Goal: Transaction & Acquisition: Purchase product/service

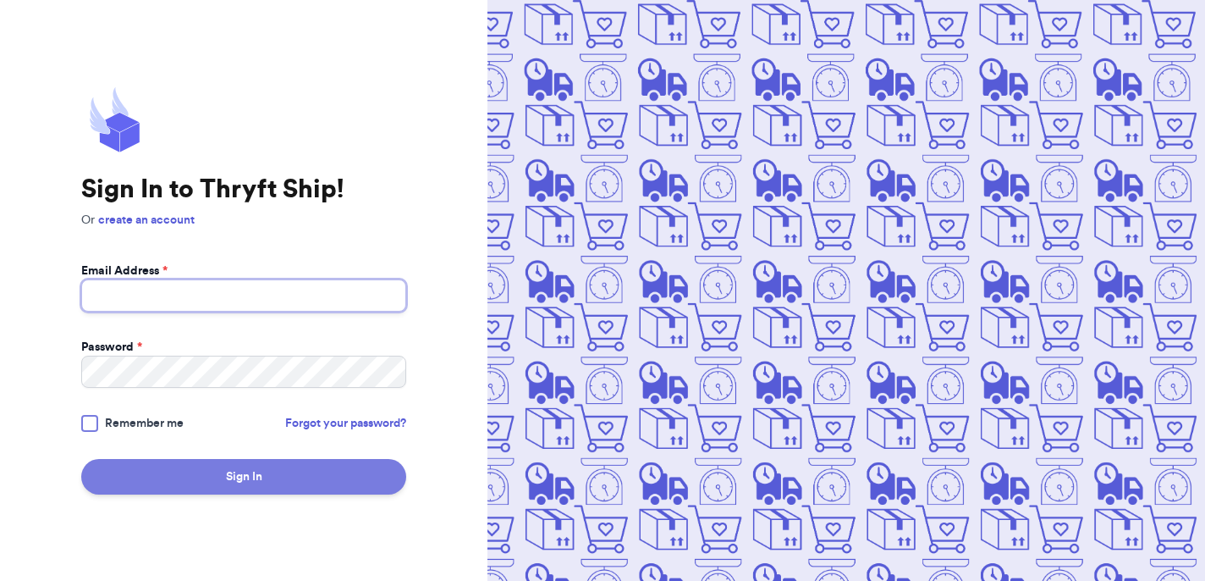
type input "[EMAIL_ADDRESS][DOMAIN_NAME]"
click at [209, 481] on button "Sign In" at bounding box center [243, 477] width 325 height 36
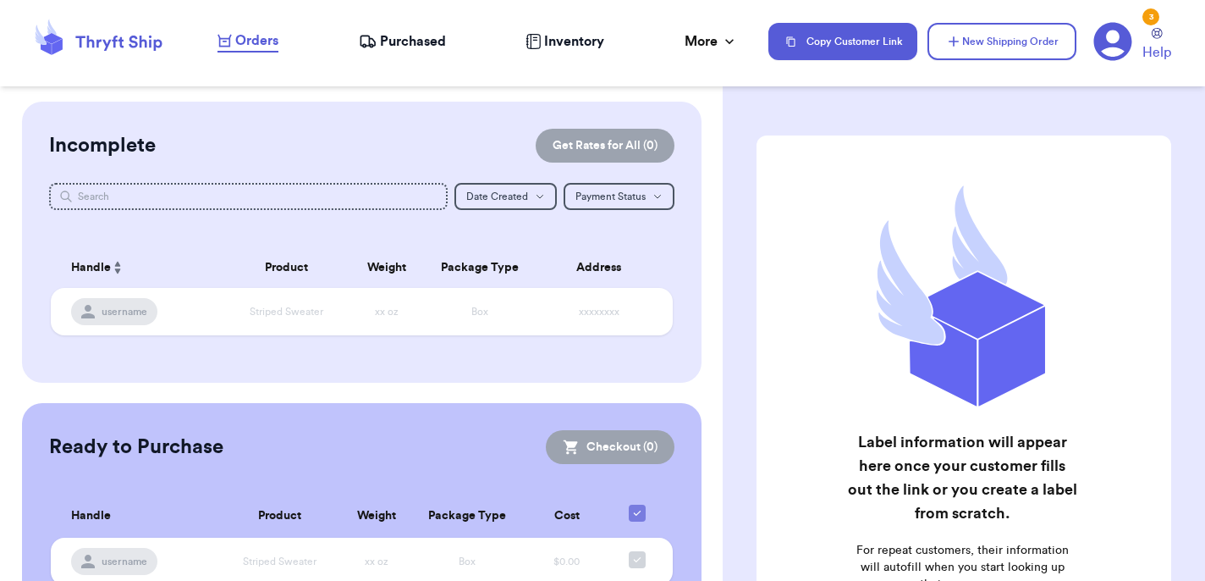
scroll to position [70, 0]
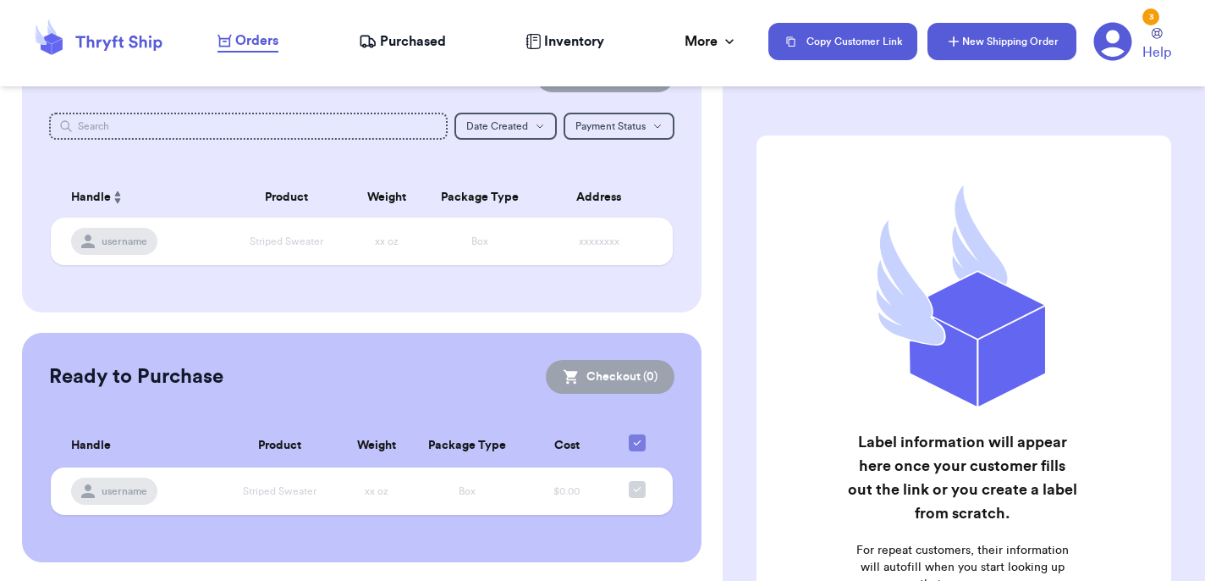
click at [956, 52] on button "New Shipping Order" at bounding box center [1002, 41] width 149 height 37
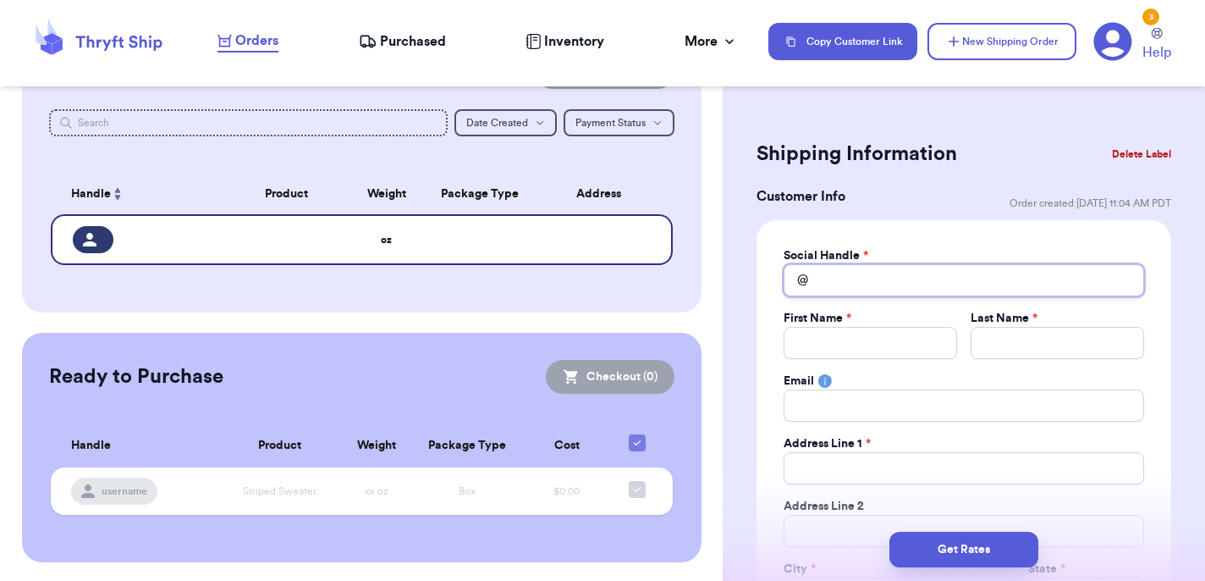
click at [852, 284] on input "Total Amount Paid" at bounding box center [964, 280] width 361 height 32
type input "k"
type input "ka"
type input "kar"
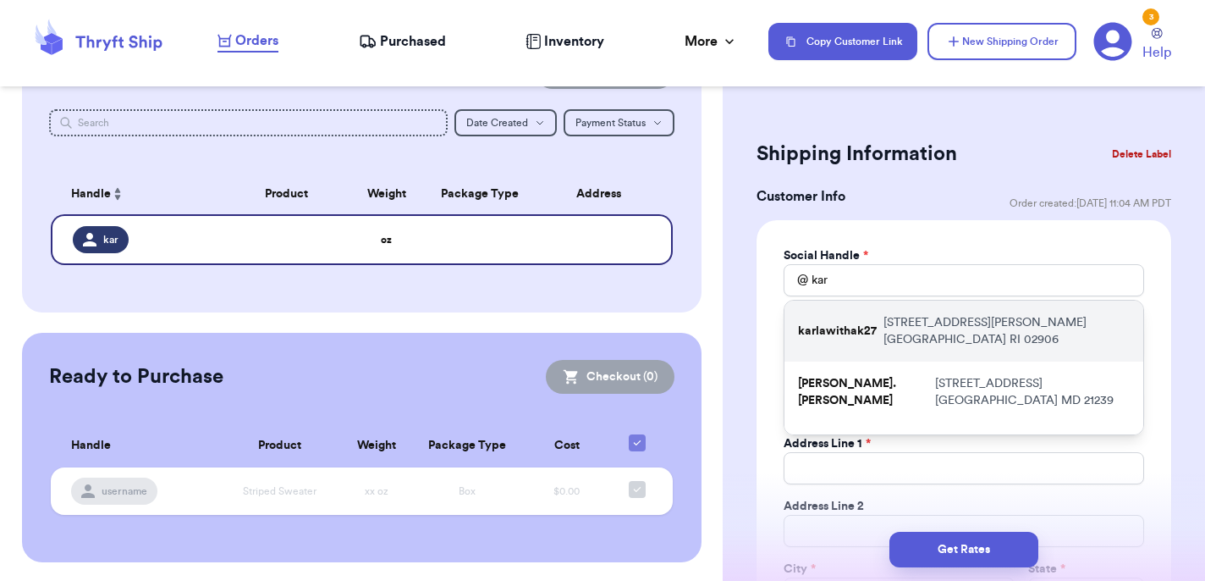
click at [892, 326] on p "[STREET_ADDRESS][PERSON_NAME]" at bounding box center [1007, 331] width 246 height 34
type input "karlawithak27"
type input "[PERSON_NAME]"
type input "[EMAIL_ADDRESS][DOMAIN_NAME]"
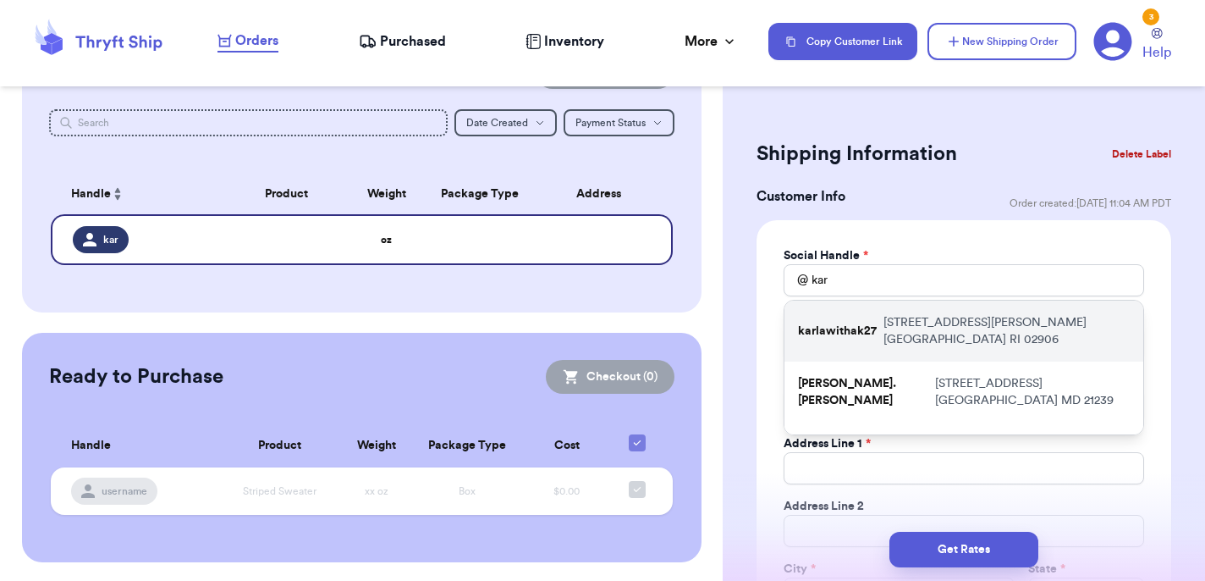
type input "[STREET_ADDRESS][PERSON_NAME]"
type input "[GEOGRAPHIC_DATA]"
select select "RI"
type input "02906"
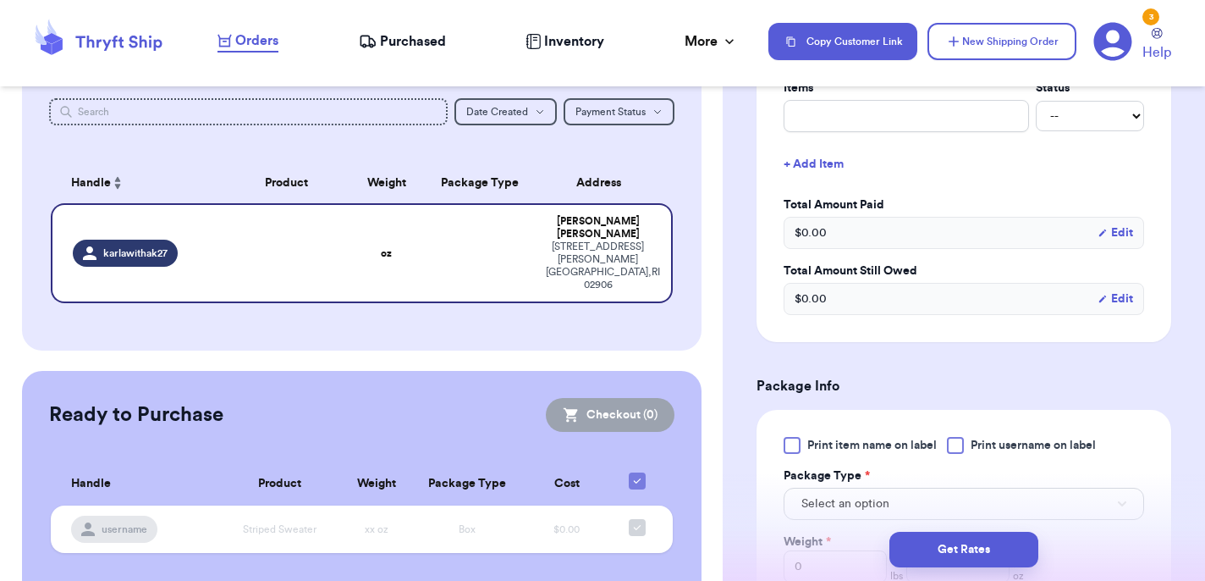
scroll to position [719, 0]
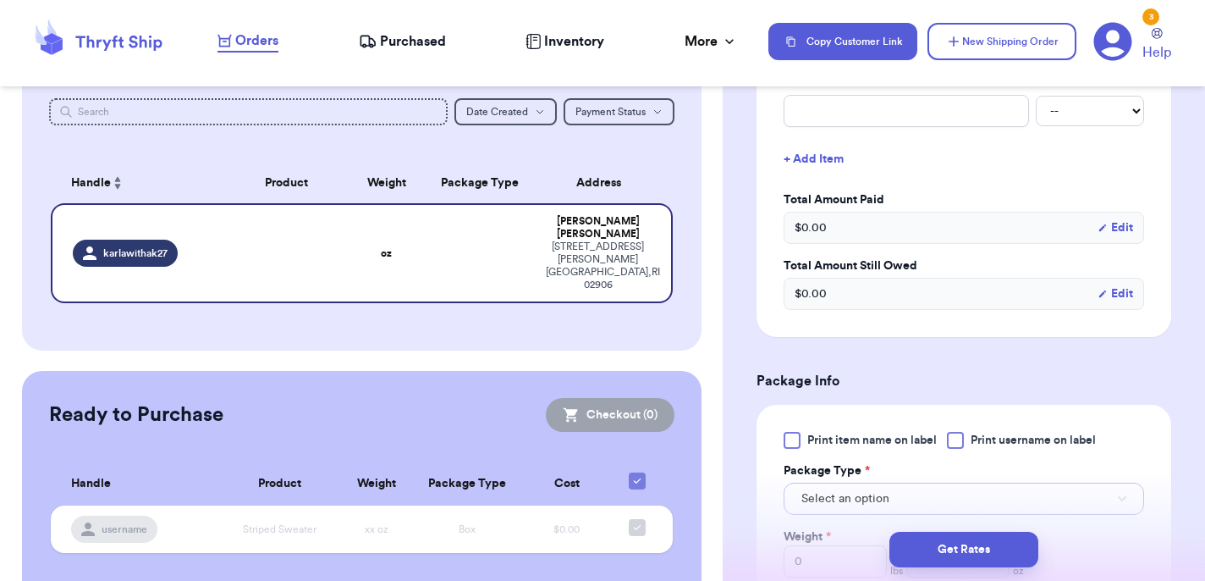
click at [902, 488] on button "Select an option" at bounding box center [964, 498] width 361 height 32
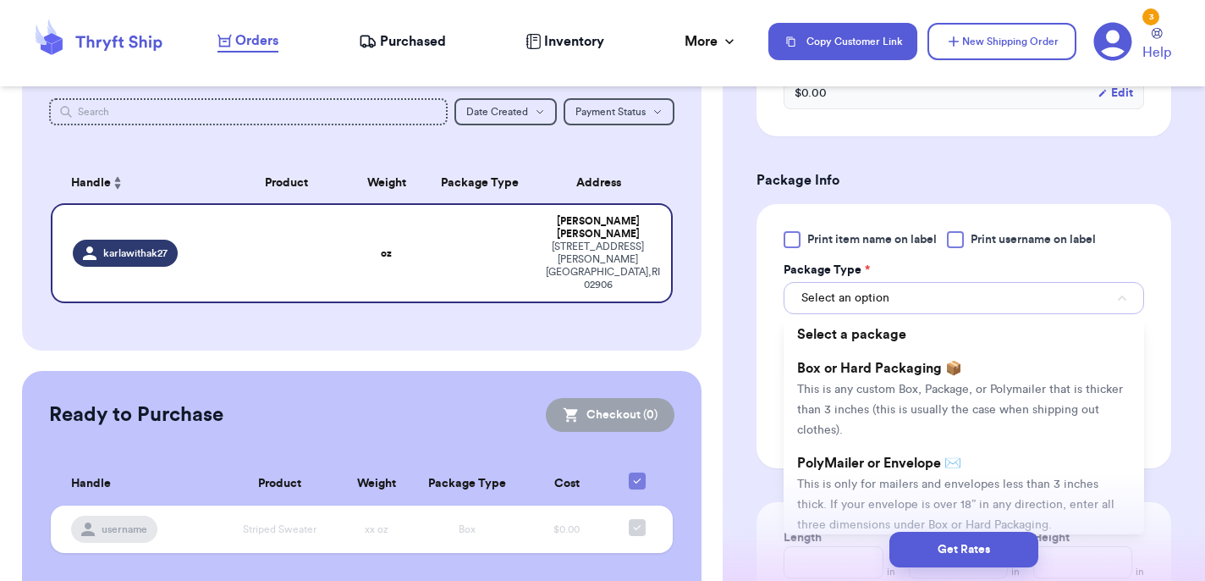
scroll to position [930, 0]
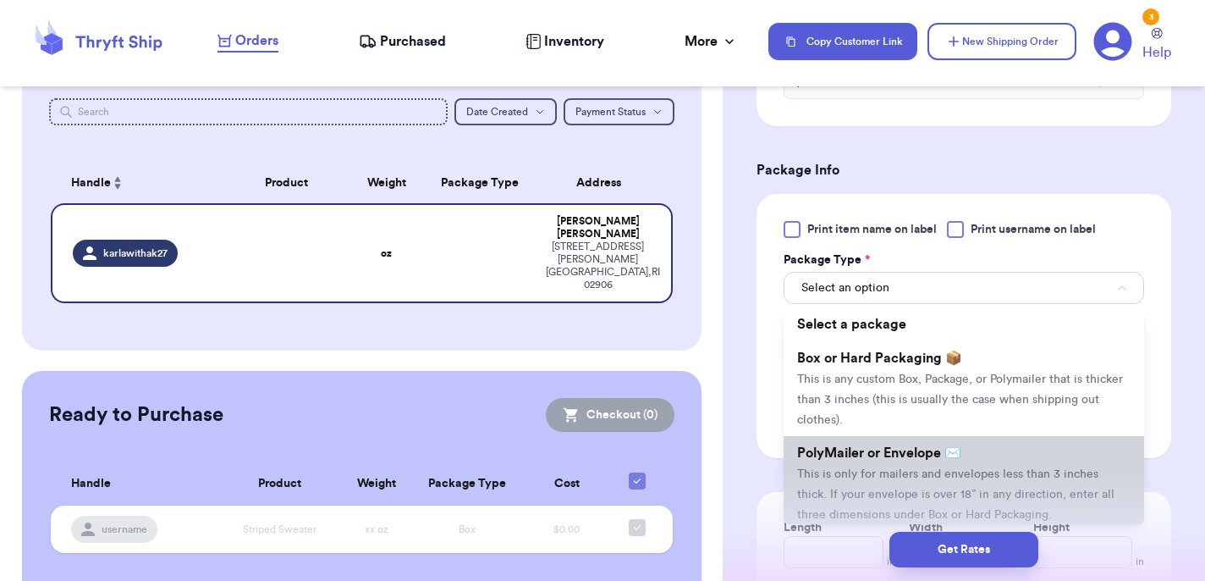
click at [984, 471] on span "This is only for mailers and envelopes less than 3 inches thick. If your envelo…" at bounding box center [955, 494] width 317 height 52
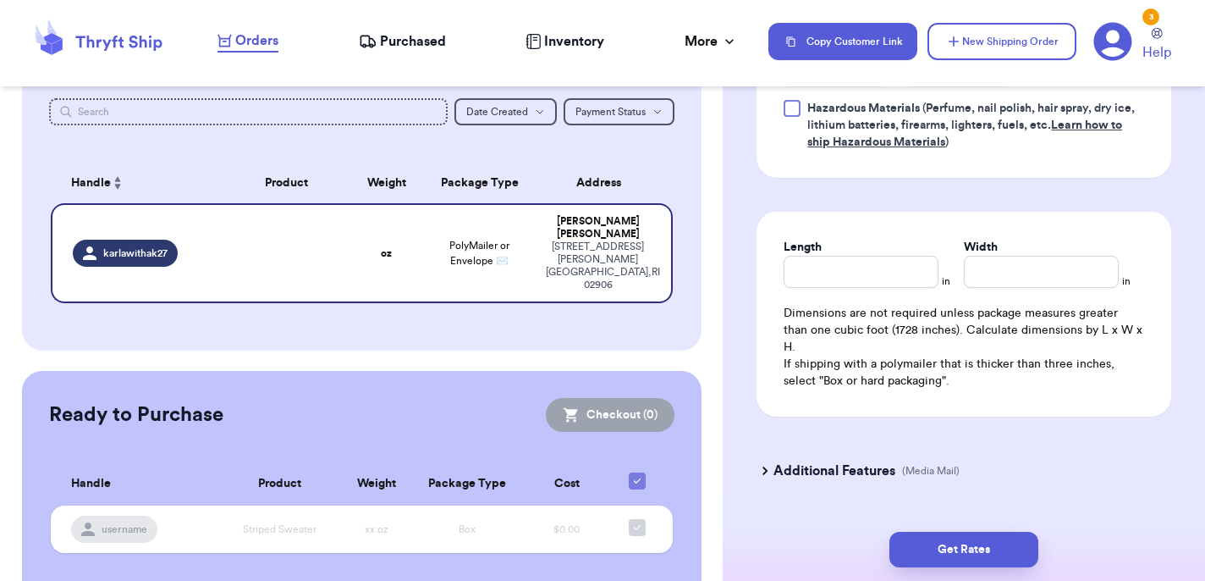
scroll to position [1238, 0]
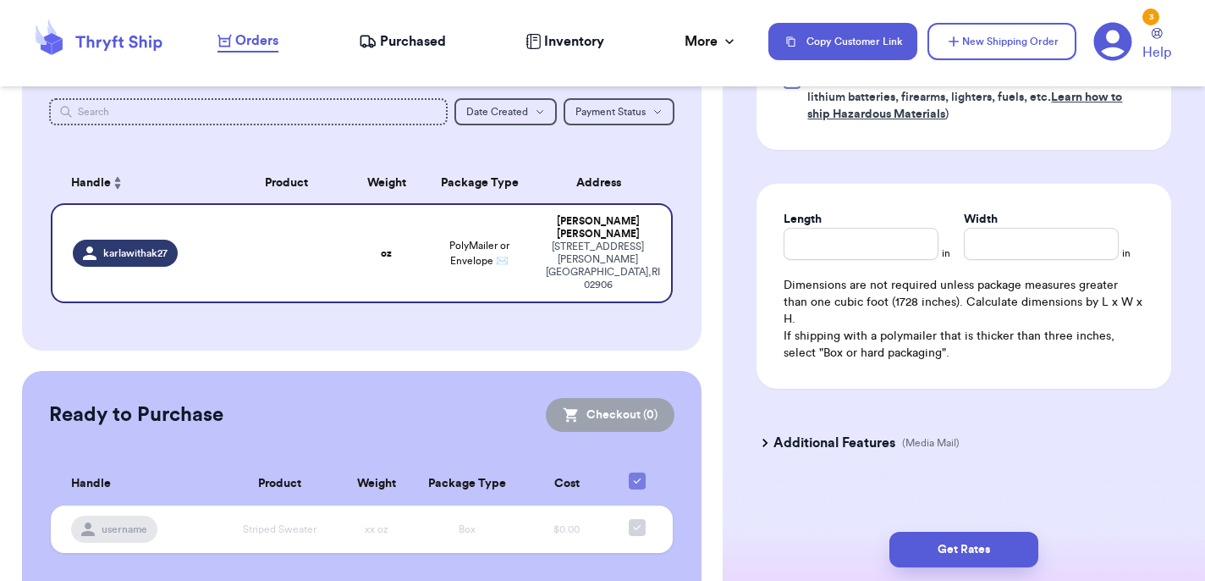
click at [893, 264] on div "Length in Width in Dimensions are not required unless package measures greater …" at bounding box center [964, 286] width 415 height 205
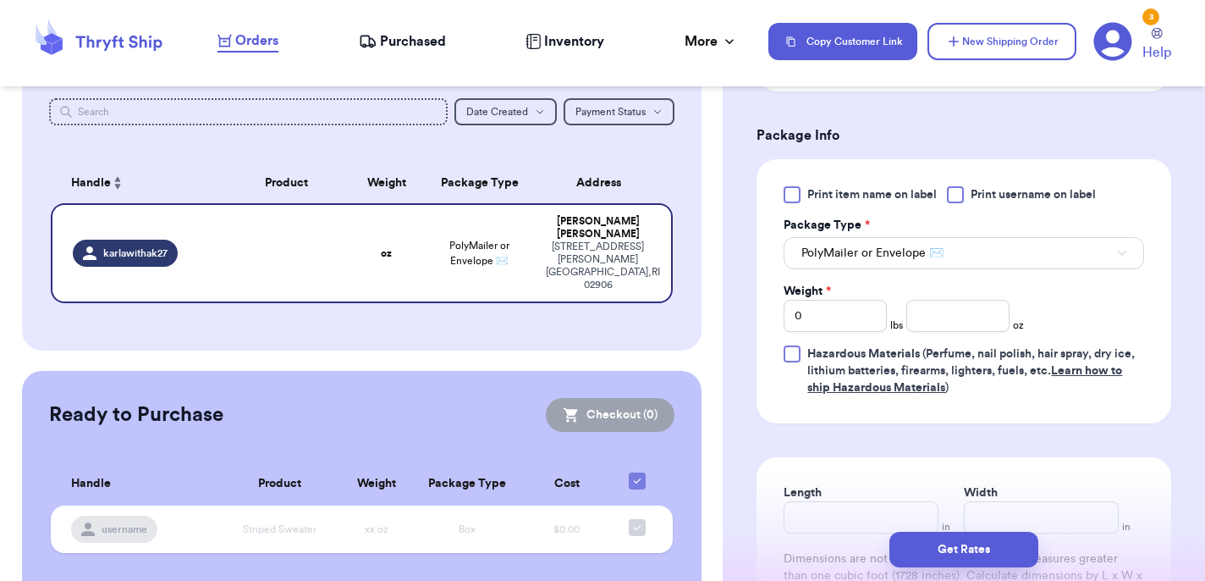
scroll to position [967, 0]
click at [853, 315] on input "0" at bounding box center [835, 314] width 103 height 32
type input "3"
click at [952, 315] on input "number" at bounding box center [958, 314] width 103 height 32
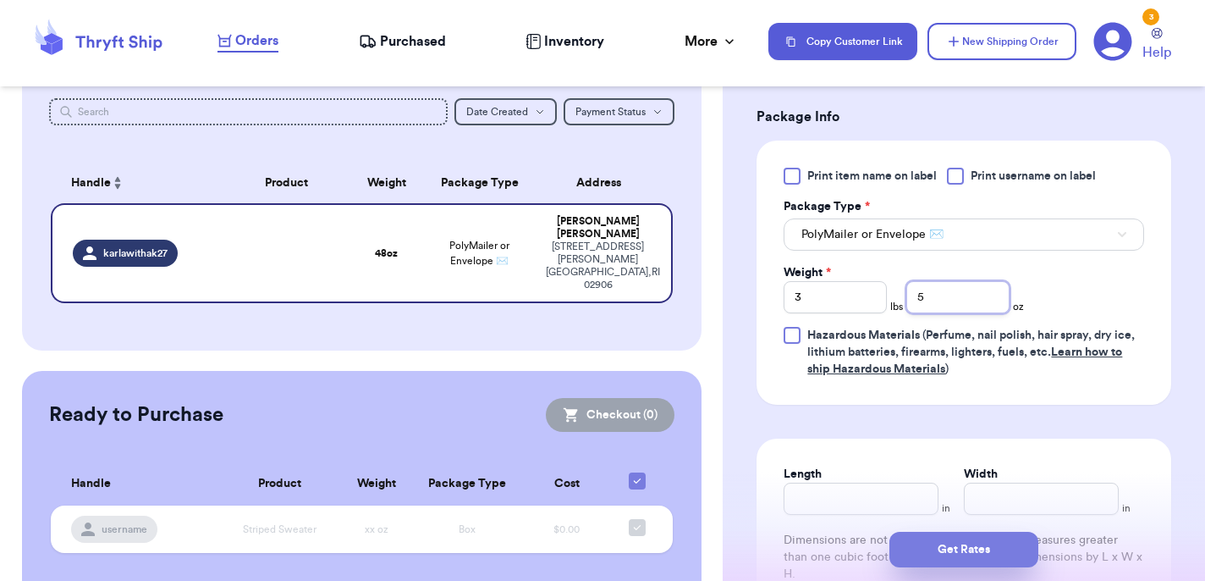
type input "5"
click at [971, 554] on button "Get Rates" at bounding box center [964, 550] width 149 height 36
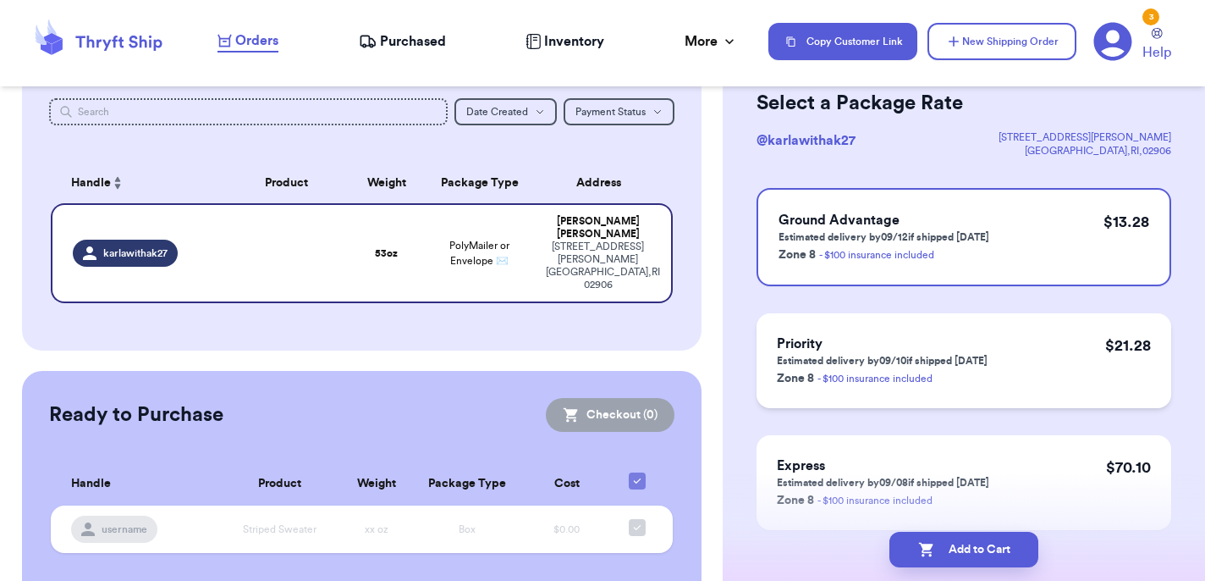
scroll to position [0, 0]
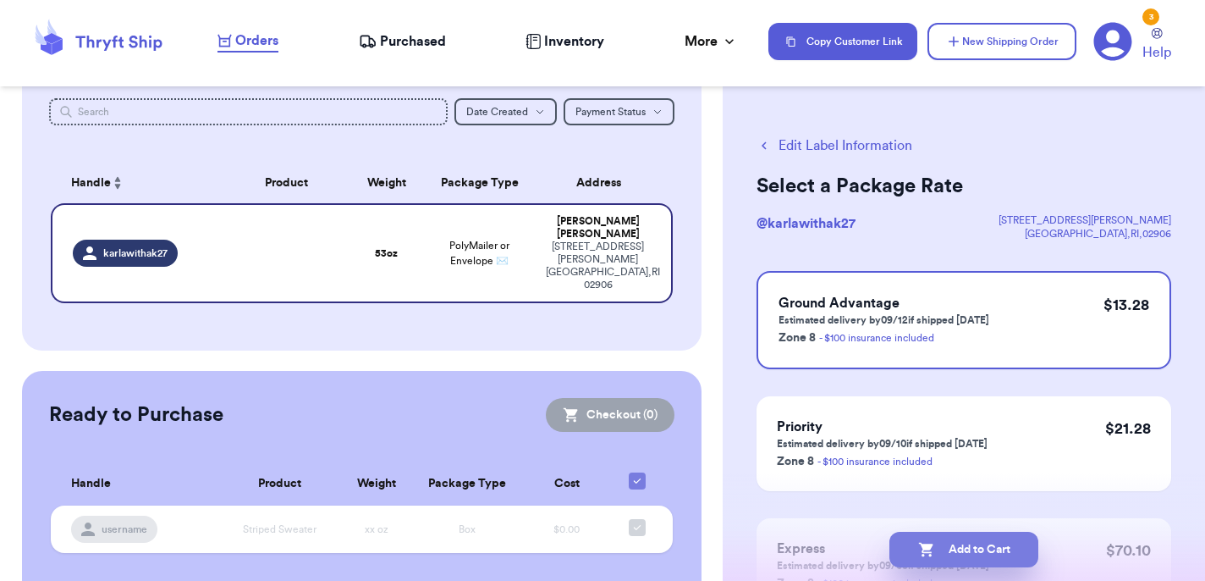
click at [986, 555] on button "Add to Cart" at bounding box center [964, 550] width 149 height 36
checkbox input "true"
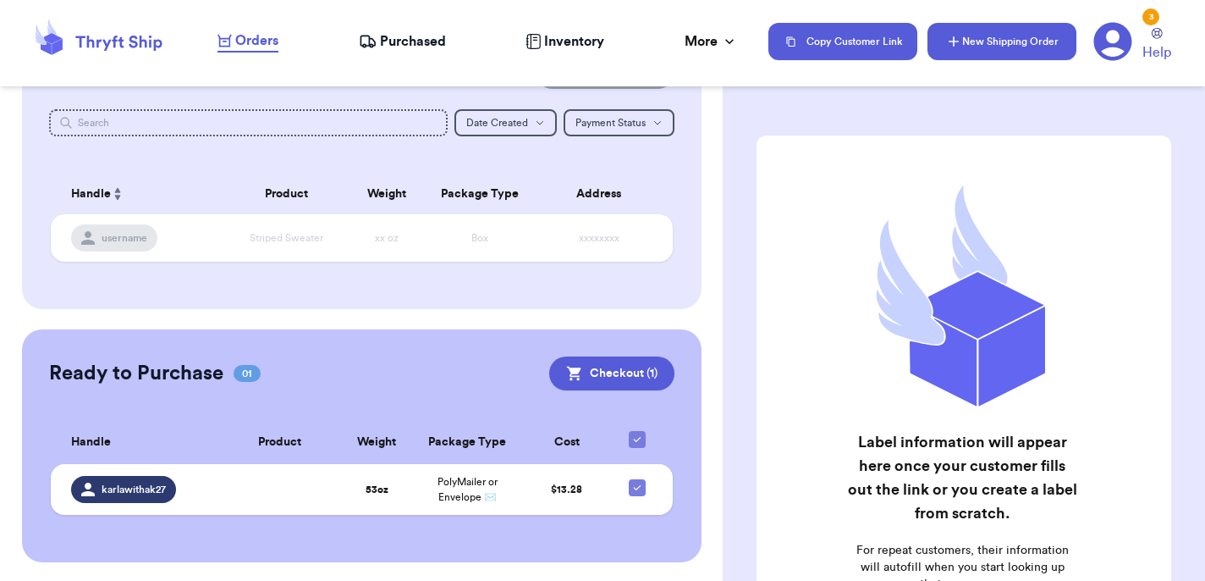
click at [985, 49] on button "New Shipping Order" at bounding box center [1002, 41] width 149 height 37
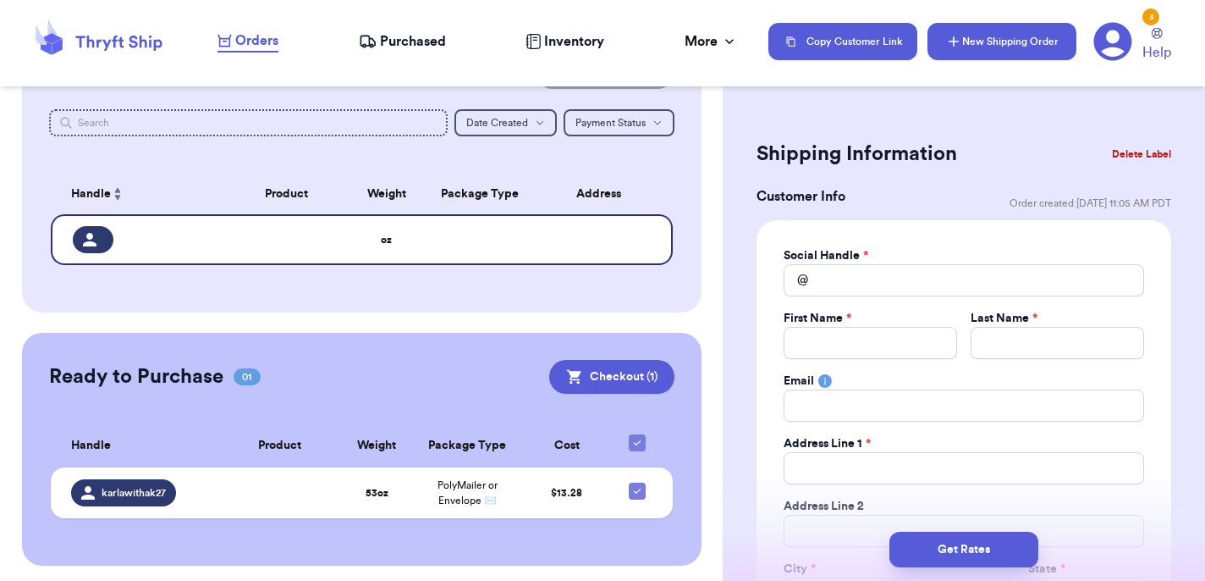
scroll to position [77, 0]
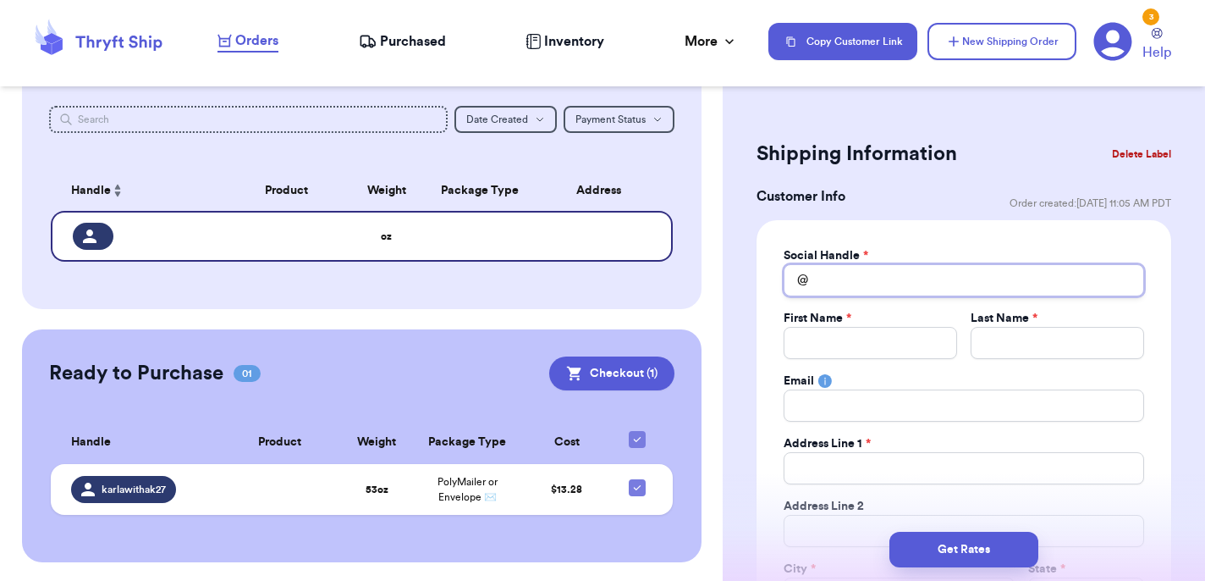
click at [853, 279] on input "Total Amount Paid" at bounding box center [964, 280] width 361 height 32
type input "b"
type input "br"
type input "bra"
type input "bran"
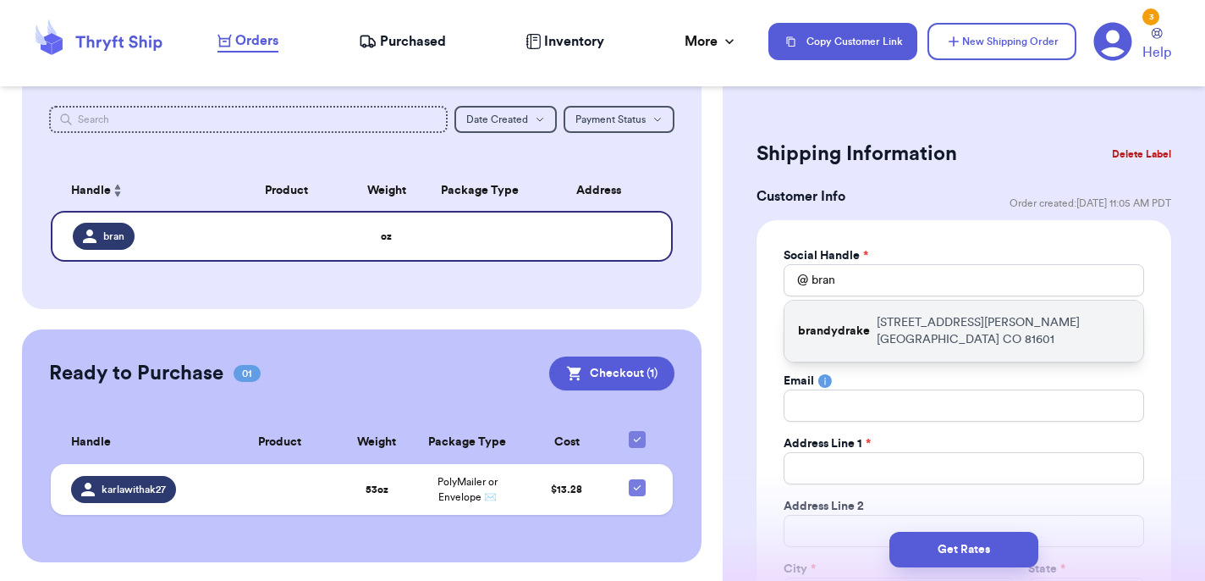
click at [948, 334] on p "[STREET_ADDRESS][PERSON_NAME]" at bounding box center [1003, 331] width 253 height 34
type input "brandydrake"
type input "[PERSON_NAME]"
type input "[EMAIL_ADDRESS][DOMAIN_NAME]"
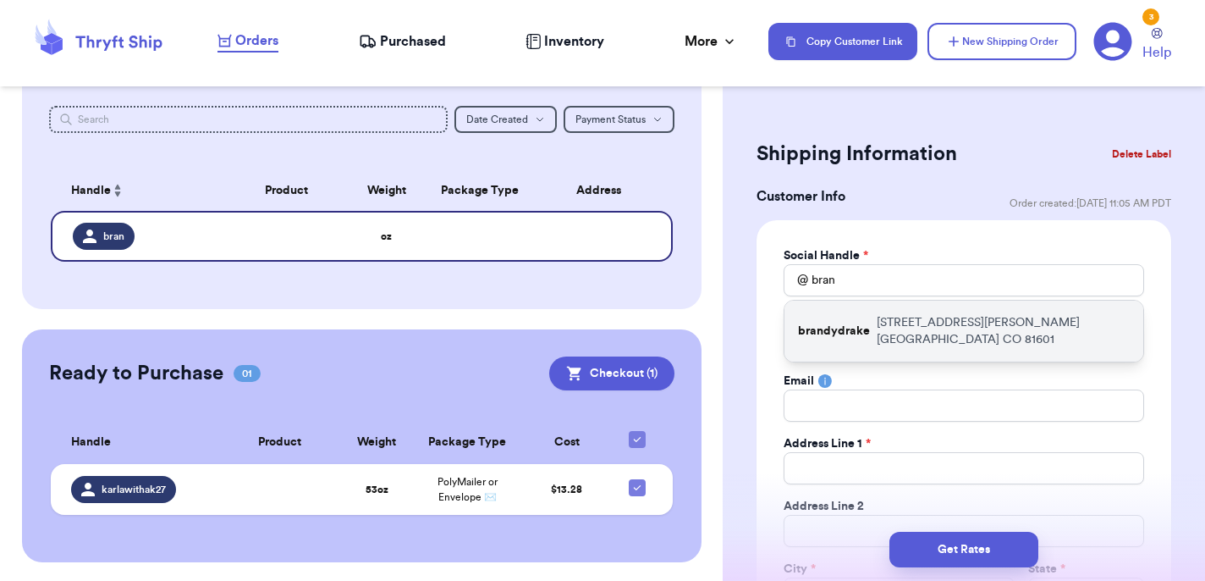
type input "[STREET_ADDRESS][PERSON_NAME]"
type input "[GEOGRAPHIC_DATA]"
select select "CO"
type input "81601"
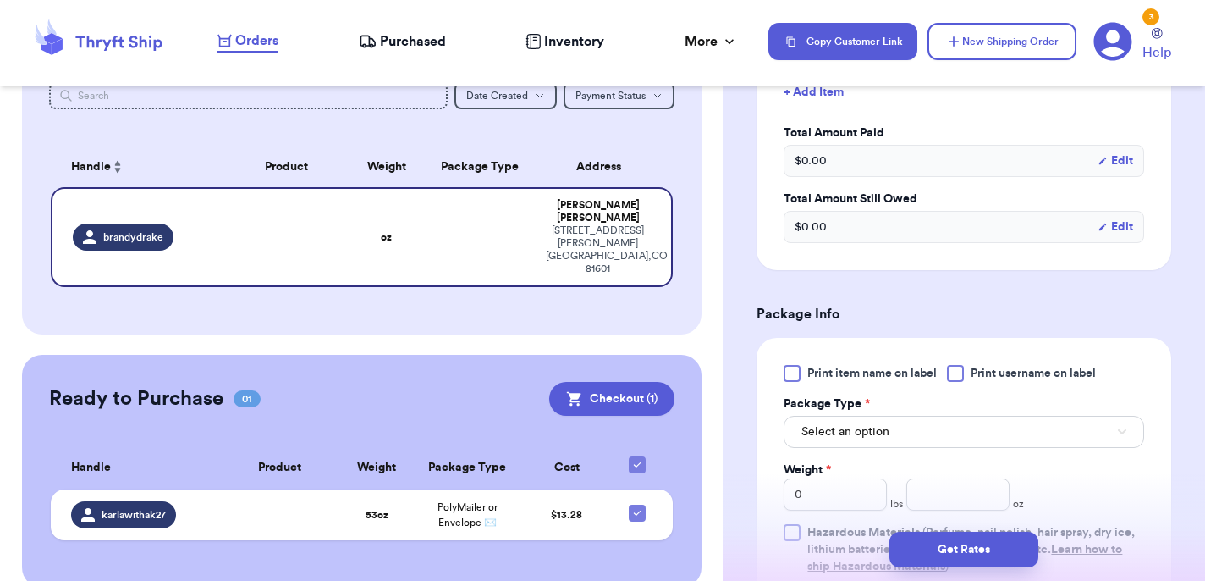
scroll to position [787, 0]
click at [898, 435] on button "Select an option" at bounding box center [964, 431] width 361 height 32
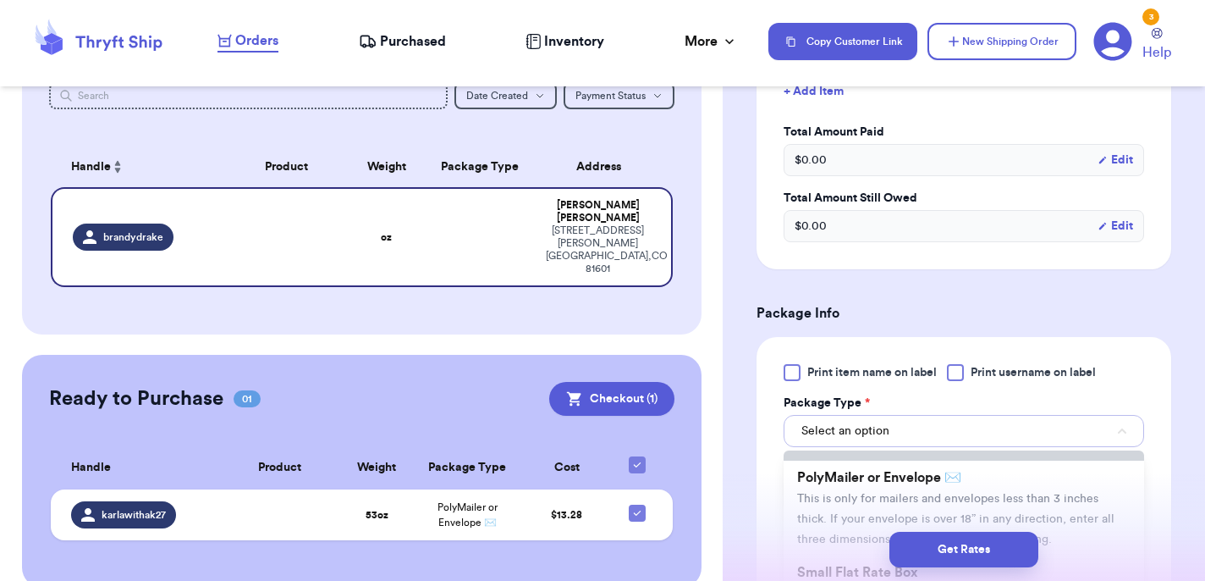
scroll to position [123, 0]
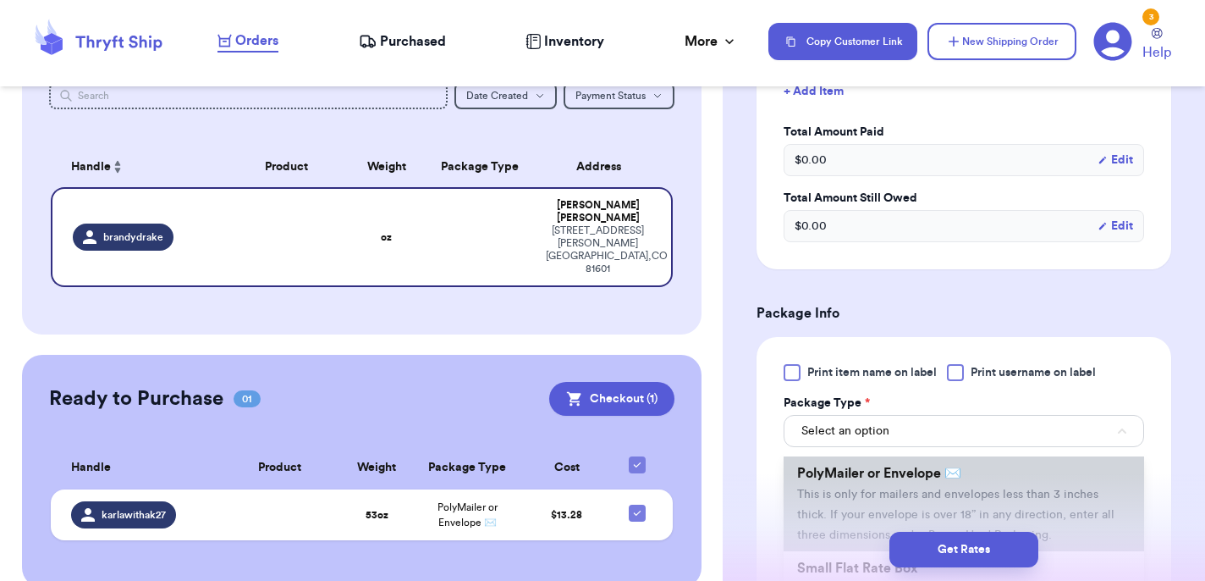
click at [892, 499] on span "This is only for mailers and envelopes less than 3 inches thick. If your envelo…" at bounding box center [955, 514] width 317 height 52
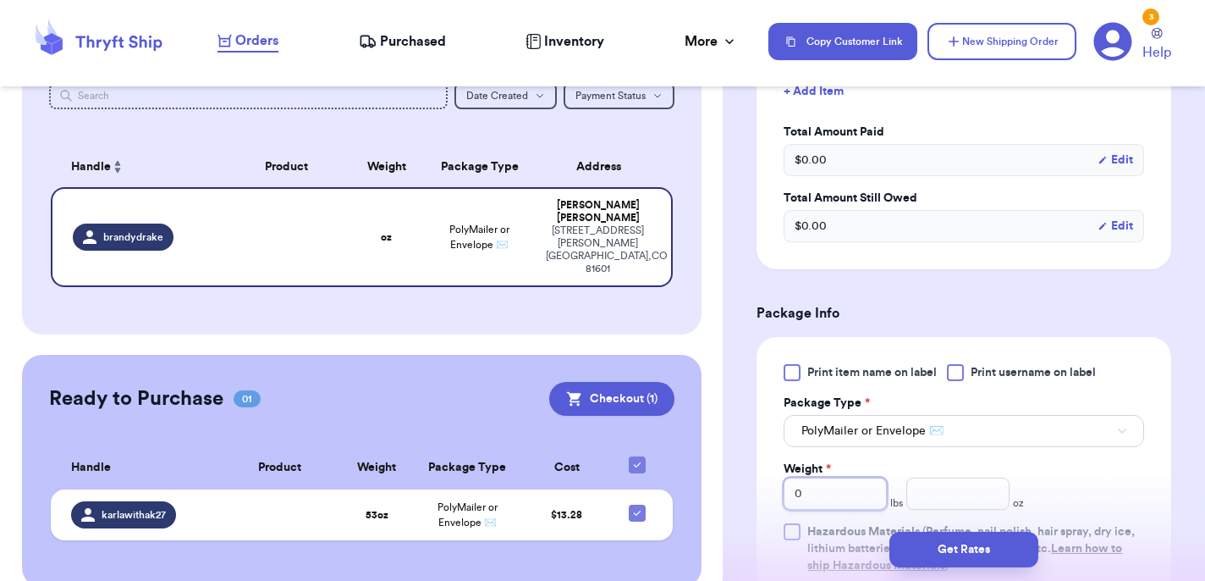
drag, startPoint x: 835, startPoint y: 501, endPoint x: 645, endPoint y: 403, distance: 213.5
click at [659, 413] on div "Customer Link New Order Incomplete 01 Get Rates for All ( 0 ) Get Rates for All…" at bounding box center [602, 290] width 1205 height 581
type input "2"
click at [941, 493] on input "number" at bounding box center [958, 493] width 103 height 32
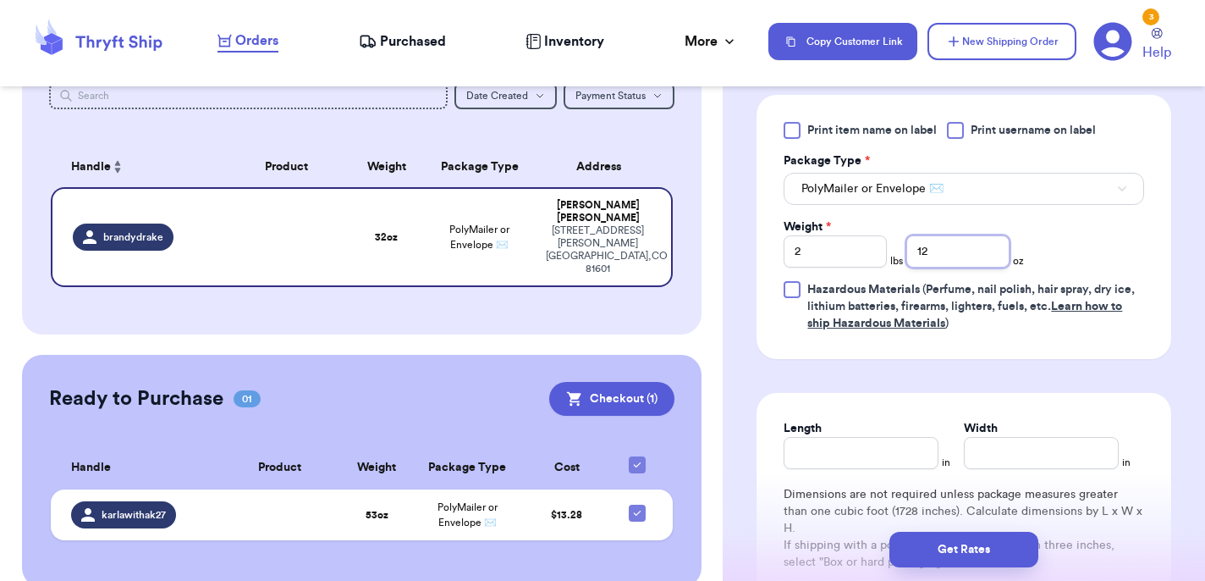
scroll to position [1031, 0]
type input "12"
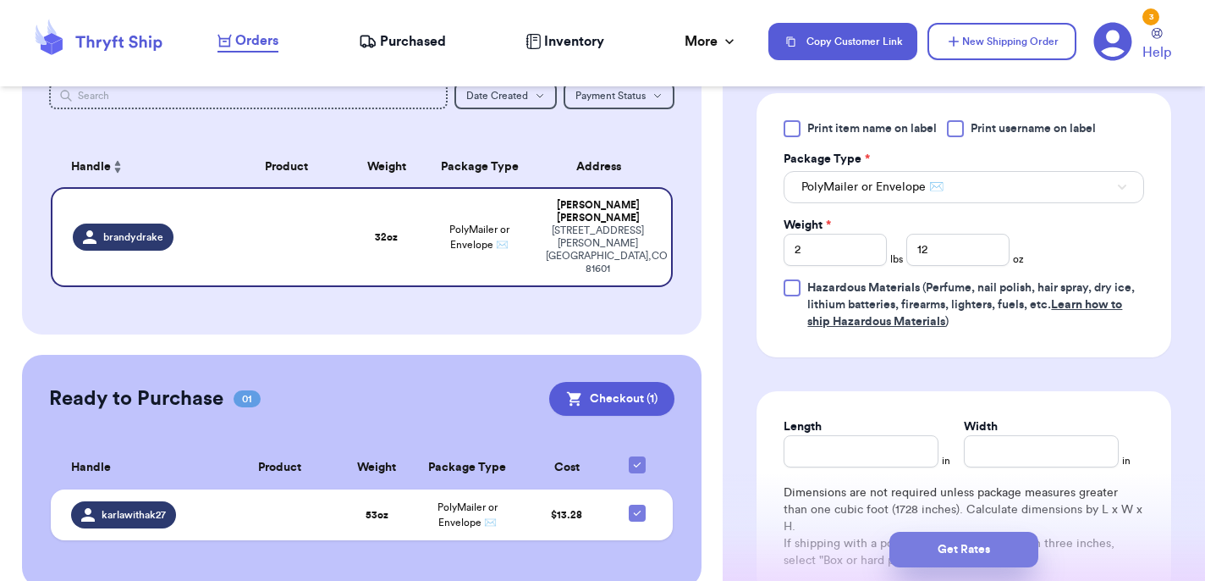
click at [987, 548] on button "Get Rates" at bounding box center [964, 550] width 149 height 36
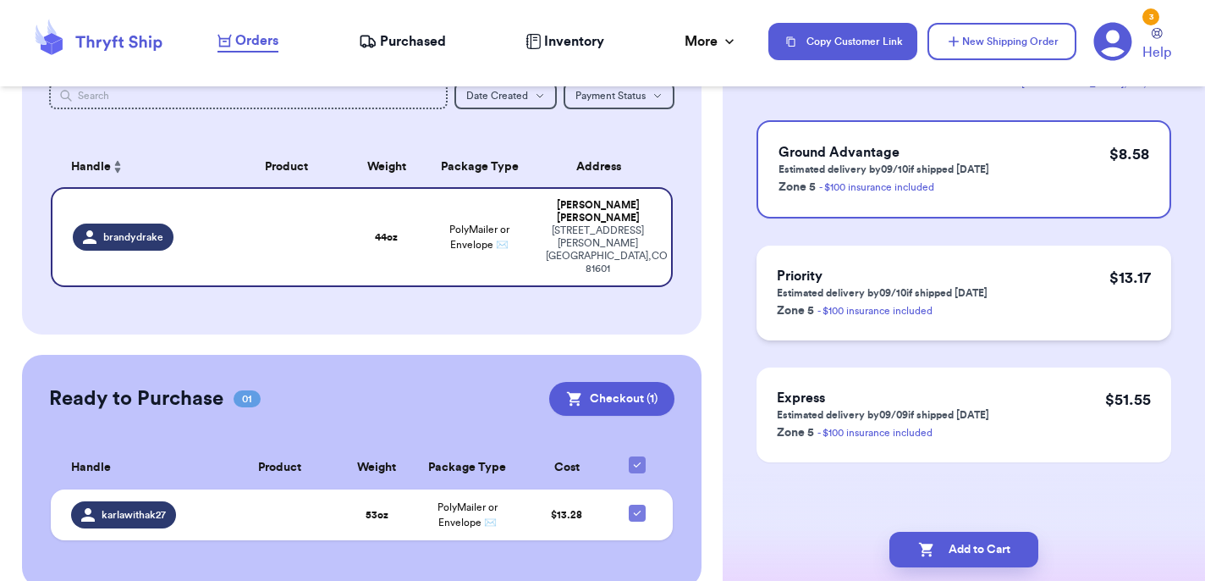
scroll to position [146, 0]
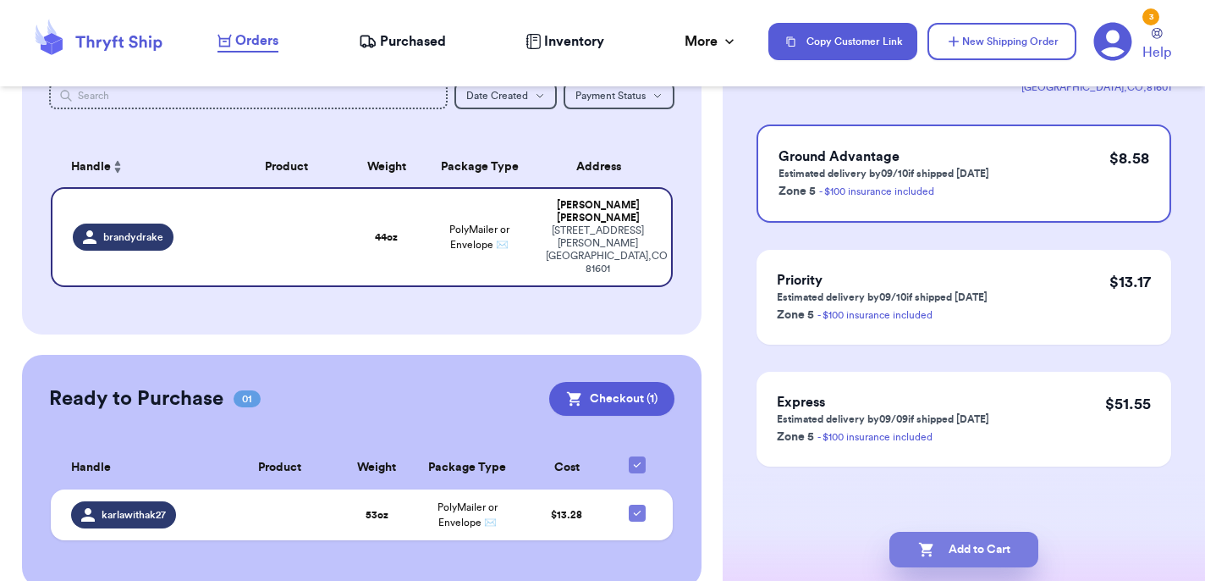
click at [991, 541] on button "Add to Cart" at bounding box center [964, 550] width 149 height 36
checkbox input "true"
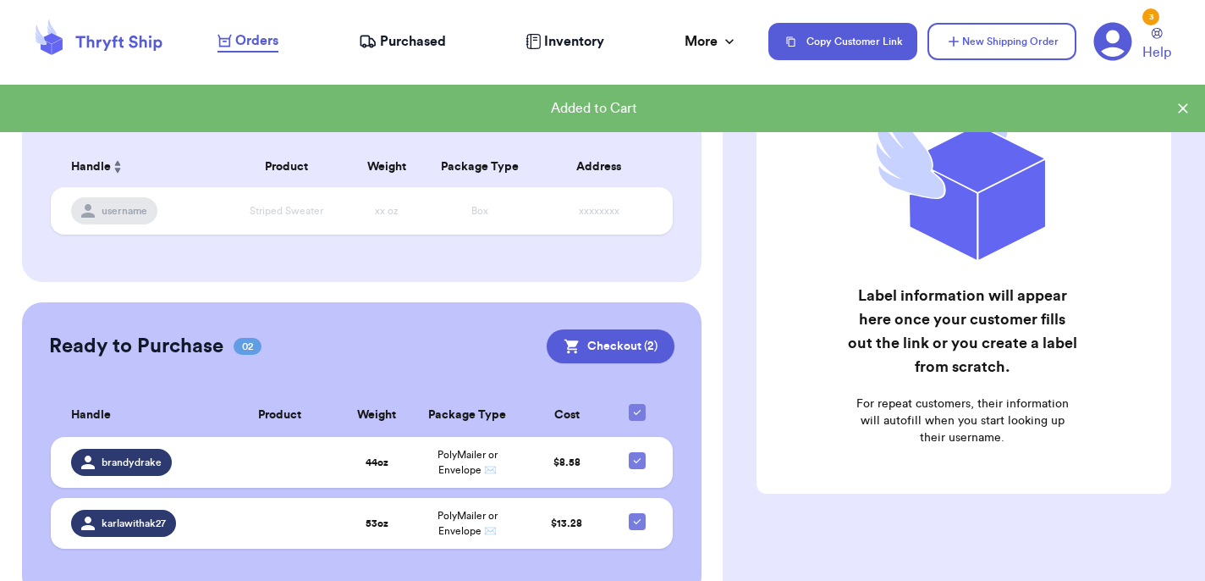
scroll to position [135, 0]
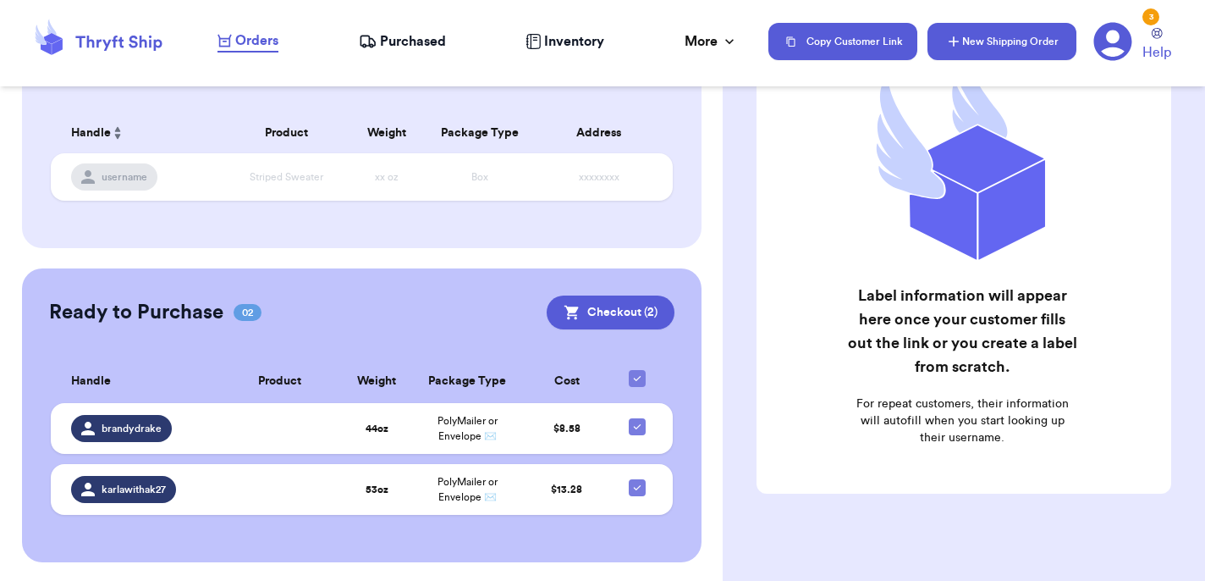
click at [964, 34] on button "New Shipping Order" at bounding box center [1002, 41] width 149 height 37
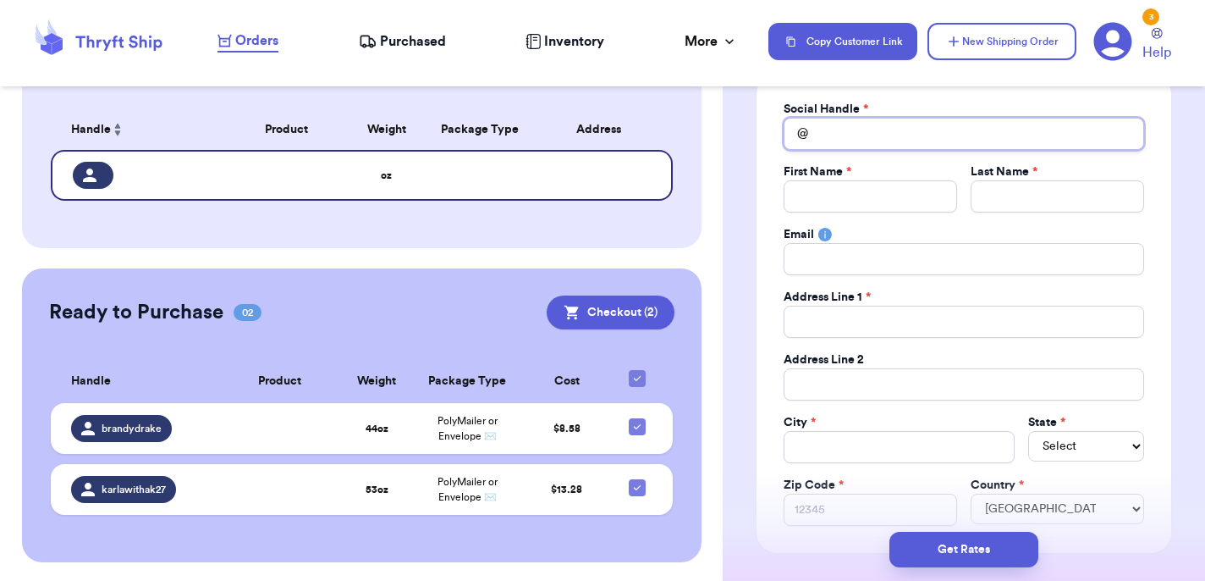
click at [857, 139] on input "Total Amount Paid" at bounding box center [964, 134] width 361 height 32
type input "s"
type input "sa"
type input "sas"
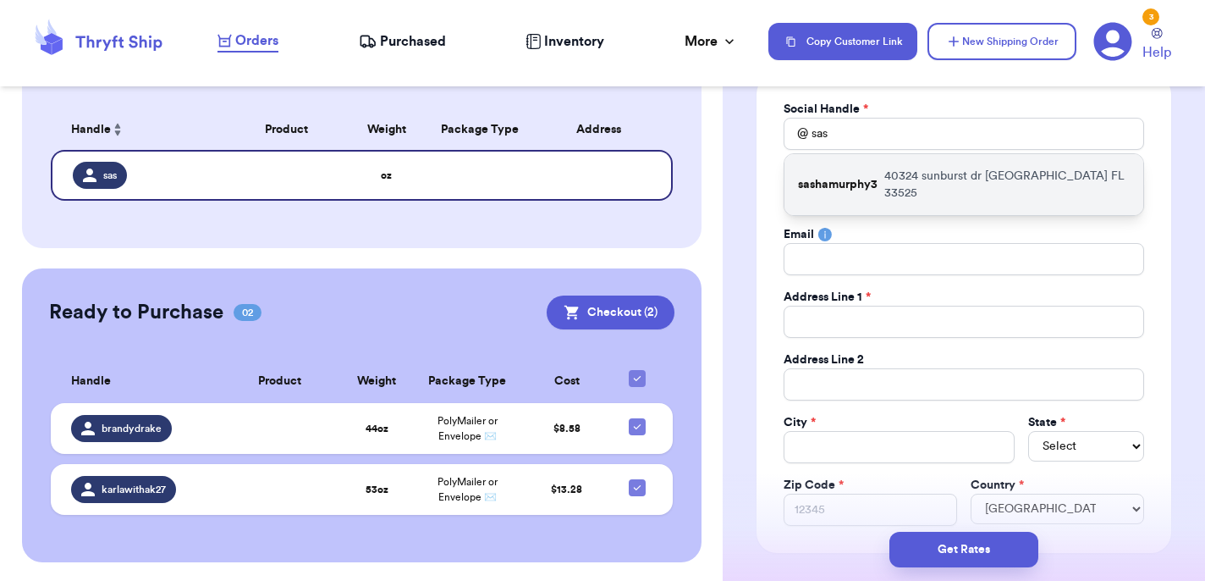
click at [920, 170] on p "[STREET_ADDRESS][PERSON_NAME]" at bounding box center [1007, 185] width 245 height 34
type input "sashamurphy3"
type input "[PERSON_NAME]"
type input "[EMAIL_ADDRESS][DOMAIN_NAME]"
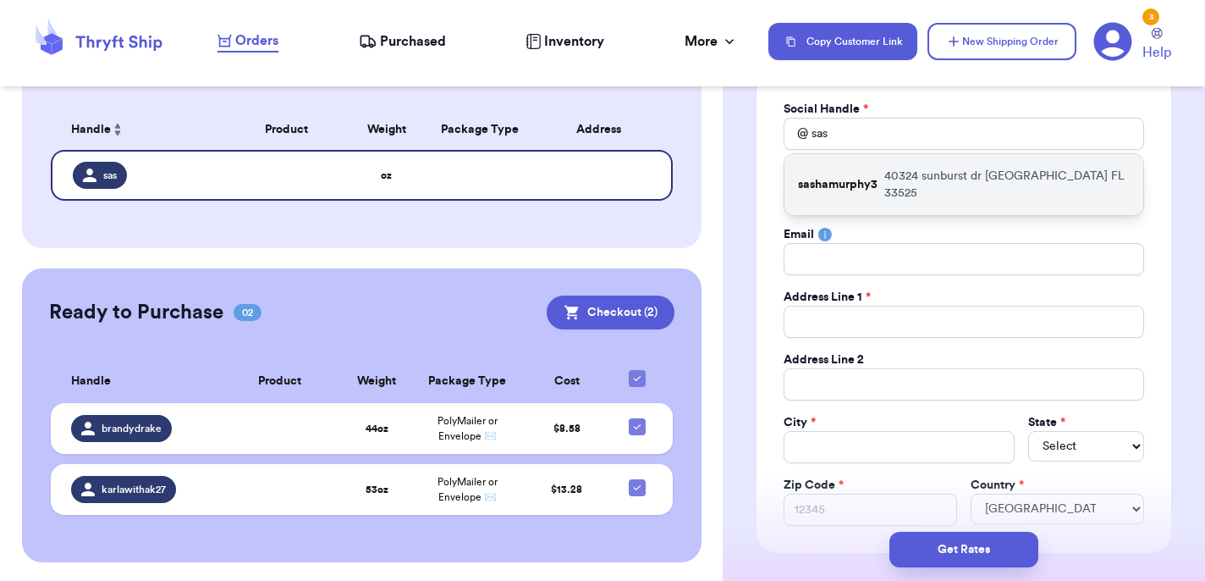
type input "40324 sunburst dr"
type input "[GEOGRAPHIC_DATA]"
select select "FL"
type input "33525"
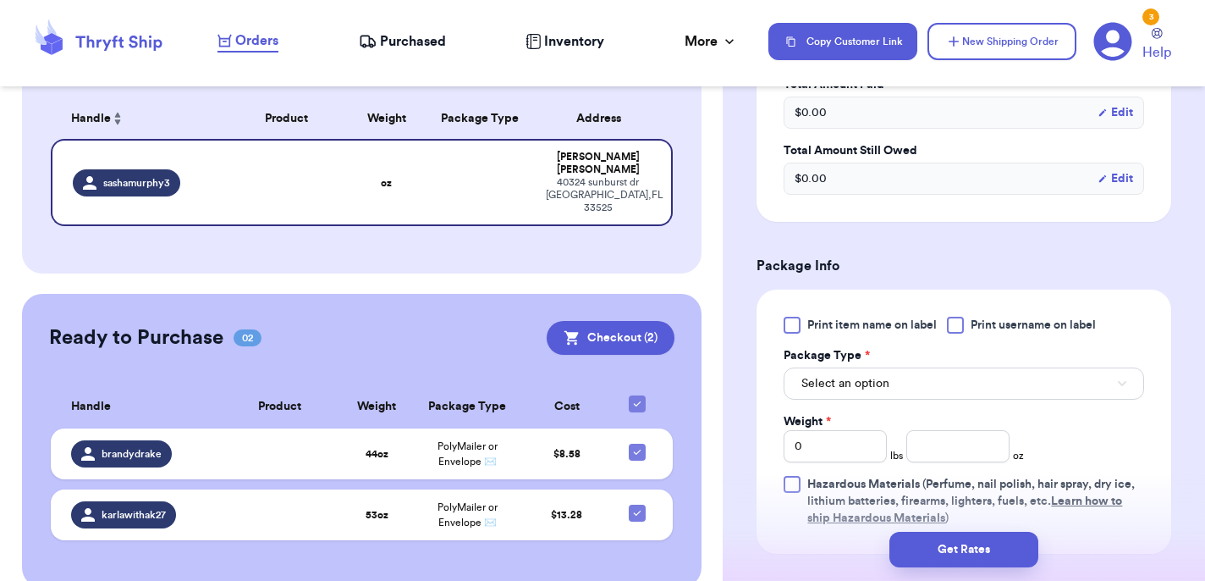
scroll to position [838, 0]
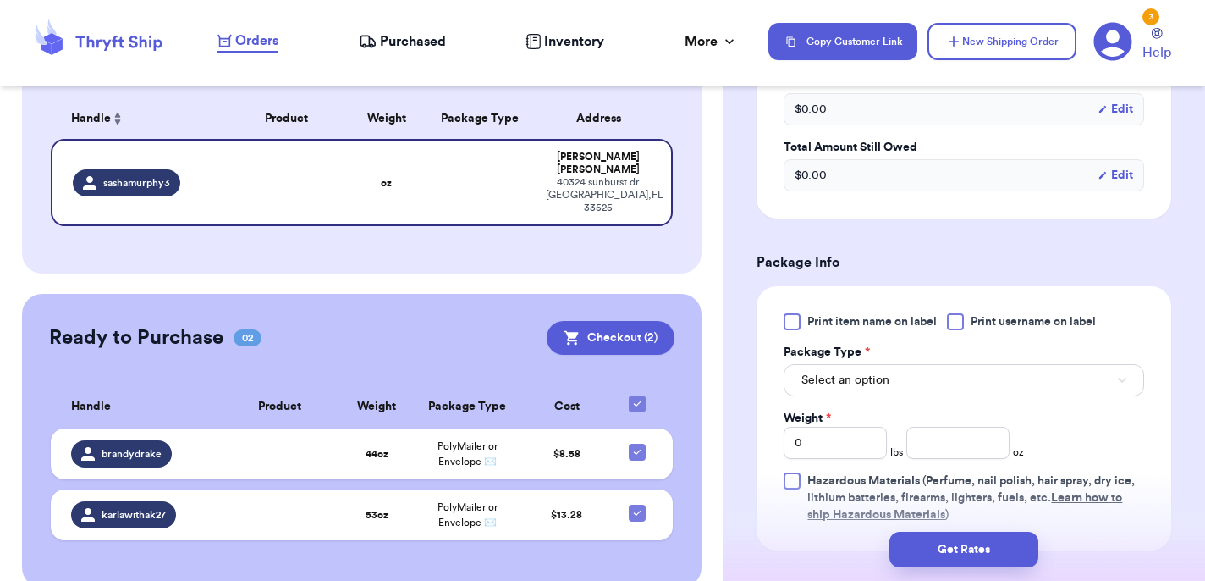
click at [892, 400] on div "Print item name on label Print username on label Package Type * Select an optio…" at bounding box center [964, 418] width 361 height 210
click at [885, 387] on span "Select an option" at bounding box center [846, 380] width 88 height 17
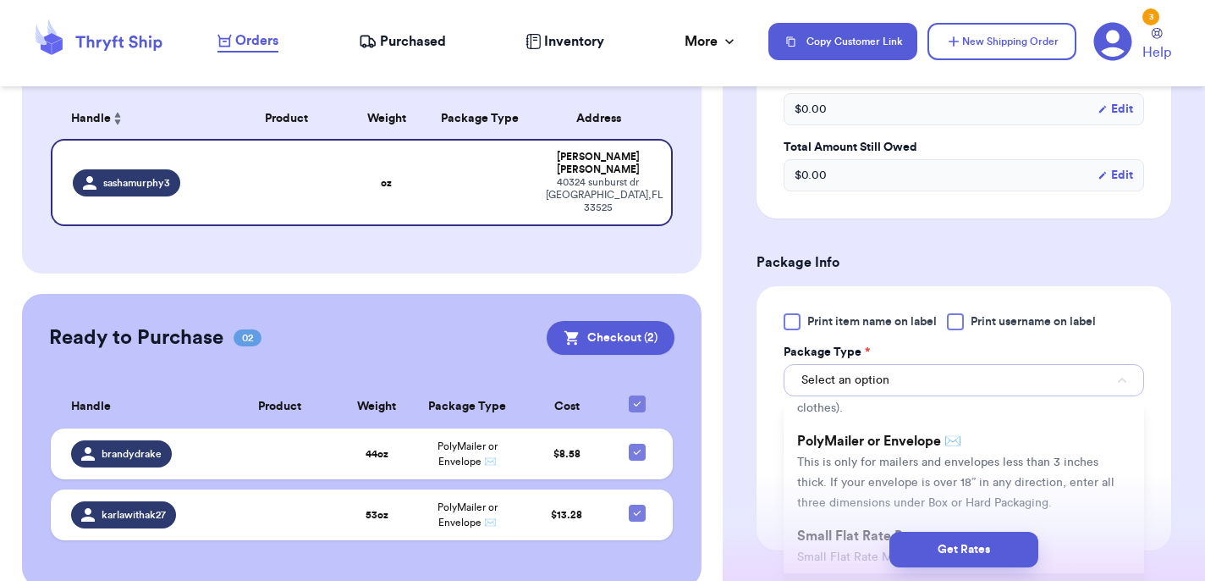
scroll to position [99, 0]
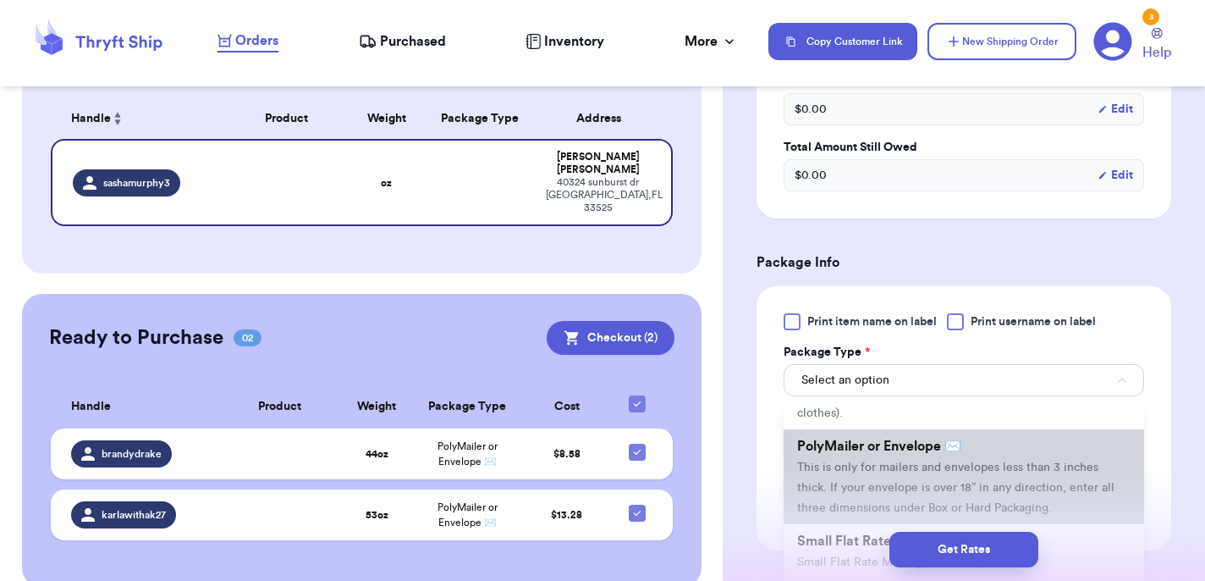
click at [860, 495] on span "This is only for mailers and envelopes less than 3 inches thick. If your envelo…" at bounding box center [955, 487] width 317 height 52
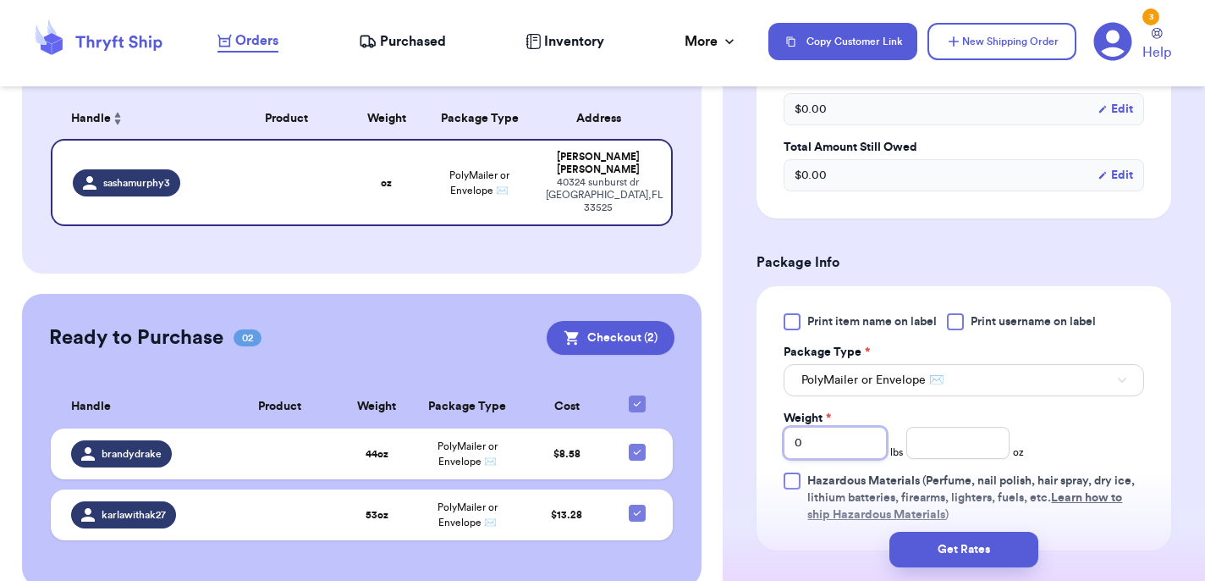
drag, startPoint x: 830, startPoint y: 449, endPoint x: 738, endPoint y: 408, distance: 100.0
click at [764, 422] on div "Print item name on label Print username on label Package Type * PolyMailer or E…" at bounding box center [964, 418] width 415 height 264
type input "1"
click at [974, 454] on input "number" at bounding box center [958, 443] width 103 height 32
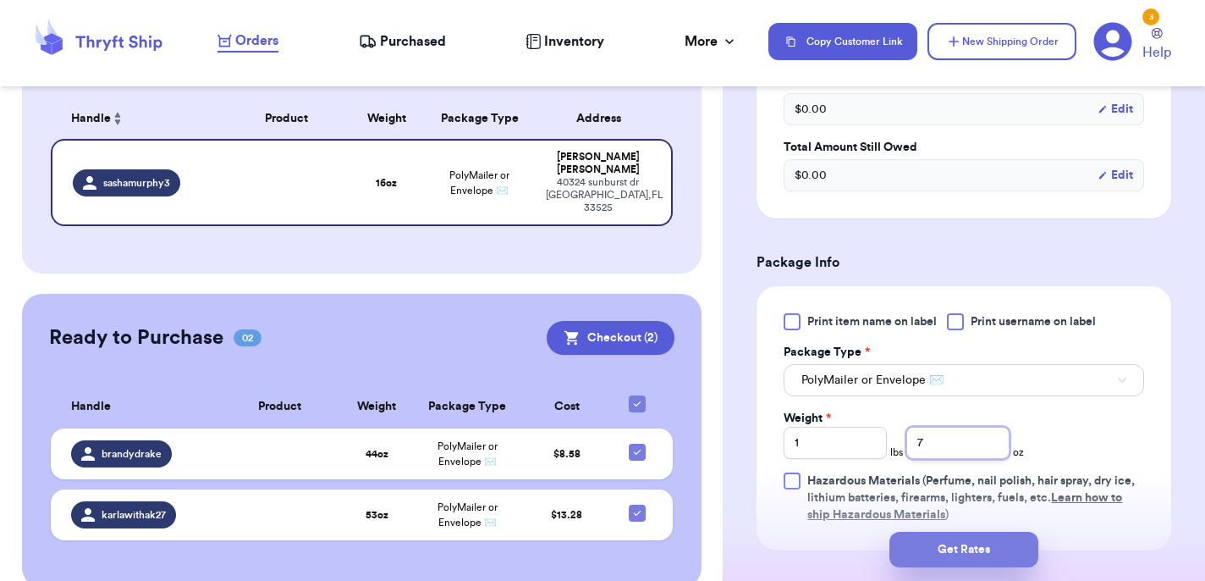
type input "7"
click at [978, 558] on button "Get Rates" at bounding box center [964, 550] width 149 height 36
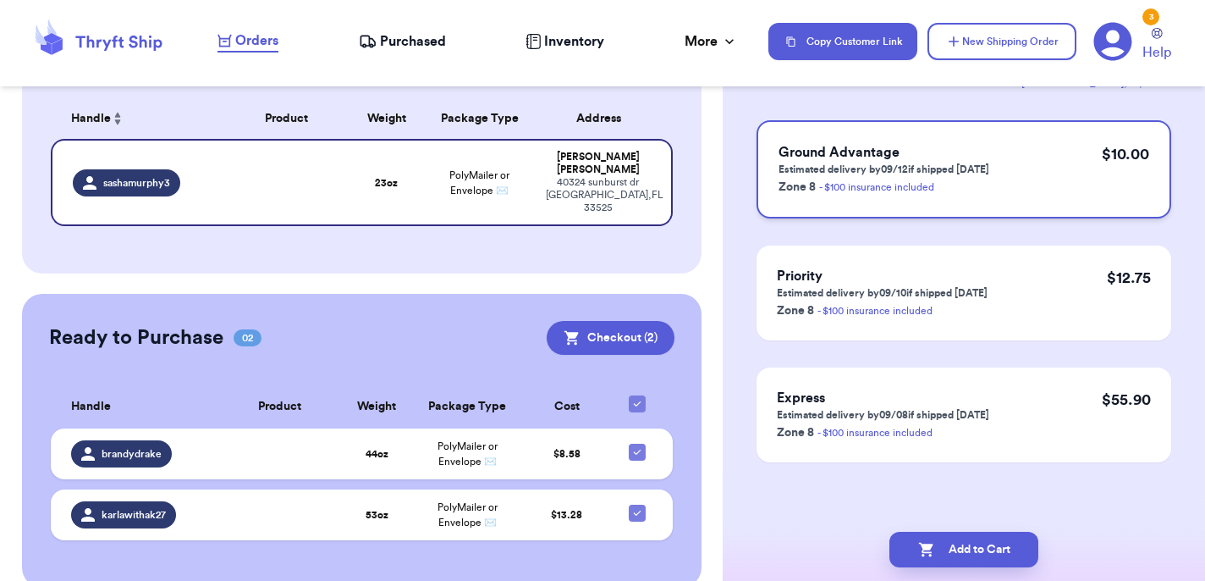
scroll to position [149, 0]
click at [966, 554] on button "Add to Cart" at bounding box center [964, 550] width 149 height 36
checkbox input "true"
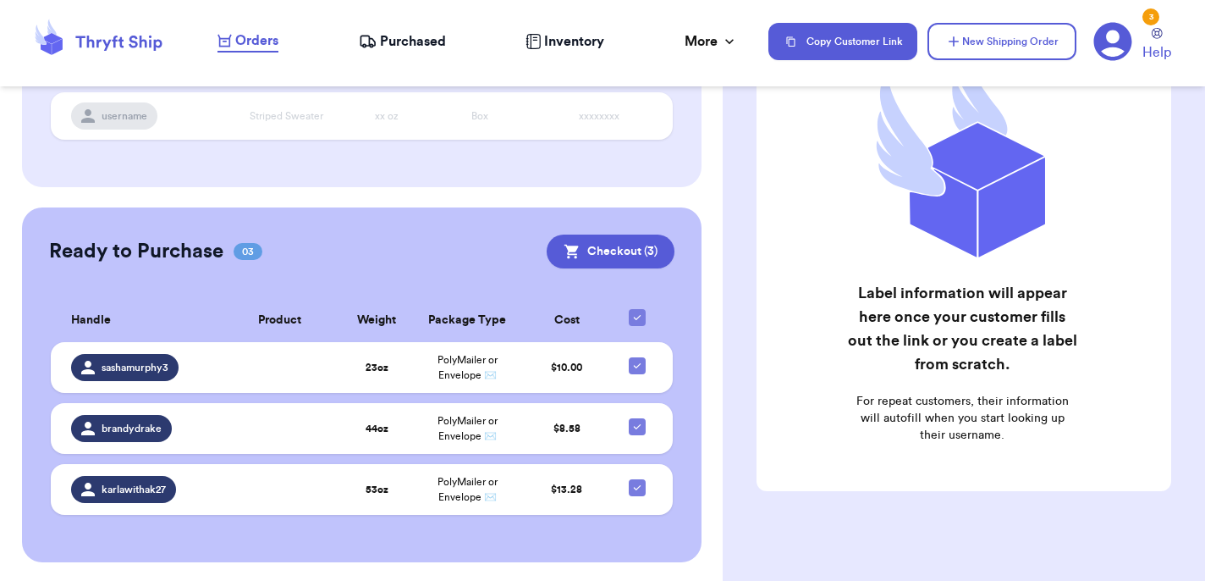
scroll to position [0, 0]
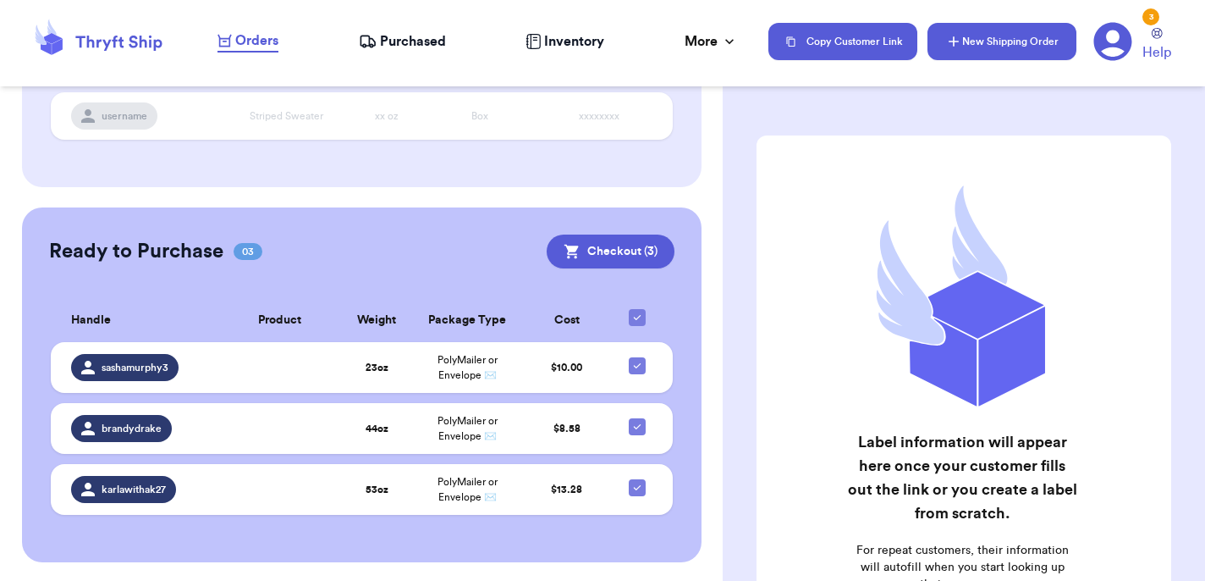
click at [969, 58] on button "New Shipping Order" at bounding box center [1002, 41] width 149 height 37
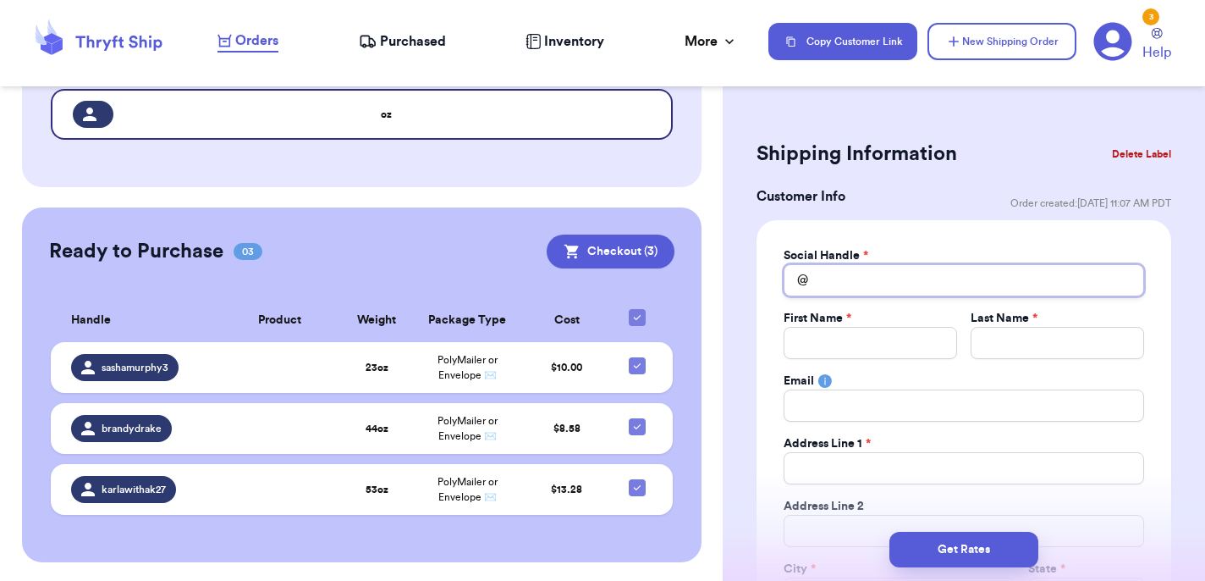
click at [856, 280] on input "Total Amount Paid" at bounding box center [964, 280] width 361 height 32
type input "s"
type input "sc"
type input "sch"
type input "sc"
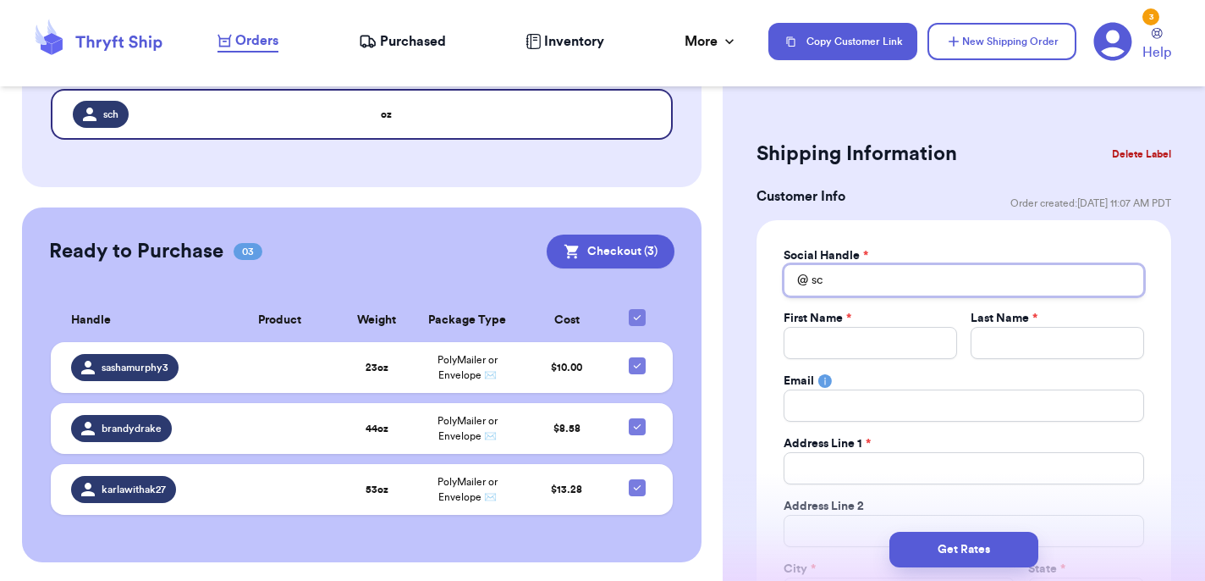
type input "s"
type input "l"
type input "ls"
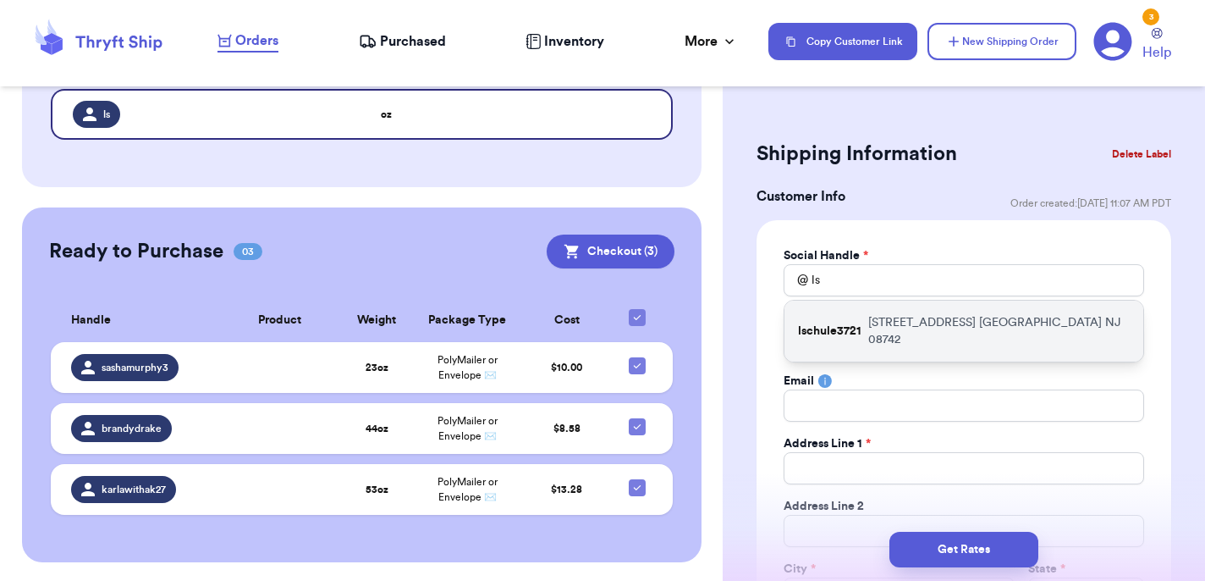
click at [917, 341] on p "[STREET_ADDRESS]" at bounding box center [999, 331] width 262 height 34
type input "lschule3721"
type input "Lauren"
type input "Schule"
type input "[EMAIL_ADDRESS][DOMAIN_NAME]"
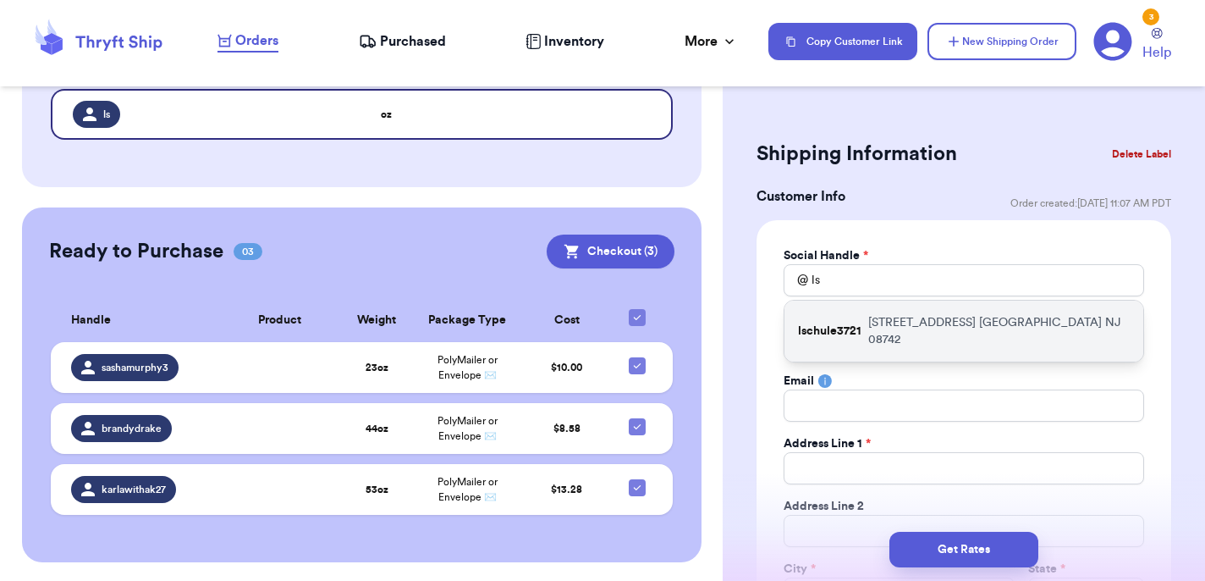
type input "[STREET_ADDRESS]"
type input "[GEOGRAPHIC_DATA]"
select select "NJ"
type input "08742"
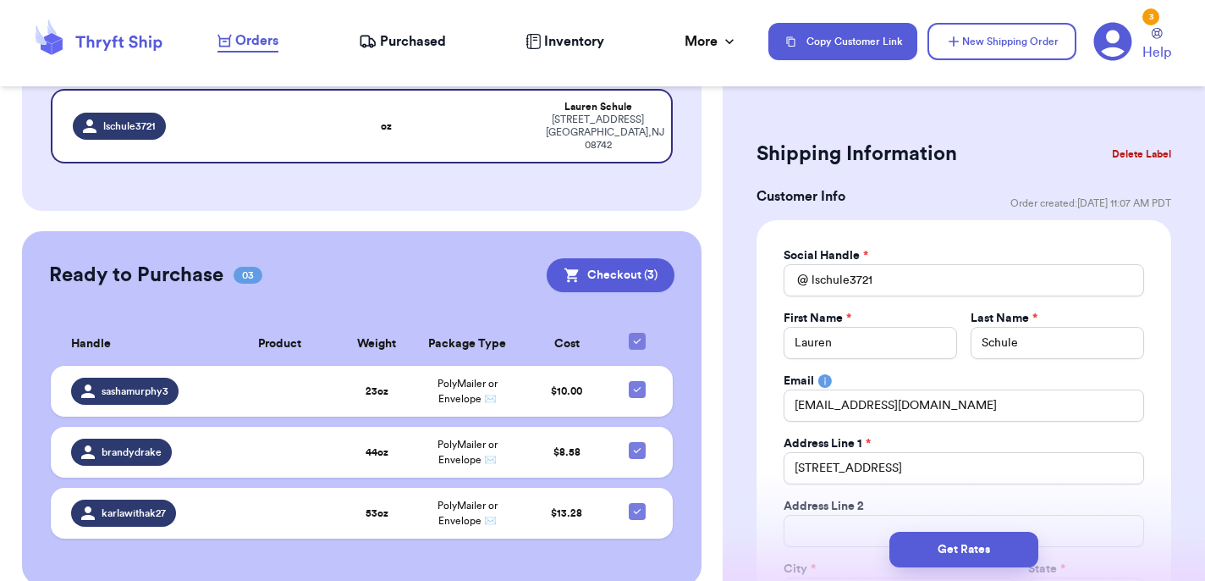
scroll to position [213, 0]
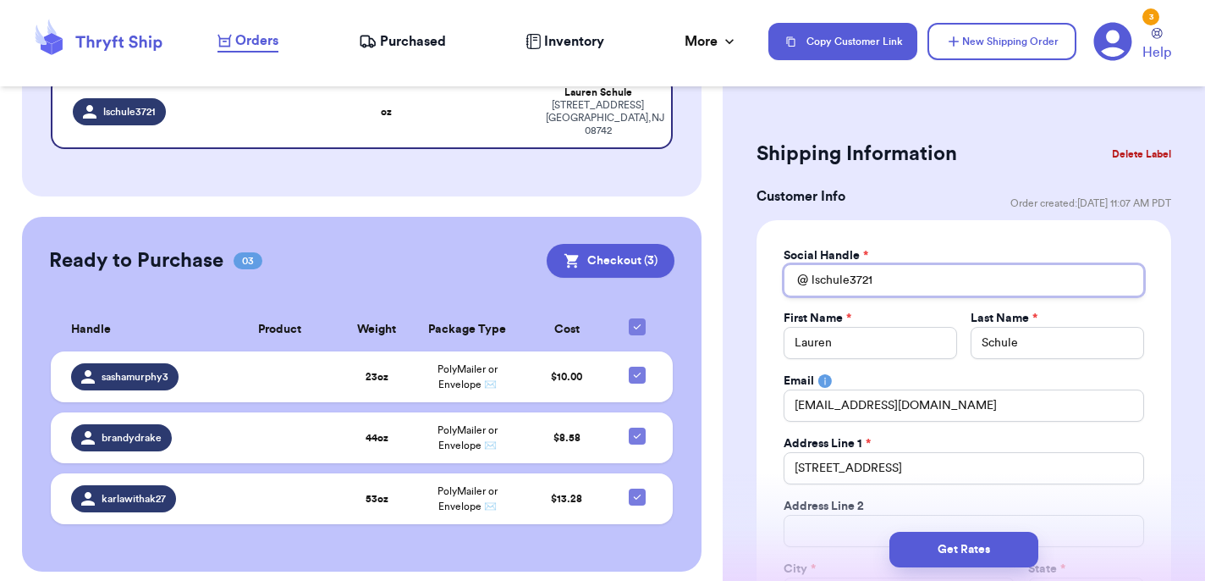
drag, startPoint x: 890, startPoint y: 280, endPoint x: 835, endPoint y: 256, distance: 60.2
click at [835, 256] on div "Social Handle * @ lschule3721" at bounding box center [964, 271] width 361 height 49
type input "m"
type input "ma"
type input "mar"
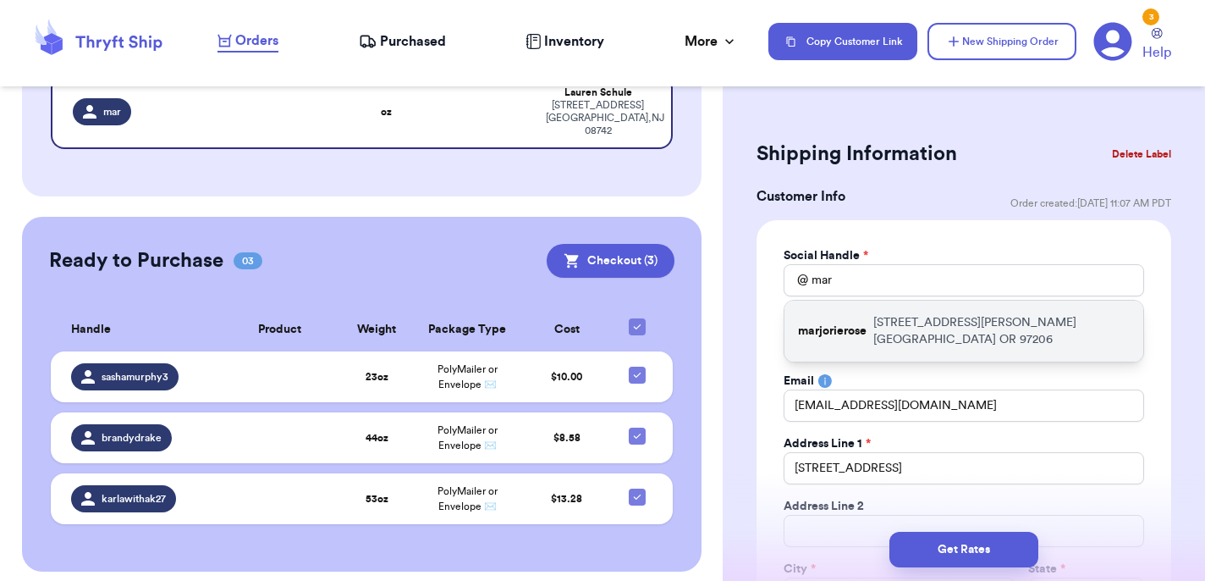
click at [865, 322] on p "marjorierose" at bounding box center [832, 330] width 69 height 17
type input "marjorierose"
type input "[PERSON_NAME]"
type input "[EMAIL_ADDRESS][DOMAIN_NAME]"
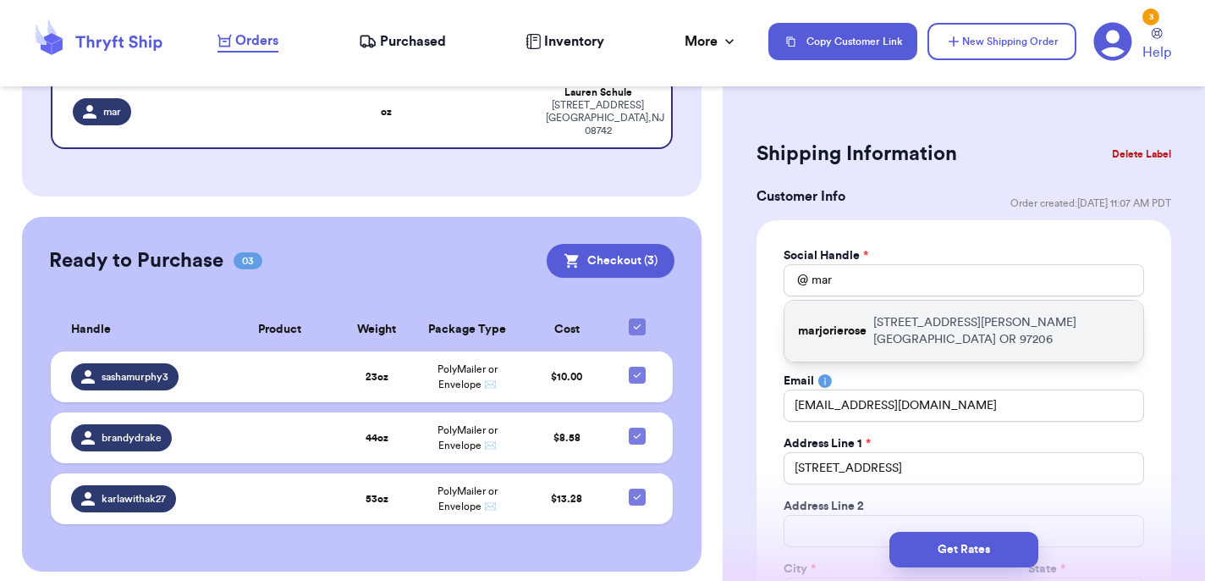
type input "[STREET_ADDRESS][PERSON_NAME]"
type input "[GEOGRAPHIC_DATA]"
select select "OR"
type input "97206"
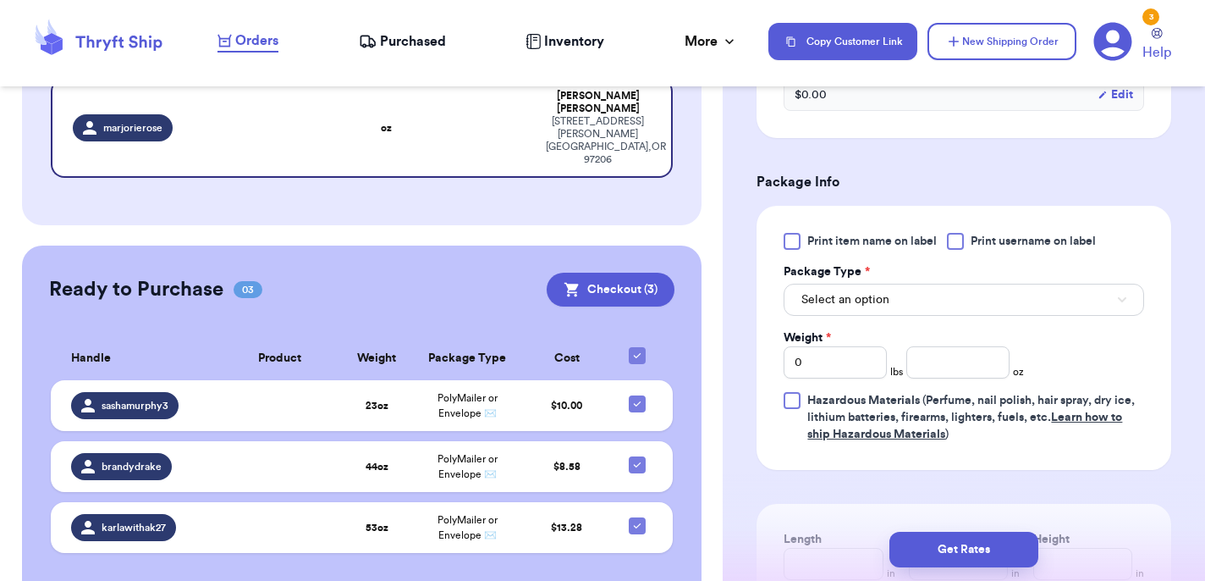
scroll to position [923, 0]
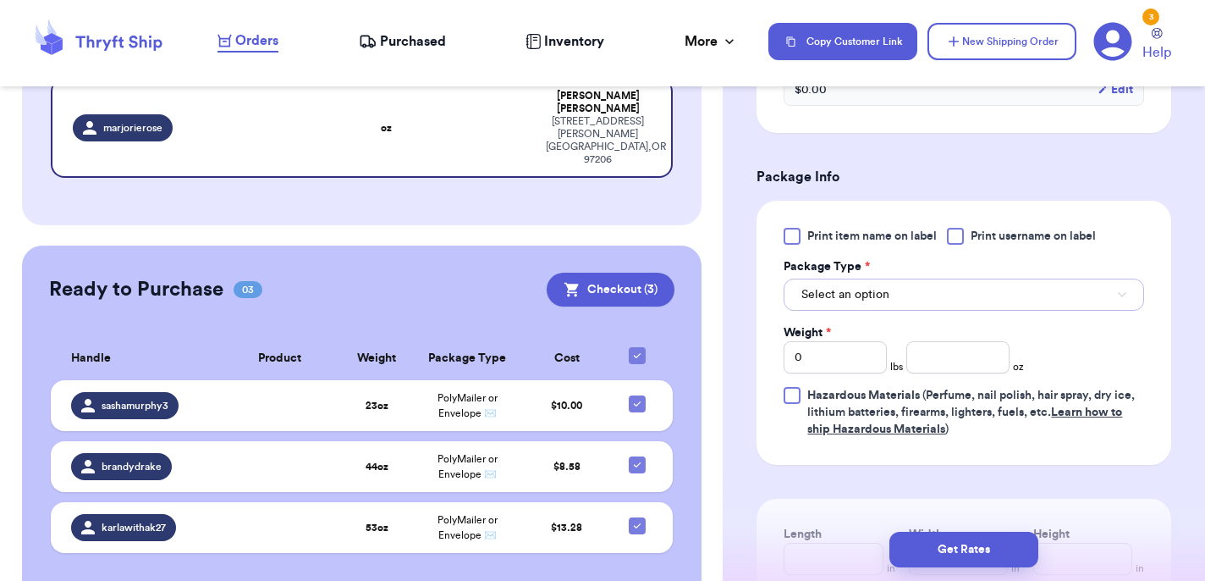
click at [897, 293] on button "Select an option" at bounding box center [964, 294] width 361 height 32
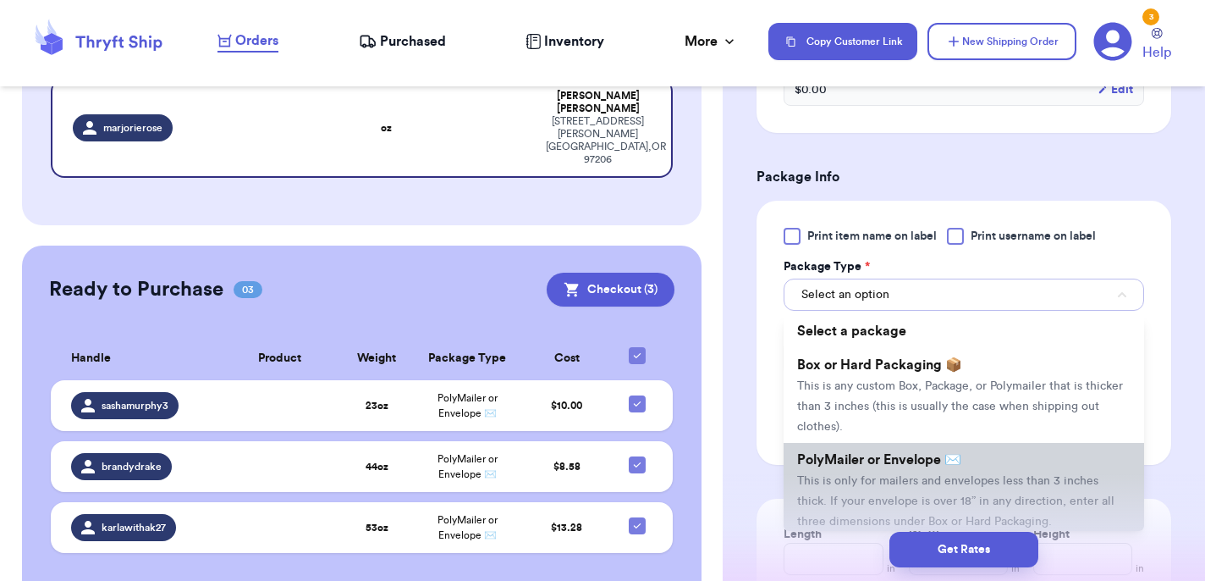
scroll to position [130, 0]
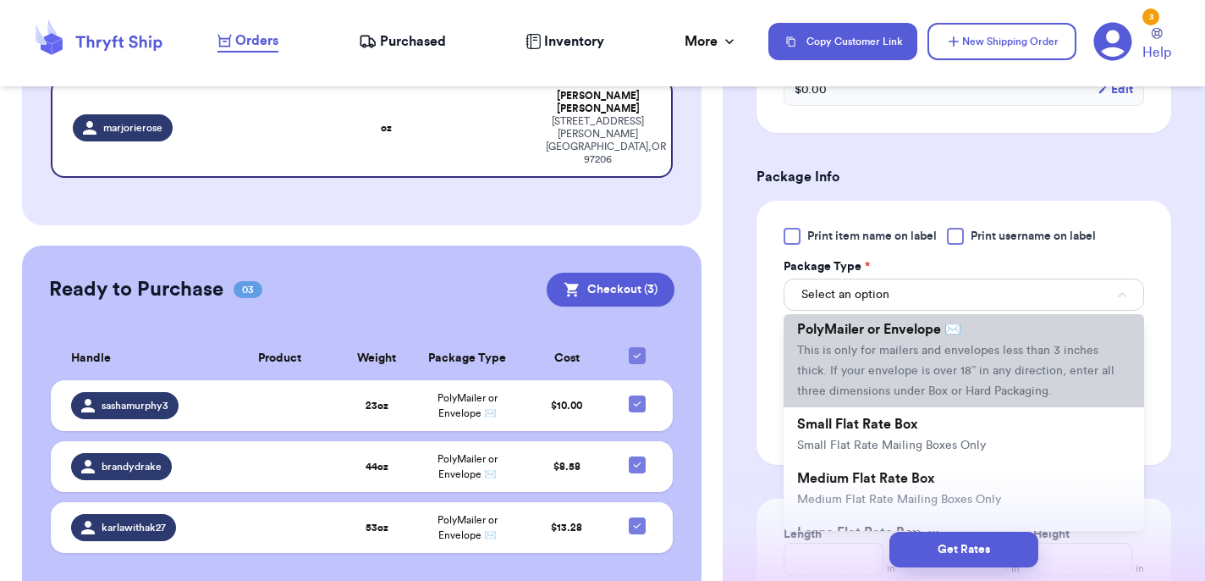
click at [887, 379] on span "This is only for mailers and envelopes less than 3 inches thick. If your envelo…" at bounding box center [955, 371] width 317 height 52
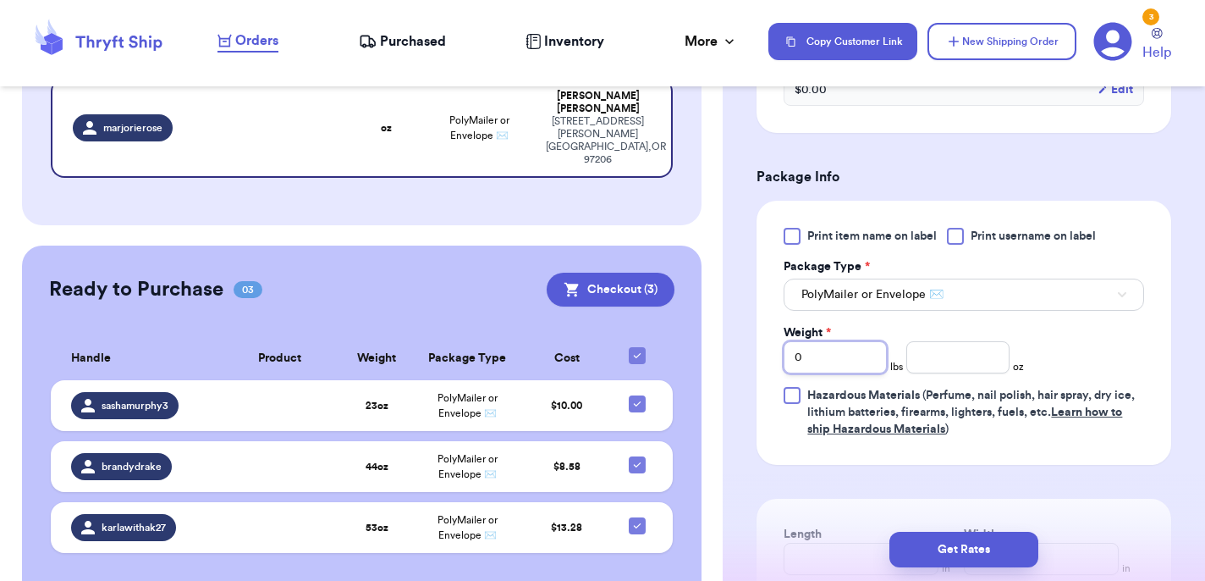
click at [834, 363] on input "0" at bounding box center [835, 357] width 103 height 32
type input "4"
click at [950, 538] on button "Get Rates" at bounding box center [964, 550] width 149 height 36
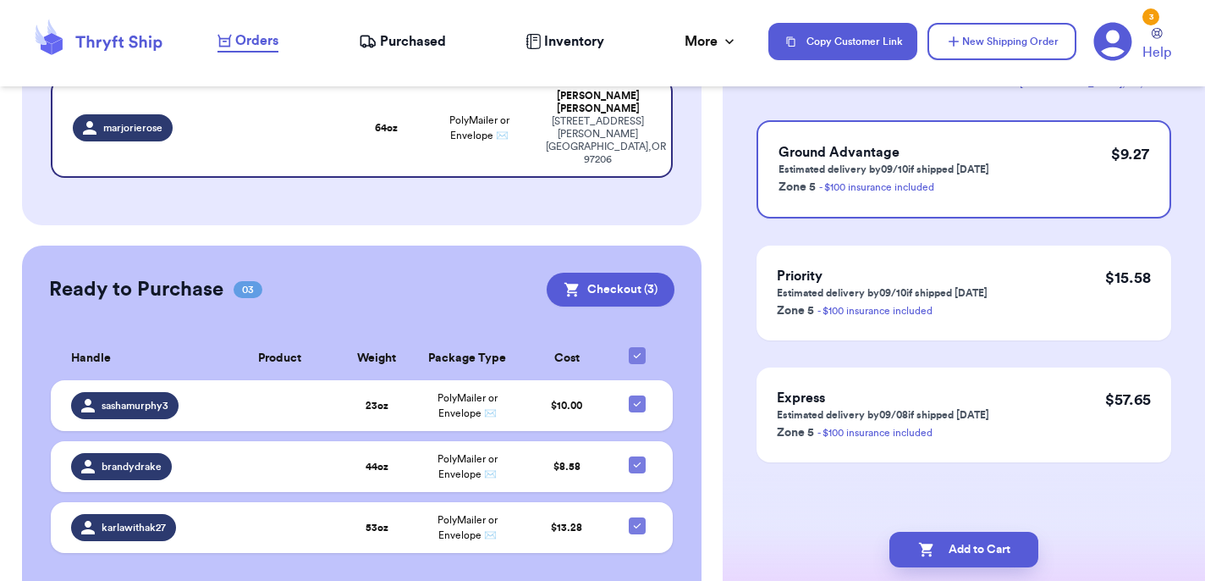
scroll to position [0, 0]
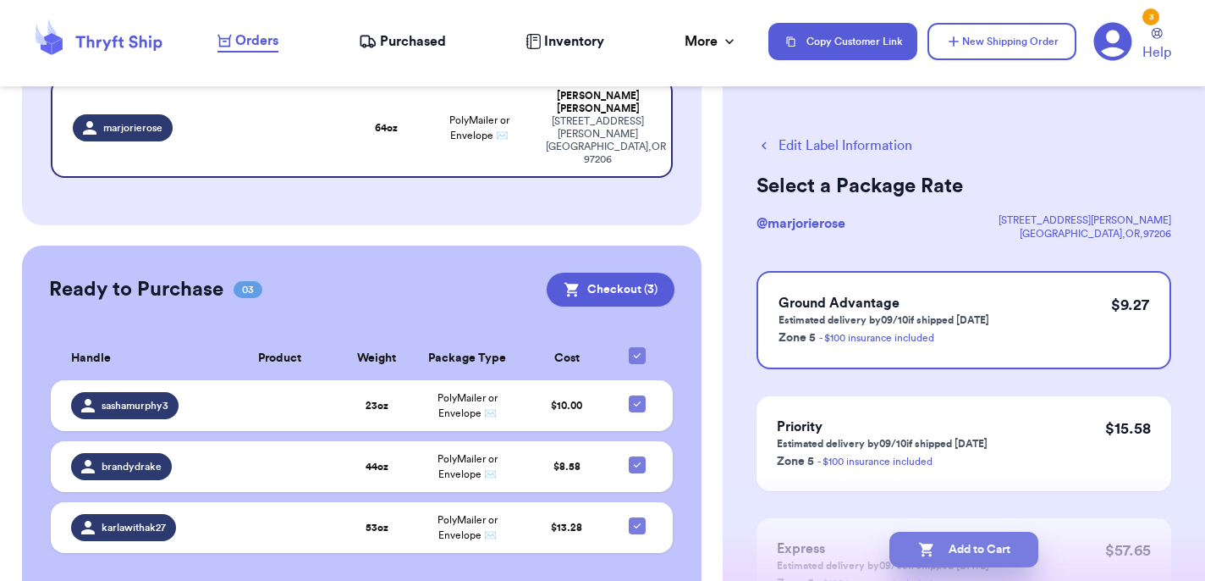
click at [929, 547] on icon "button" at bounding box center [926, 550] width 14 height 14
checkbox input "true"
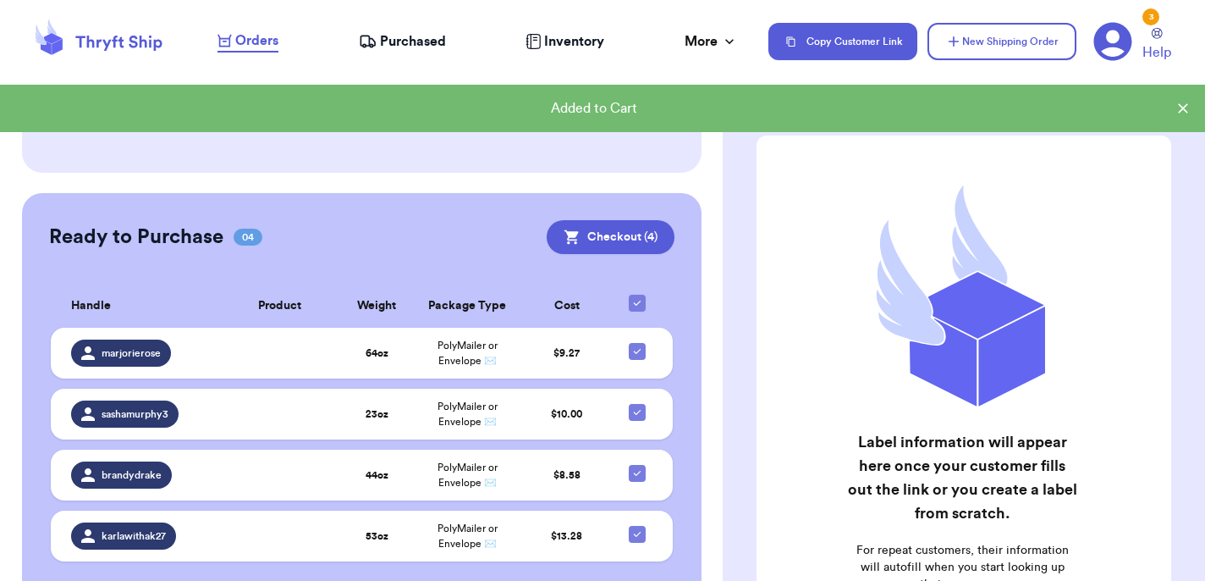
scroll to position [213, 0]
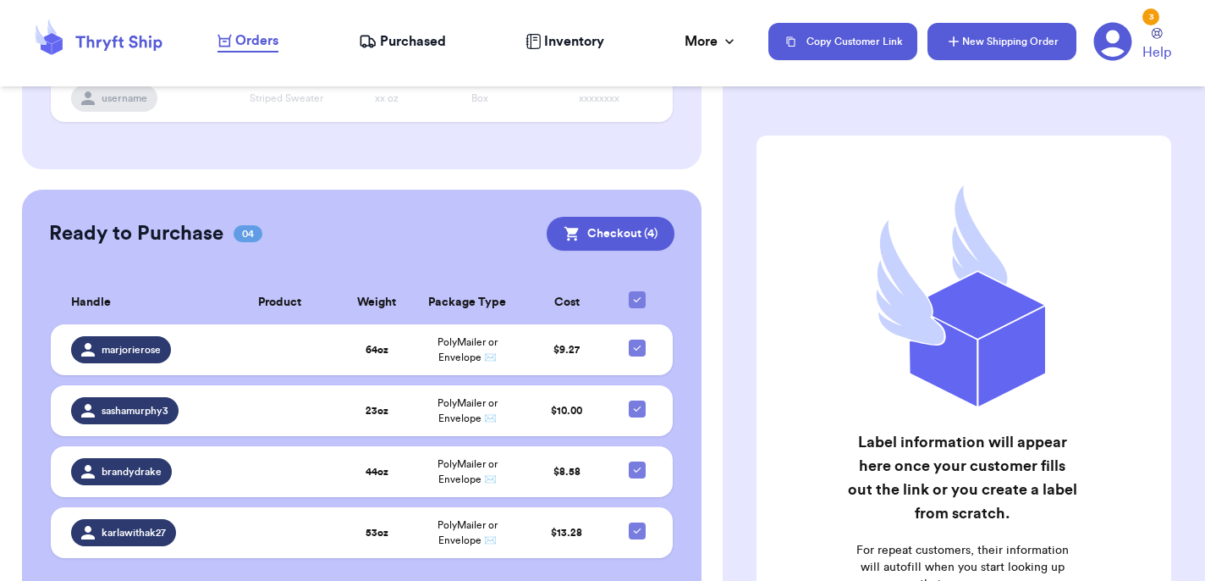
click at [997, 44] on button "New Shipping Order" at bounding box center [1002, 41] width 149 height 37
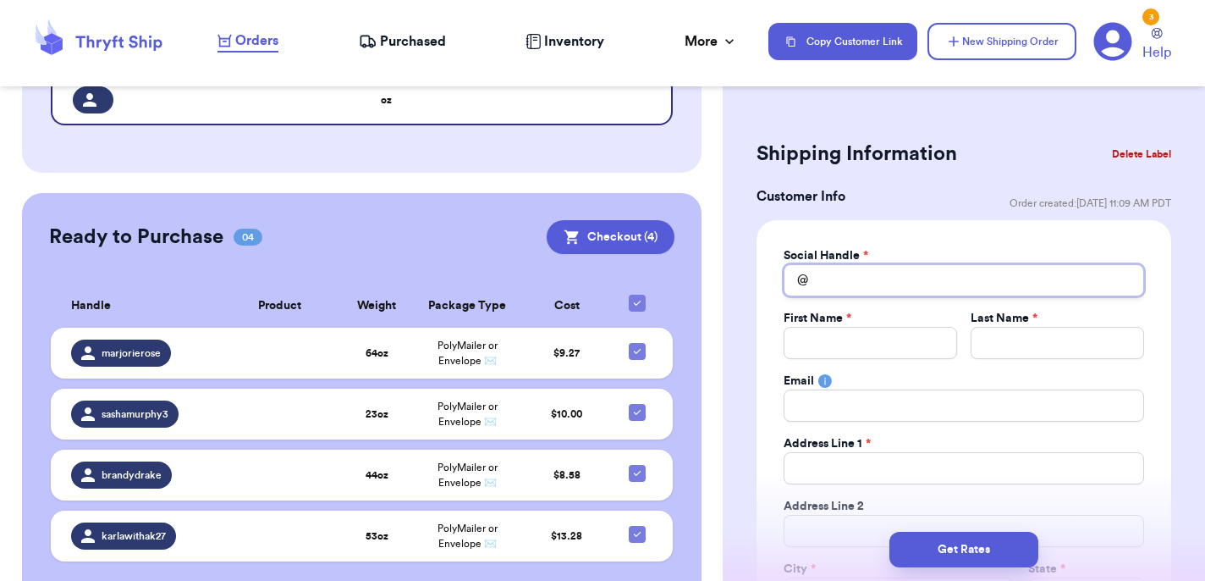
click at [844, 290] on input "Total Amount Paid" at bounding box center [964, 280] width 361 height 32
type input "i"
type input "in"
type input "ins"
type input "insp"
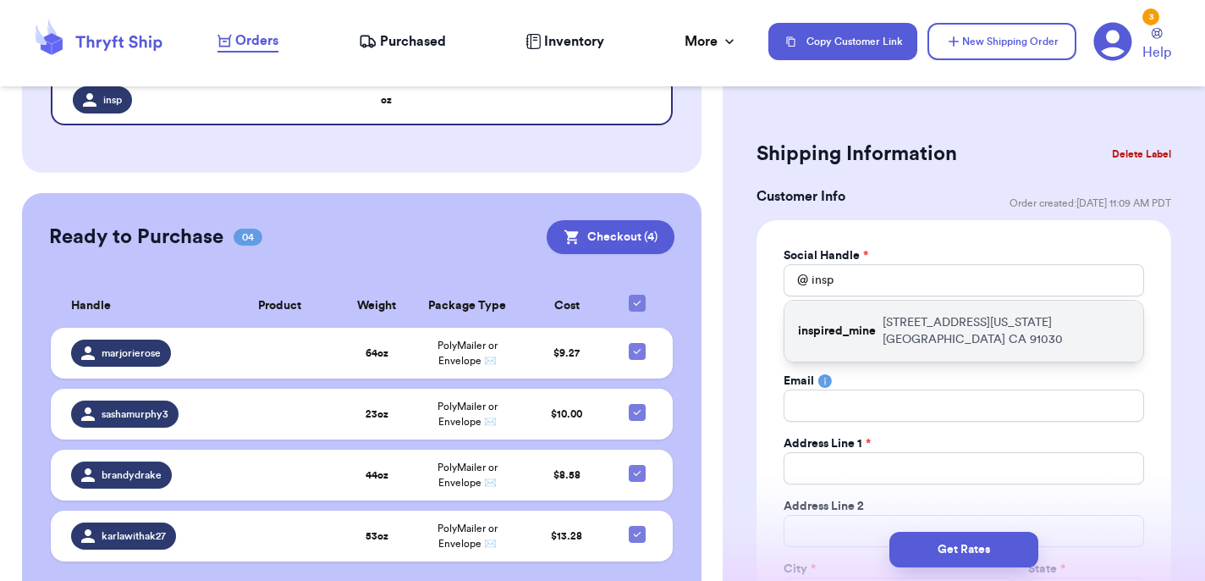
click at [882, 316] on div "inspired_mine [STREET_ADDRESS][US_STATE]" at bounding box center [964, 330] width 359 height 61
type input "inspired_mine"
type input "[PERSON_NAME]"
type input "[PERSON_NAME][EMAIL_ADDRESS][DOMAIN_NAME]"
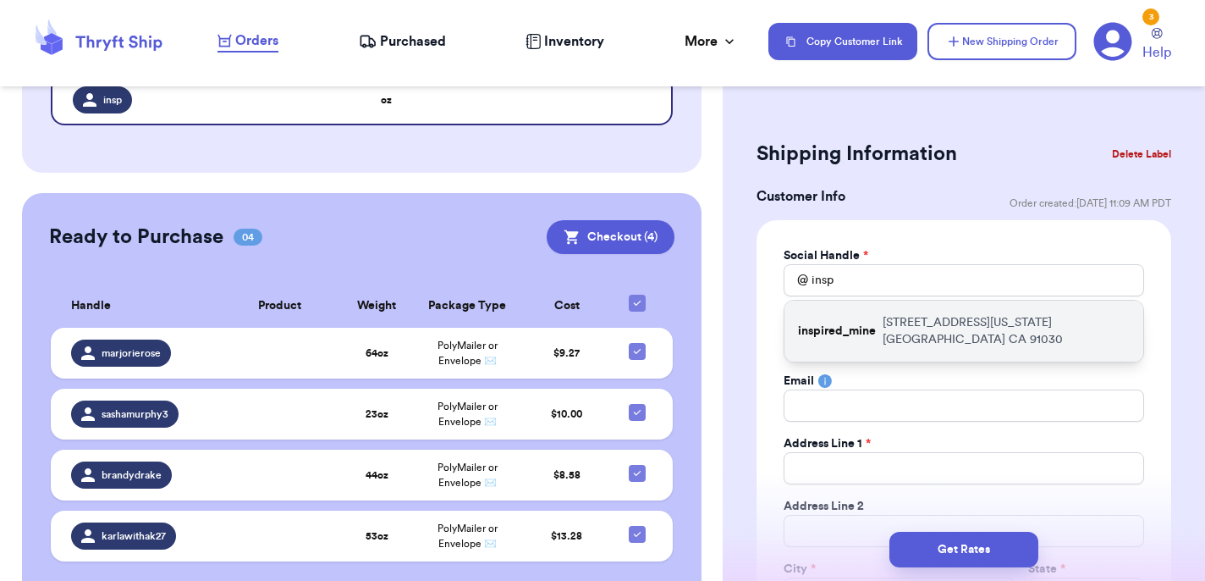
type input "[STREET_ADDRESS][US_STATE]"
type input "[GEOGRAPHIC_DATA]"
select select "CA"
type input "91030"
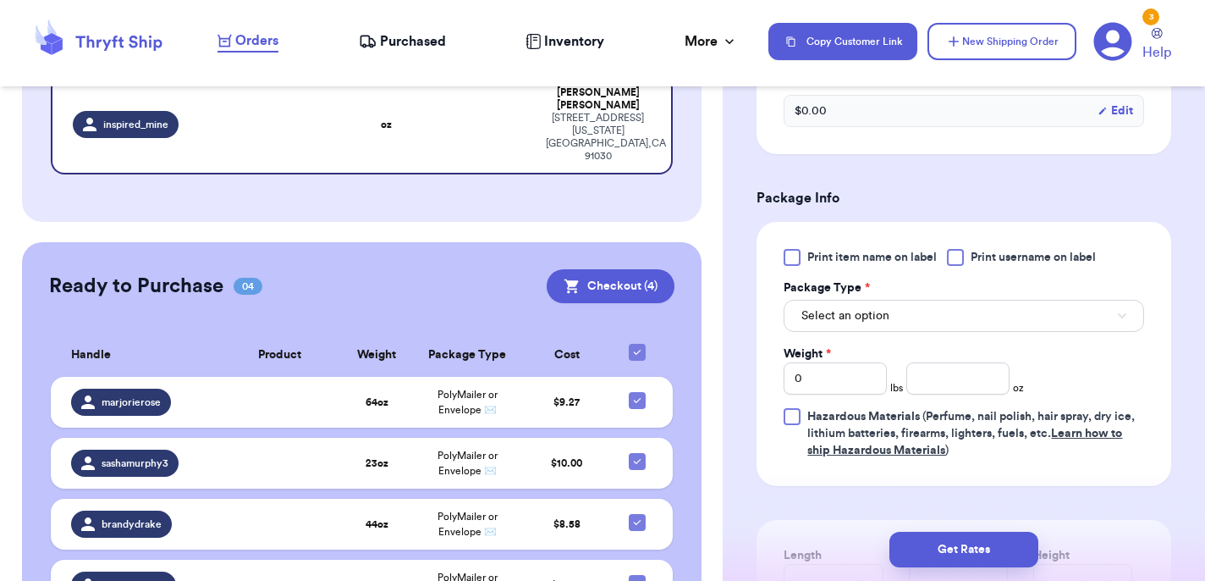
scroll to position [935, 0]
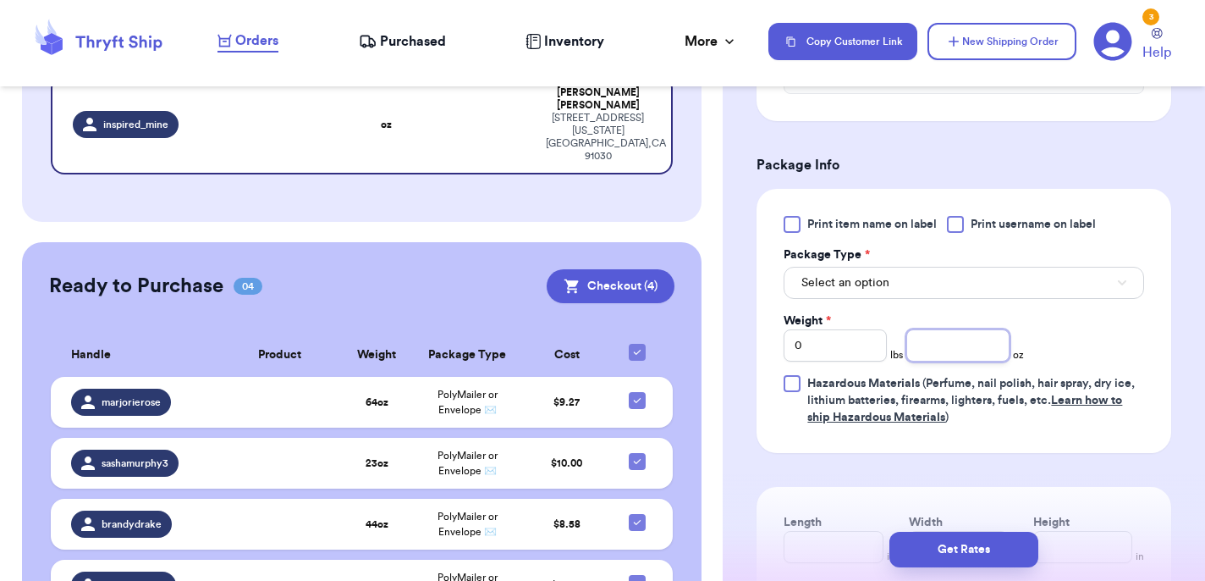
click at [956, 356] on input "number" at bounding box center [958, 345] width 103 height 32
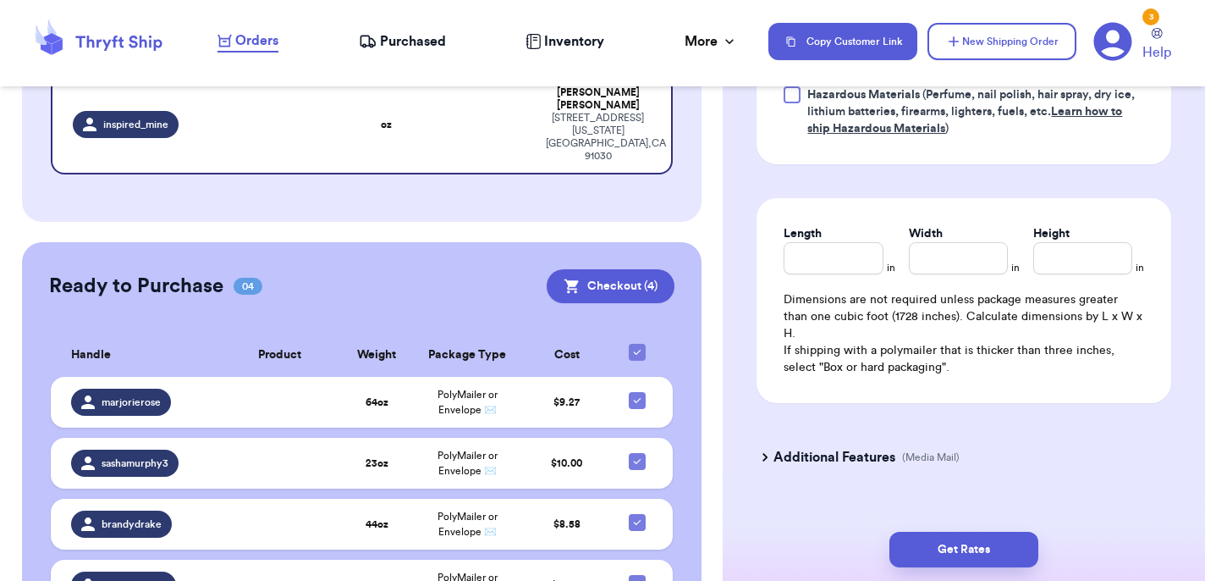
scroll to position [1231, 0]
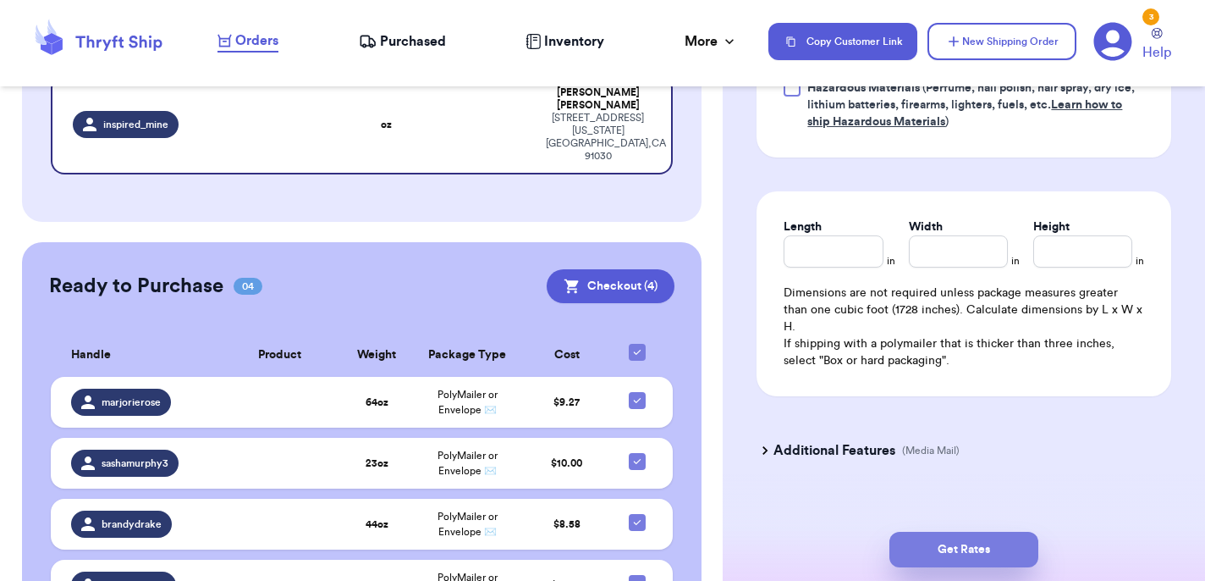
type input "15"
click at [949, 547] on button "Get Rates" at bounding box center [964, 550] width 149 height 36
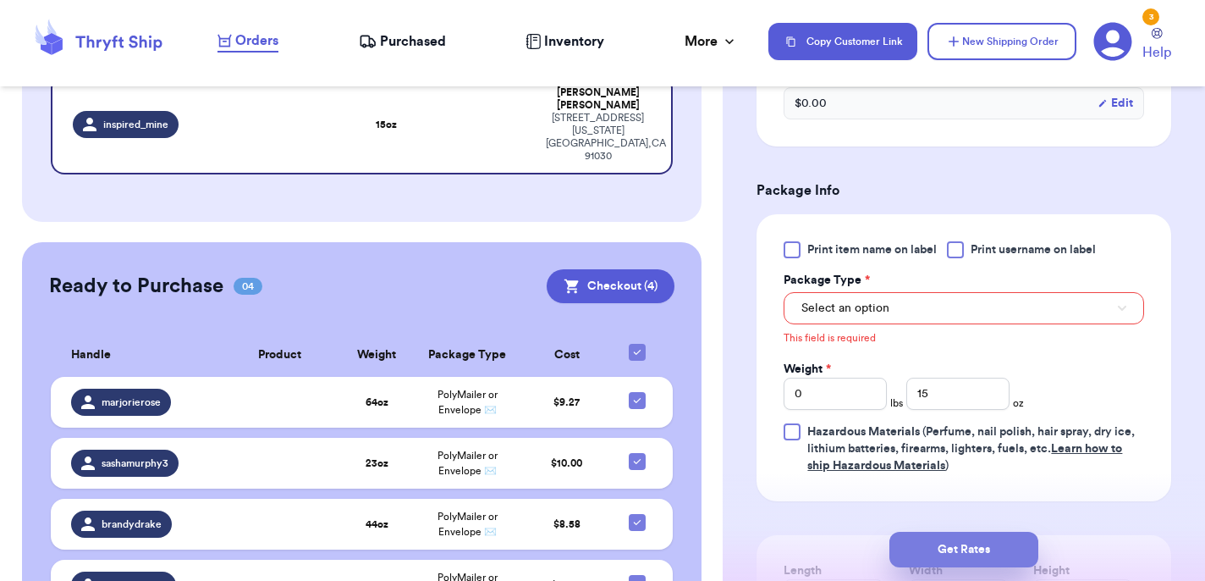
scroll to position [653, 0]
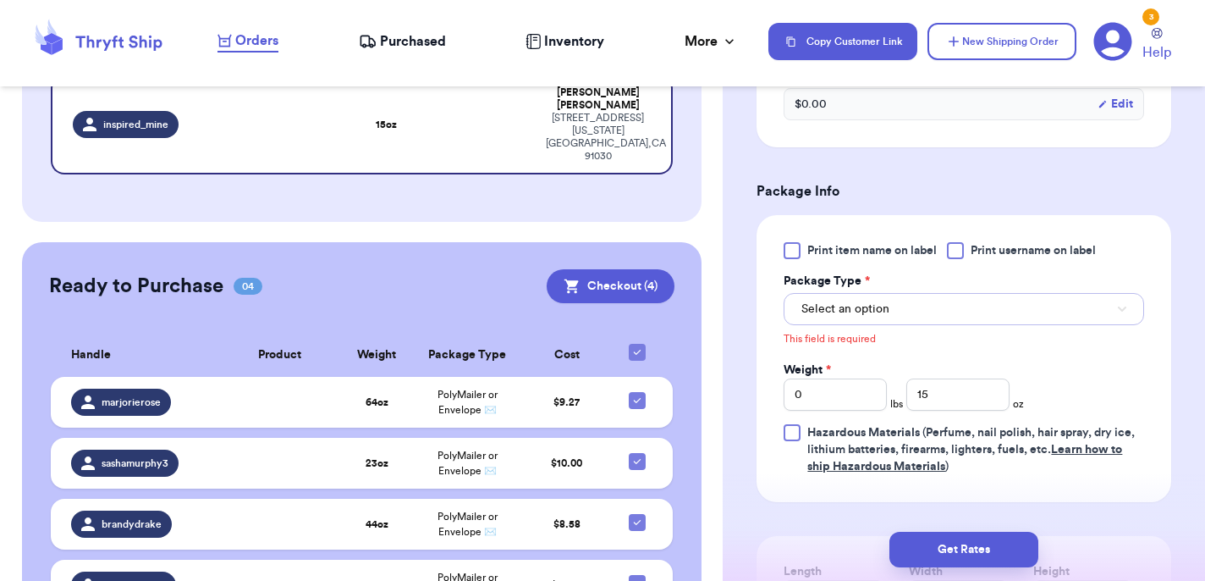
click at [904, 293] on button "Select an option" at bounding box center [964, 309] width 361 height 32
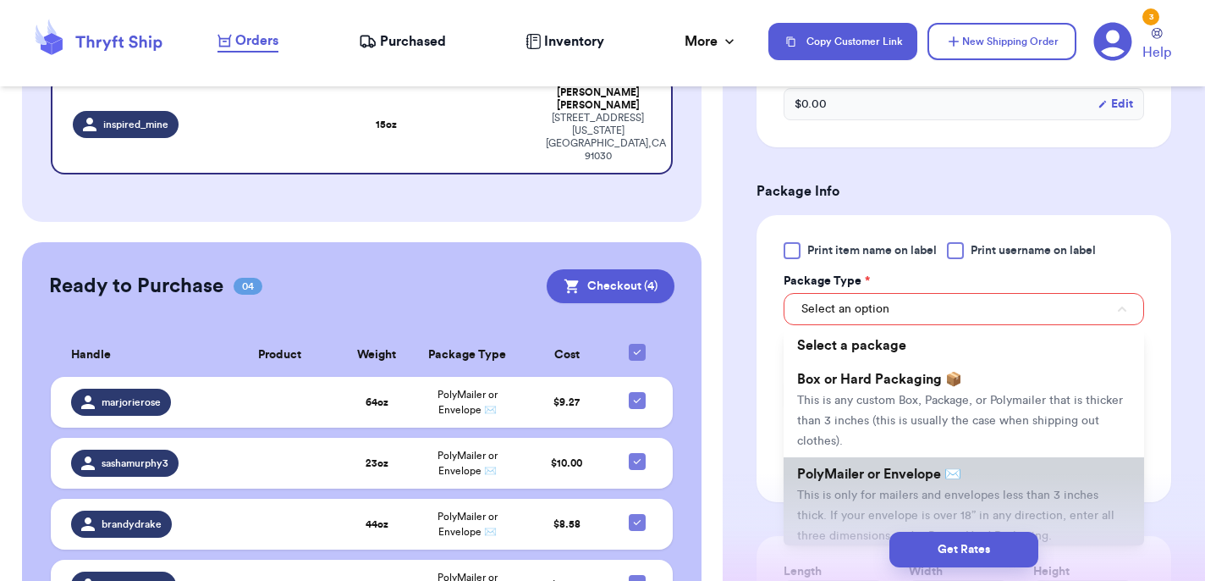
click at [885, 493] on span "This is only for mailers and envelopes less than 3 inches thick. If your envelo…" at bounding box center [955, 515] width 317 height 52
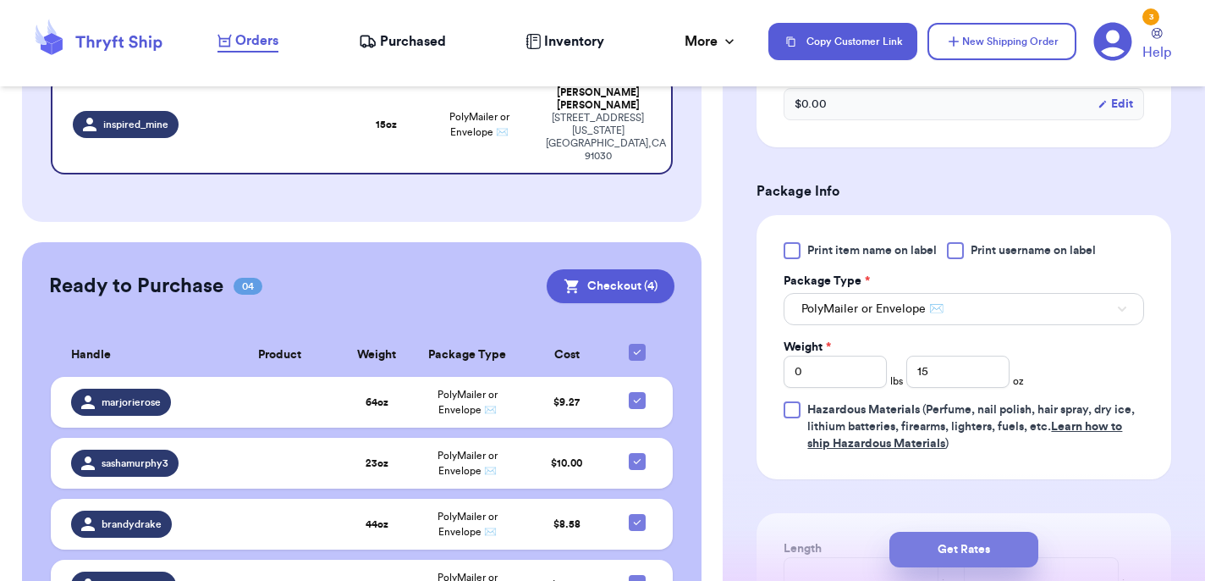
click at [948, 540] on button "Get Rates" at bounding box center [964, 550] width 149 height 36
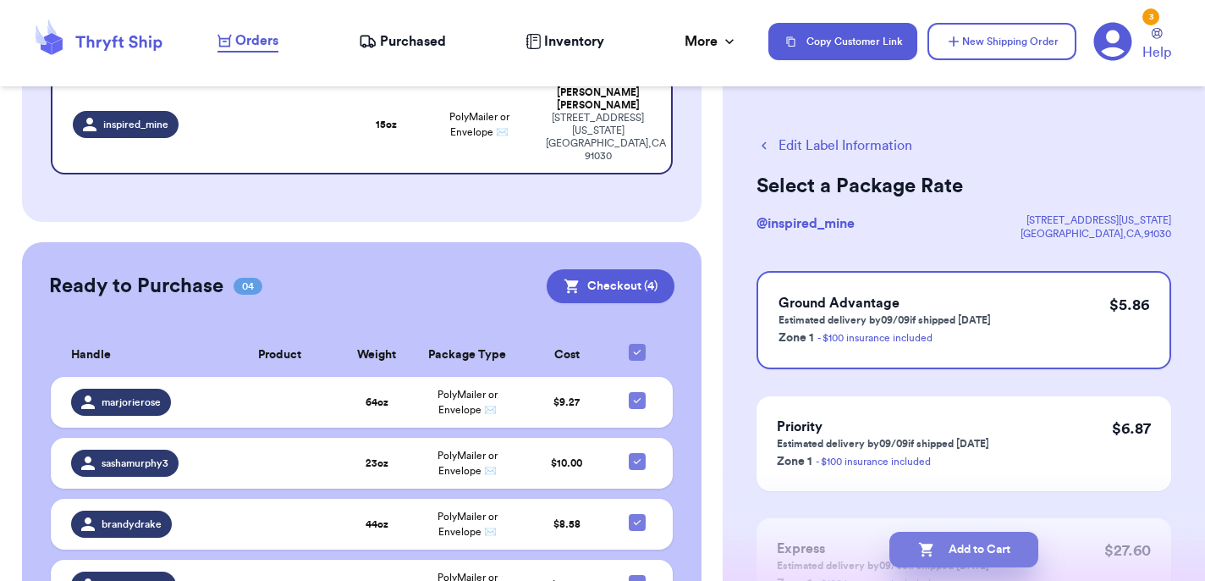
click at [963, 537] on button "Add to Cart" at bounding box center [964, 550] width 149 height 36
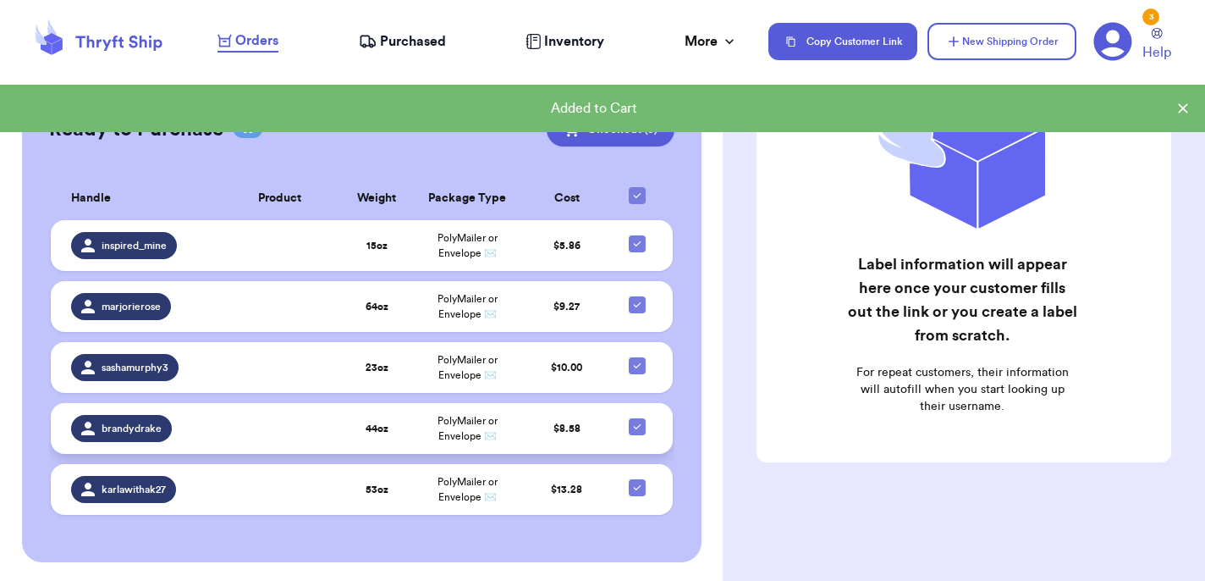
scroll to position [317, 0]
click at [127, 491] on span "karlawithak27" at bounding box center [134, 490] width 64 height 14
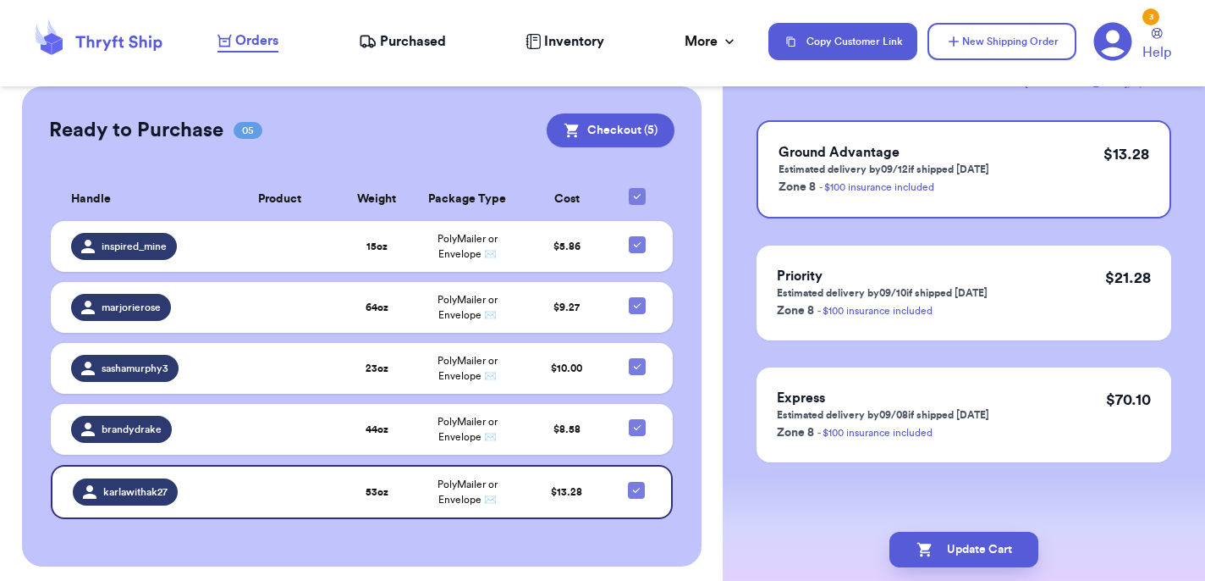
scroll to position [0, 0]
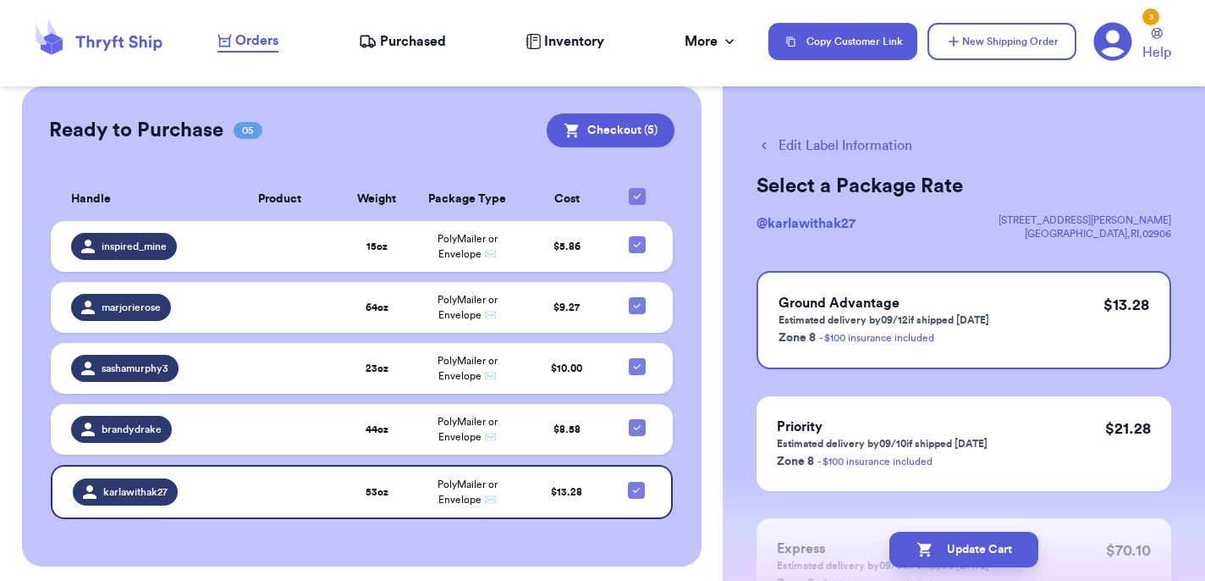
click at [852, 149] on button "Edit Label Information" at bounding box center [835, 145] width 156 height 20
checkbox input "false"
checkbox input "true"
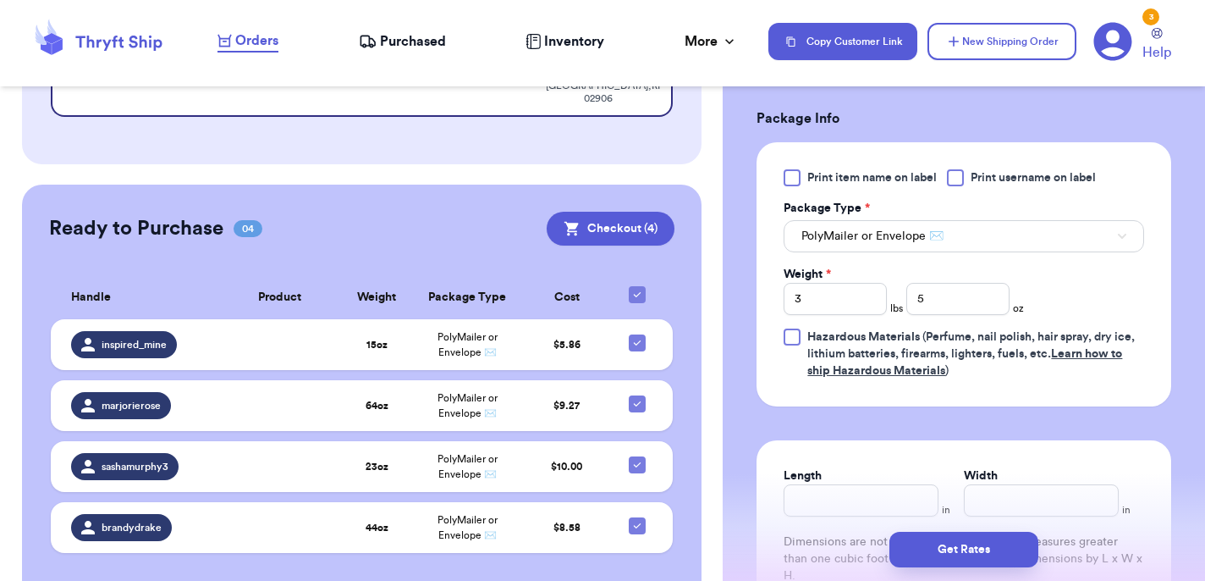
scroll to position [708, 0]
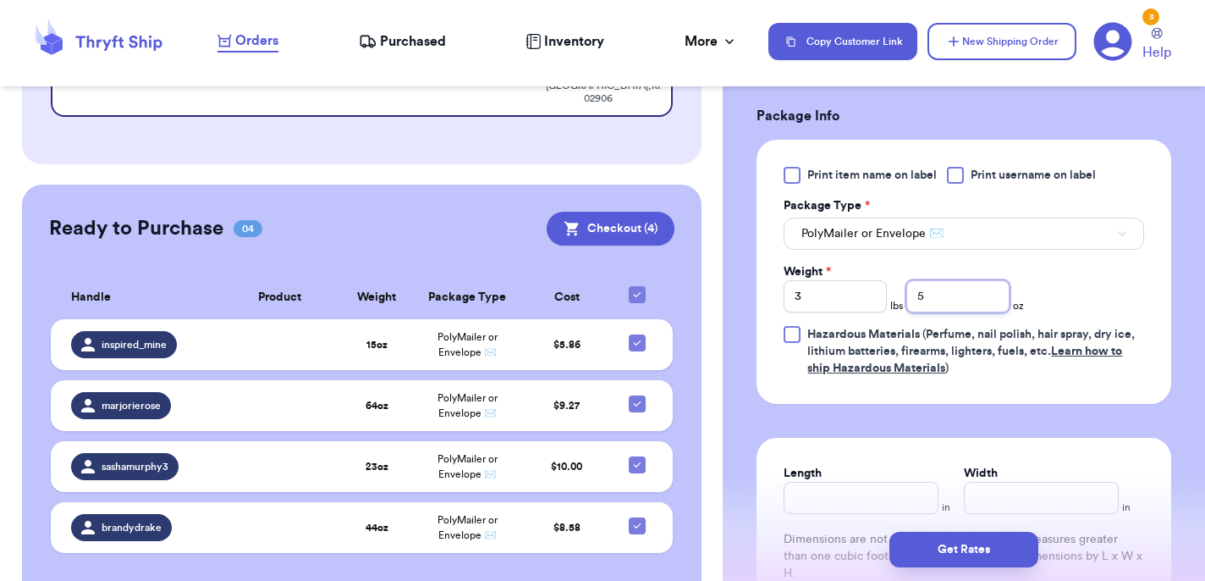
drag, startPoint x: 930, startPoint y: 295, endPoint x: 899, endPoint y: 295, distance: 31.3
click at [899, 295] on div "Weight * 3 lbs 5 oz" at bounding box center [904, 287] width 240 height 49
type input "6"
click at [960, 539] on button "Get Rates" at bounding box center [964, 550] width 149 height 36
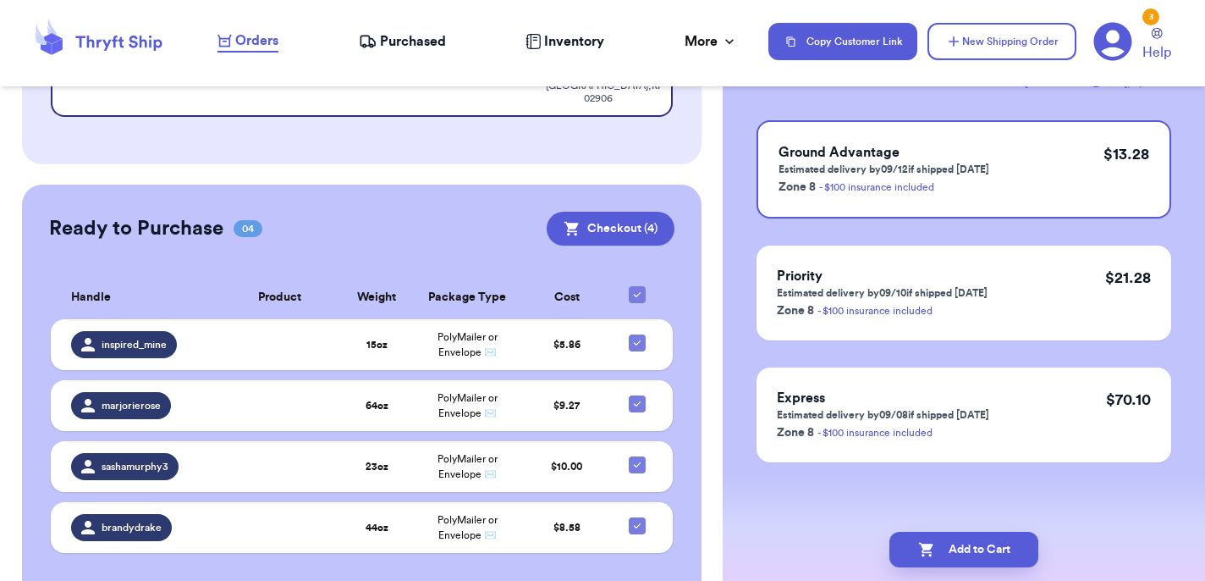
scroll to position [0, 0]
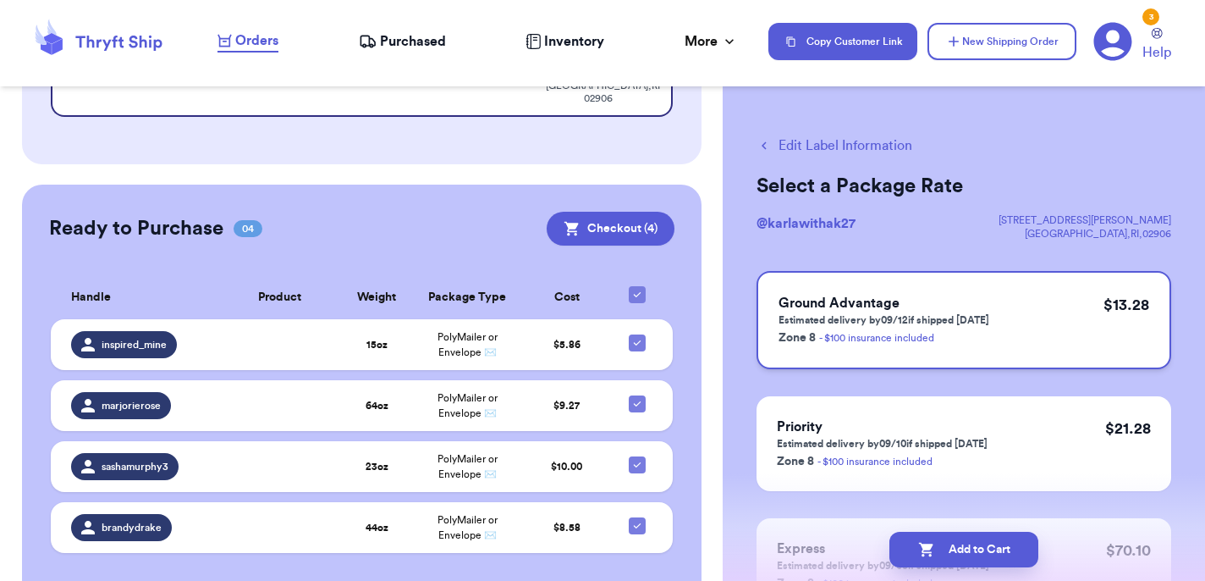
click at [1064, 317] on div "Ground Advantage Estimated delivery by 09/12 if shipped [DATE] Zone 8 - $100 in…" at bounding box center [964, 320] width 415 height 98
click at [967, 543] on button "Add to Cart" at bounding box center [964, 550] width 149 height 36
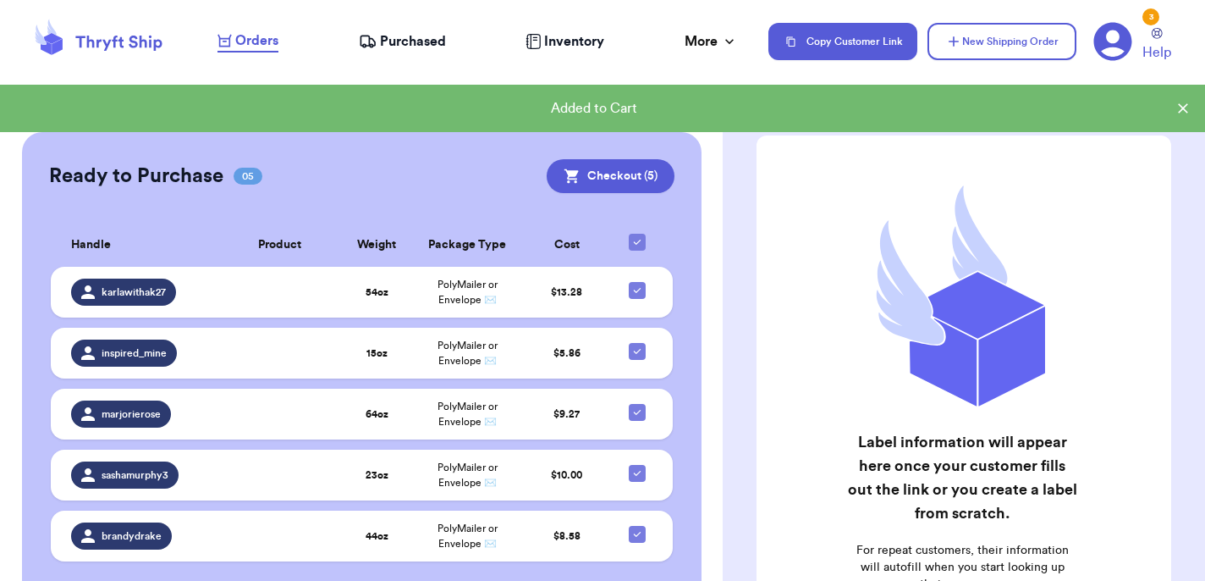
scroll to position [317, 0]
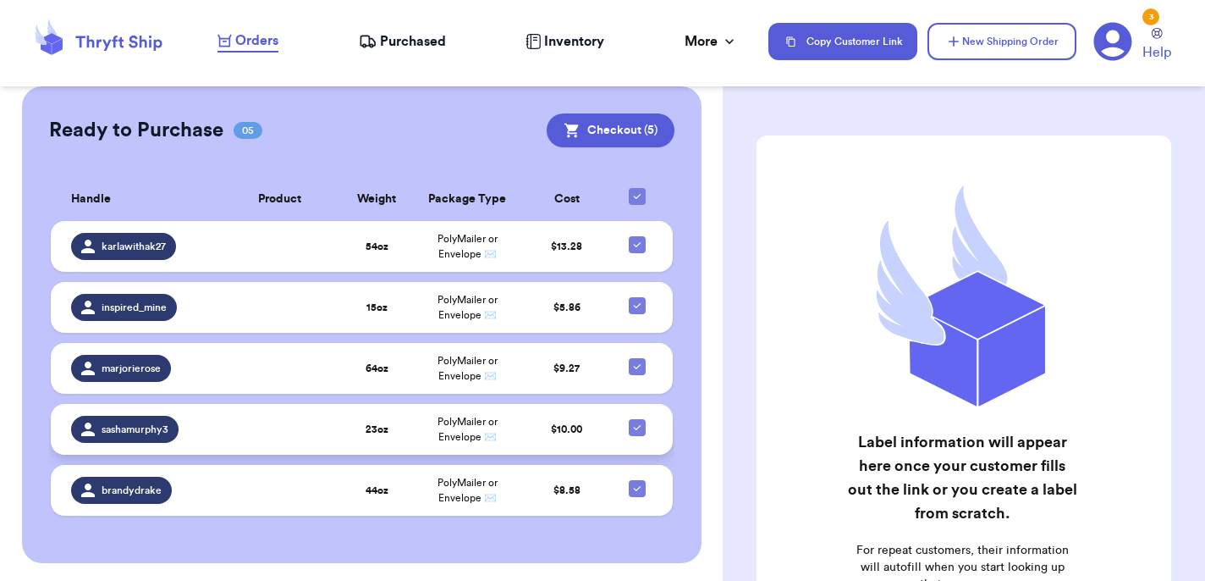
click at [203, 438] on div "sashamurphy3" at bounding box center [140, 429] width 139 height 27
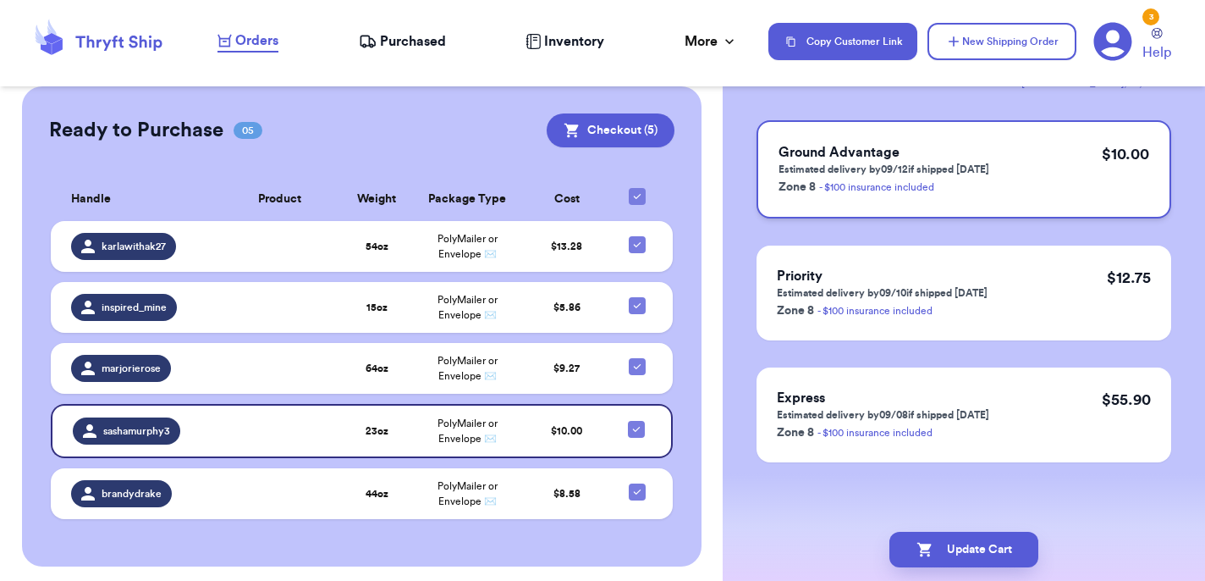
scroll to position [0, 0]
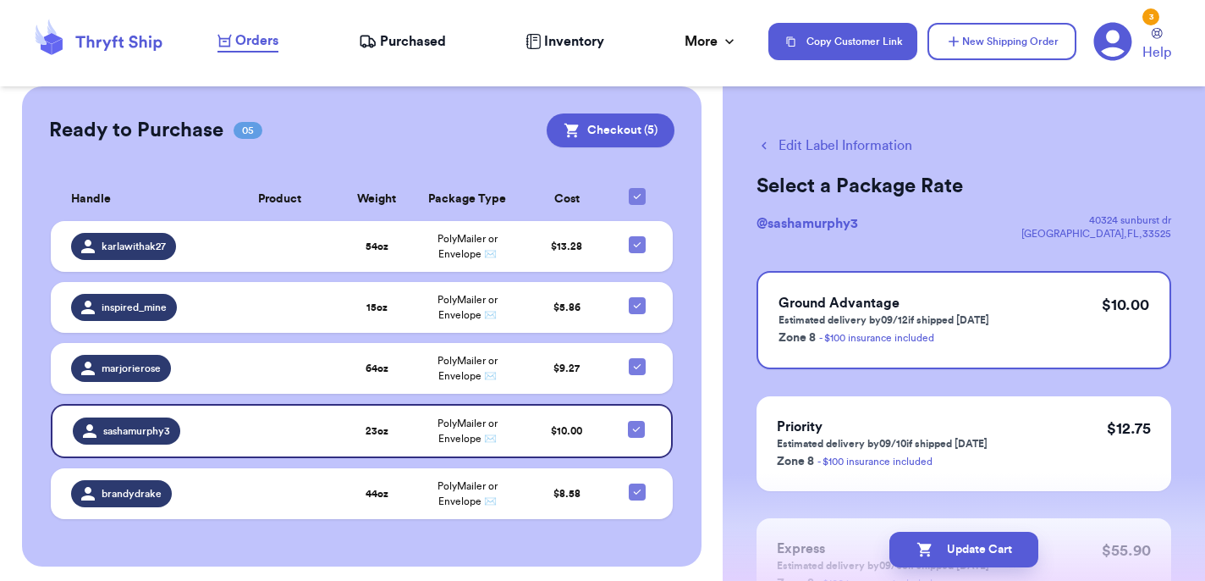
click at [825, 141] on button "Edit Label Information" at bounding box center [835, 145] width 156 height 20
checkbox input "false"
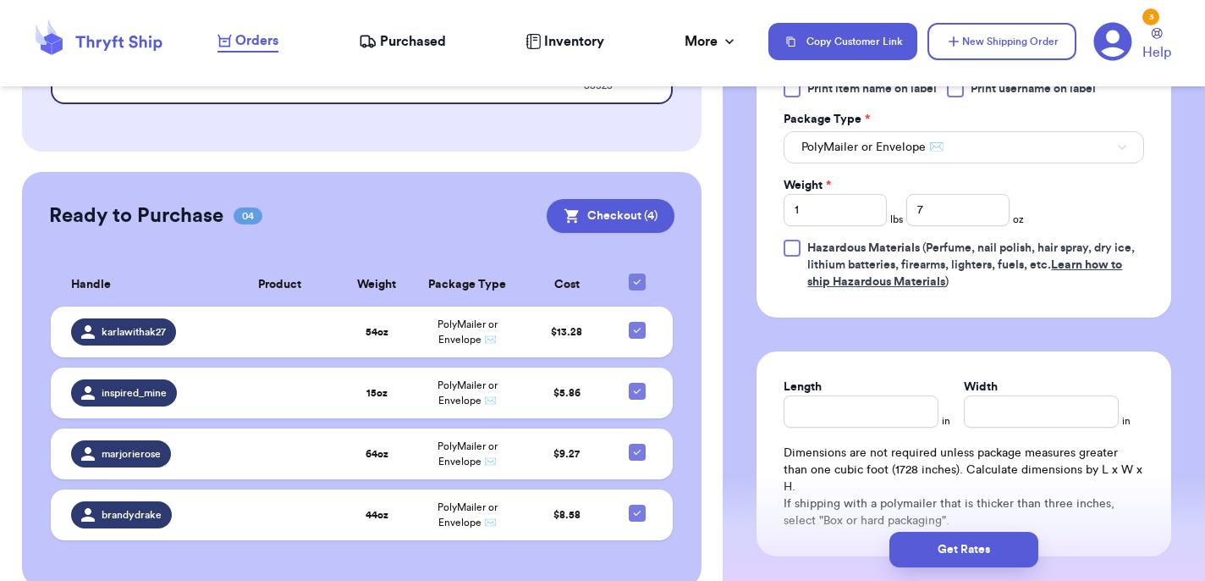
scroll to position [797, 0]
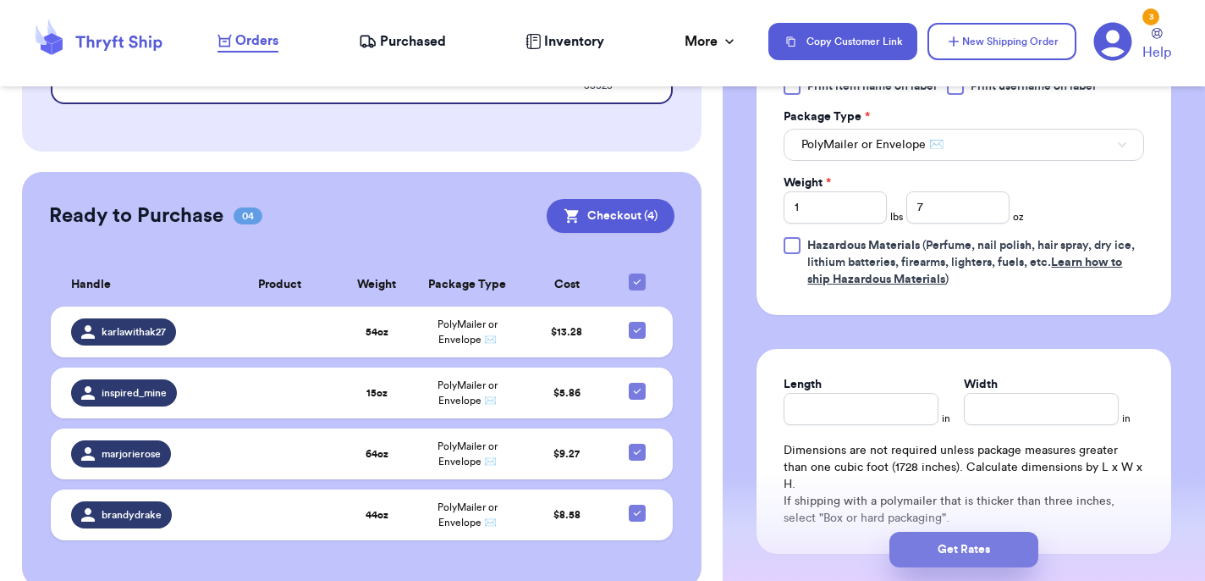
click at [971, 558] on button "Get Rates" at bounding box center [964, 550] width 149 height 36
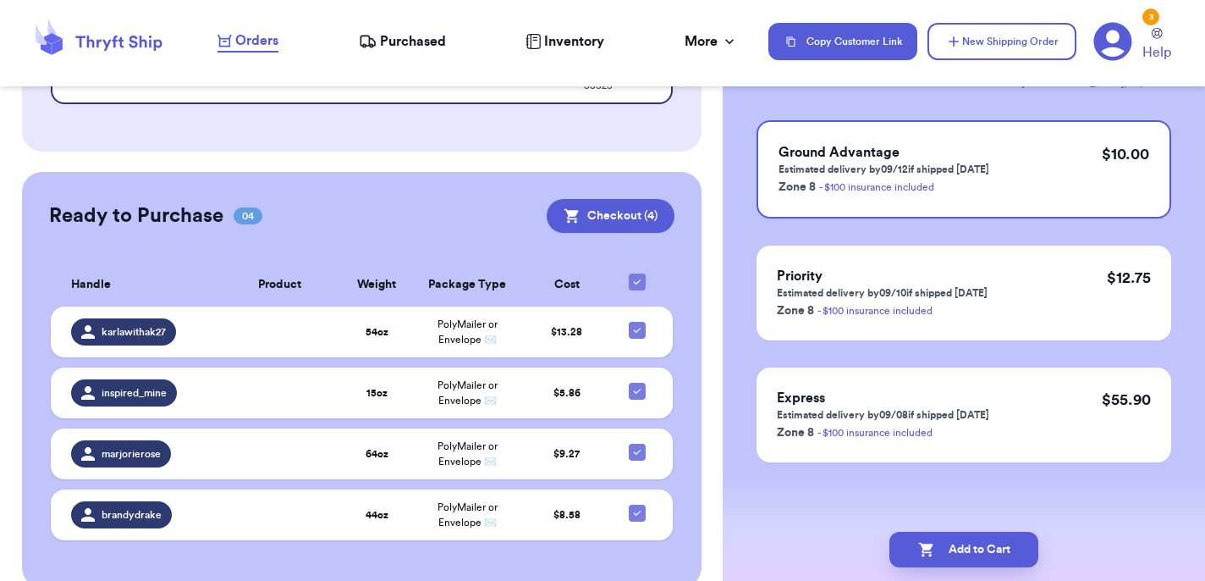
scroll to position [0, 0]
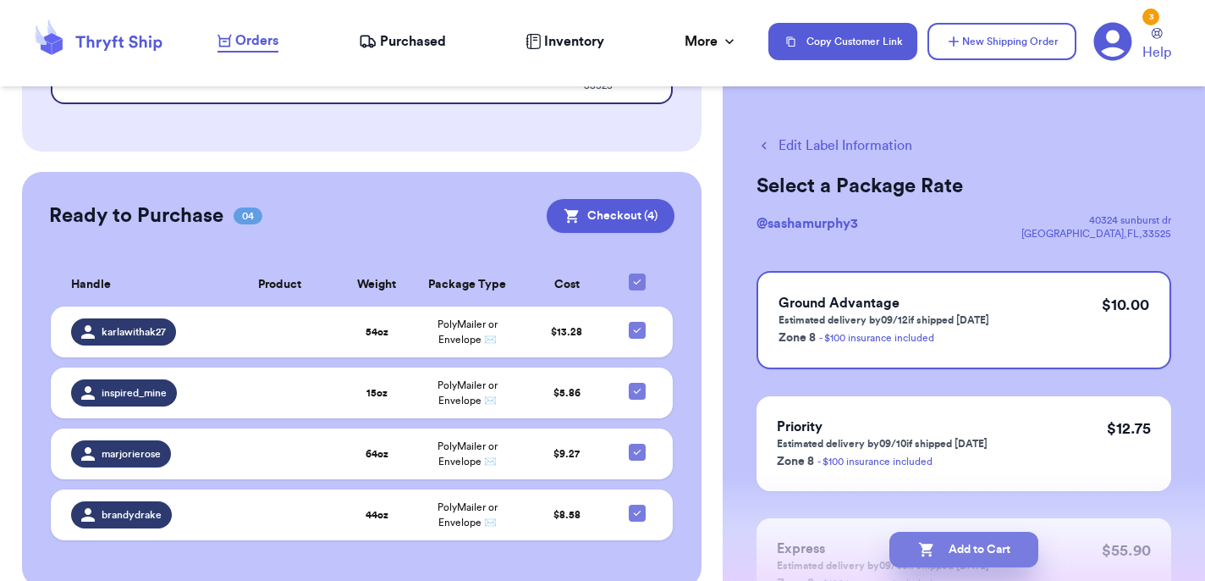
click at [948, 554] on button "Add to Cart" at bounding box center [964, 550] width 149 height 36
checkbox input "true"
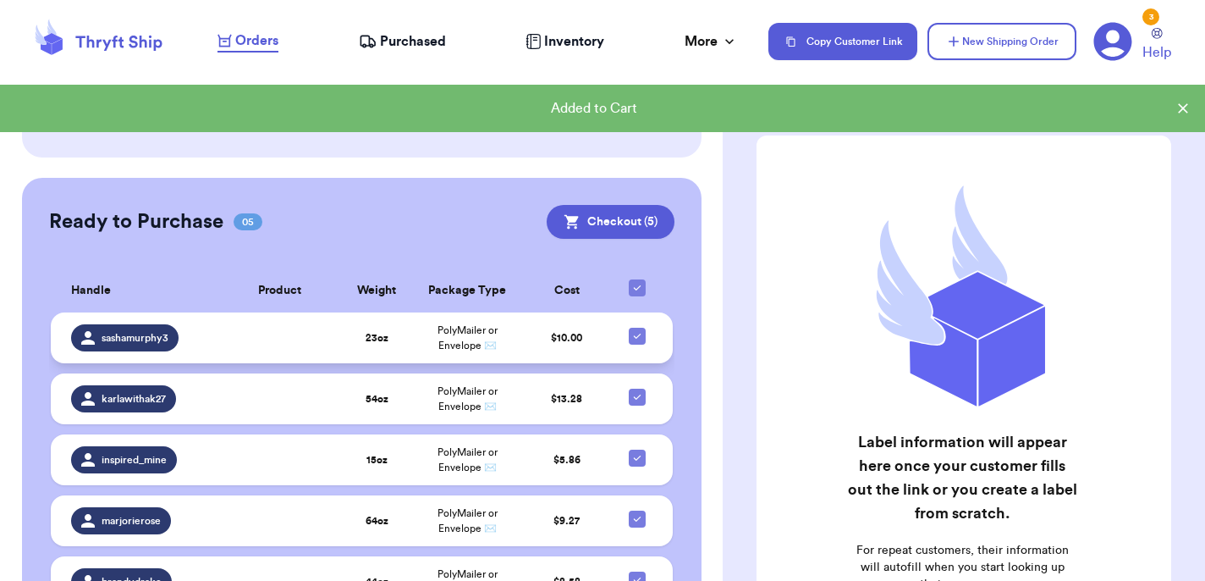
scroll to position [218, 0]
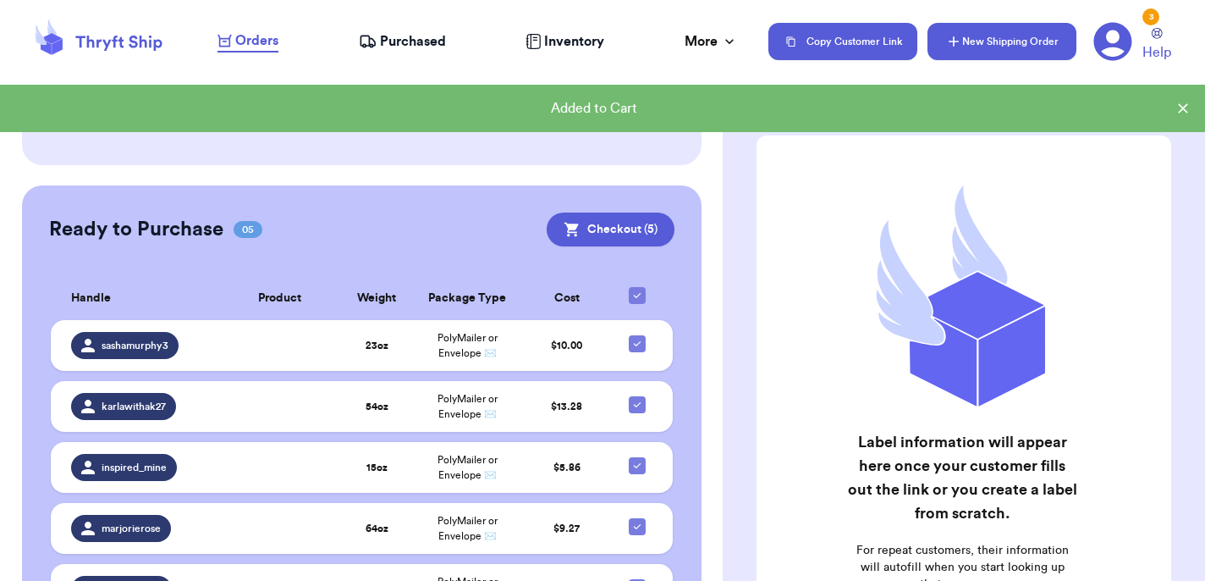
click at [981, 37] on button "New Shipping Order" at bounding box center [1002, 41] width 149 height 37
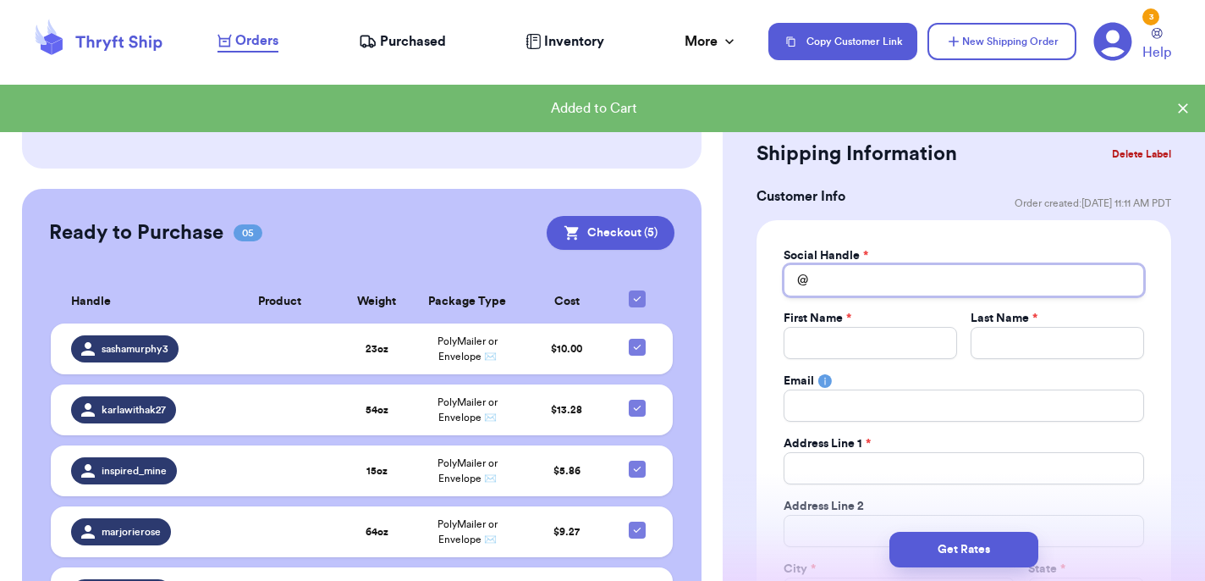
click at [875, 282] on input "Total Amount Paid" at bounding box center [964, 280] width 361 height 32
type input "l"
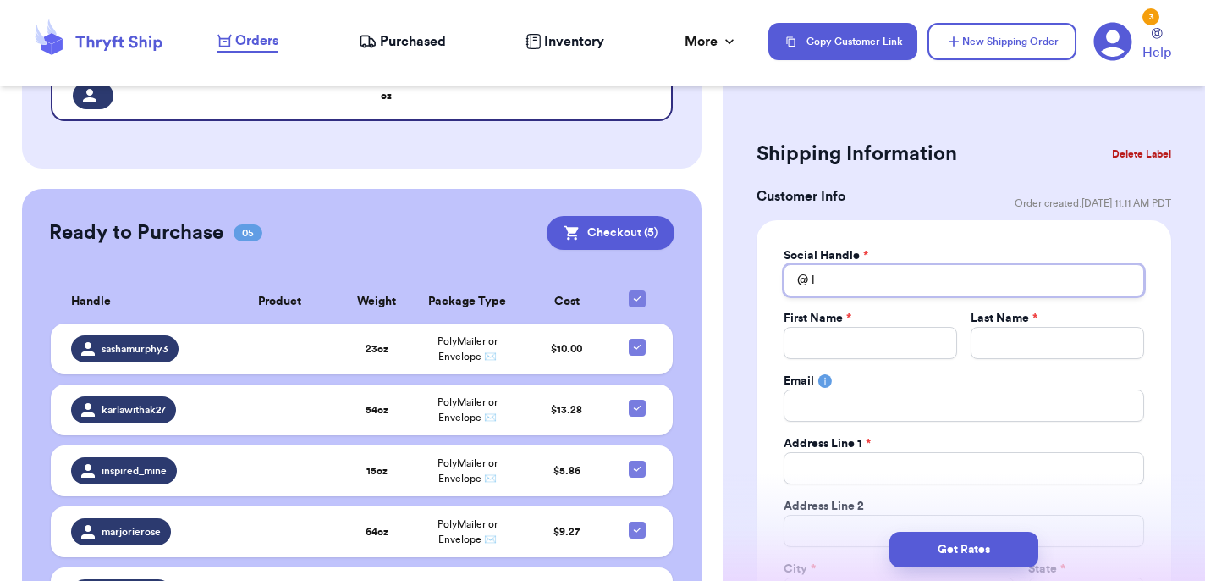
type input "ls"
type input "lsc"
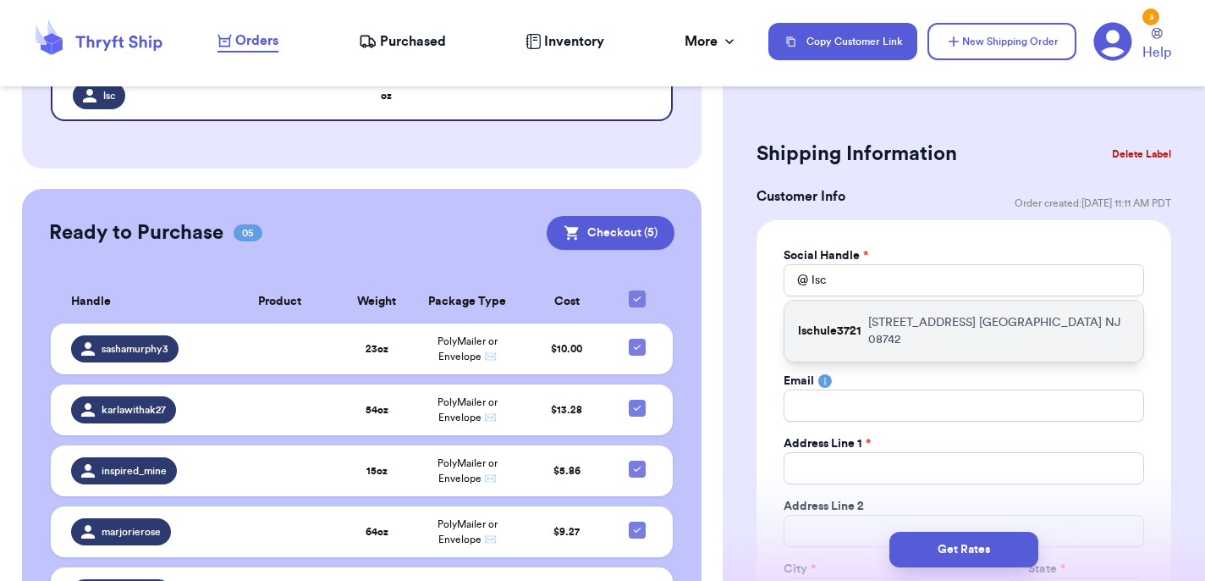
click at [941, 319] on p "[STREET_ADDRESS]" at bounding box center [999, 331] width 262 height 34
type input "lschule3721"
type input "Lauren"
type input "Schule"
type input "[EMAIL_ADDRESS][DOMAIN_NAME]"
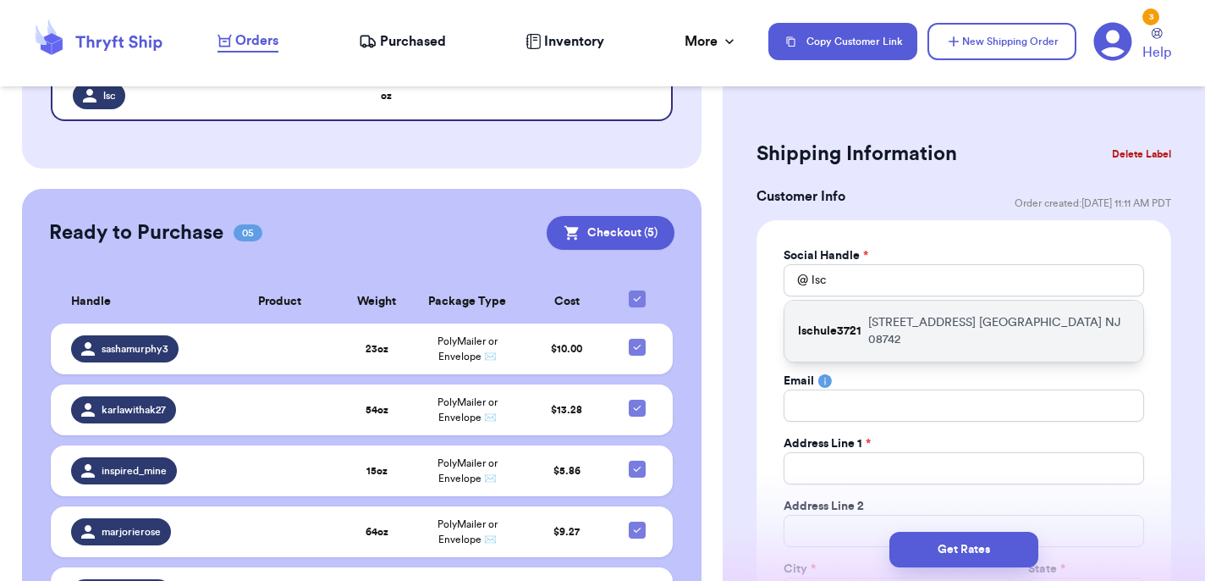
type input "[STREET_ADDRESS]"
type input "[GEOGRAPHIC_DATA]"
select select "NJ"
type input "08742"
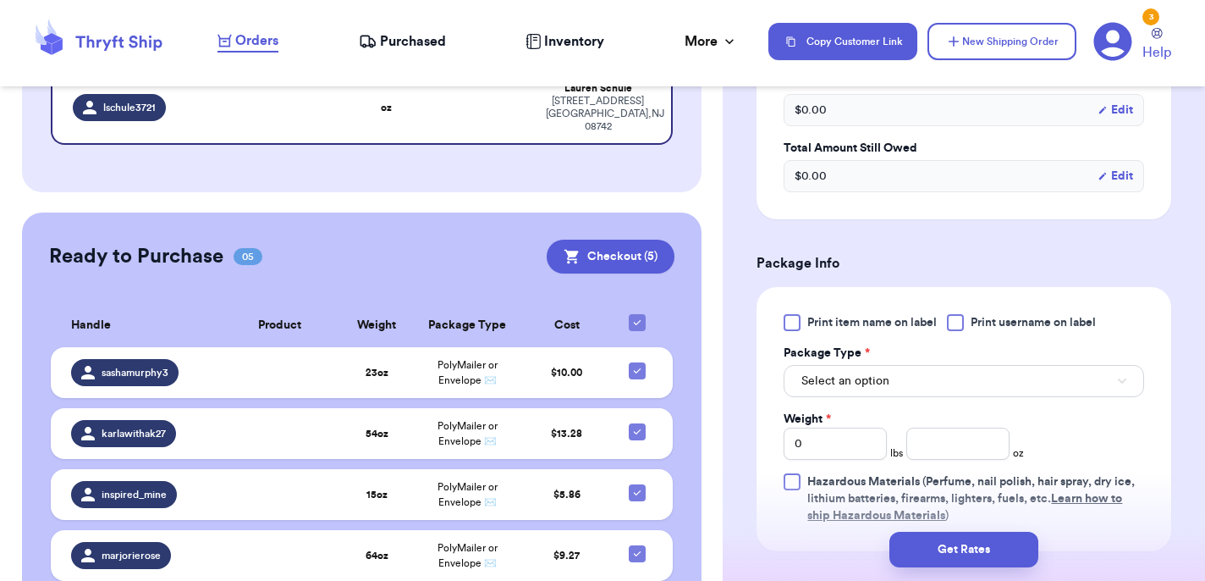
scroll to position [839, 0]
click at [898, 389] on button "Select an option" at bounding box center [964, 379] width 361 height 32
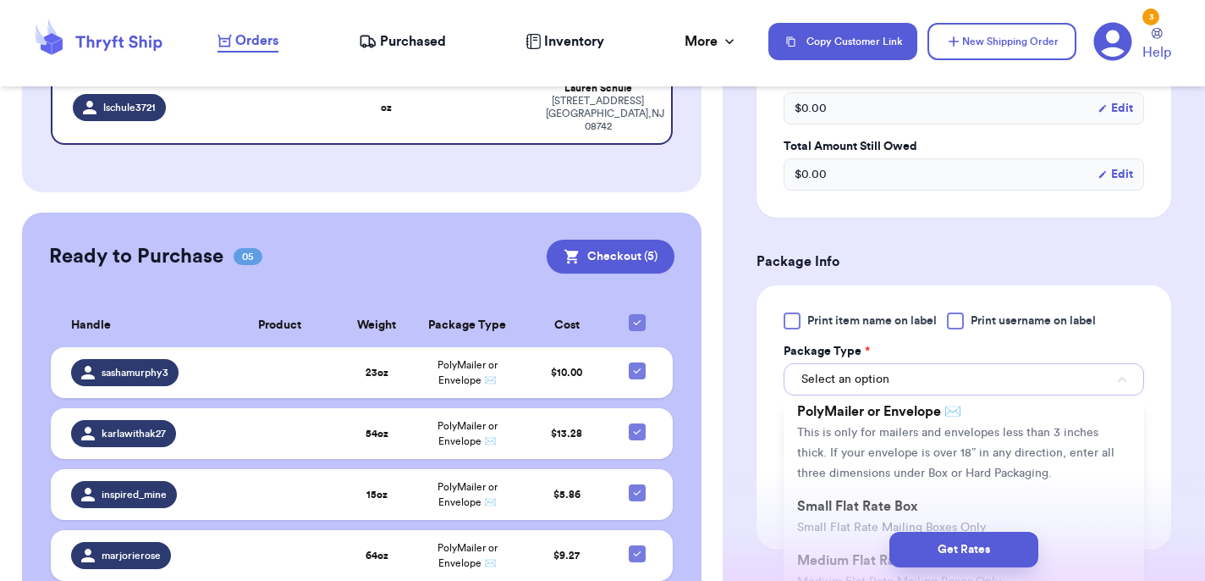
scroll to position [126, 0]
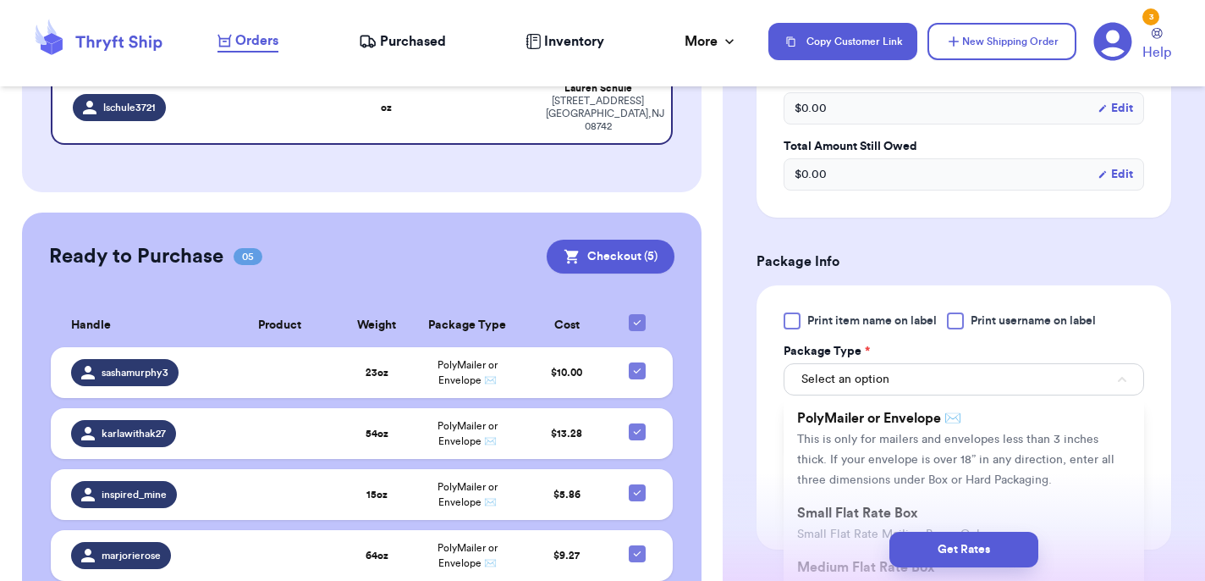
click at [854, 425] on span "PolyMailer or Envelope ✉️" at bounding box center [879, 418] width 164 height 14
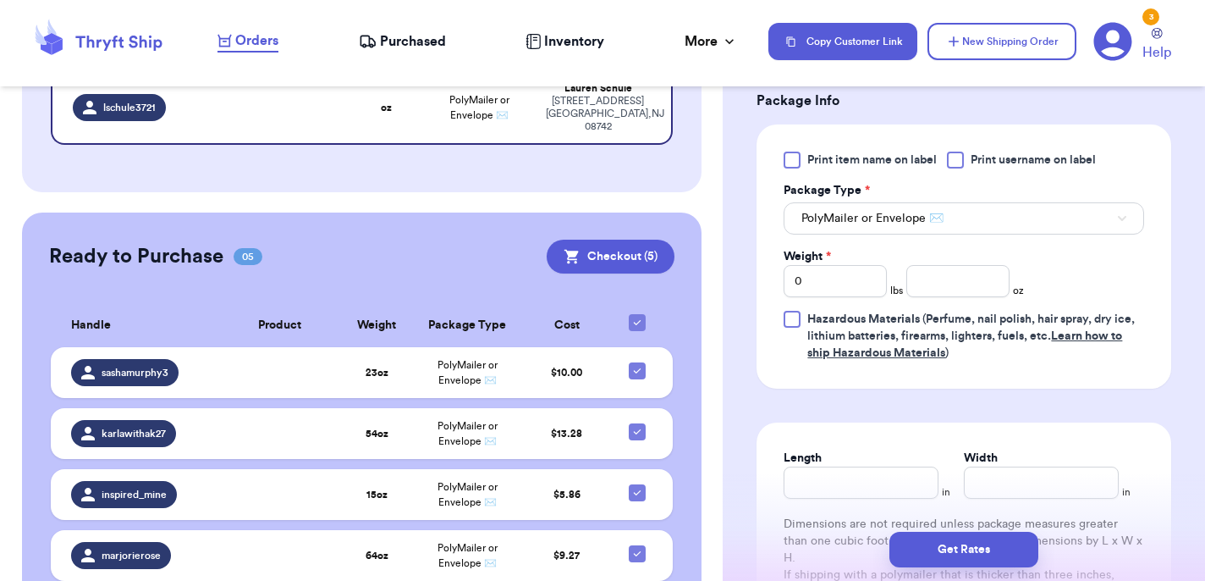
scroll to position [992, 0]
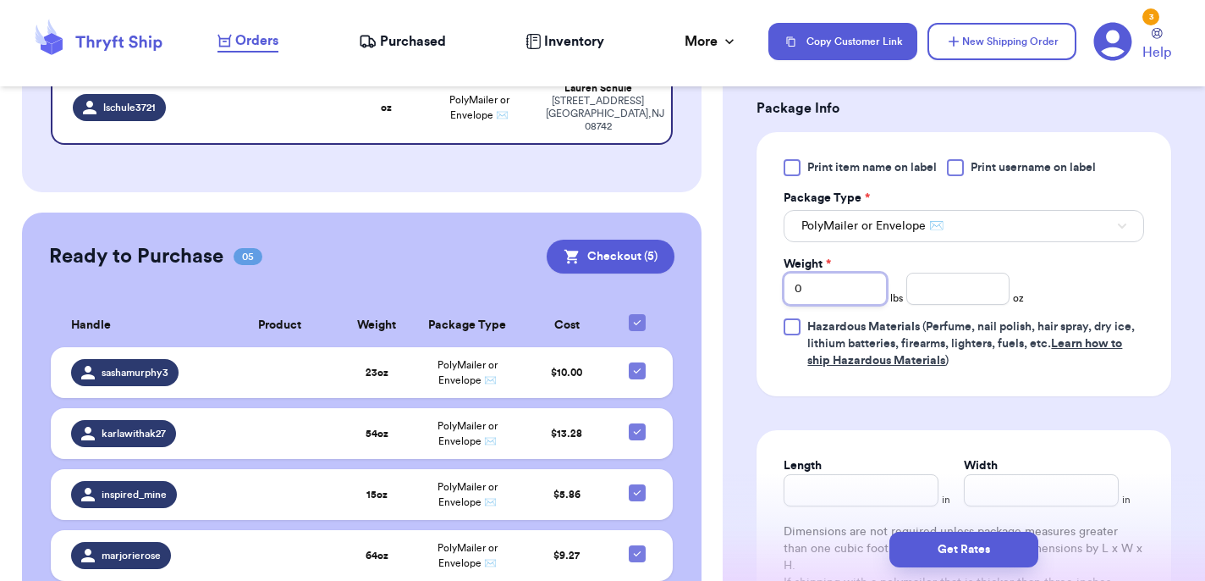
click at [814, 297] on input "0" at bounding box center [835, 289] width 103 height 32
type input "2"
click at [951, 299] on input "number" at bounding box center [958, 289] width 103 height 32
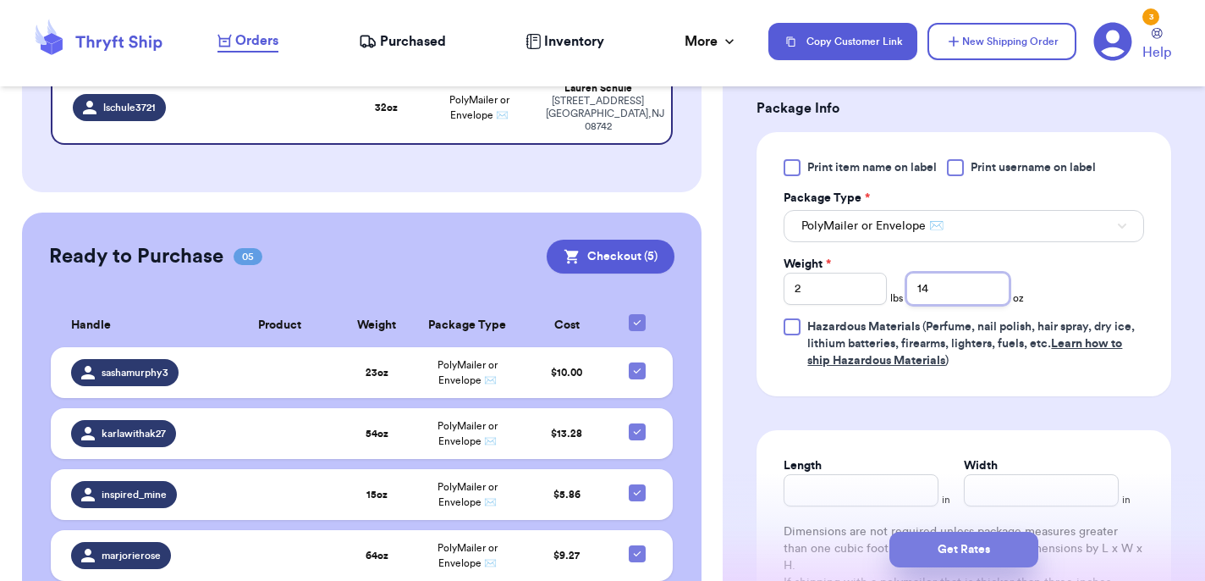
type input "14"
click at [973, 548] on button "Get Rates" at bounding box center [964, 550] width 149 height 36
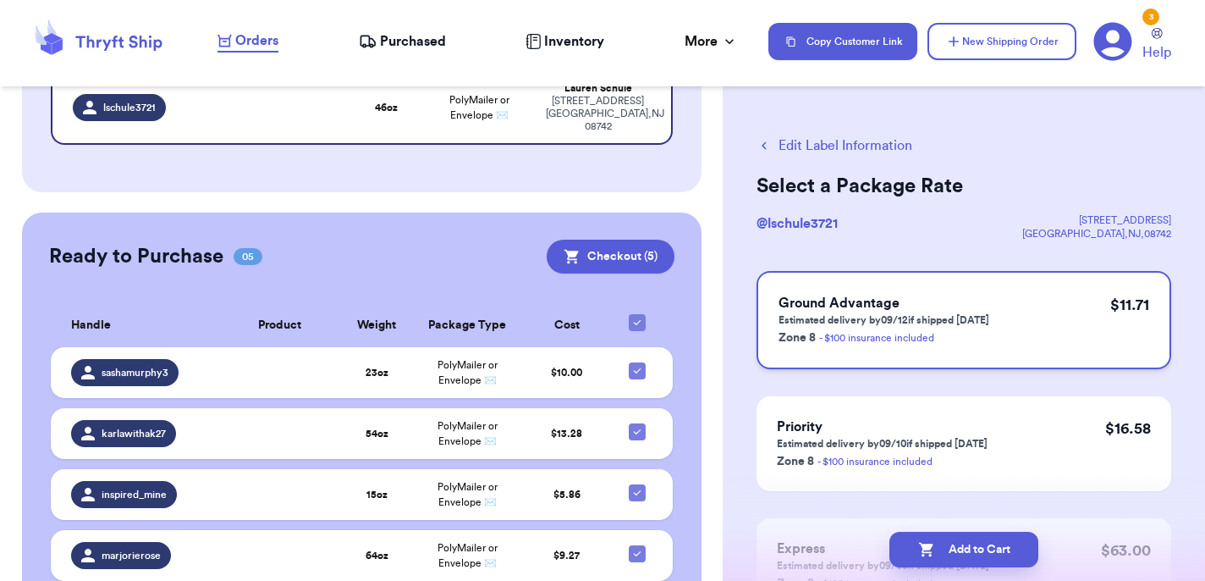
scroll to position [151, 0]
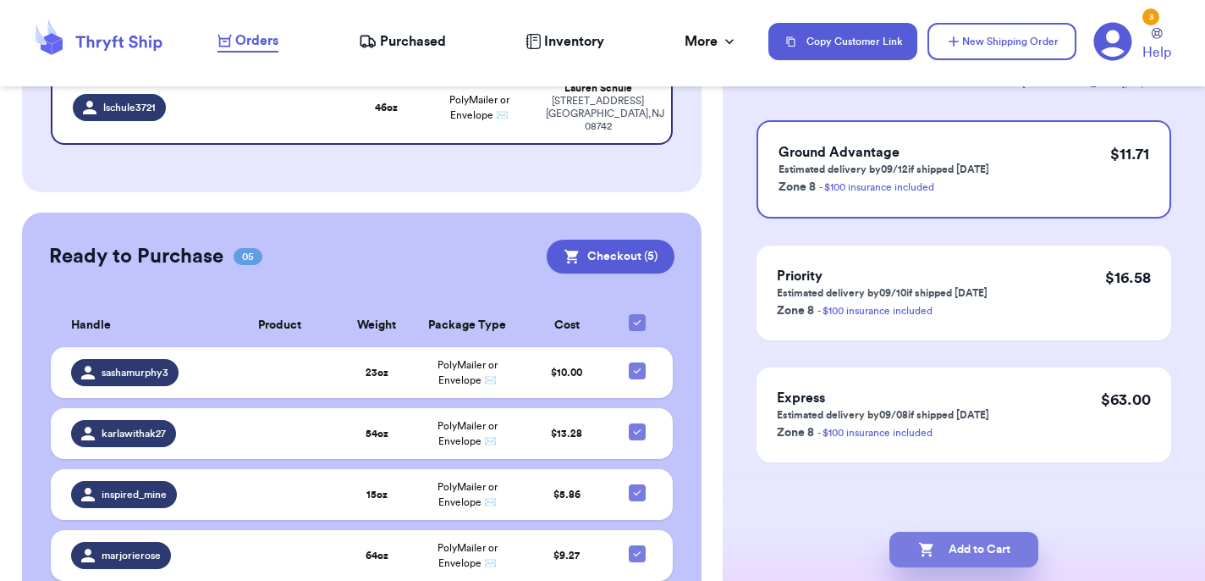
click at [963, 548] on button "Add to Cart" at bounding box center [964, 550] width 149 height 36
checkbox input "true"
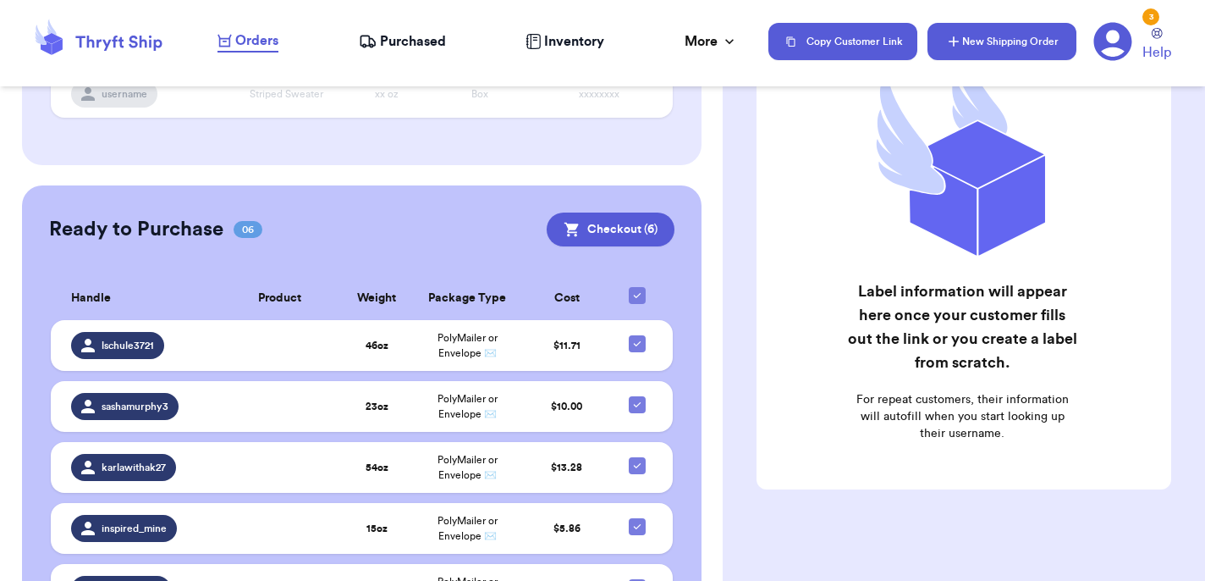
click at [985, 47] on button "New Shipping Order" at bounding box center [1002, 41] width 149 height 37
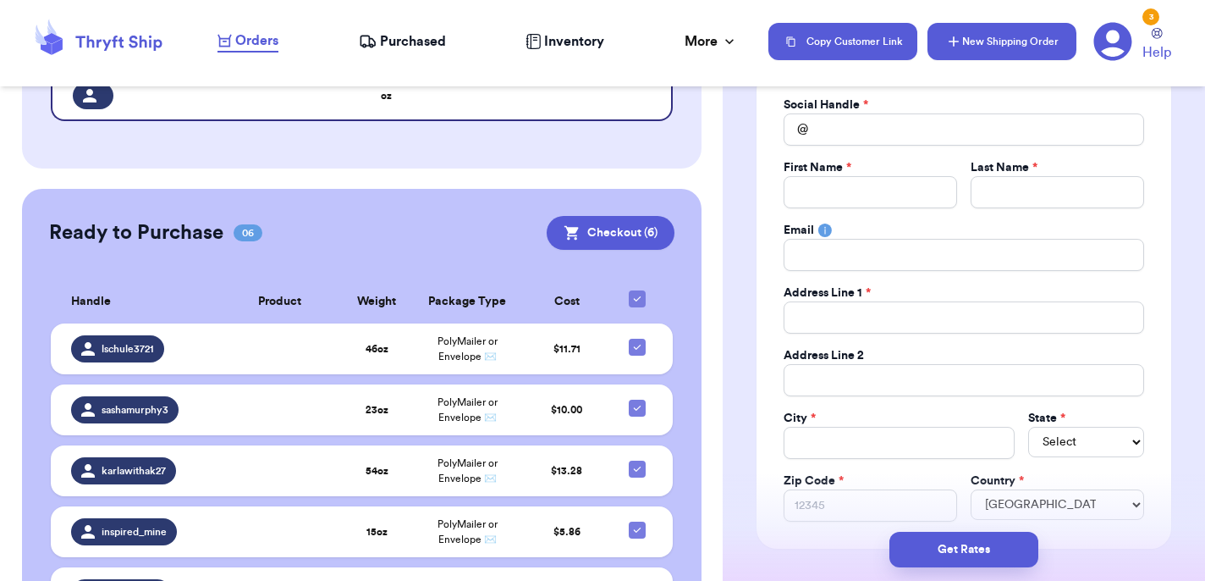
click at [1007, 45] on button "New Shipping Order" at bounding box center [1002, 41] width 149 height 37
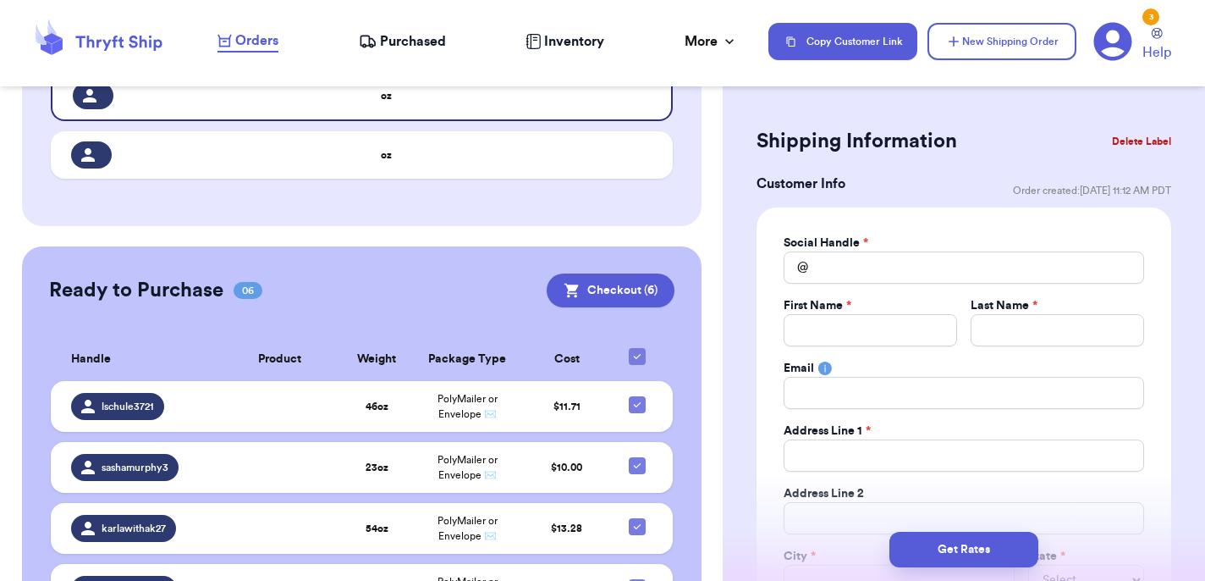
scroll to position [0, 0]
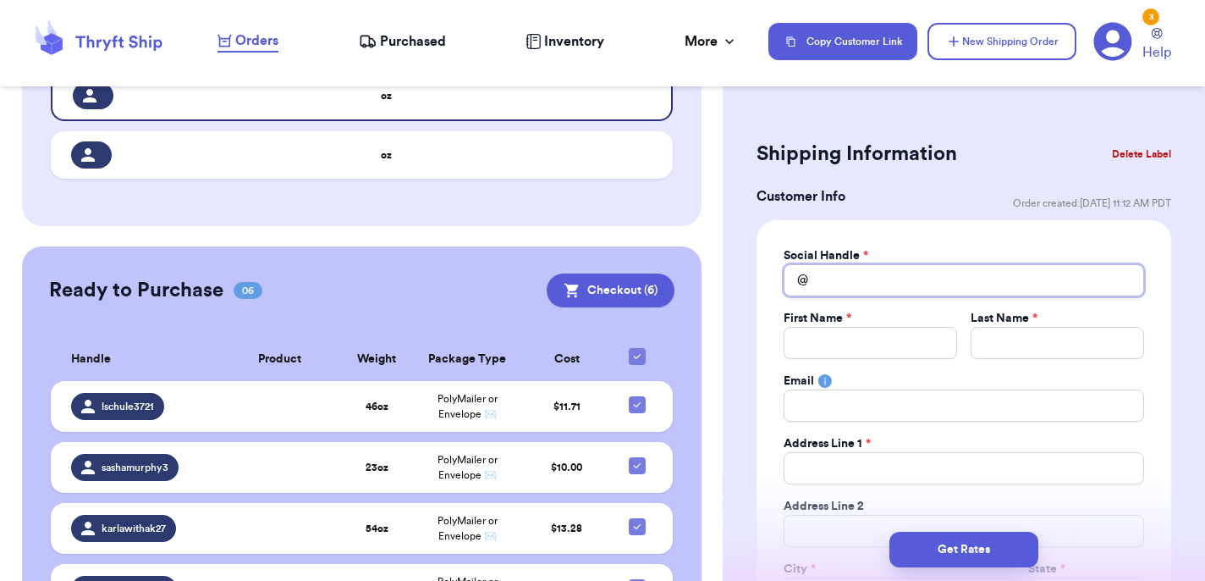
click at [840, 279] on input "Total Amount Paid" at bounding box center [964, 280] width 361 height 32
type input "w"
type input "we"
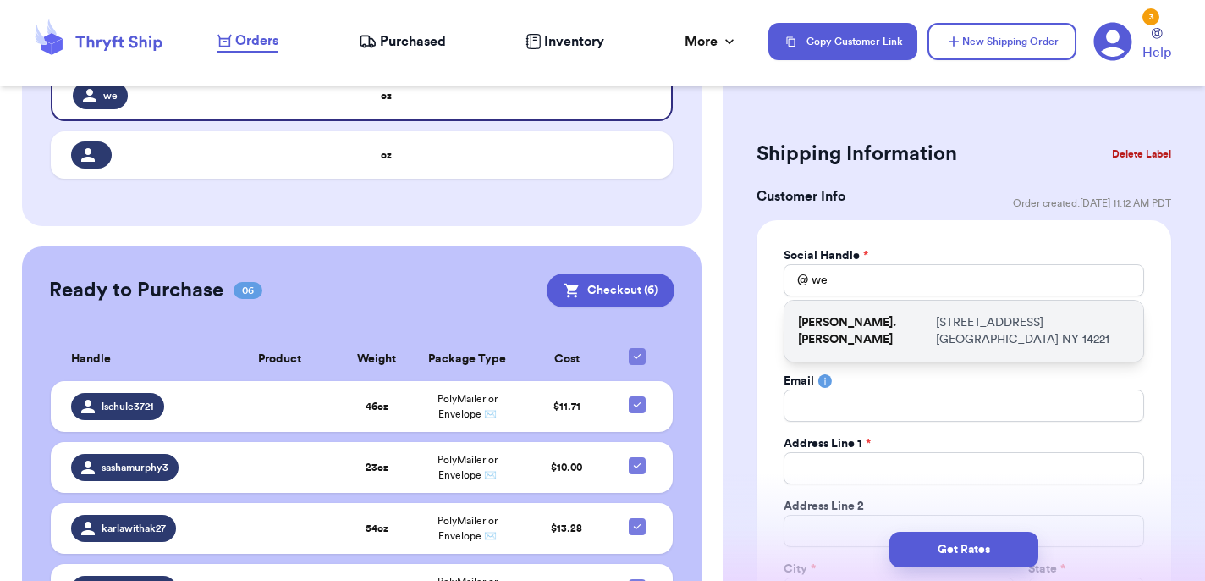
click at [876, 326] on div "[PERSON_NAME].[PERSON_NAME] [STREET_ADDRESS]" at bounding box center [964, 330] width 359 height 61
type input "[PERSON_NAME].[PERSON_NAME]"
type input "[PERSON_NAME]"
type input "Guyker"
type input "[EMAIL_ADDRESS][DOMAIN_NAME]"
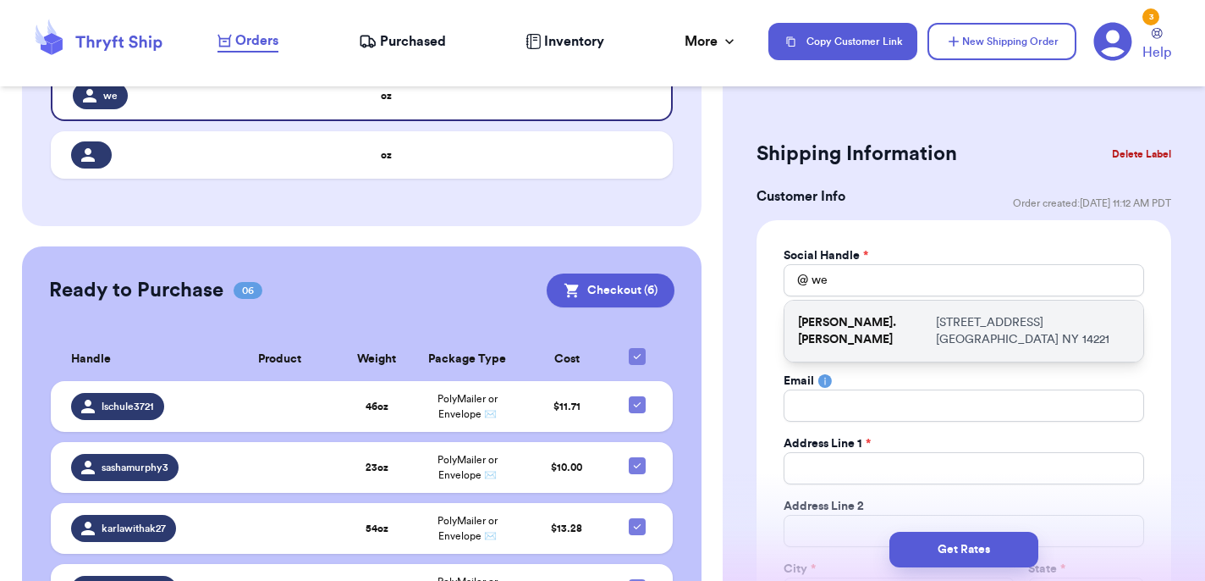
type input "[STREET_ADDRESS]"
type input "[GEOGRAPHIC_DATA]"
select select "NY"
type input "14221"
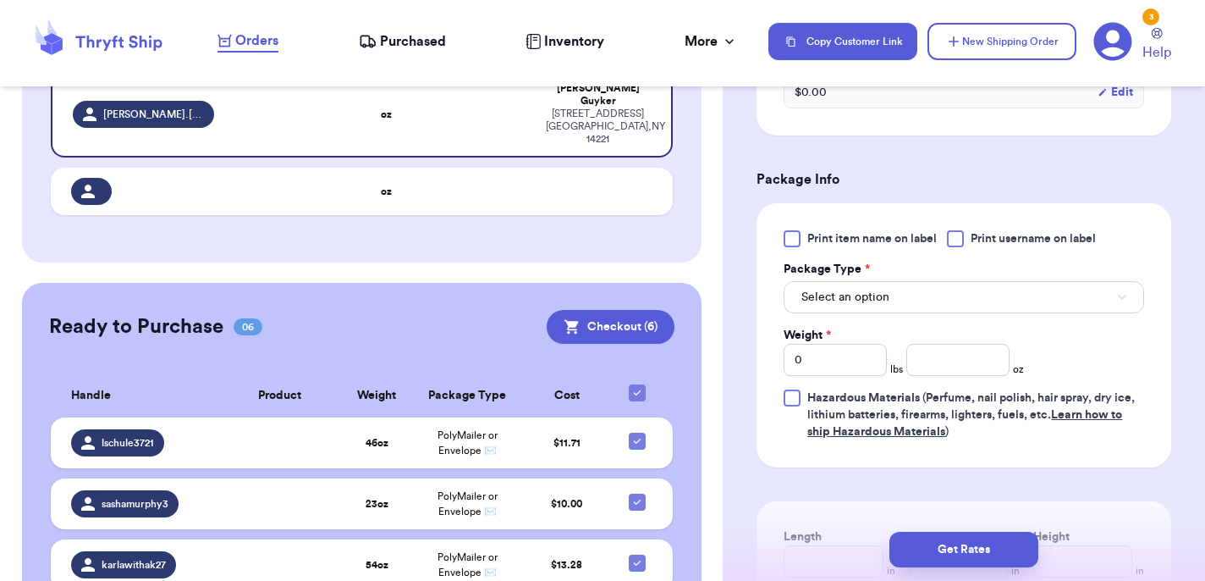
scroll to position [919, 0]
click at [851, 292] on span "Select an option" at bounding box center [846, 298] width 88 height 17
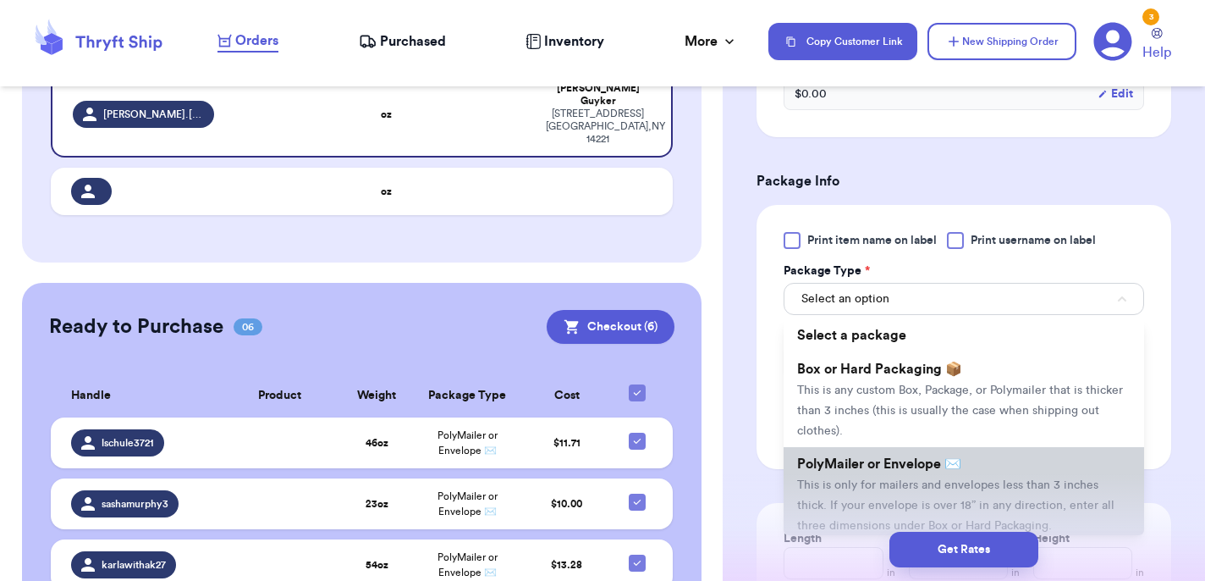
click at [850, 488] on span "This is only for mailers and envelopes less than 3 inches thick. If your envelo…" at bounding box center [955, 505] width 317 height 52
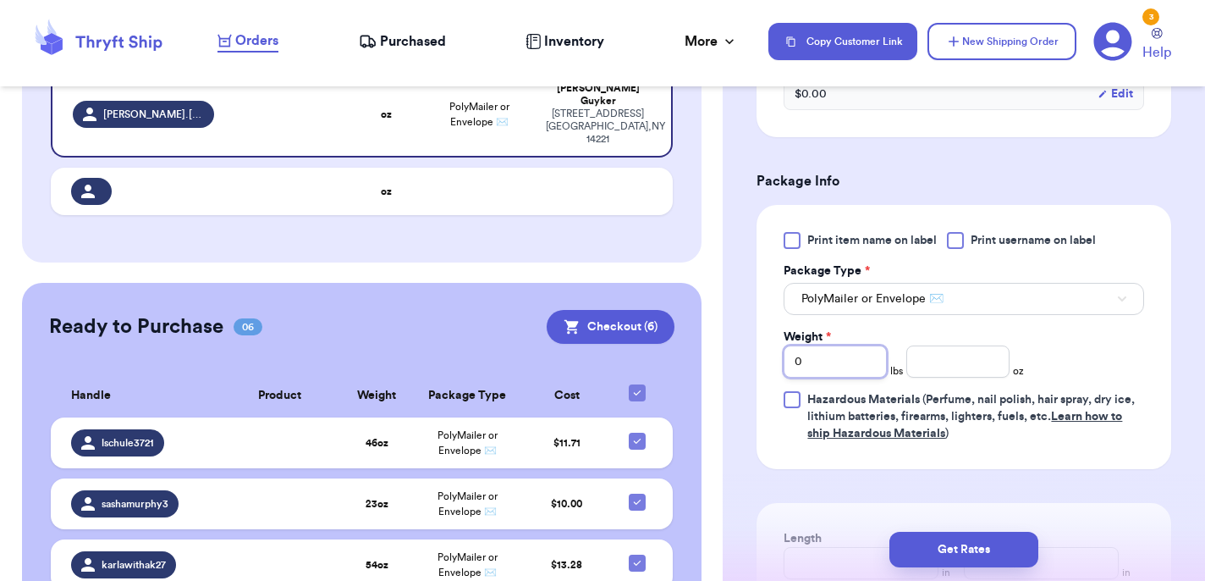
drag, startPoint x: 819, startPoint y: 362, endPoint x: 776, endPoint y: 347, distance: 45.8
click at [776, 347] on div "Print item name on label Print username on label Package Type * PolyMailer or E…" at bounding box center [964, 337] width 415 height 264
type input "1"
click at [974, 365] on input "number" at bounding box center [958, 361] width 103 height 32
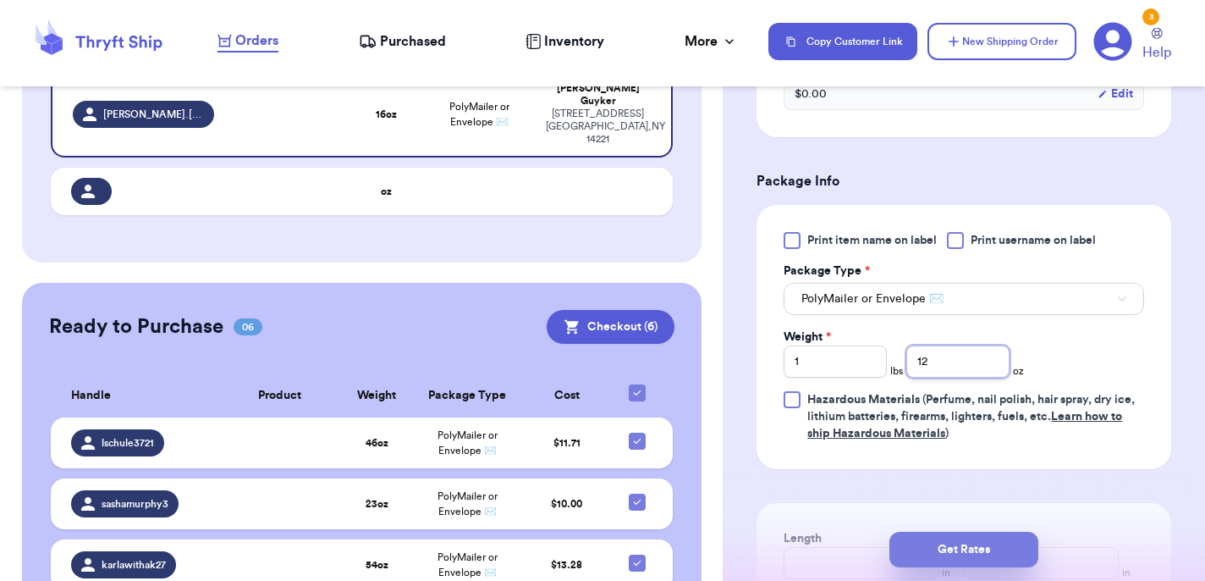
type input "12"
click at [979, 551] on button "Get Rates" at bounding box center [964, 550] width 149 height 36
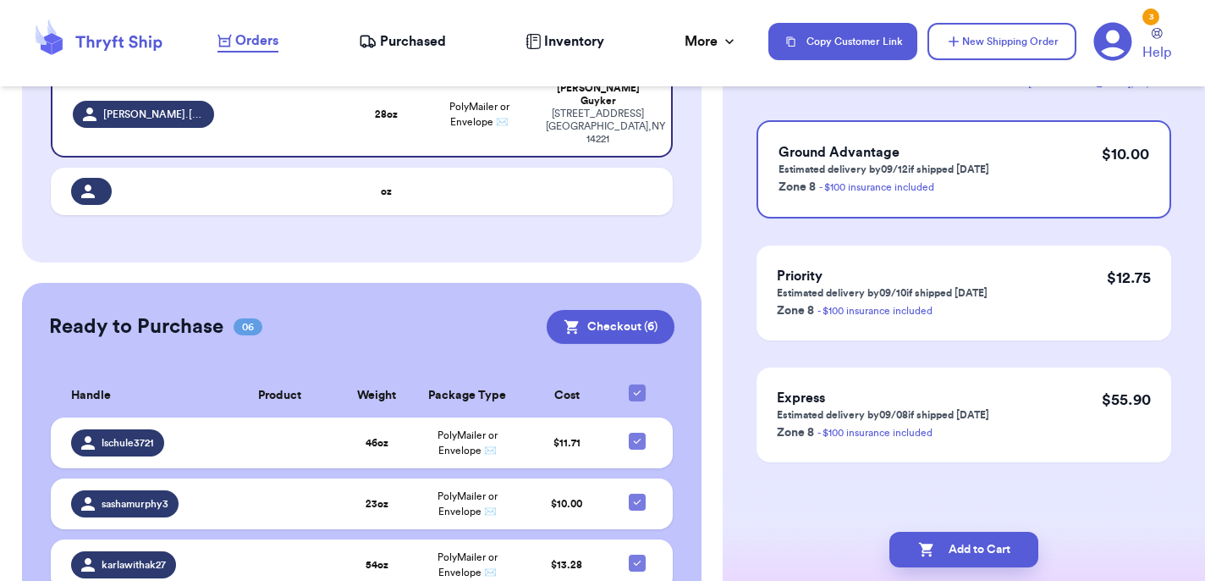
scroll to position [0, 0]
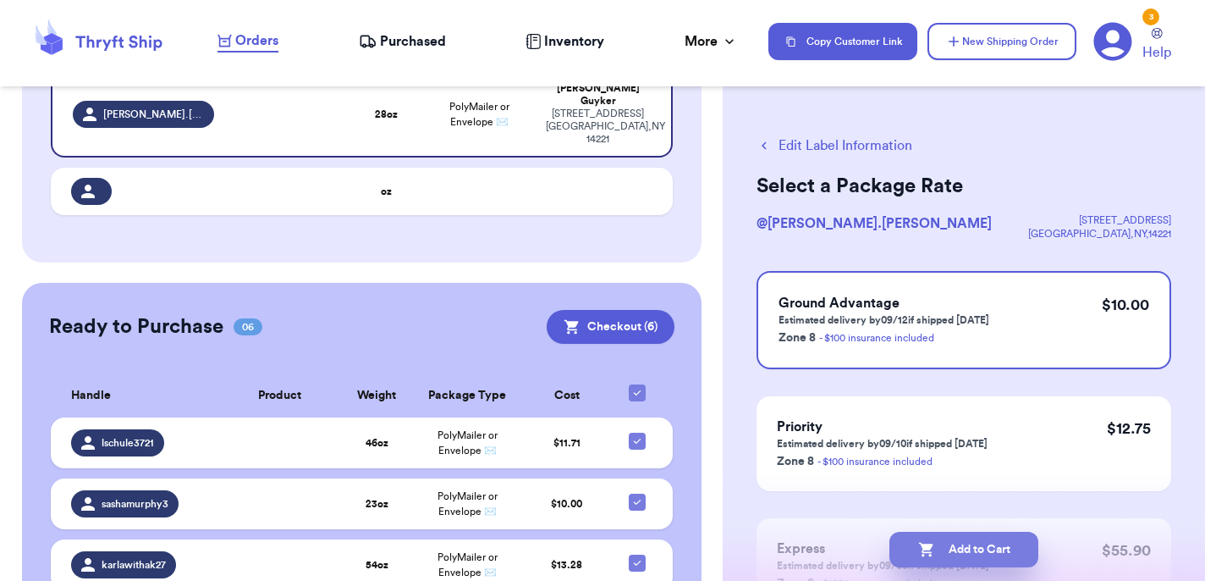
click at [990, 546] on button "Add to Cart" at bounding box center [964, 550] width 149 height 36
checkbox input "true"
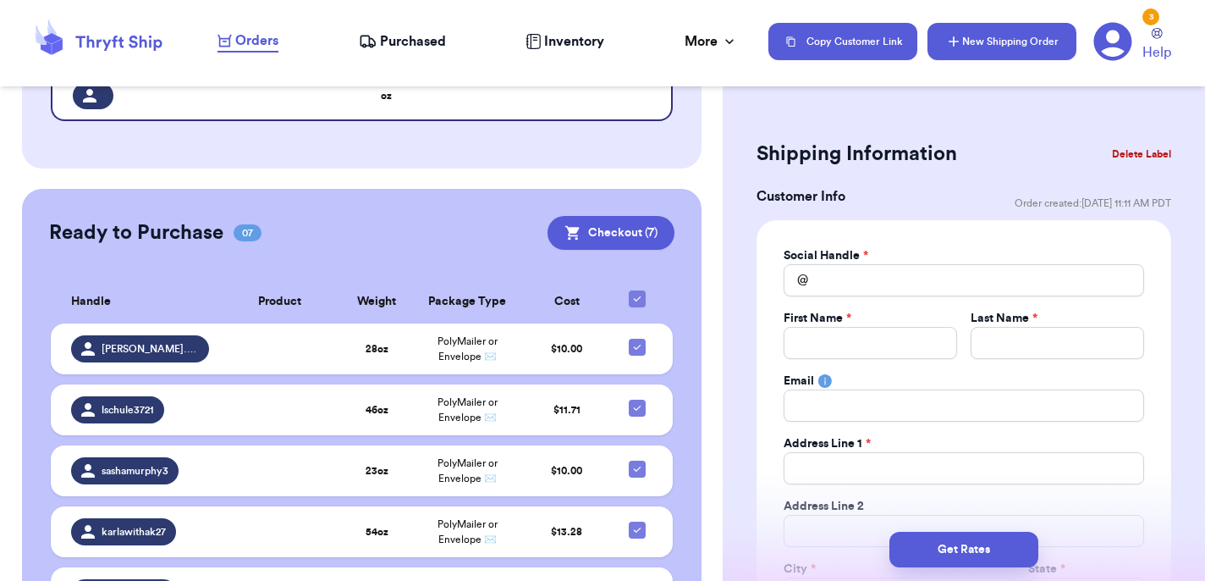
click at [981, 45] on button "New Shipping Order" at bounding box center [1002, 41] width 149 height 37
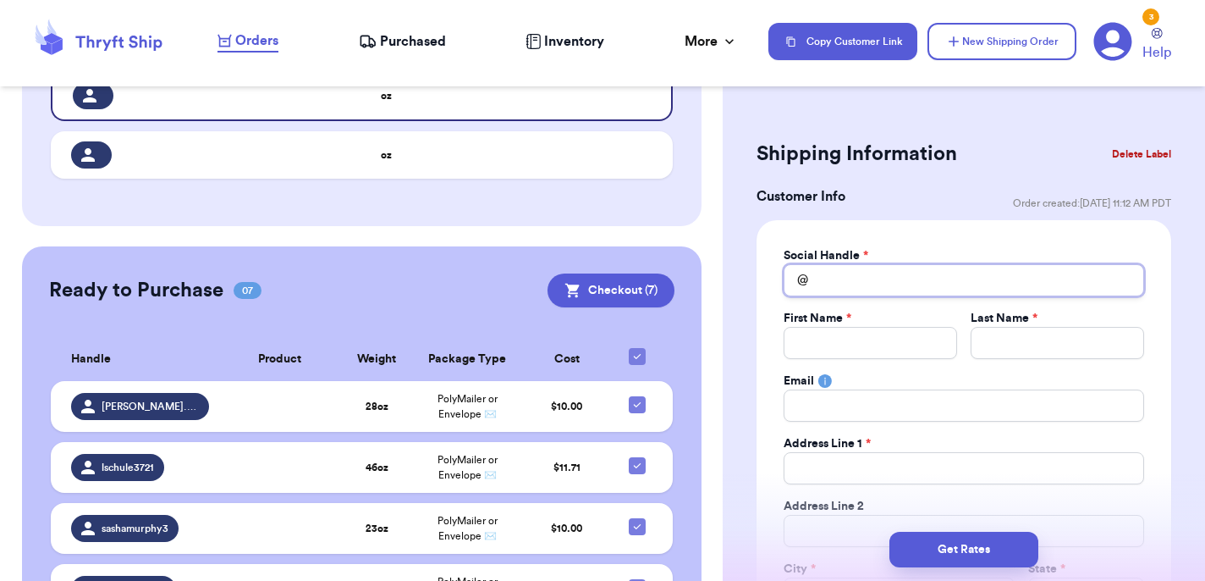
click at [859, 273] on input "Total Amount Paid" at bounding box center [964, 280] width 361 height 32
type input "c"
type input "cf"
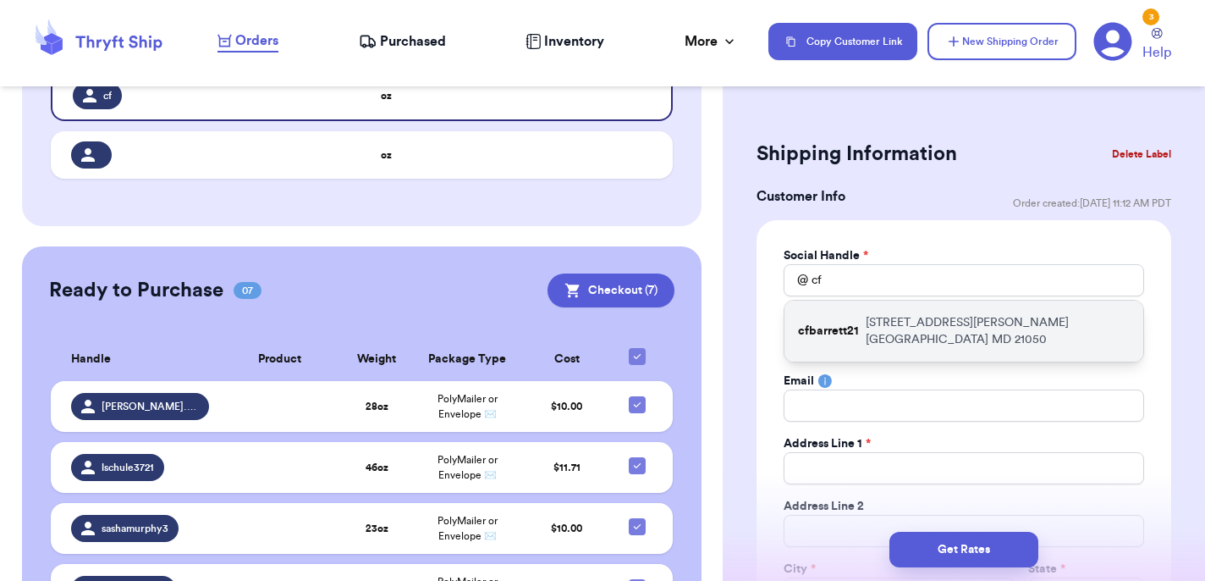
click at [866, 317] on p "[STREET_ADDRESS][PERSON_NAME]" at bounding box center [998, 331] width 264 height 34
type input "cfbarrett21"
type input "[PERSON_NAME]"
type input "[EMAIL_ADDRESS][DOMAIN_NAME]"
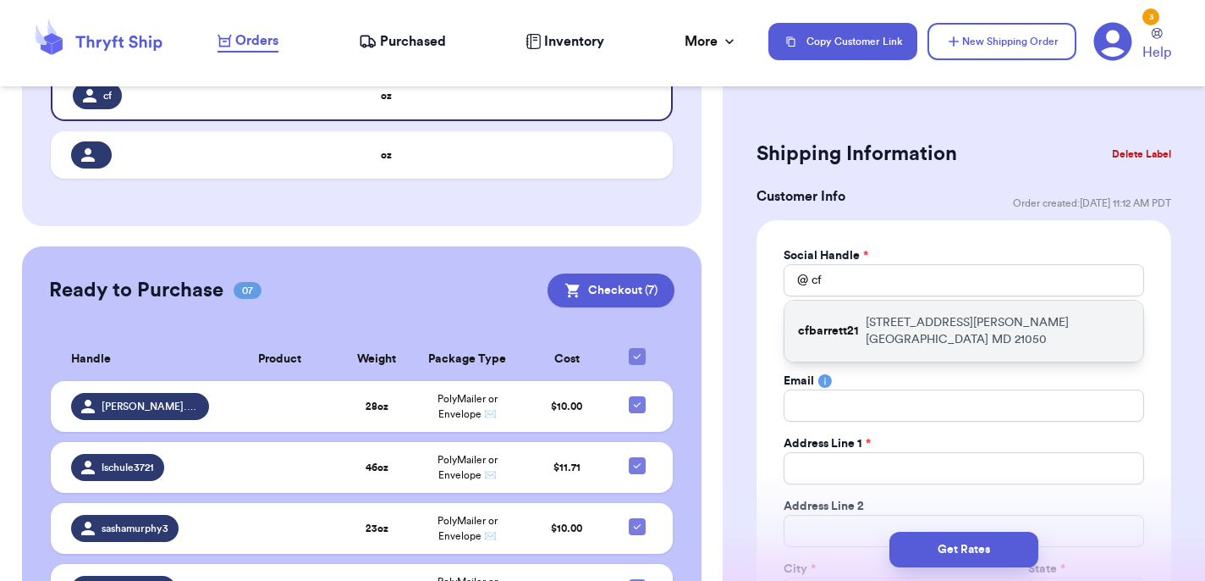
type input "[STREET_ADDRESS][PERSON_NAME]"
type input "[GEOGRAPHIC_DATA]"
select select "MD"
type input "21050"
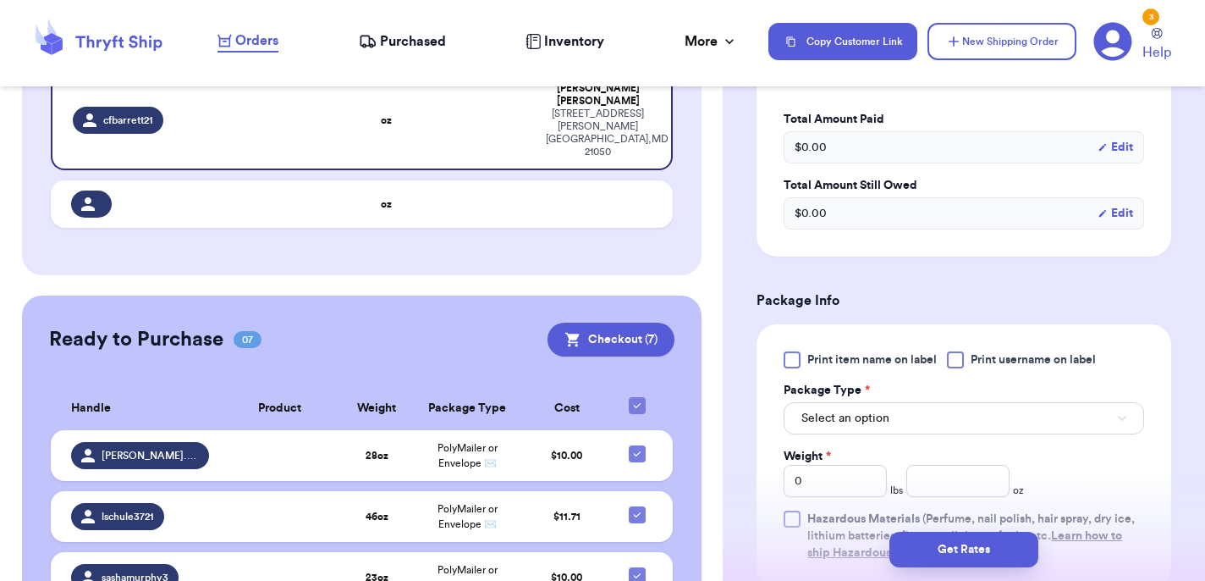
scroll to position [841, 0]
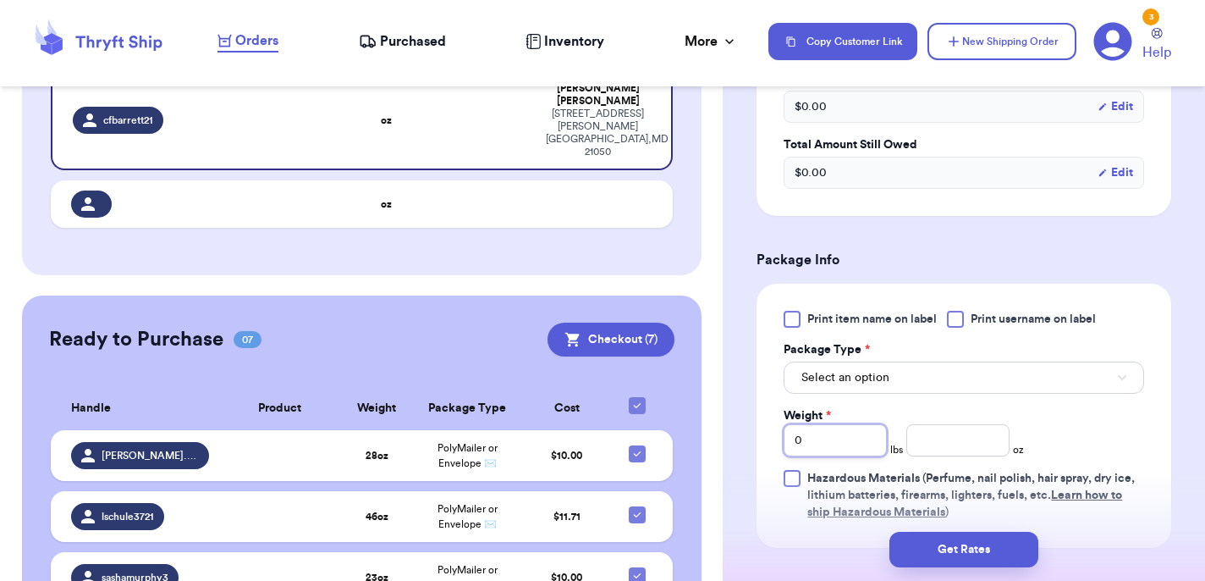
click at [840, 446] on input "0" at bounding box center [835, 440] width 103 height 32
type input "1"
click at [945, 444] on input "number" at bounding box center [958, 440] width 103 height 32
click at [930, 383] on button "Select an option" at bounding box center [964, 377] width 361 height 32
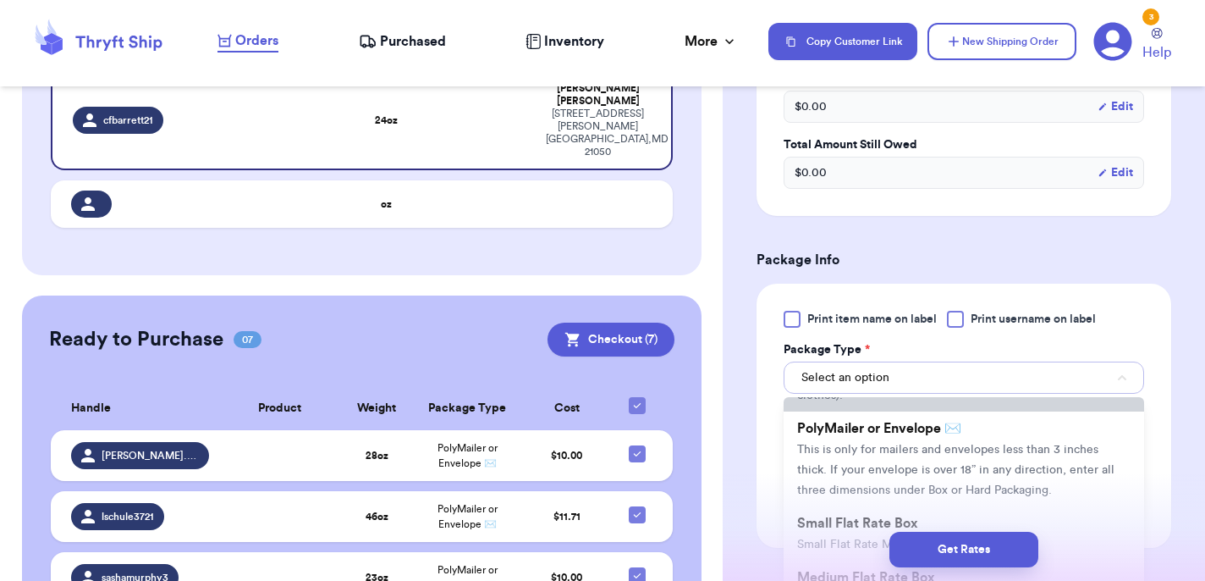
scroll to position [115, 0]
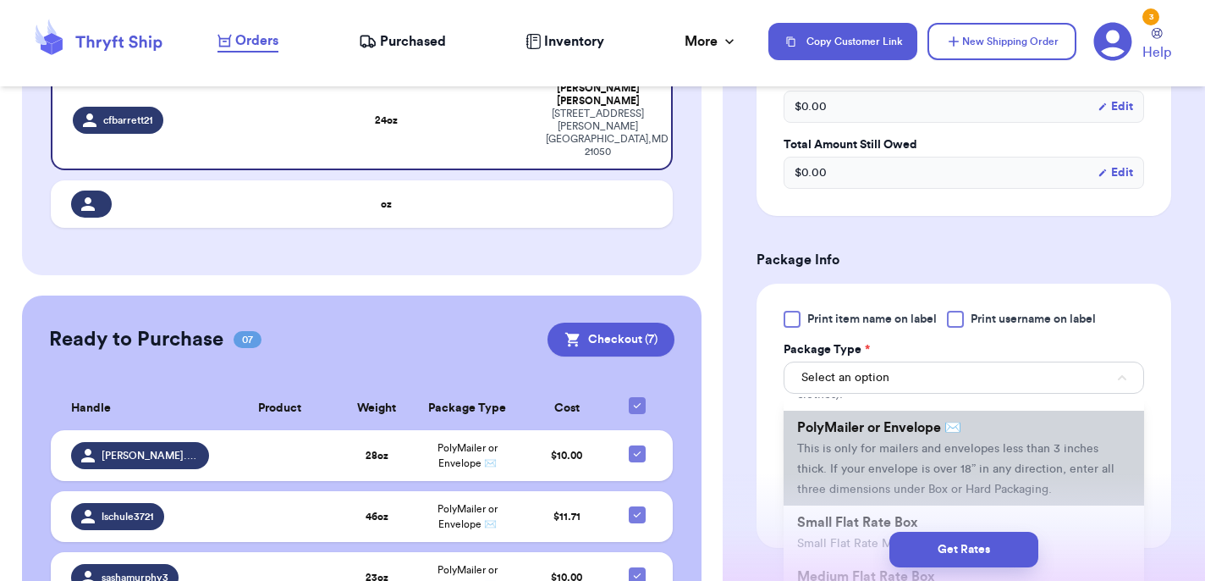
click at [906, 463] on li "PolyMailer or Envelope ✉️ This is only for mailers and envelopes less than 3 in…" at bounding box center [964, 458] width 361 height 95
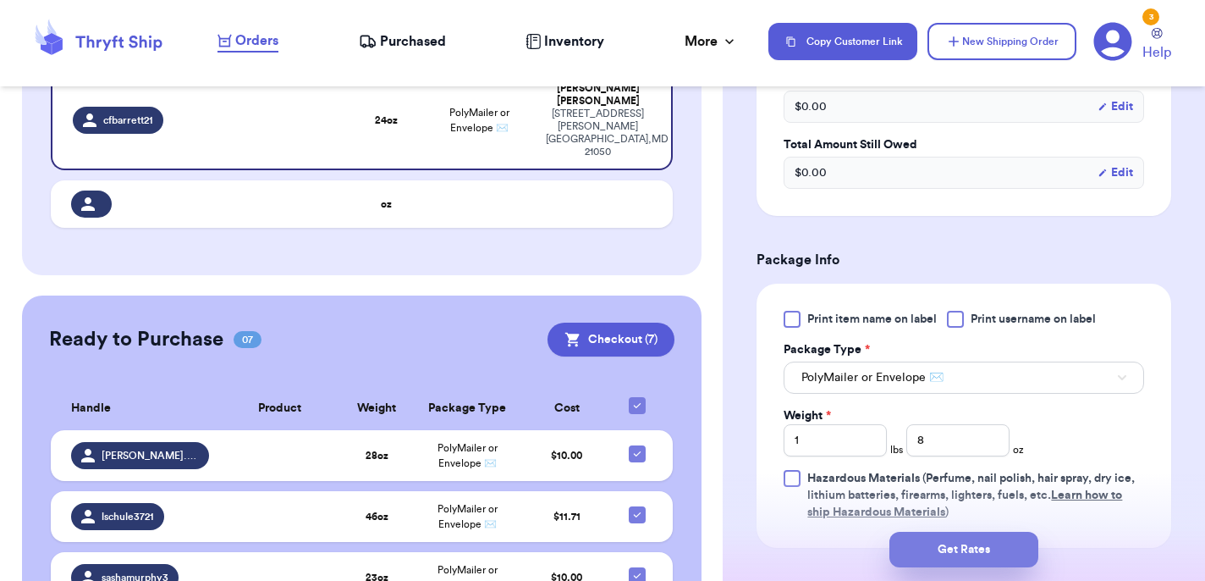
click at [956, 554] on button "Get Rates" at bounding box center [964, 550] width 149 height 36
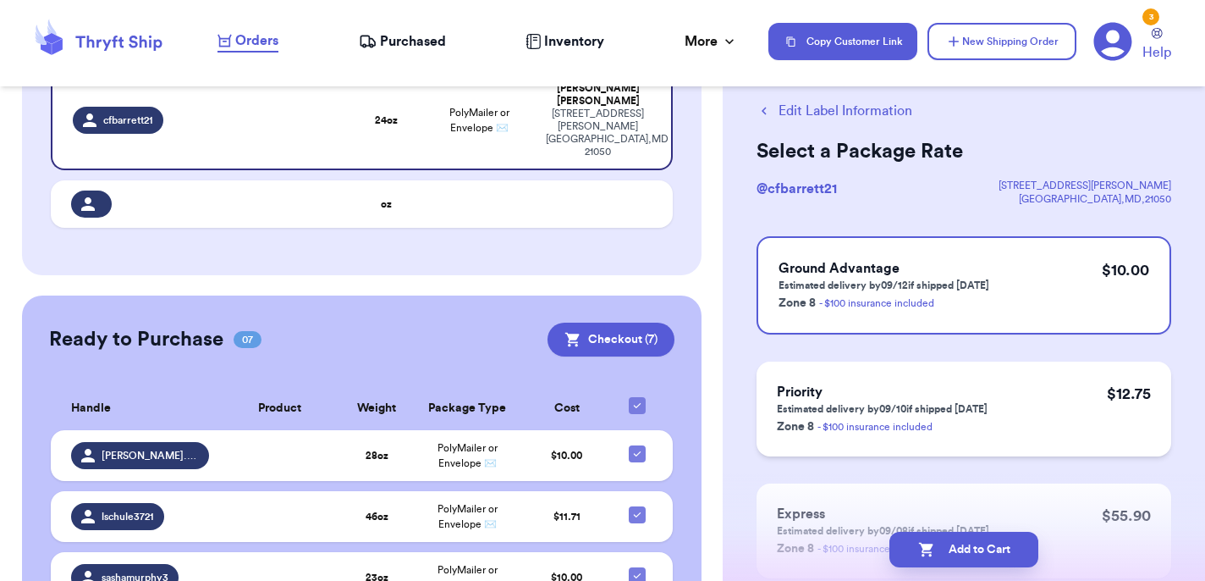
scroll to position [36, 0]
click at [1024, 273] on div "Ground Advantage Estimated delivery by 09/12 if shipped [DATE] Zone 8 - $100 in…" at bounding box center [964, 284] width 415 height 98
click at [967, 553] on button "Add to Cart" at bounding box center [964, 550] width 149 height 36
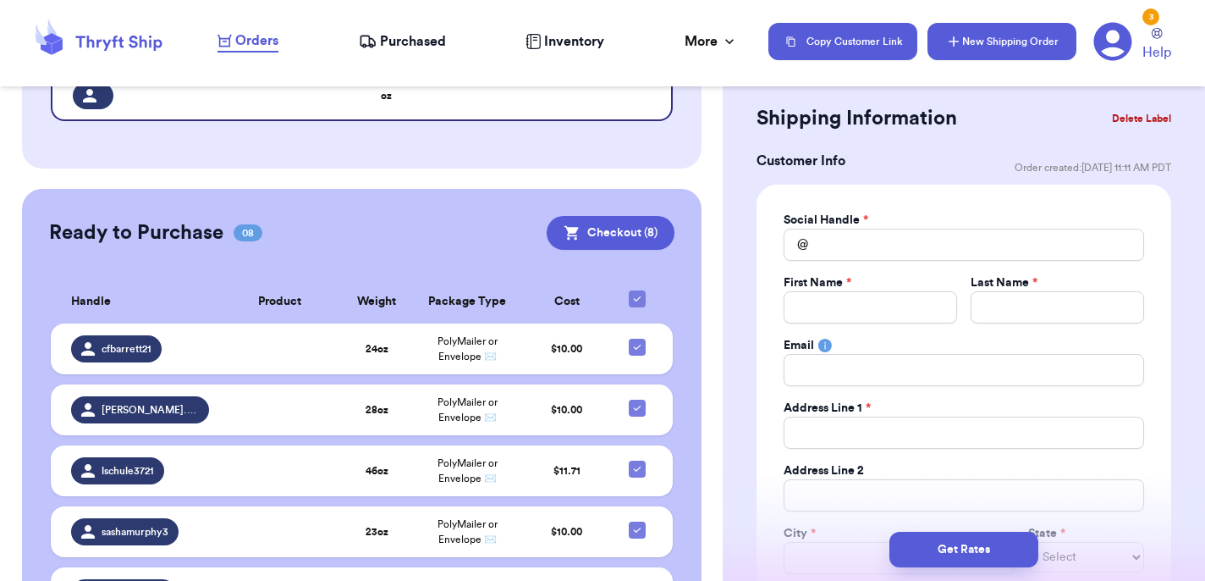
click at [1002, 23] on button "New Shipping Order" at bounding box center [1002, 41] width 149 height 37
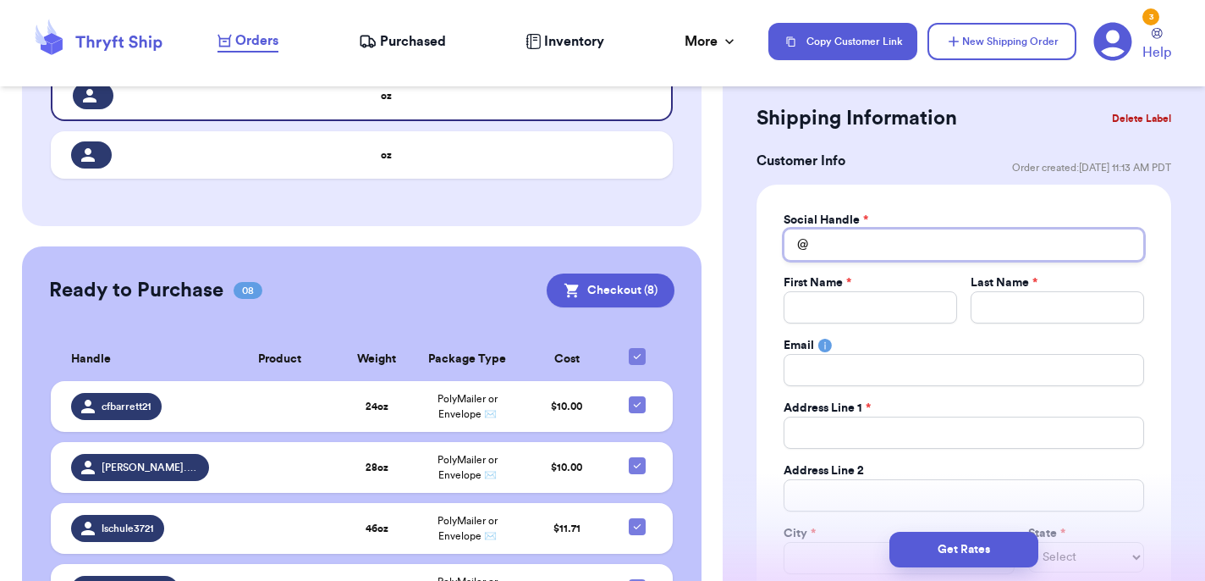
click at [819, 256] on input "Total Amount Paid" at bounding box center [964, 245] width 361 height 32
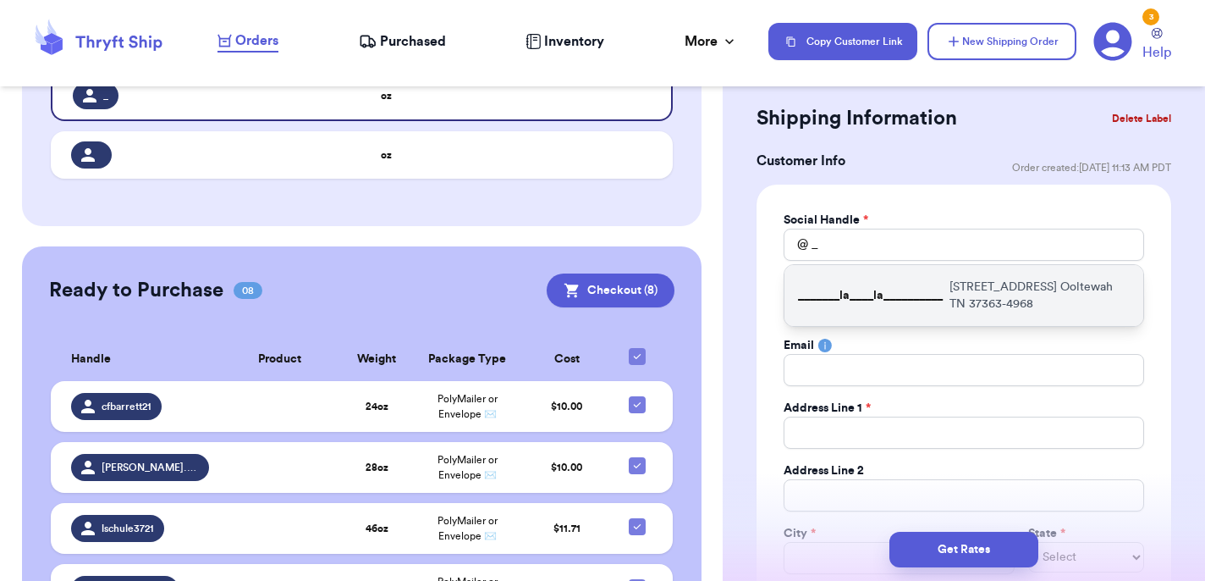
click at [893, 285] on div "_______la____la__________ [STREET_ADDRESS]" at bounding box center [964, 295] width 359 height 61
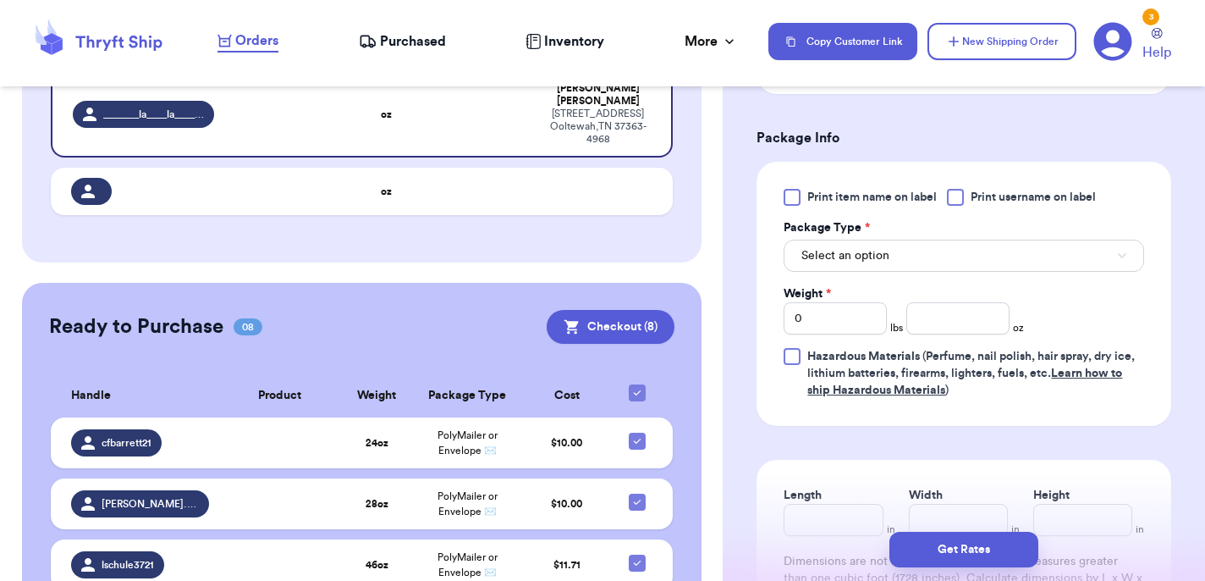
scroll to position [991, 0]
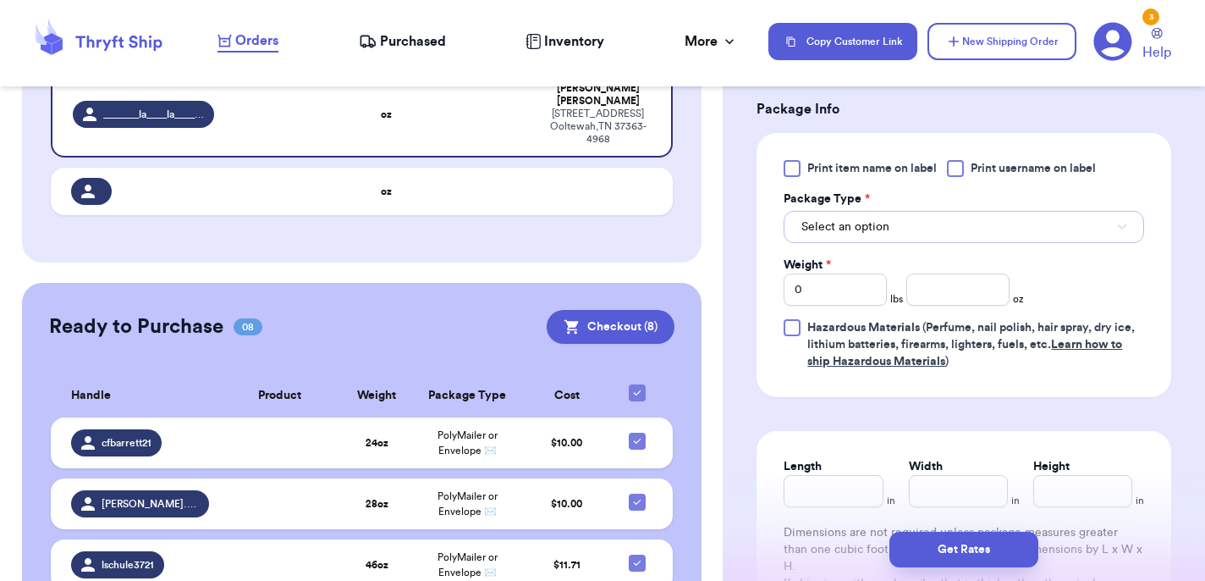
click at [852, 222] on span "Select an option" at bounding box center [846, 226] width 88 height 17
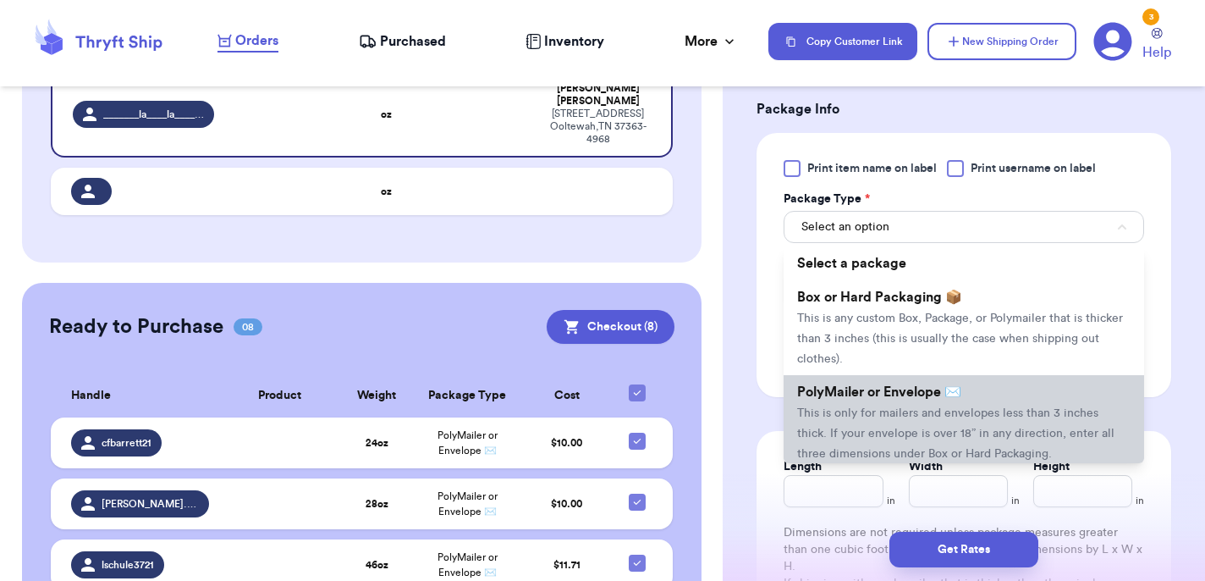
click at [853, 389] on span "PolyMailer or Envelope ✉️" at bounding box center [879, 392] width 164 height 14
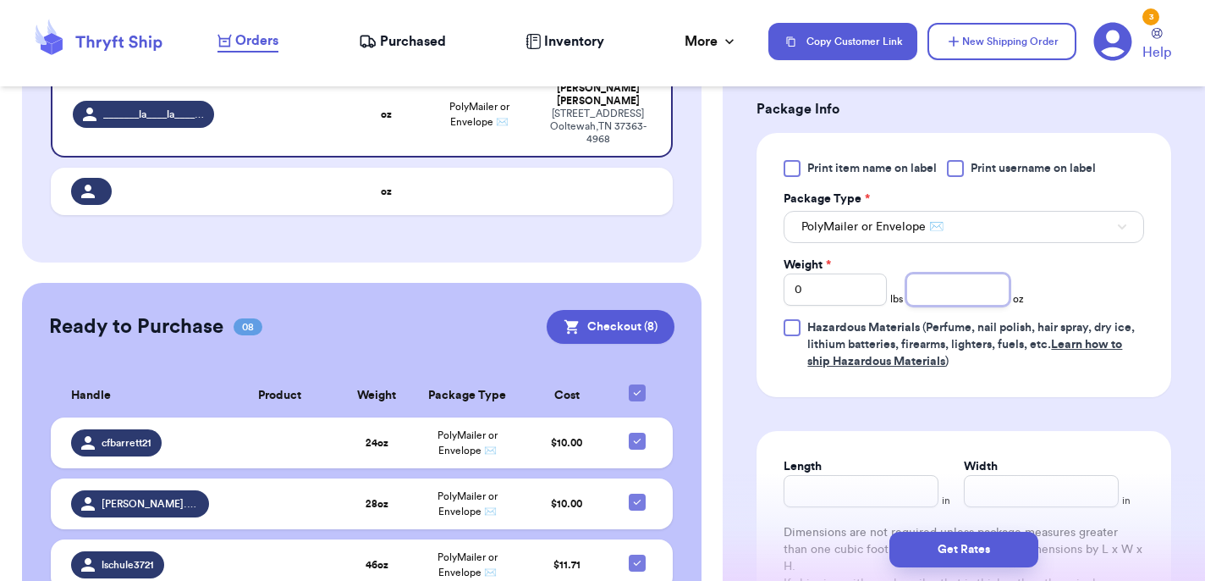
click at [947, 289] on input "number" at bounding box center [958, 289] width 103 height 32
click at [965, 554] on button "Get Rates" at bounding box center [964, 550] width 149 height 36
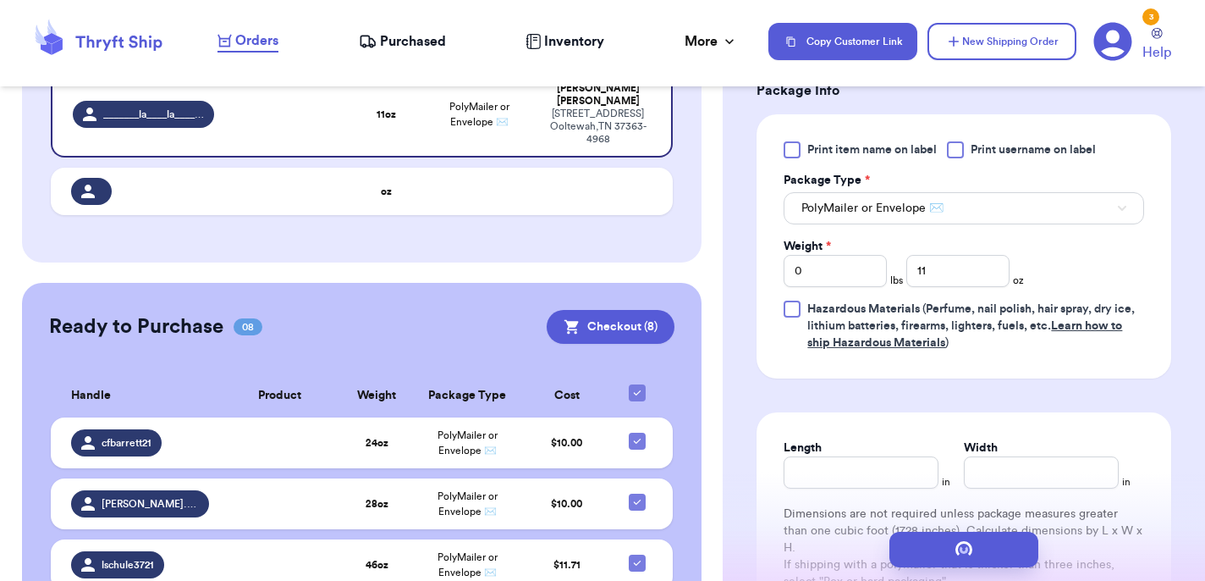
scroll to position [0, 0]
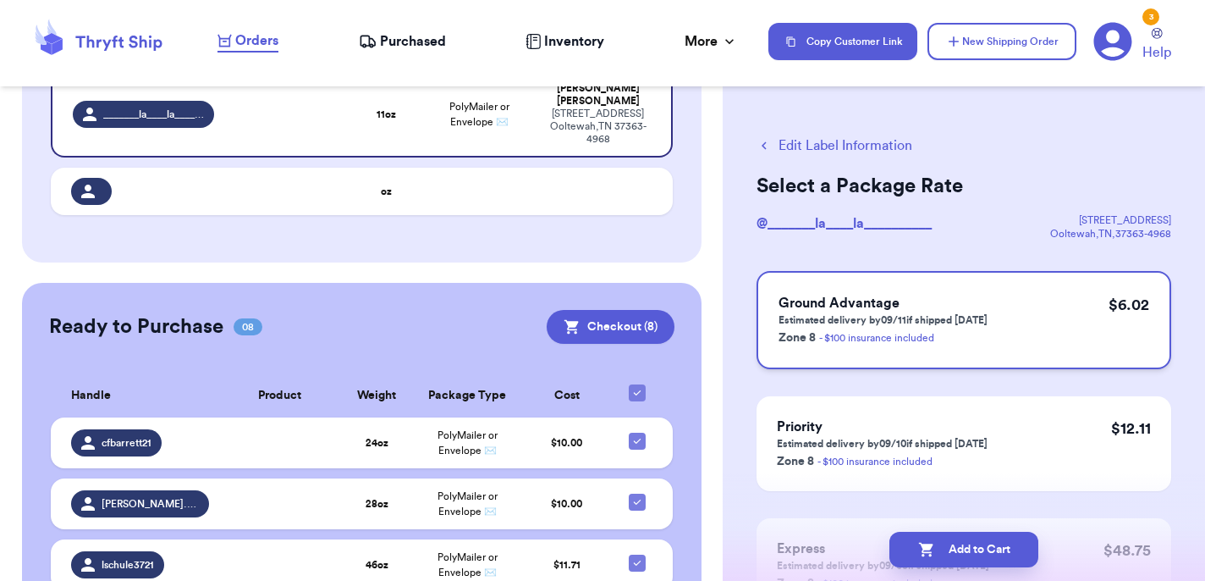
click at [1021, 324] on div "Ground Advantage Estimated delivery by 09/11 if shipped [DATE] Zone 8 - $100 in…" at bounding box center [964, 320] width 415 height 98
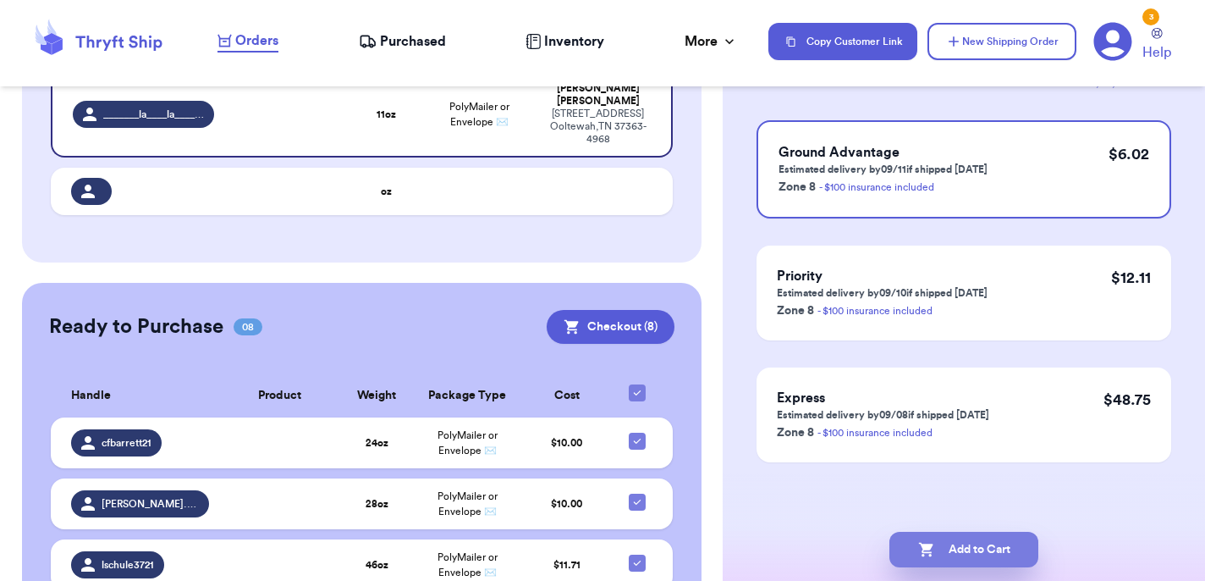
click at [1007, 551] on button "Add to Cart" at bounding box center [964, 550] width 149 height 36
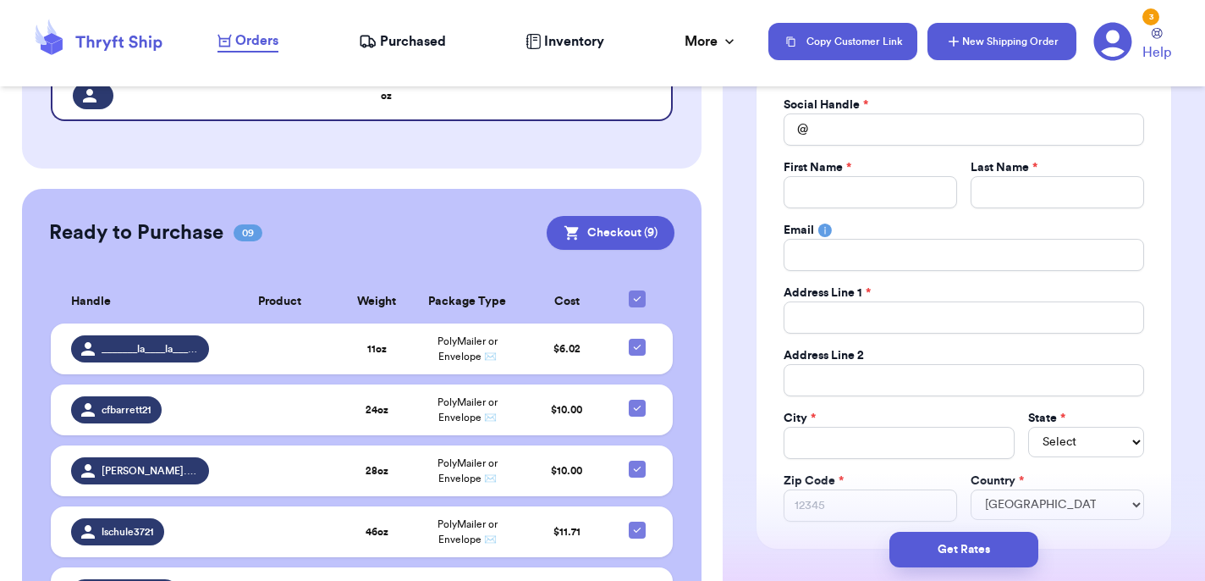
click at [987, 37] on button "New Shipping Order" at bounding box center [1002, 41] width 149 height 37
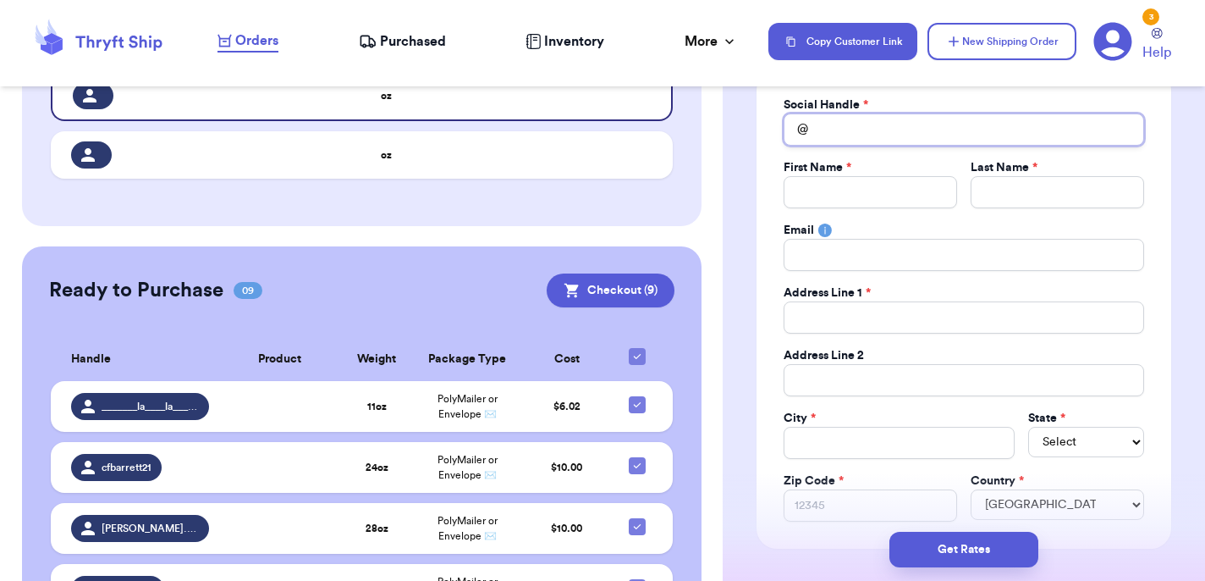
click at [879, 130] on input "Total Amount Paid" at bounding box center [964, 129] width 361 height 32
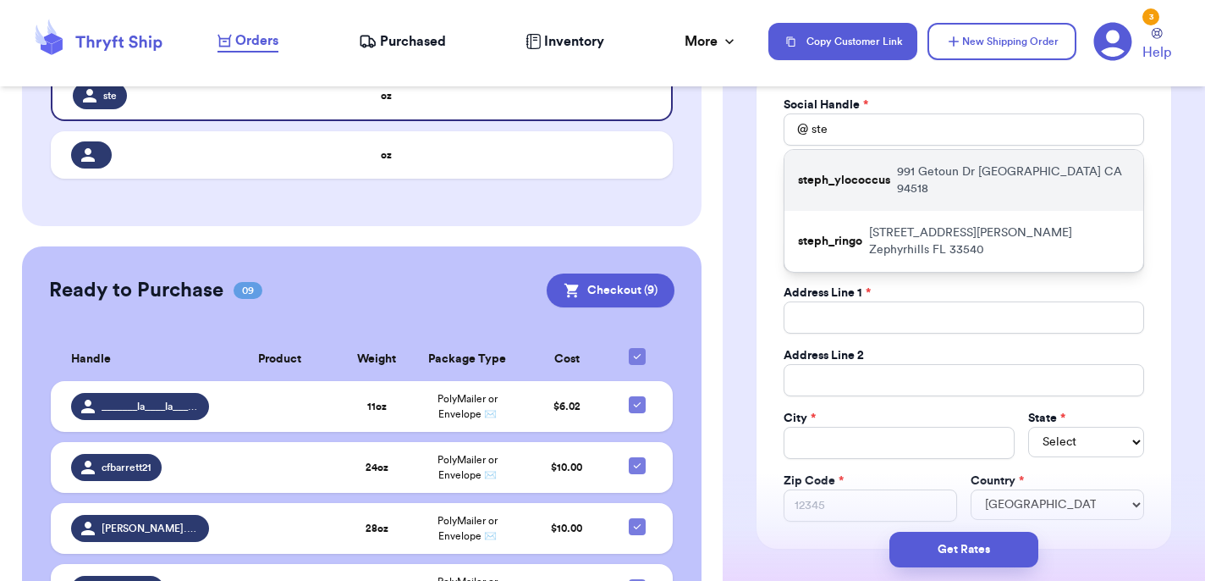
click at [869, 173] on p "steph_ylococcus" at bounding box center [844, 180] width 92 height 17
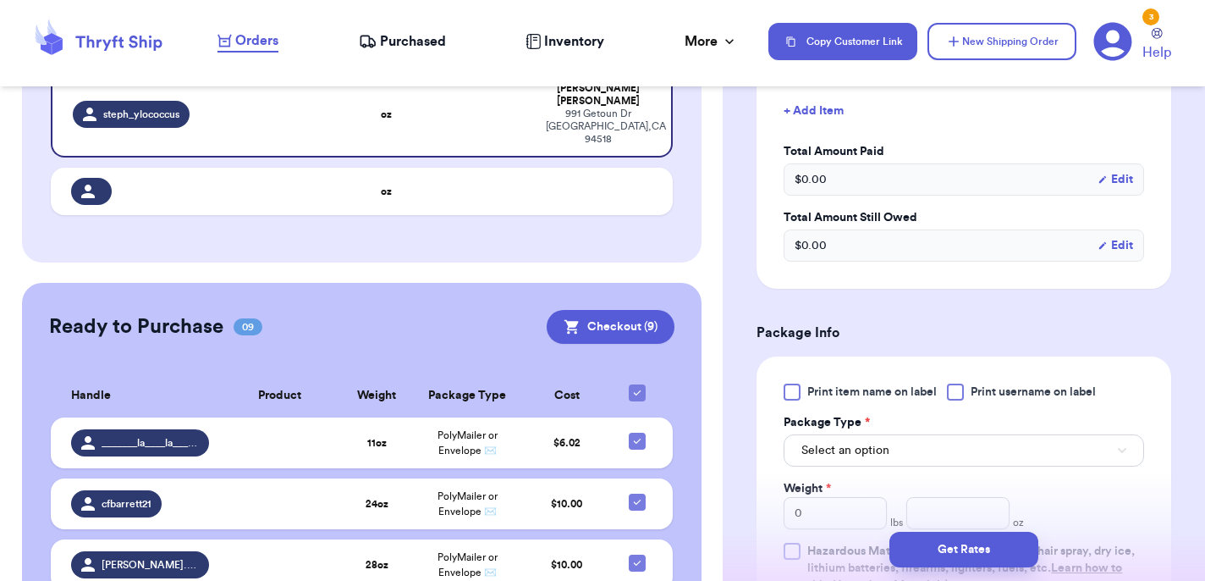
scroll to position [1001, 0]
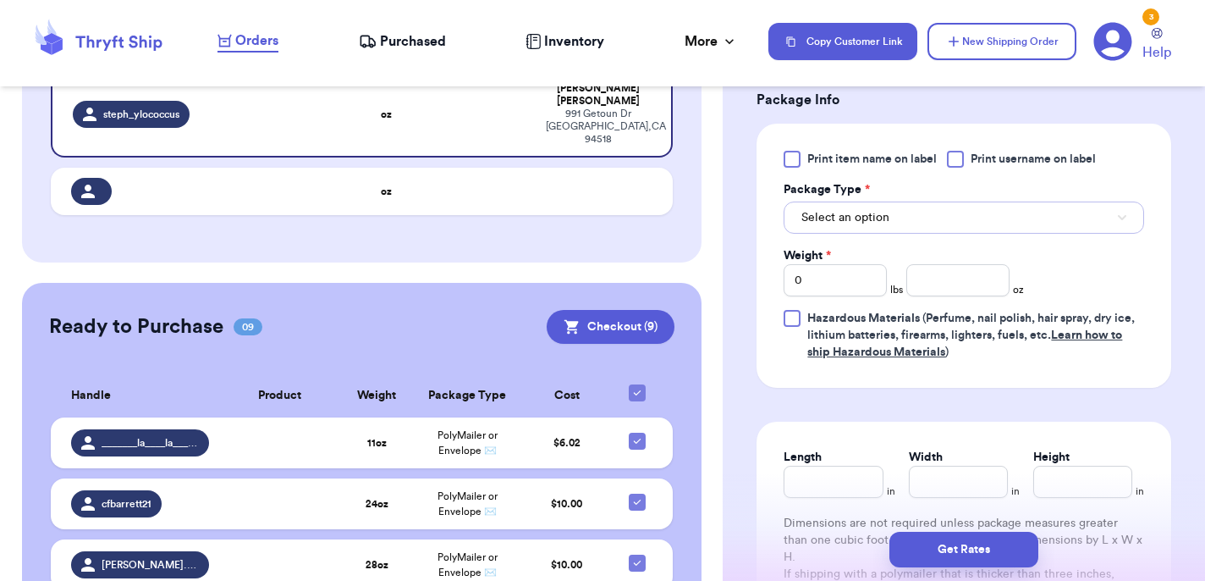
click at [840, 214] on span "Select an option" at bounding box center [846, 217] width 88 height 17
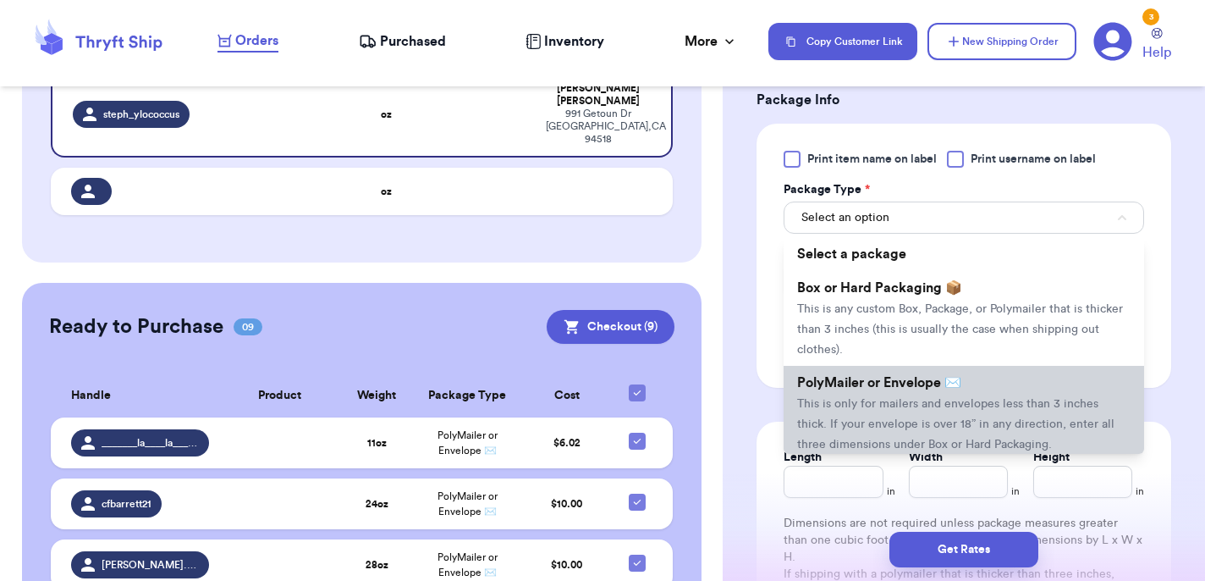
click at [853, 389] on span "PolyMailer or Envelope ✉️" at bounding box center [879, 383] width 164 height 14
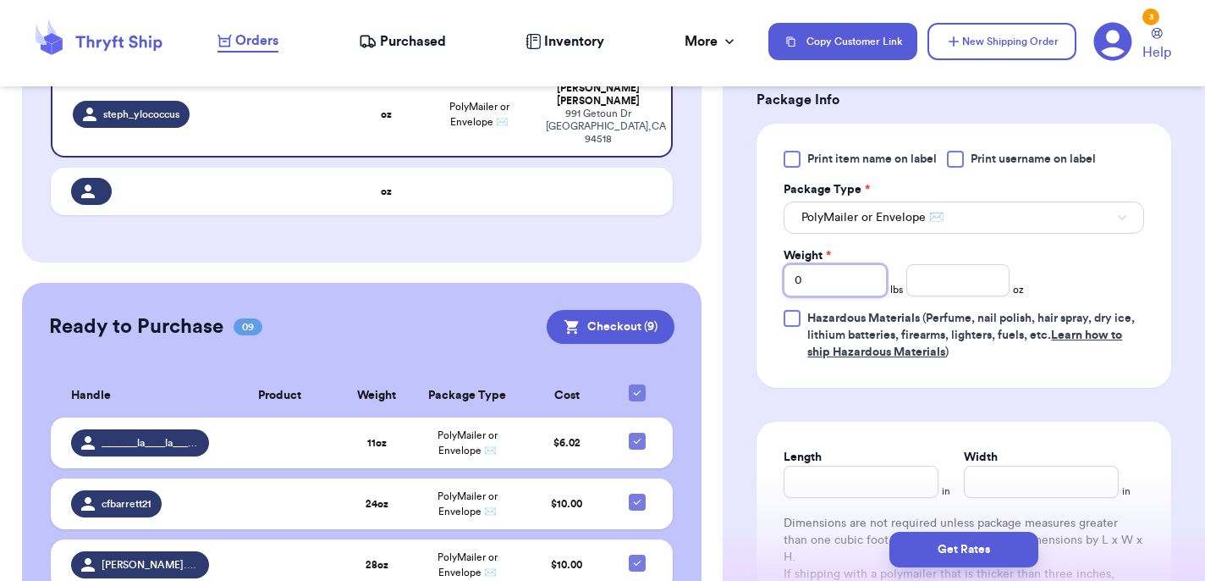
drag, startPoint x: 813, startPoint y: 280, endPoint x: 759, endPoint y: 258, distance: 58.5
click at [765, 260] on div "Print item name on label Print username on label Package Type * PolyMailer or E…" at bounding box center [964, 256] width 415 height 264
click at [973, 288] on input "number" at bounding box center [958, 280] width 103 height 32
click at [1001, 541] on button "Get Rates" at bounding box center [964, 550] width 149 height 36
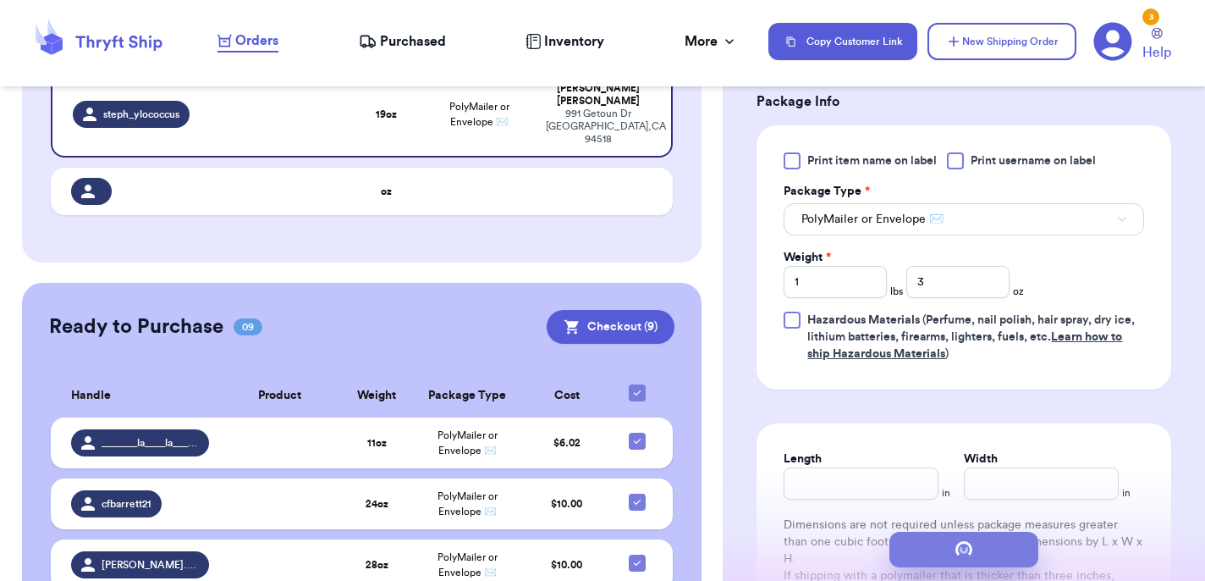
scroll to position [0, 0]
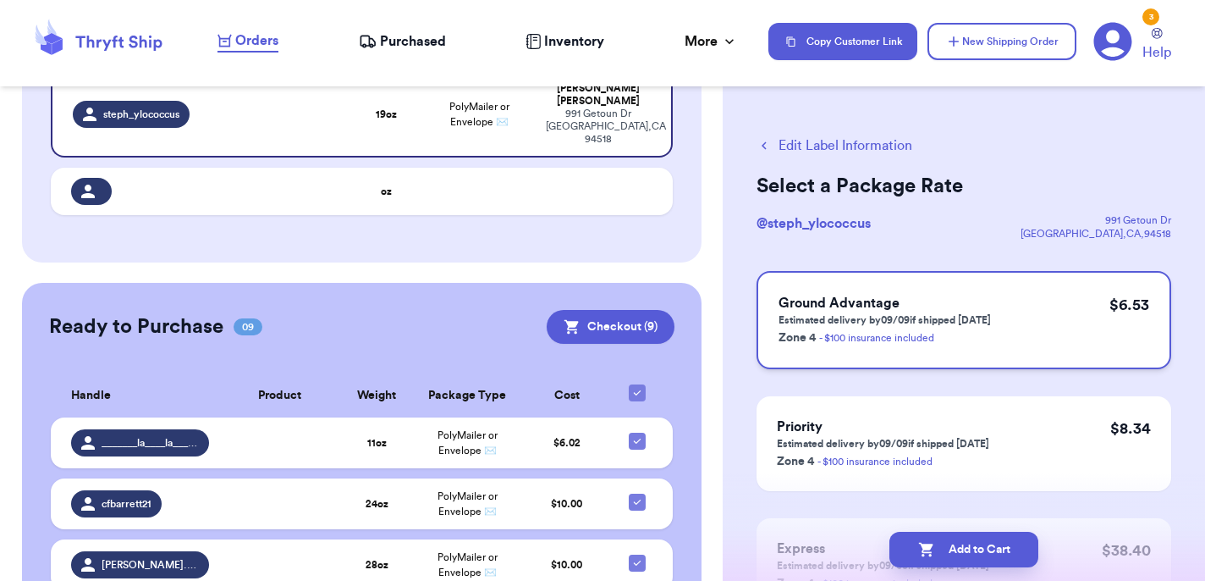
click at [1021, 305] on div "Ground Advantage Estimated delivery by 09/09 if shipped [DATE] Zone 4 - $100 in…" at bounding box center [964, 320] width 415 height 98
click at [961, 543] on button "Add to Cart" at bounding box center [964, 550] width 149 height 36
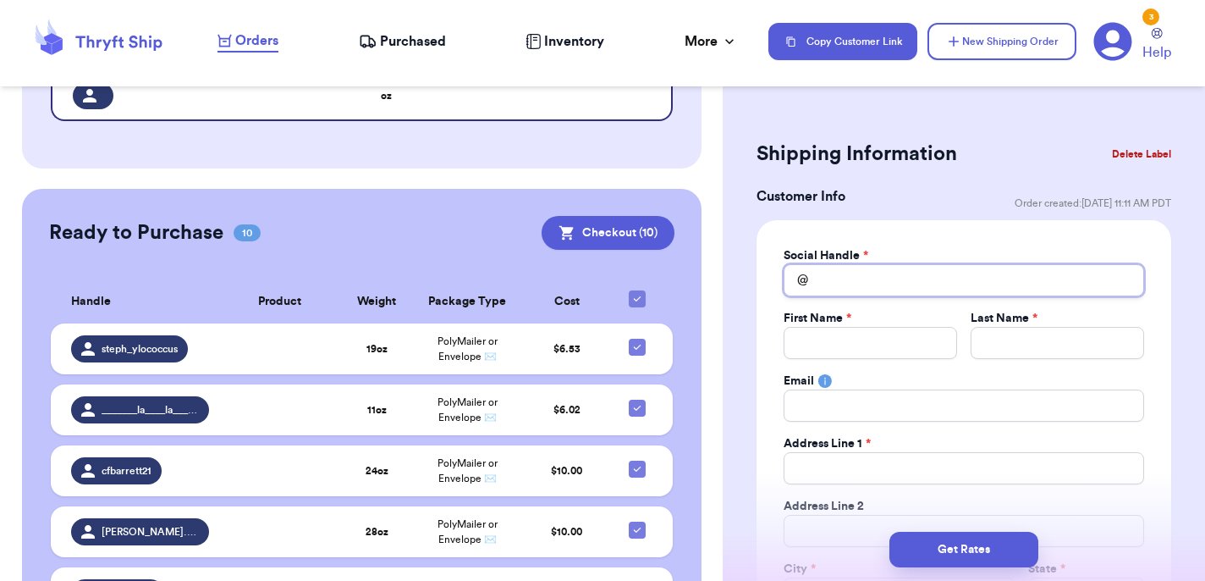
click at [822, 290] on input "Total Amount Paid" at bounding box center [964, 280] width 361 height 32
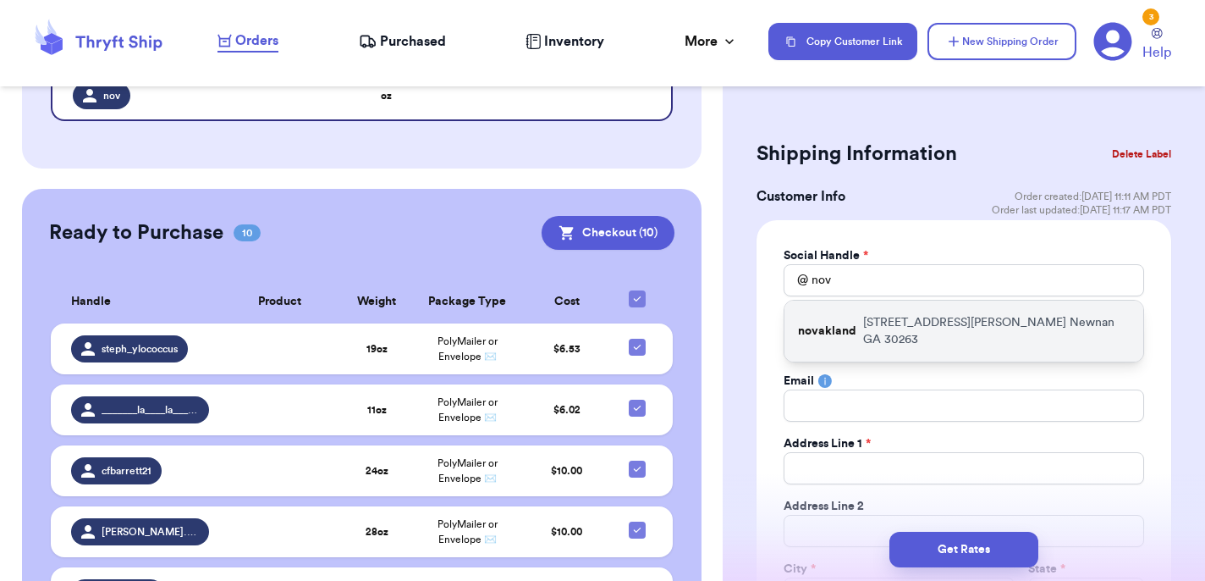
click at [943, 319] on p "[STREET_ADDRESS][PERSON_NAME]" at bounding box center [996, 331] width 267 height 34
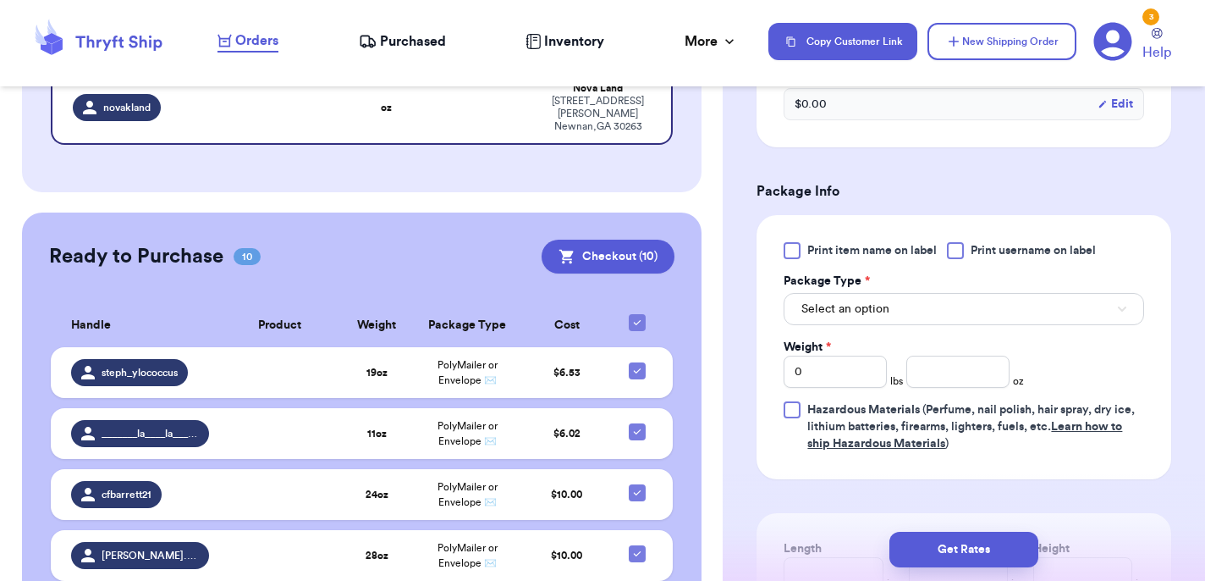
scroll to position [909, 0]
click at [934, 382] on input "number" at bounding box center [958, 372] width 103 height 32
click at [854, 305] on span "Select an option" at bounding box center [846, 308] width 88 height 17
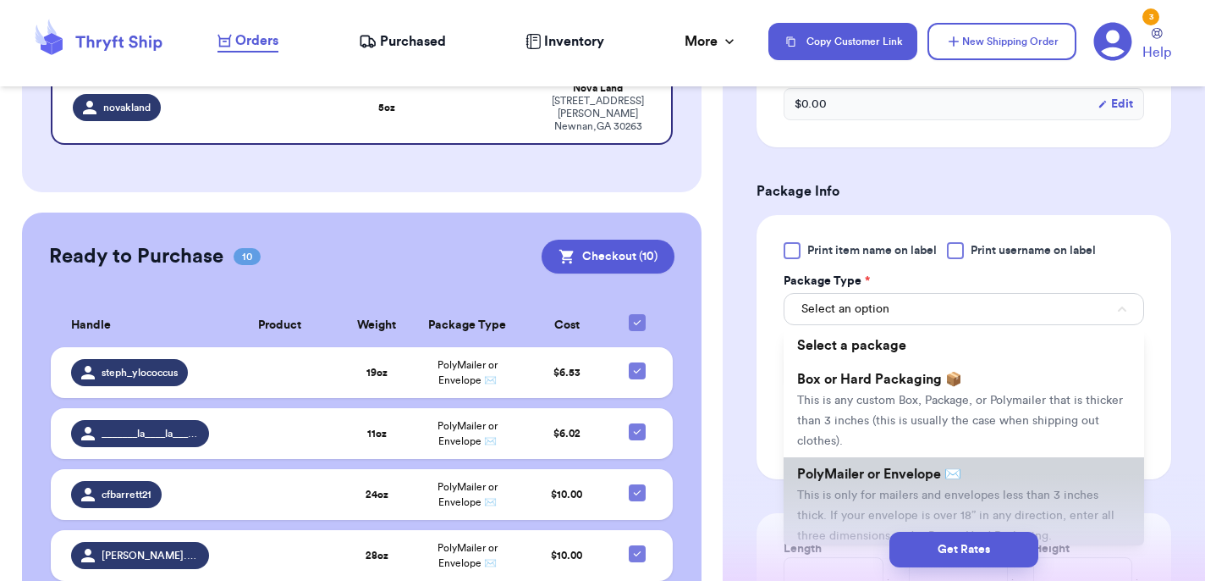
click at [878, 494] on span "This is only for mailers and envelopes less than 3 inches thick. If your envelo…" at bounding box center [955, 515] width 317 height 52
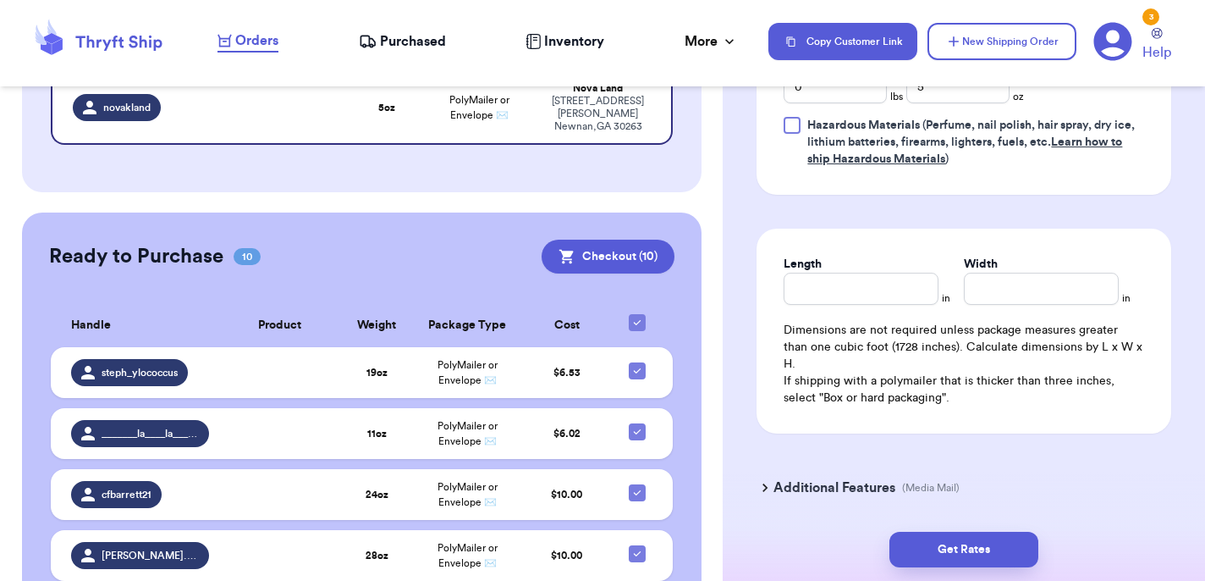
scroll to position [1193, 0]
click at [973, 544] on button "Get Rates" at bounding box center [964, 550] width 149 height 36
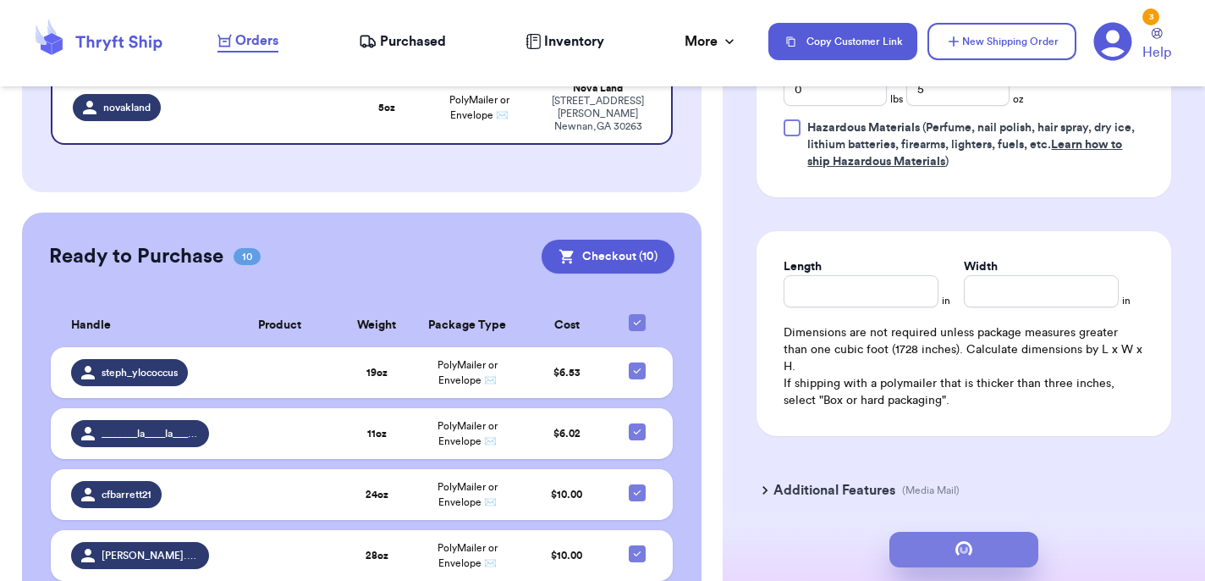
scroll to position [0, 0]
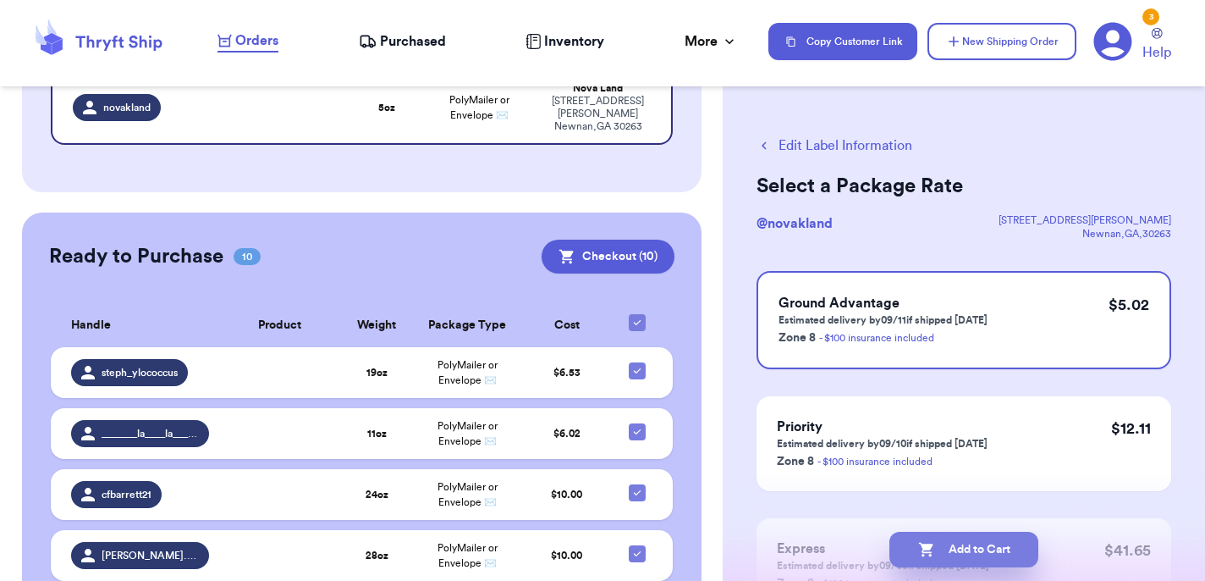
click at [950, 545] on button "Add to Cart" at bounding box center [964, 550] width 149 height 36
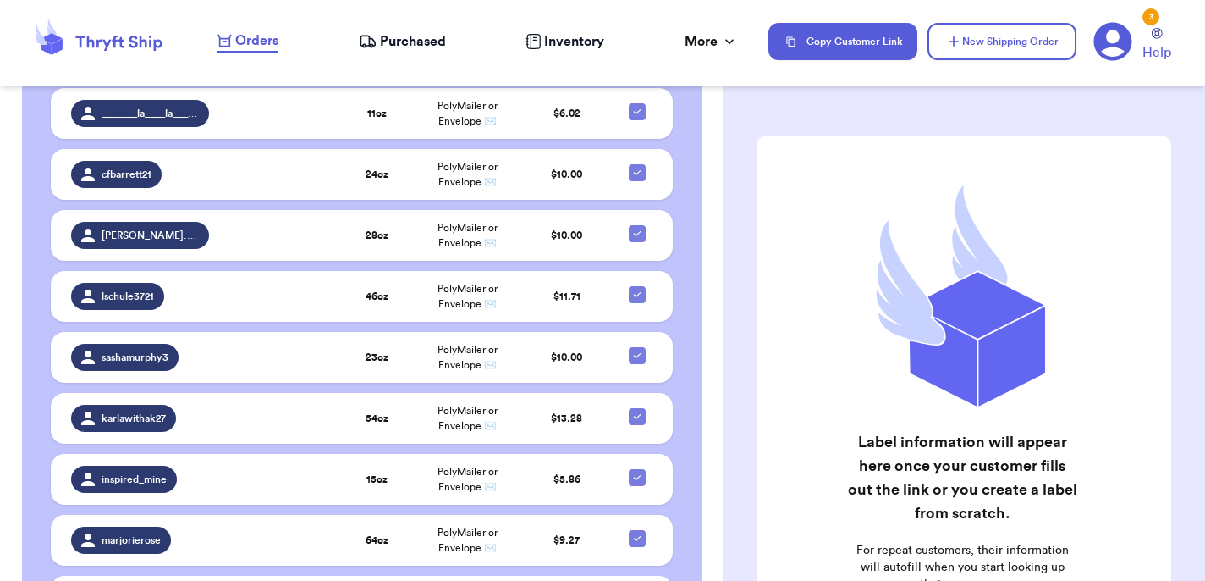
scroll to position [683, 0]
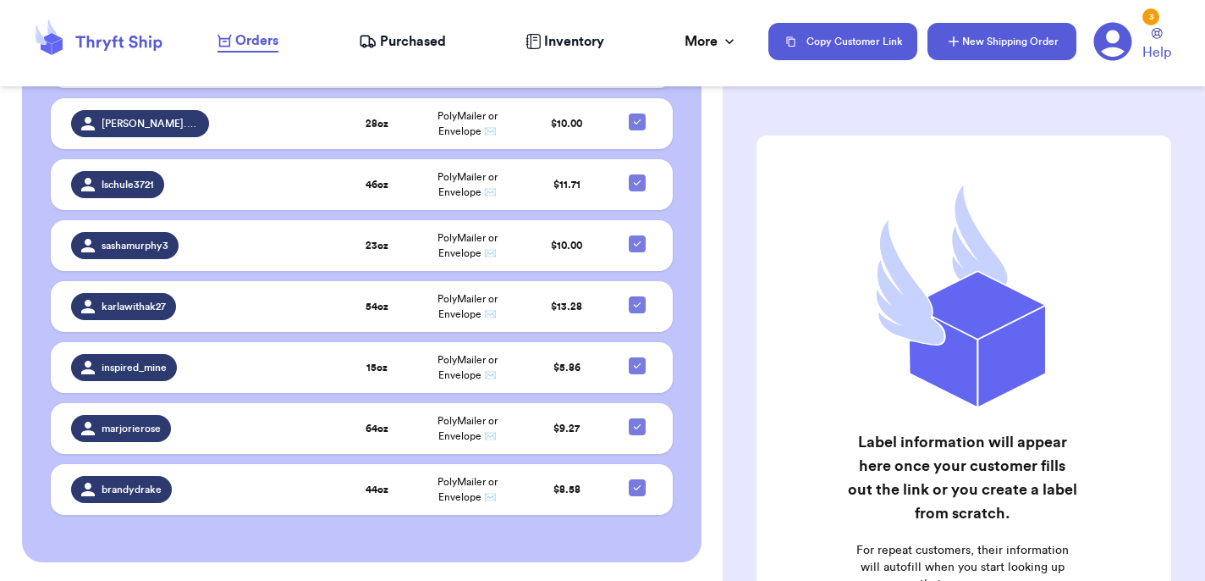
click at [964, 39] on button "New Shipping Order" at bounding box center [1002, 41] width 149 height 37
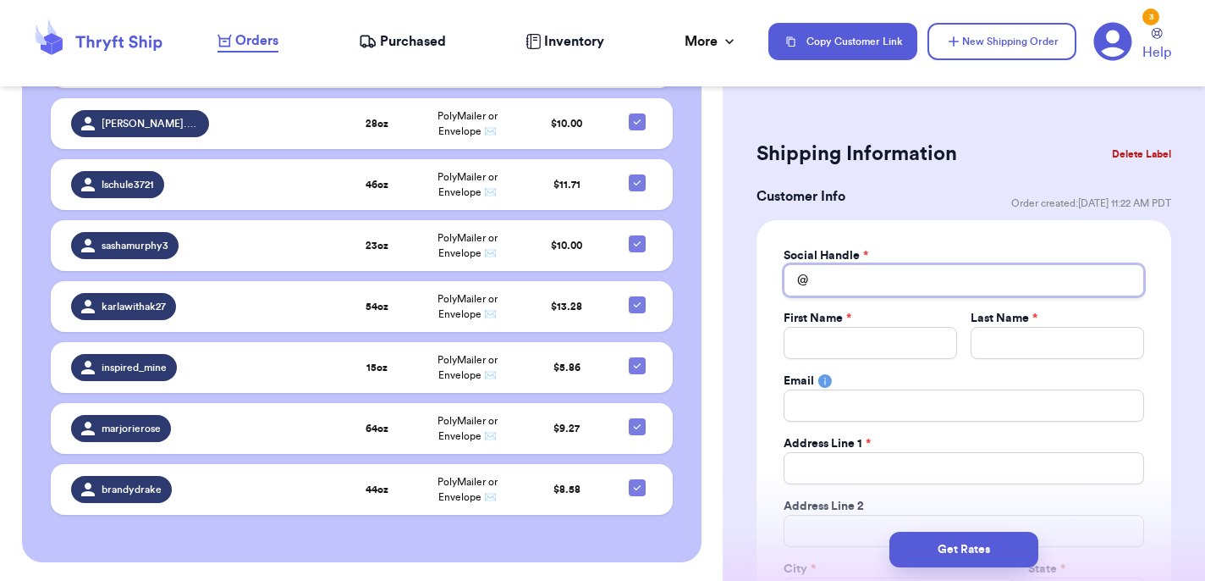
click at [829, 283] on input "Total Amount Paid" at bounding box center [964, 280] width 361 height 32
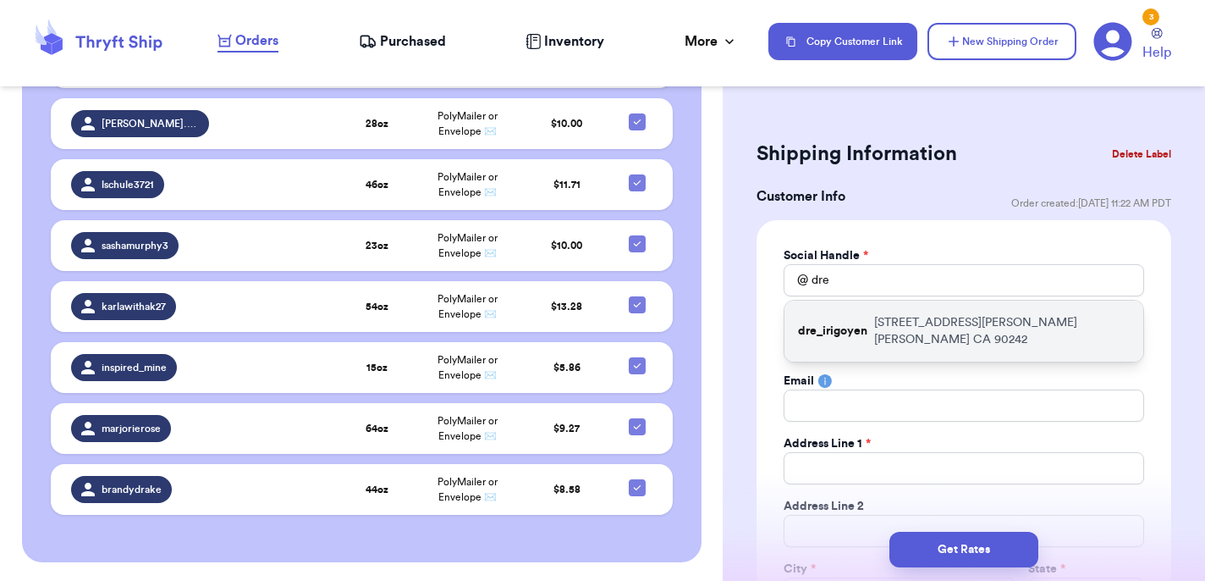
click at [858, 330] on p "dre_irigoyen" at bounding box center [832, 330] width 69 height 17
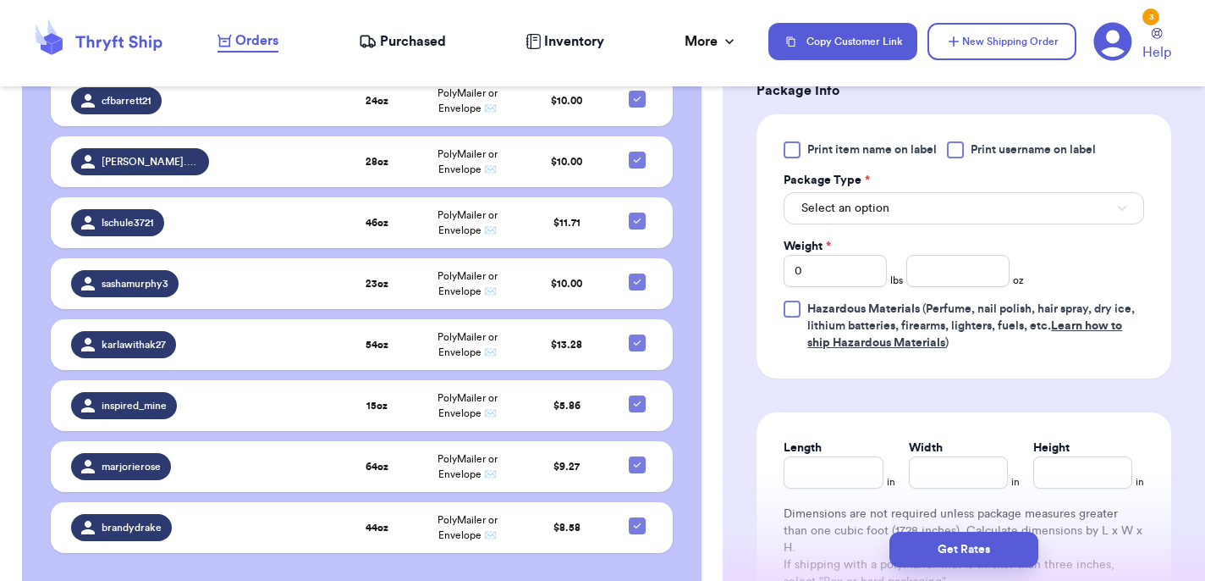
scroll to position [1034, 0]
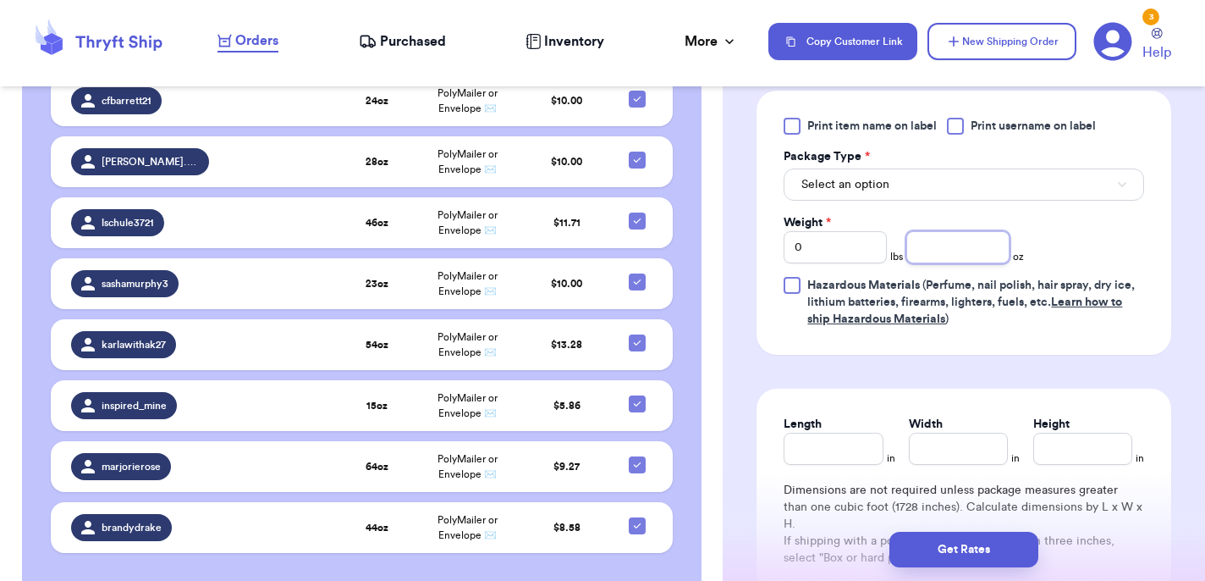
click at [987, 251] on input "number" at bounding box center [958, 247] width 103 height 32
click at [940, 199] on button "Select an option" at bounding box center [964, 184] width 361 height 32
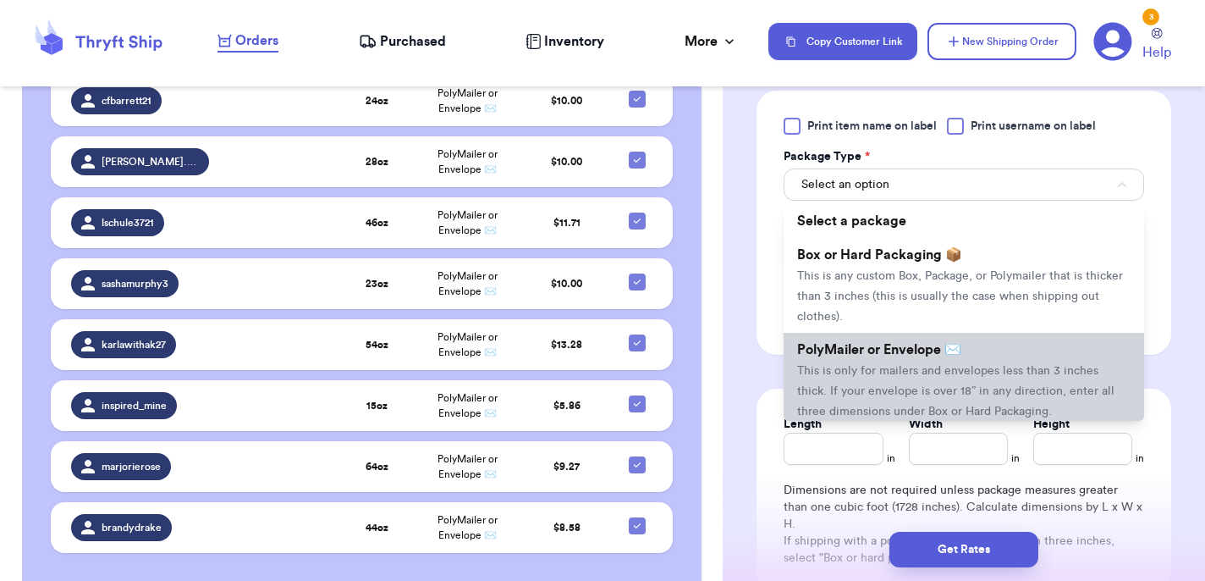
click at [901, 363] on li "PolyMailer or Envelope ✉️ This is only for mailers and envelopes less than 3 in…" at bounding box center [964, 380] width 361 height 95
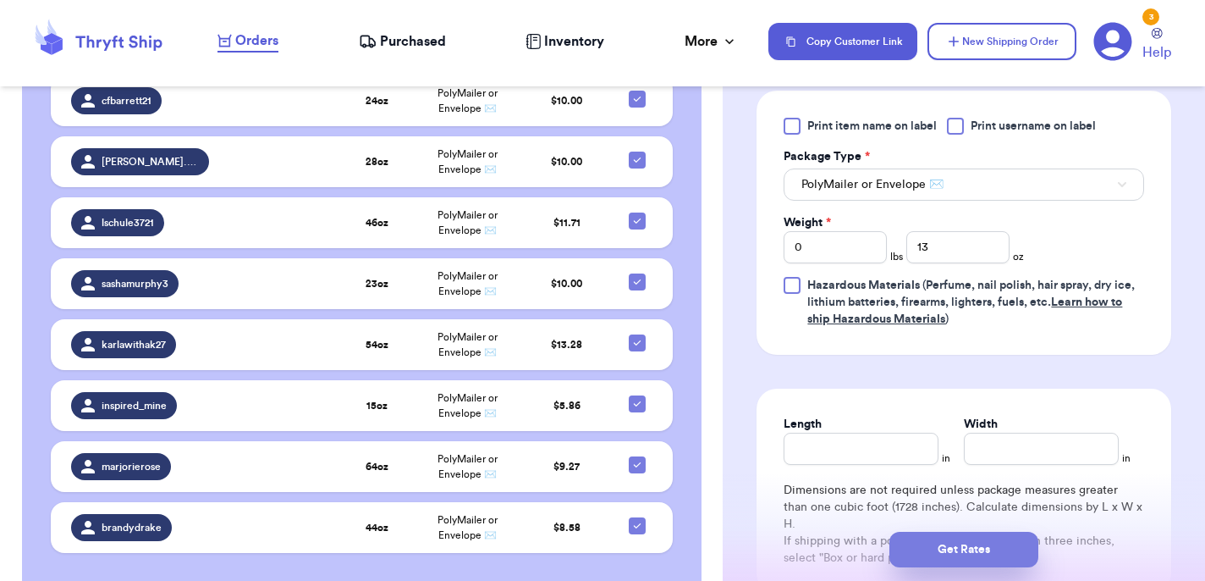
click at [946, 543] on button "Get Rates" at bounding box center [964, 550] width 149 height 36
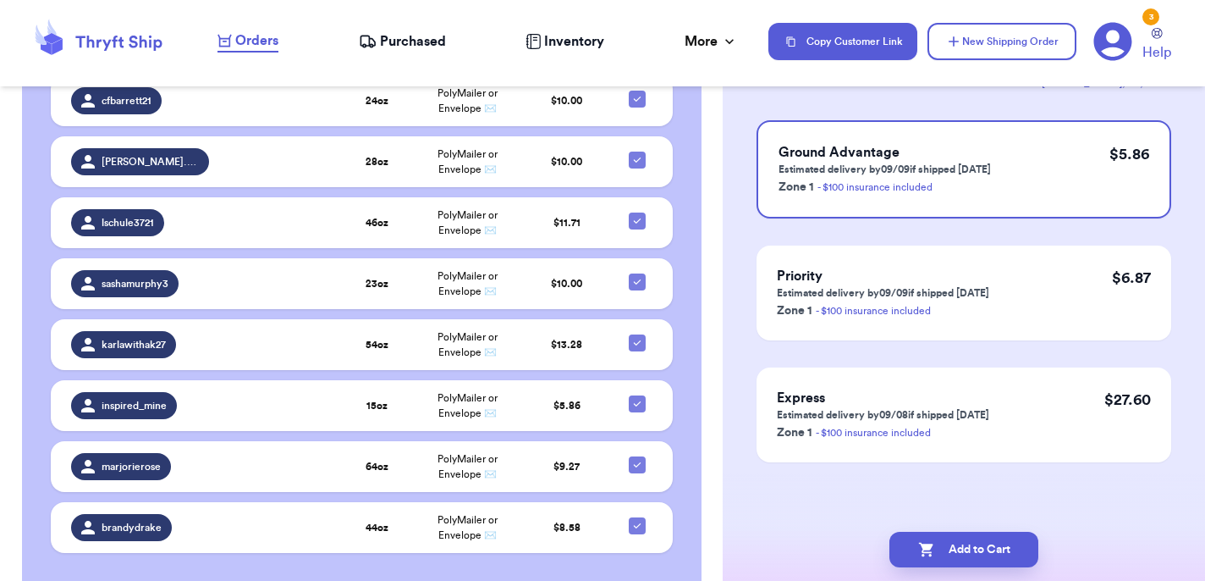
scroll to position [0, 0]
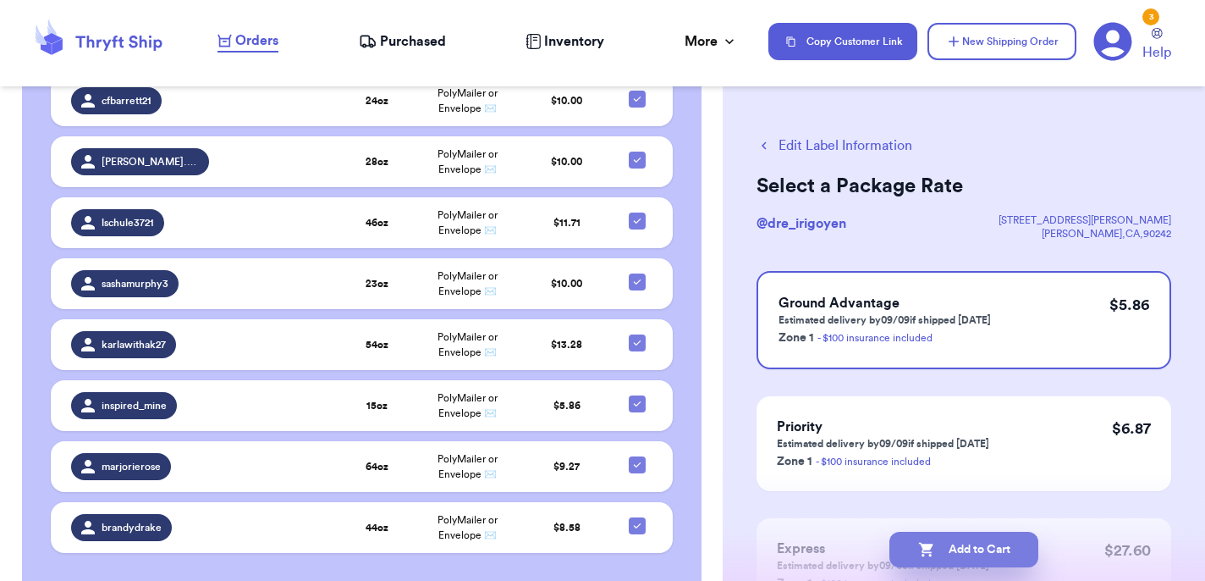
click at [961, 544] on button "Add to Cart" at bounding box center [964, 550] width 149 height 36
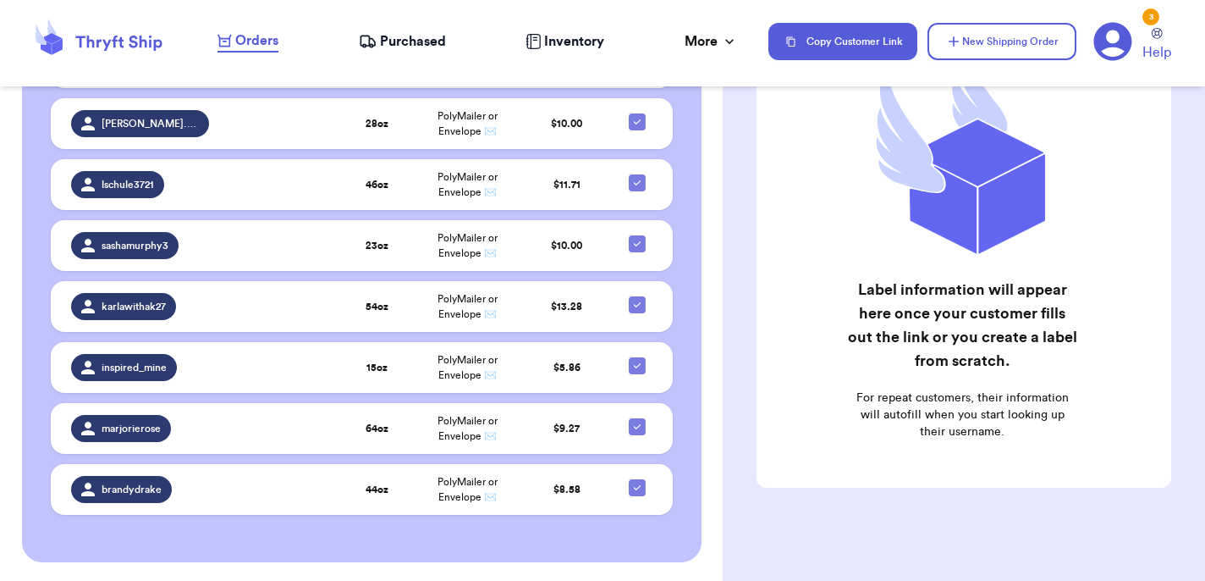
scroll to position [178, 0]
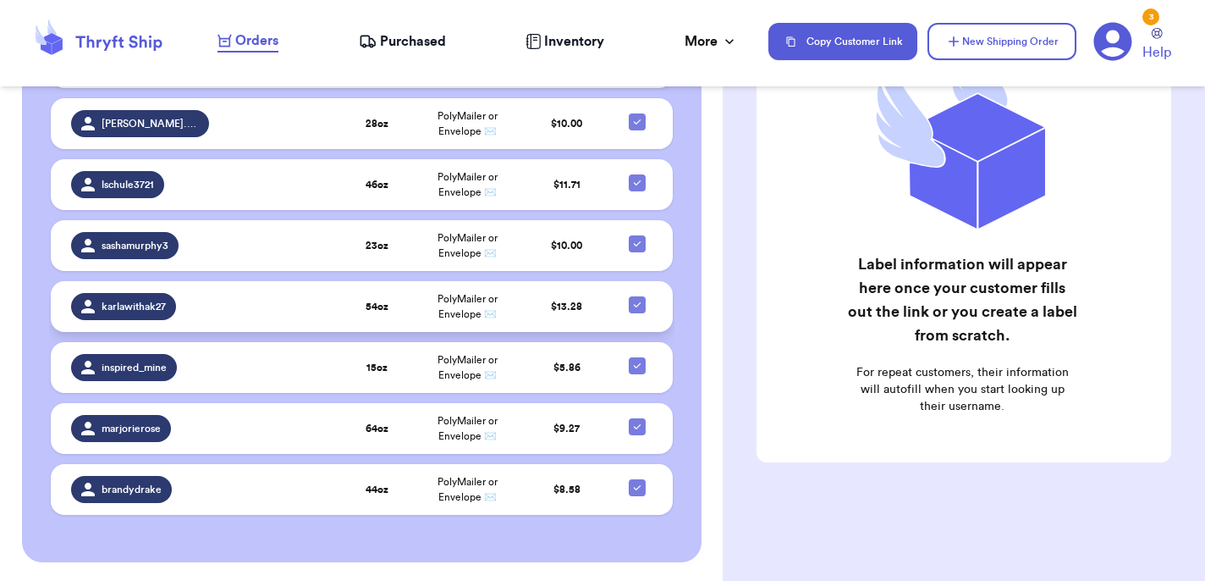
click at [213, 300] on td "karlawithak27" at bounding box center [135, 306] width 169 height 51
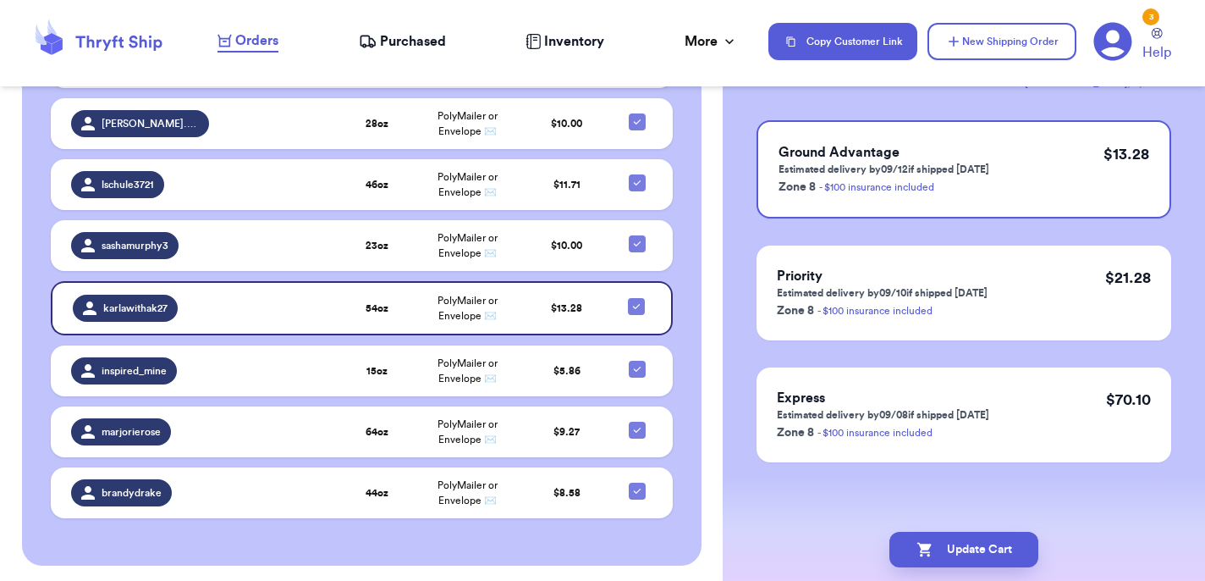
scroll to position [0, 0]
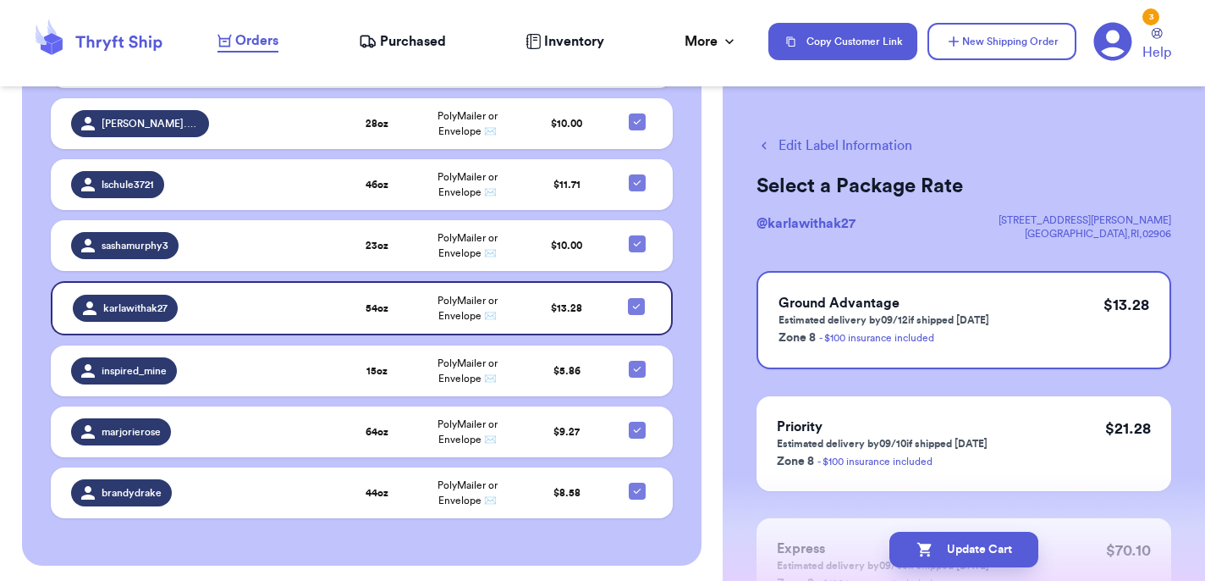
click at [828, 144] on button "Edit Label Information" at bounding box center [835, 145] width 156 height 20
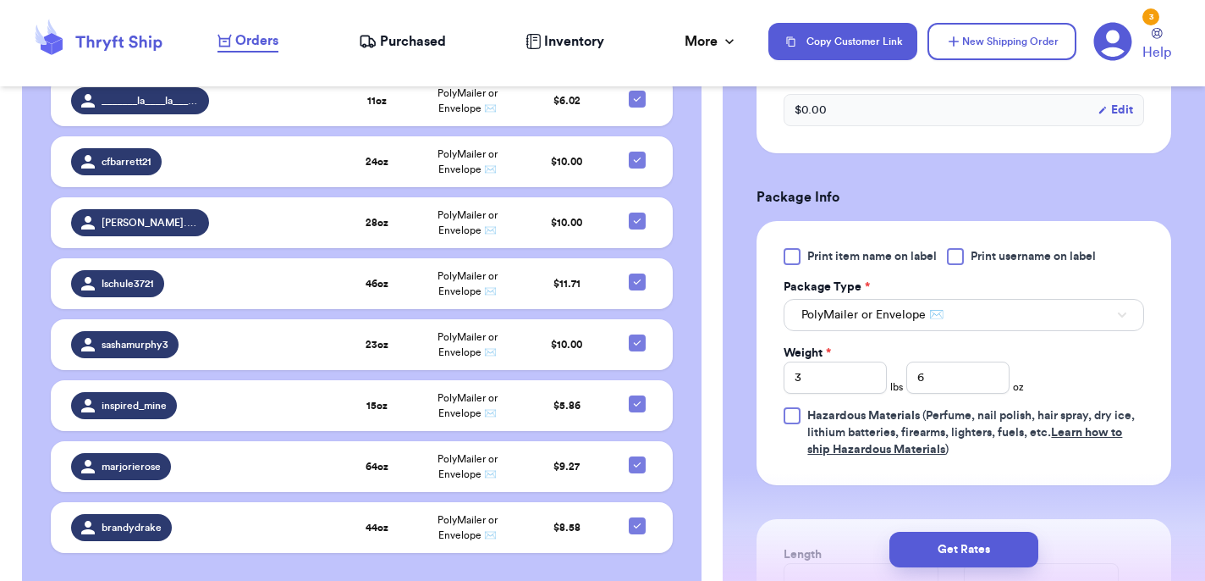
scroll to position [629, 0]
drag, startPoint x: 835, startPoint y: 385, endPoint x: 740, endPoint y: 350, distance: 101.0
click at [740, 350] on div "Shipping Information Delete Label Customer Info Order created: [DATE] 11:04 AM …" at bounding box center [964, 201] width 482 height 1456
drag, startPoint x: 954, startPoint y: 384, endPoint x: 805, endPoint y: 328, distance: 159.4
click at [807, 328] on div "Print item name on label Print username on label Package Type * PolyMailer or E…" at bounding box center [964, 351] width 361 height 210
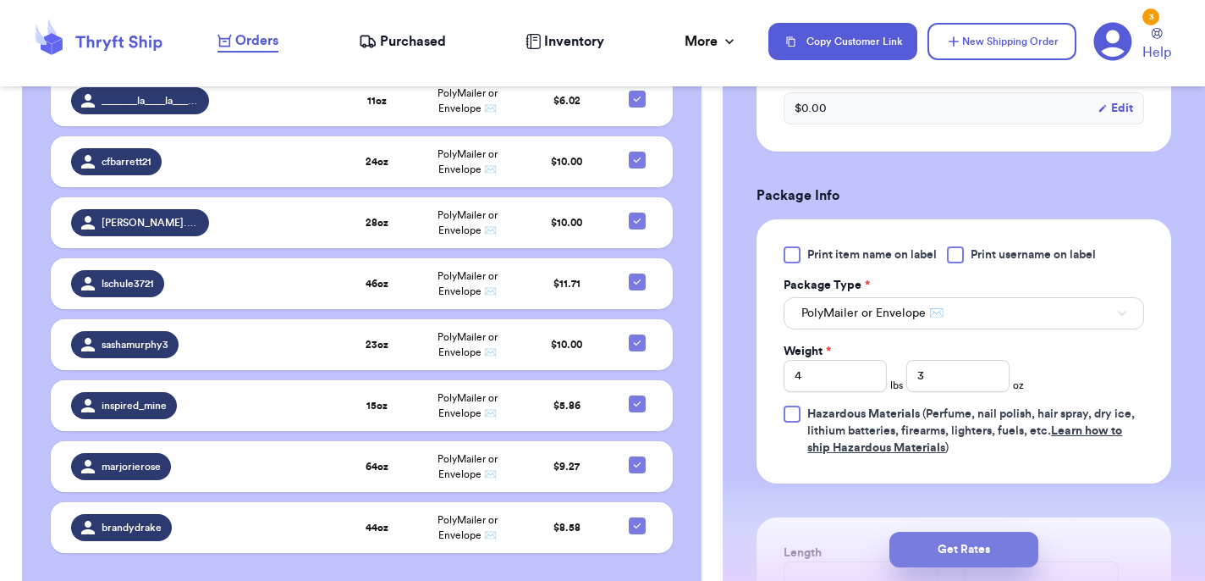
click at [979, 557] on button "Get Rates" at bounding box center [964, 550] width 149 height 36
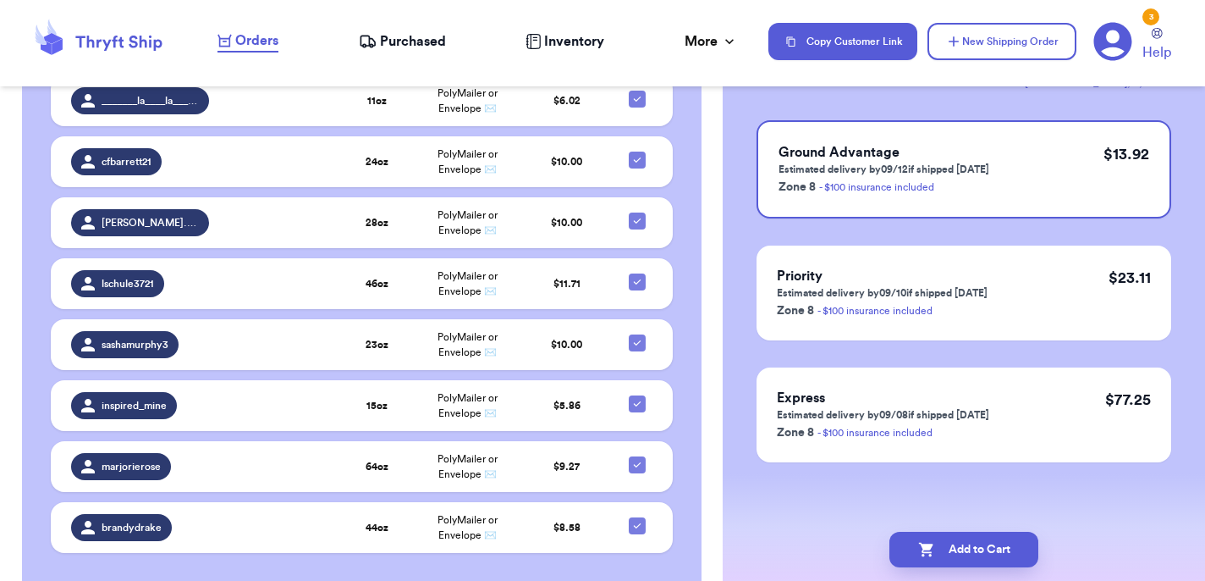
scroll to position [0, 0]
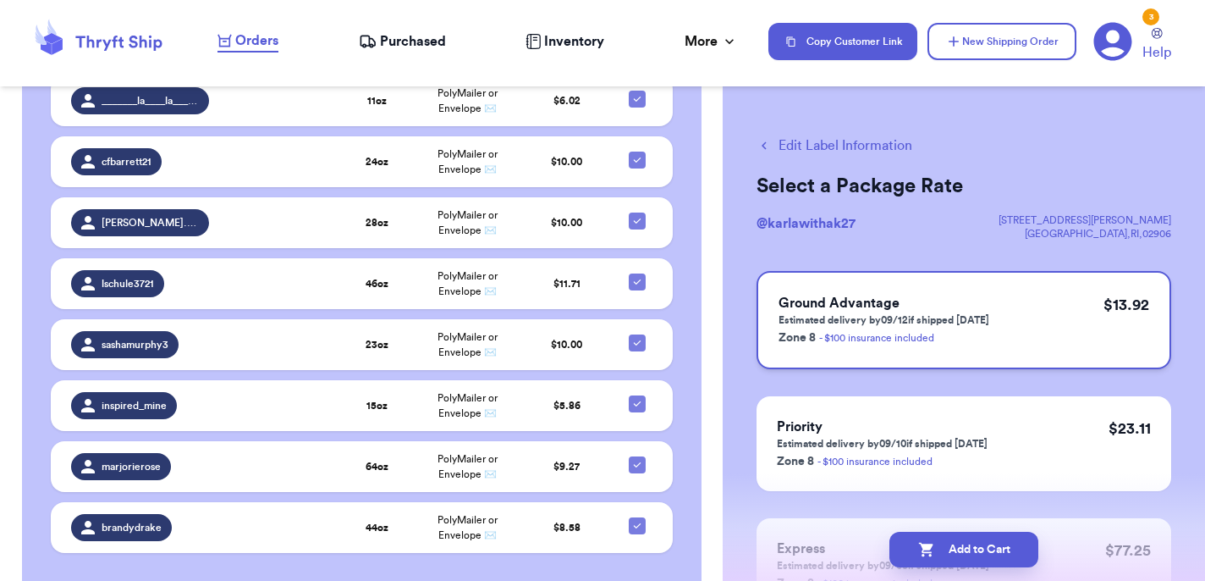
click at [1049, 325] on div "Ground Advantage Estimated delivery by 09/12 if shipped [DATE] Zone 8 - $100 in…" at bounding box center [964, 320] width 415 height 98
click at [991, 544] on button "Add to Cart" at bounding box center [964, 550] width 149 height 36
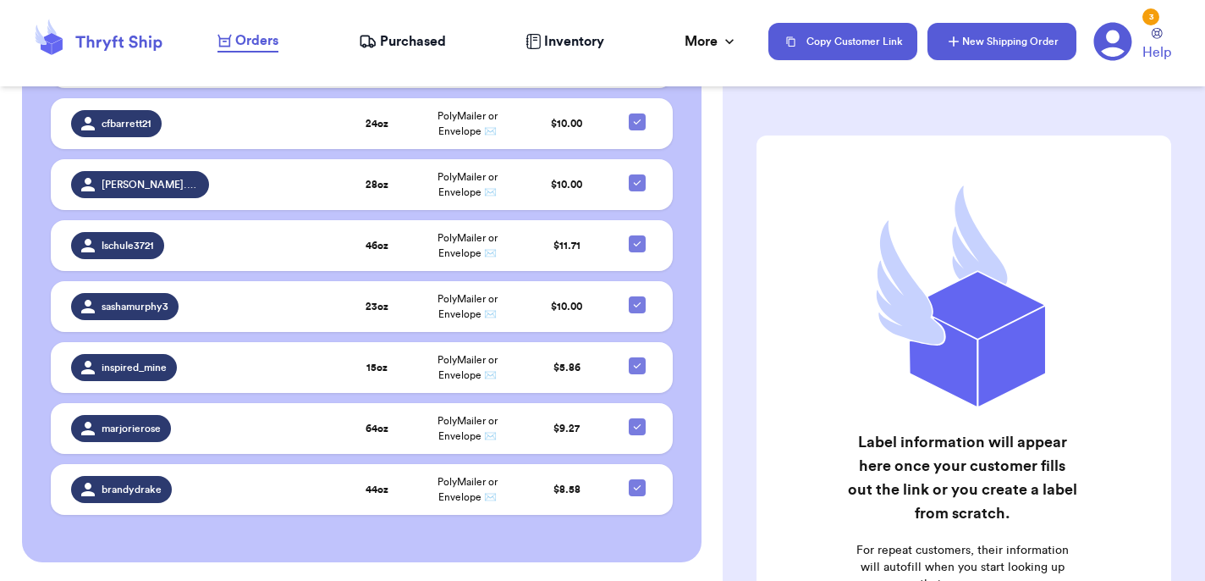
click at [954, 34] on icon "button" at bounding box center [953, 41] width 17 height 17
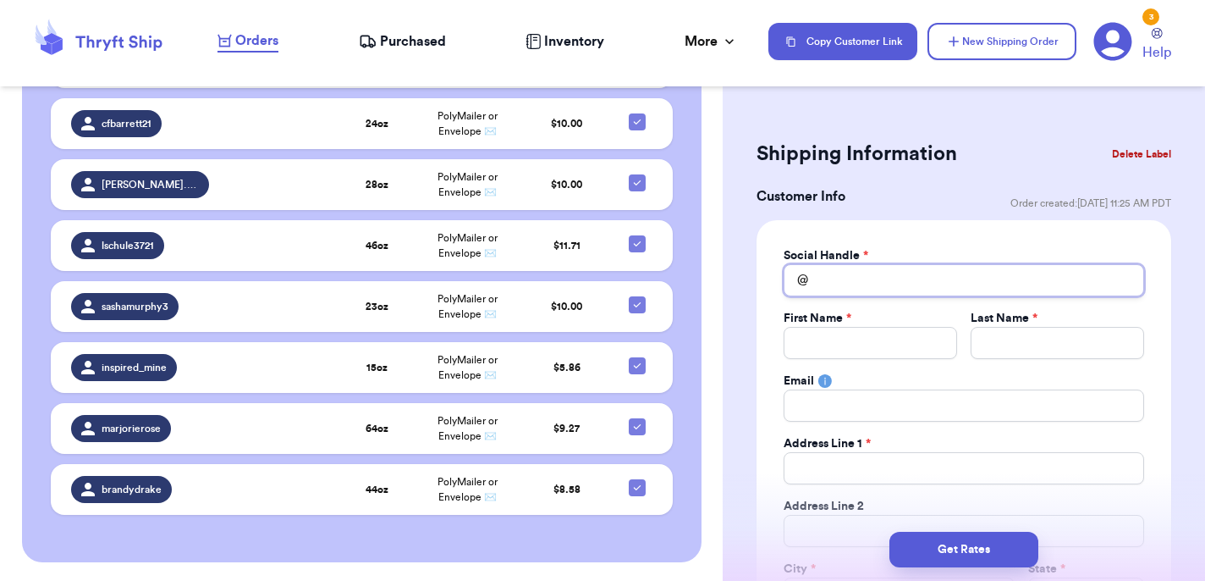
click at [841, 283] on input "Total Amount Paid" at bounding box center [964, 280] width 361 height 32
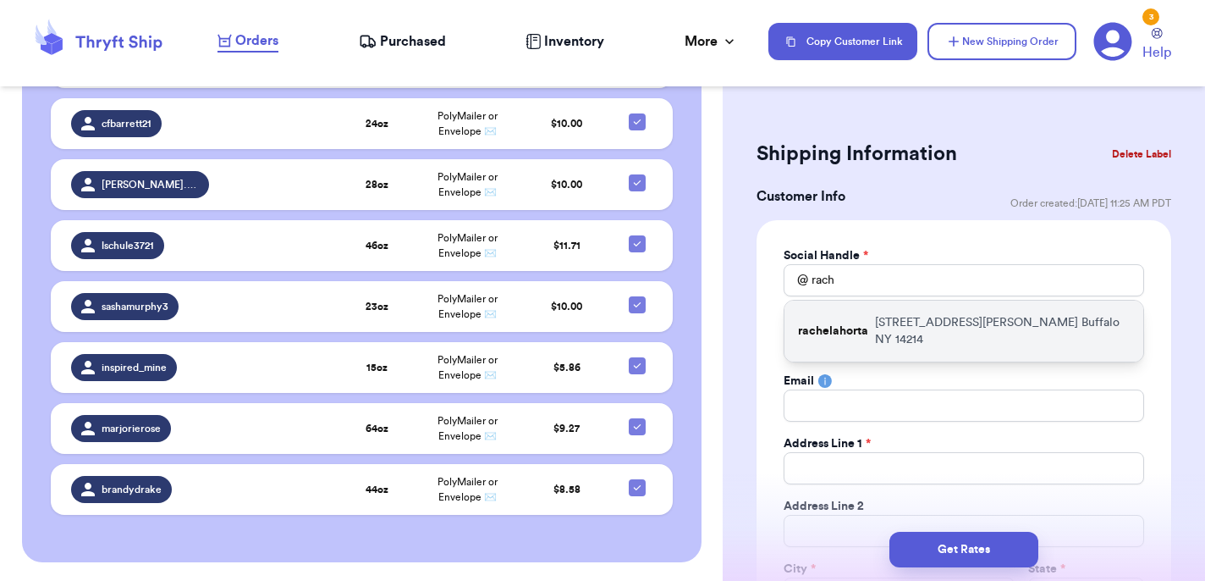
click at [885, 325] on p "[STREET_ADDRESS][PERSON_NAME]" at bounding box center [1002, 331] width 255 height 34
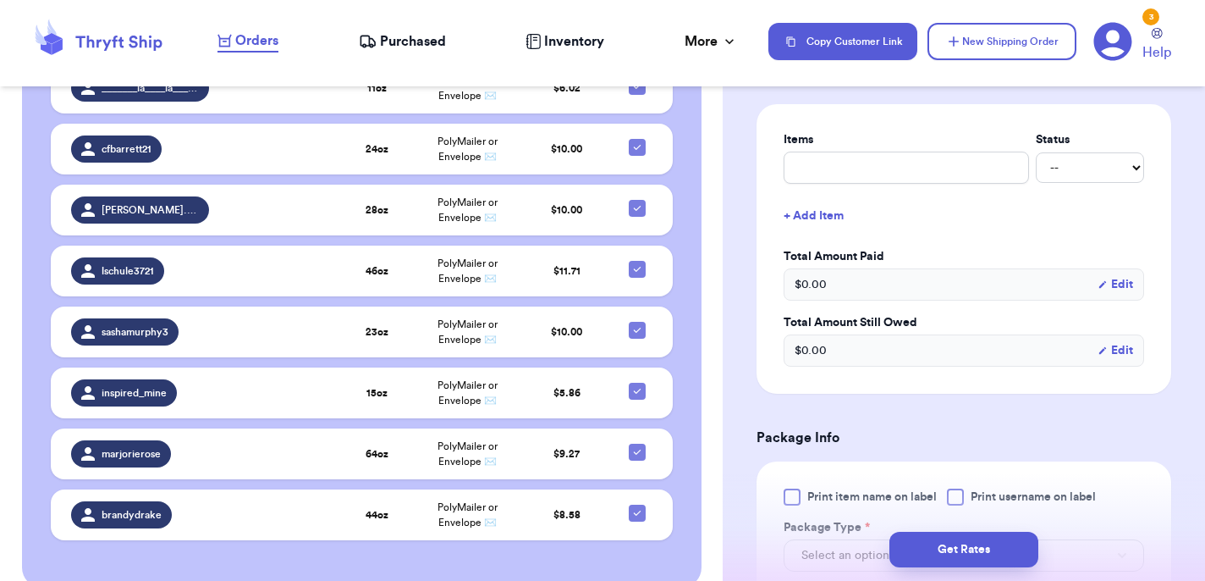
scroll to position [811, 0]
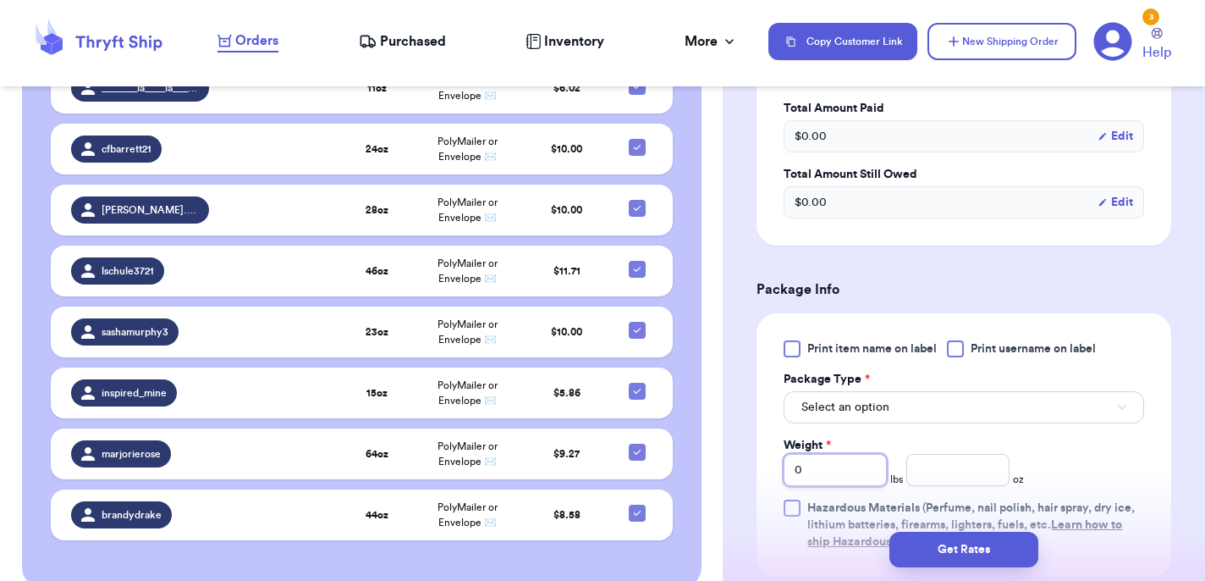
drag, startPoint x: 840, startPoint y: 480, endPoint x: 723, endPoint y: 428, distance: 127.7
click at [723, 428] on div "Shipping Information Delete Label Customer Info Order created: [DATE] 11:25 AM …" at bounding box center [964, 157] width 482 height 1732
click at [962, 474] on input "number" at bounding box center [958, 470] width 103 height 32
click at [995, 543] on button "Get Rates" at bounding box center [964, 550] width 149 height 36
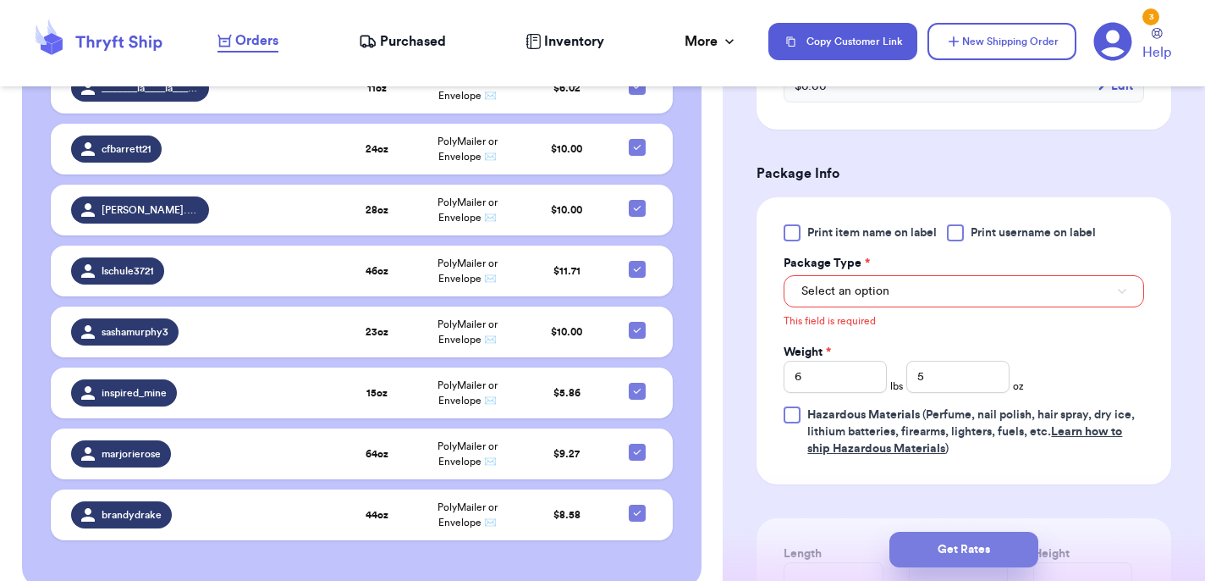
scroll to position [653, 0]
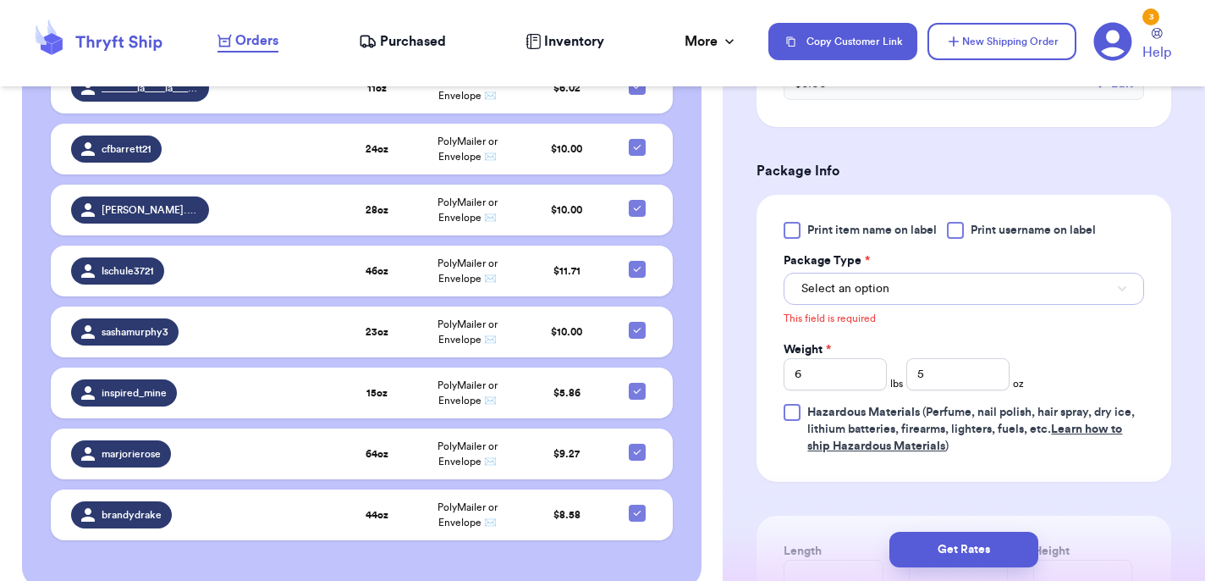
click at [879, 294] on span "Select an option" at bounding box center [846, 288] width 88 height 17
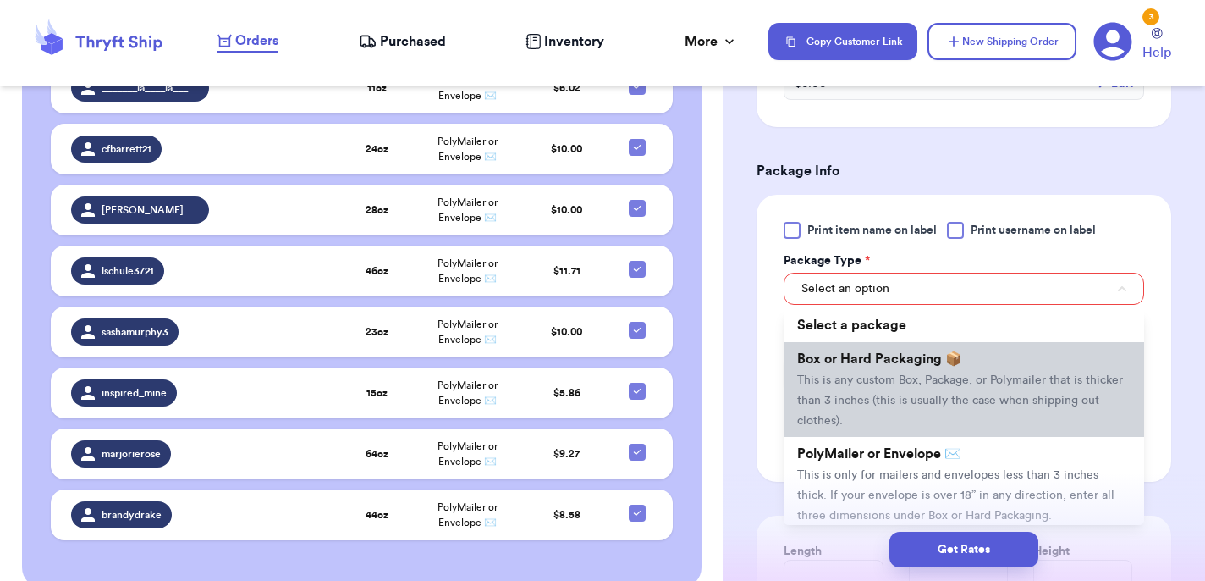
click at [887, 378] on span "This is any custom Box, Package, or Polymailer that is thicker than 3 inches (t…" at bounding box center [960, 400] width 326 height 52
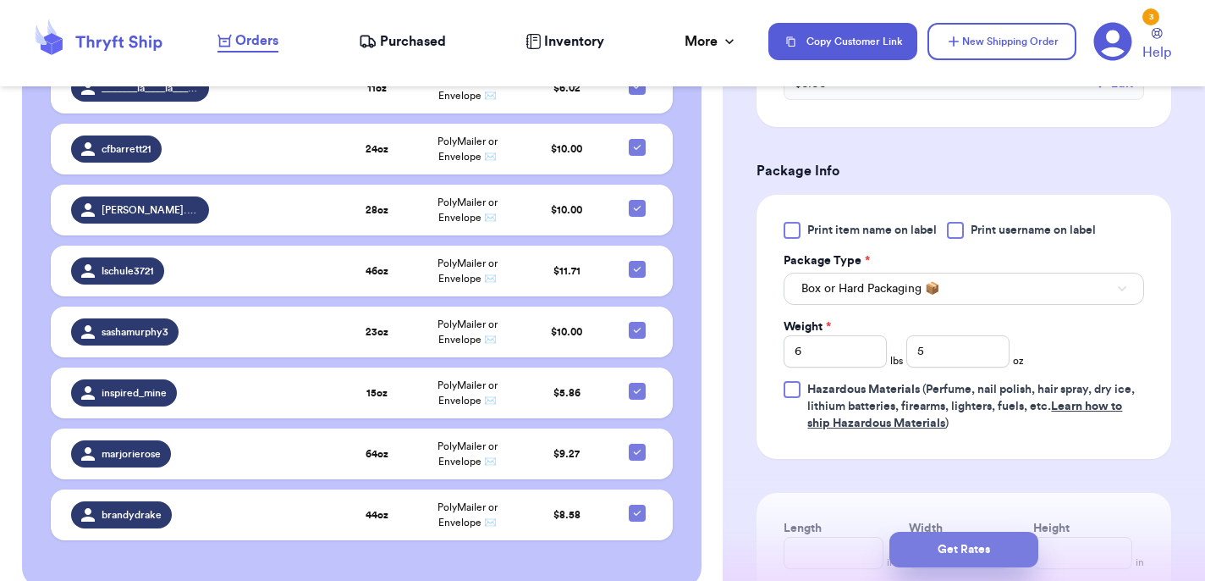
click at [962, 552] on button "Get Rates" at bounding box center [964, 550] width 149 height 36
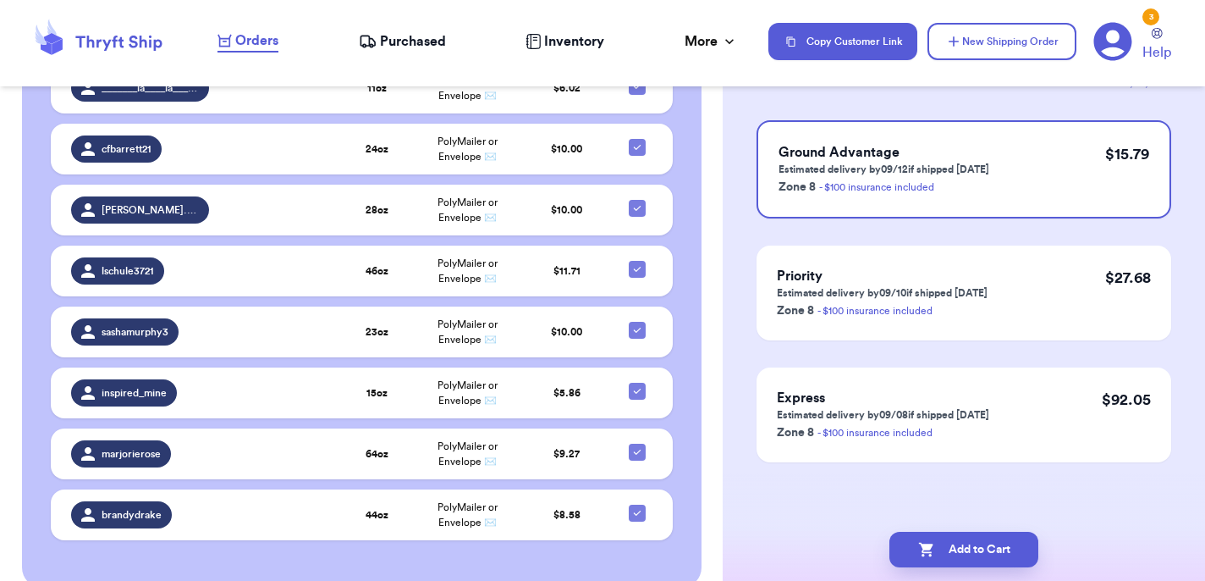
scroll to position [0, 0]
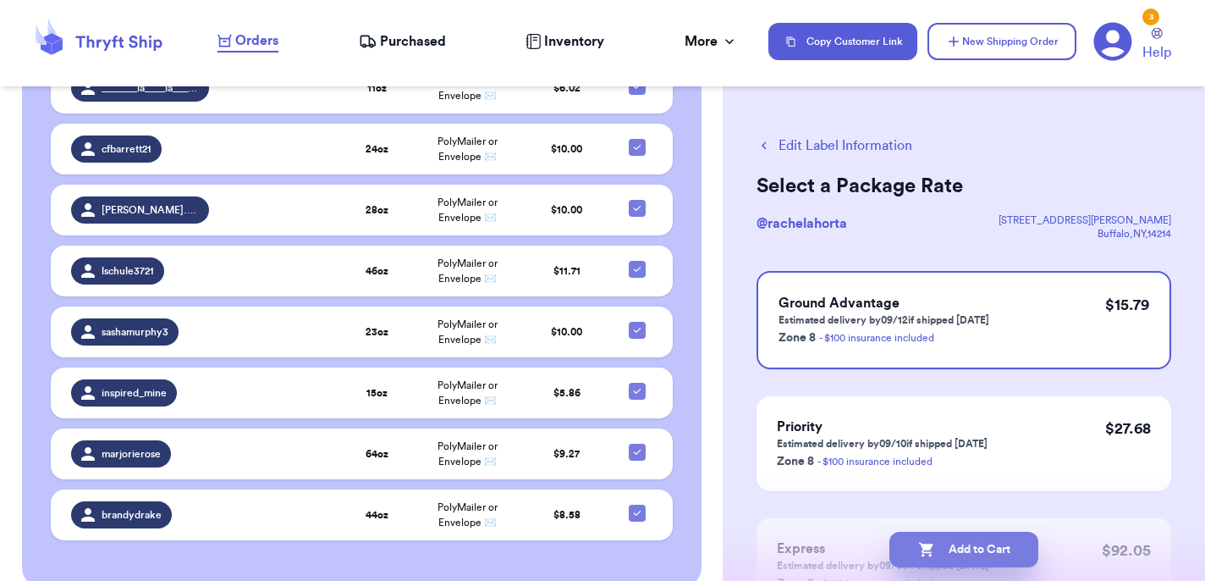
click at [967, 538] on button "Add to Cart" at bounding box center [964, 550] width 149 height 36
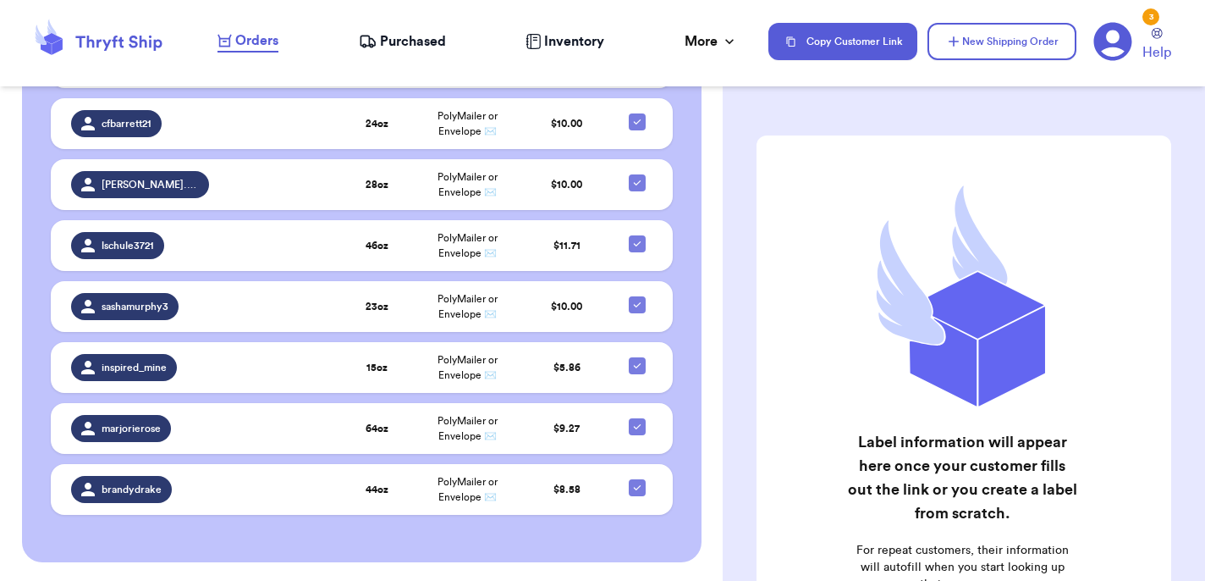
scroll to position [178, 0]
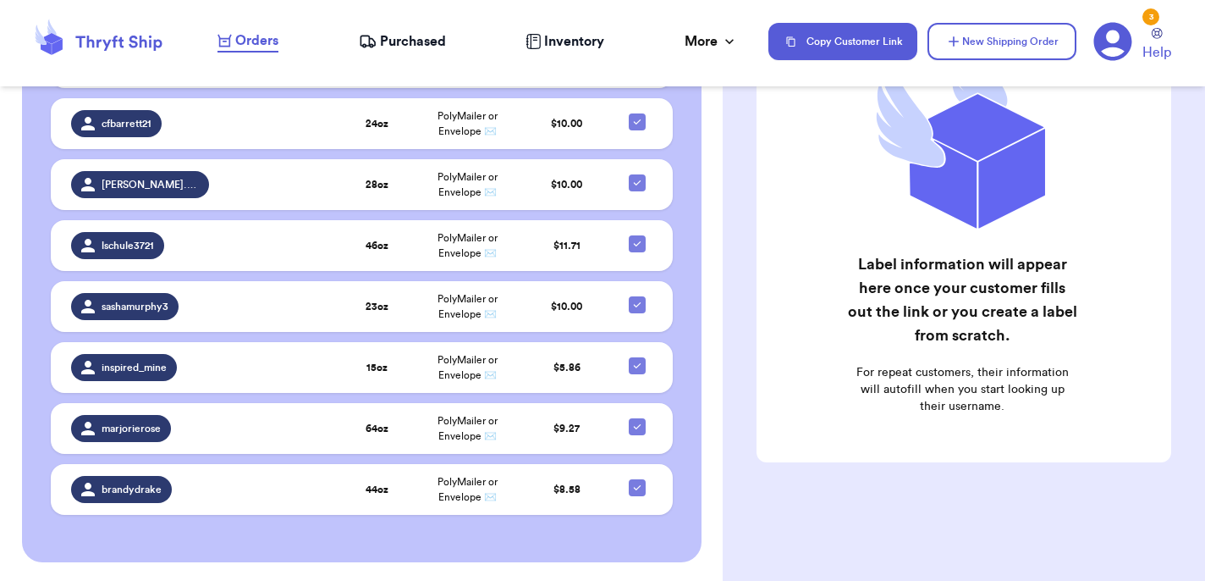
click at [1154, 7] on header "Orders Purchased Inventory More Stats Completed Orders Copy Customer Link New S…" at bounding box center [602, 43] width 1205 height 86
click at [1154, 12] on div "3" at bounding box center [1151, 16] width 17 height 17
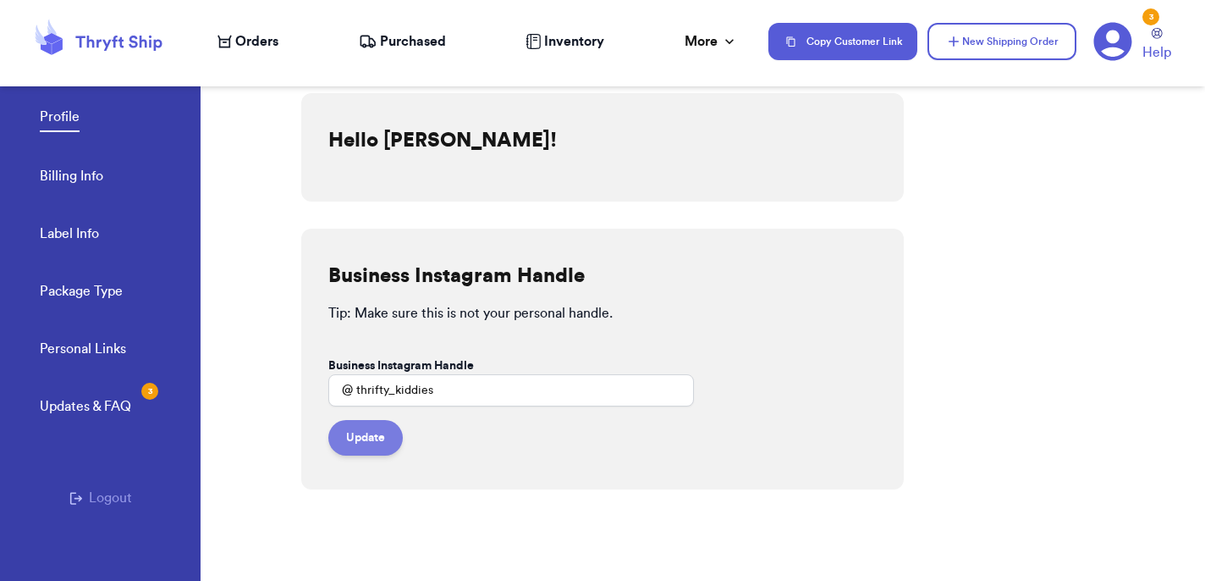
click at [382, 449] on button "Update" at bounding box center [365, 438] width 74 height 36
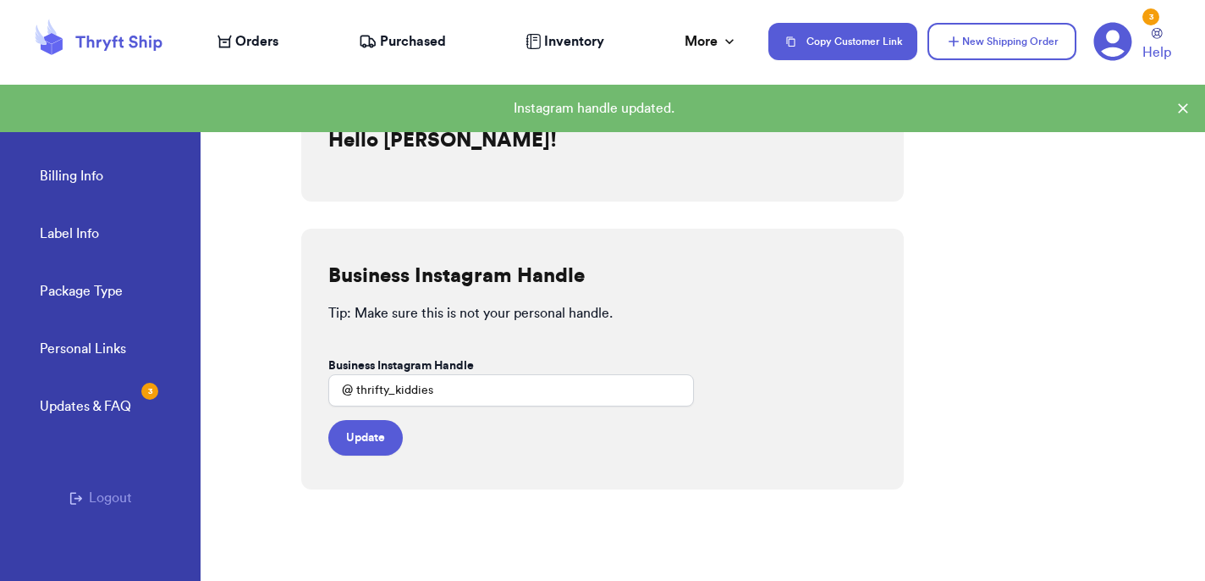
click at [77, 182] on link "Billing Info" at bounding box center [71, 178] width 63 height 24
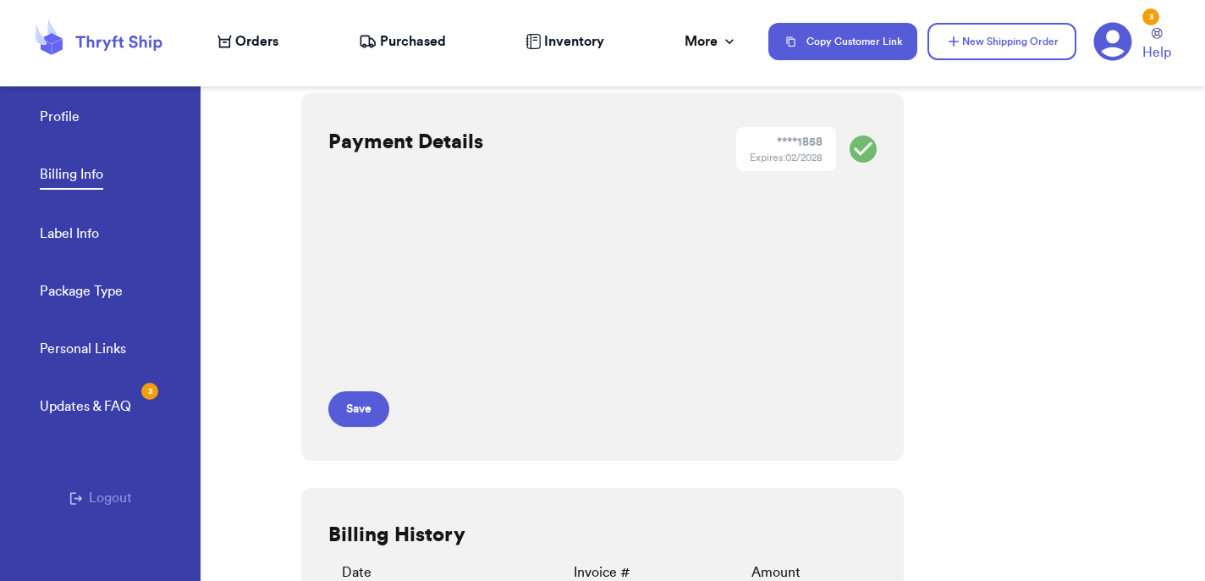
click at [247, 44] on span "Orders" at bounding box center [256, 41] width 43 height 20
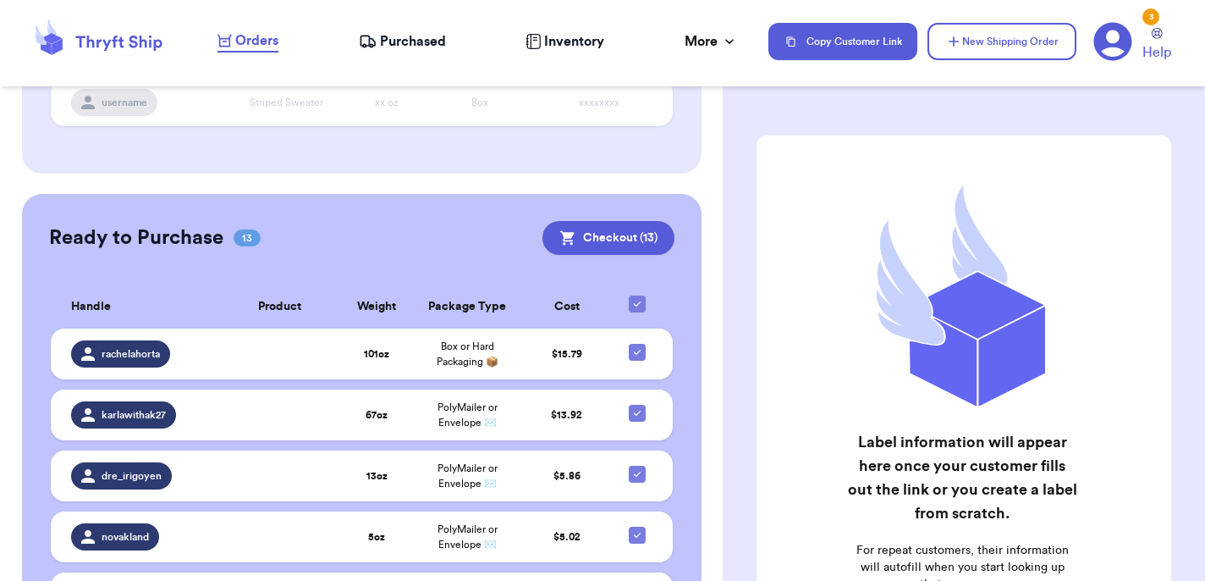
scroll to position [208, 0]
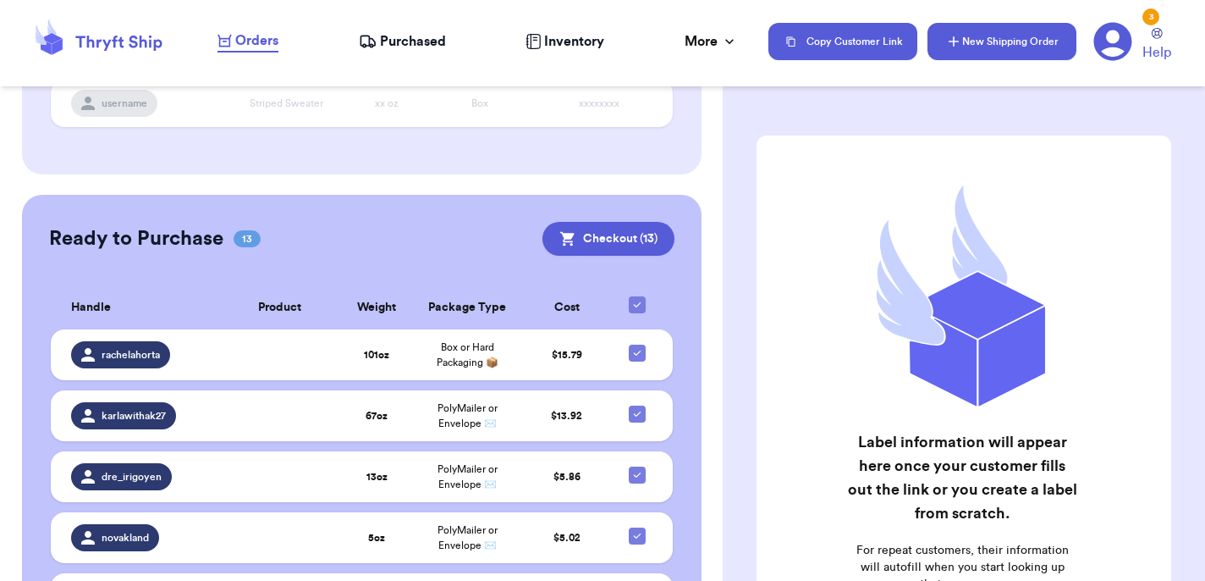
click at [987, 47] on button "New Shipping Order" at bounding box center [1002, 41] width 149 height 37
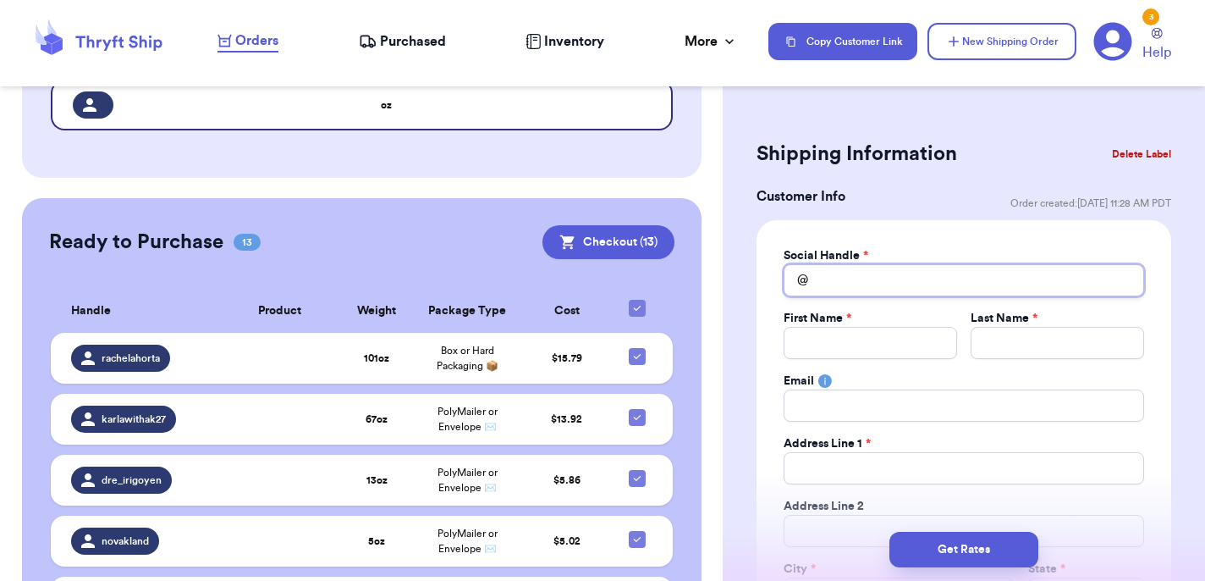
click at [840, 281] on input "Total Amount Paid" at bounding box center [964, 280] width 361 height 32
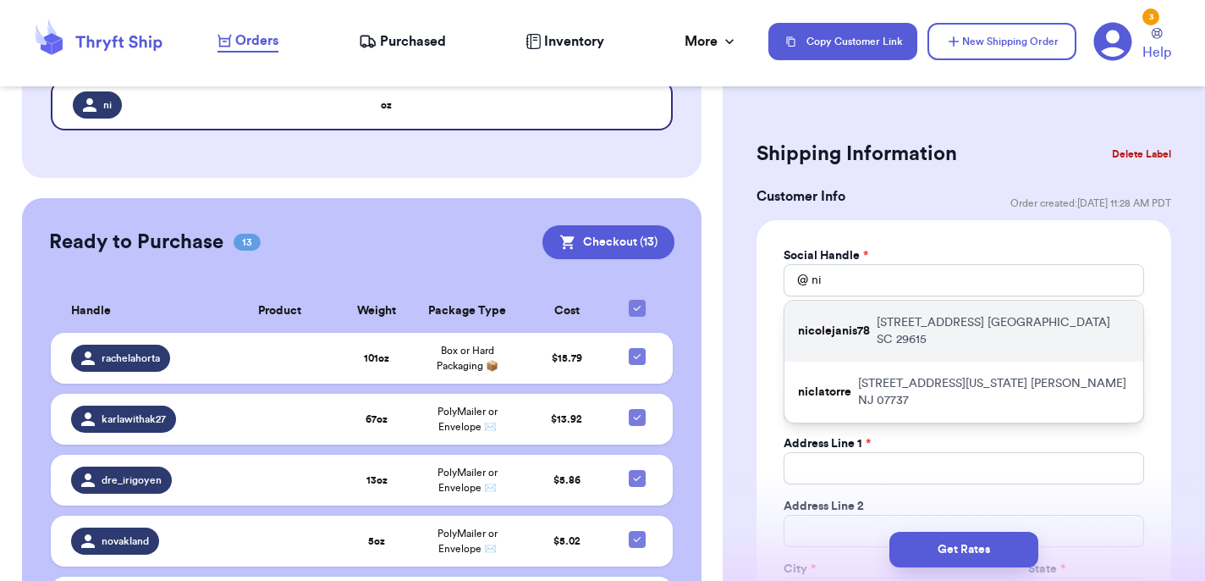
click at [919, 322] on p "[STREET_ADDRESS][PERSON_NAME]" at bounding box center [1003, 331] width 253 height 34
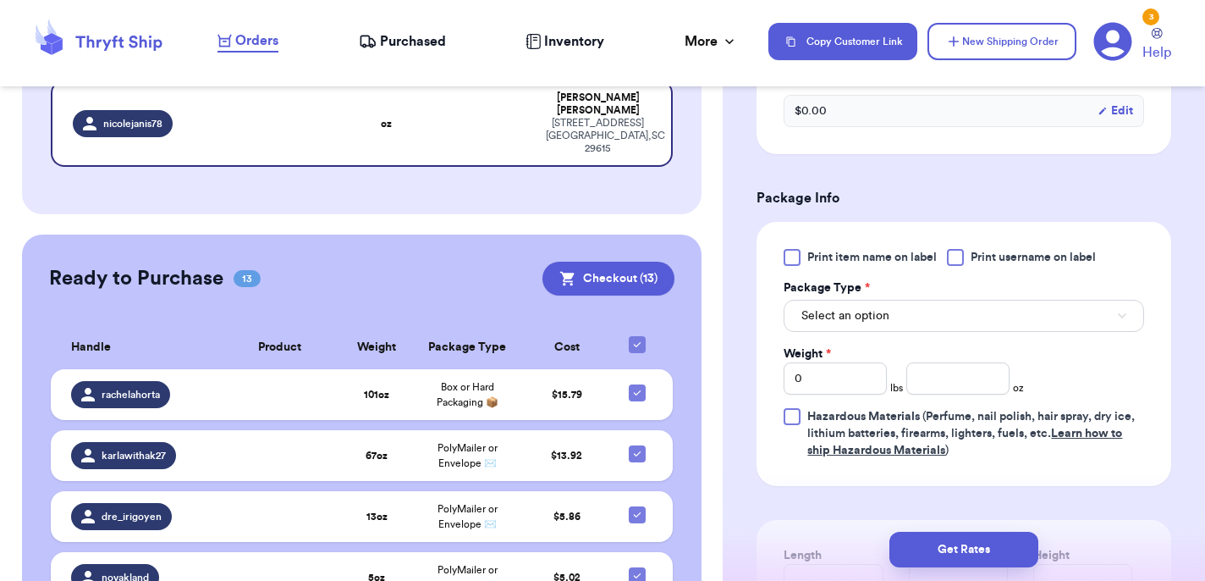
scroll to position [901, 0]
drag, startPoint x: 829, startPoint y: 382, endPoint x: 678, endPoint y: 328, distance: 159.8
click at [678, 328] on div "Customer Link New Order Incomplete 01 Get Rates for All ( 0 ) Get Rates for All…" at bounding box center [602, 290] width 1205 height 581
click at [937, 382] on input "number" at bounding box center [958, 379] width 103 height 32
click at [965, 543] on button "Get Rates" at bounding box center [964, 550] width 149 height 36
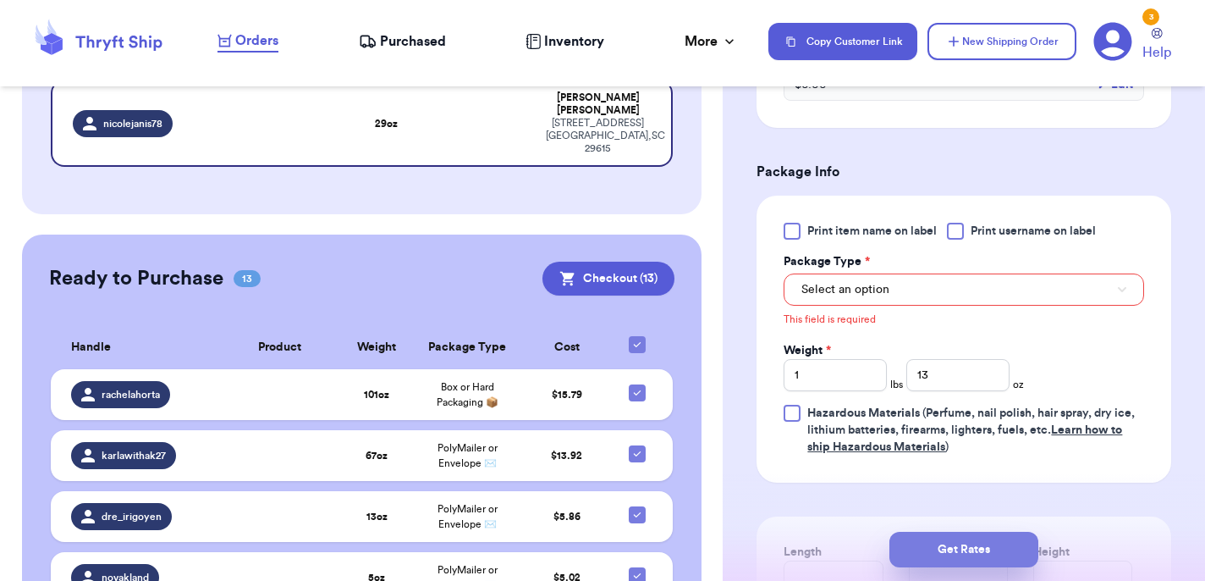
scroll to position [653, 0]
click at [830, 286] on span "Select an option" at bounding box center [846, 288] width 88 height 17
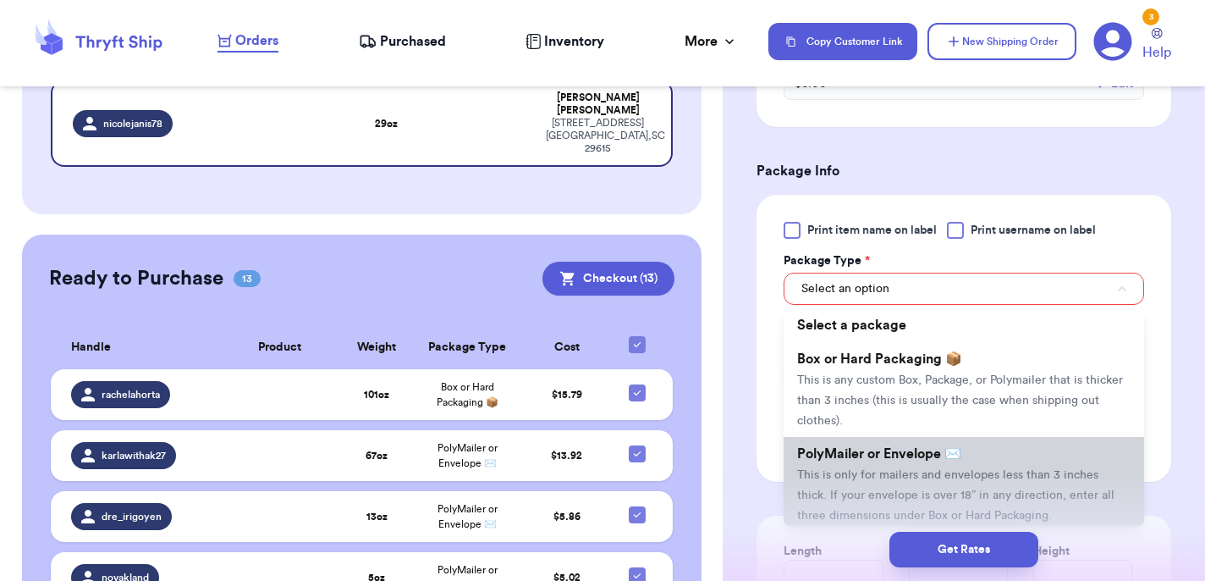
click at [863, 469] on span "This is only for mailers and envelopes less than 3 inches thick. If your envelo…" at bounding box center [955, 495] width 317 height 52
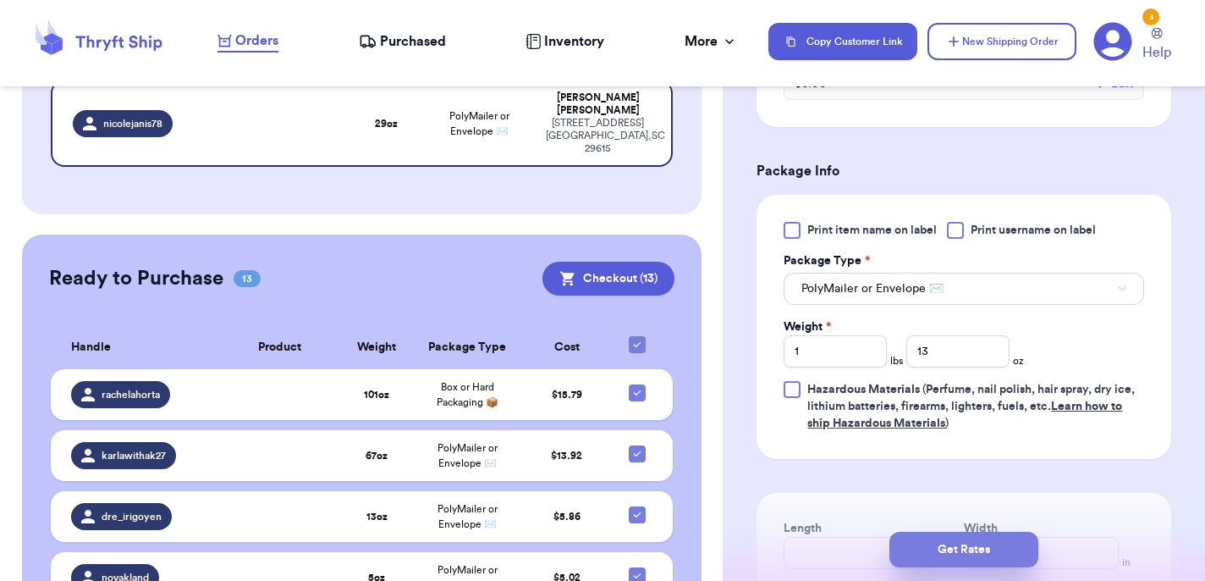
click at [950, 548] on button "Get Rates" at bounding box center [964, 550] width 149 height 36
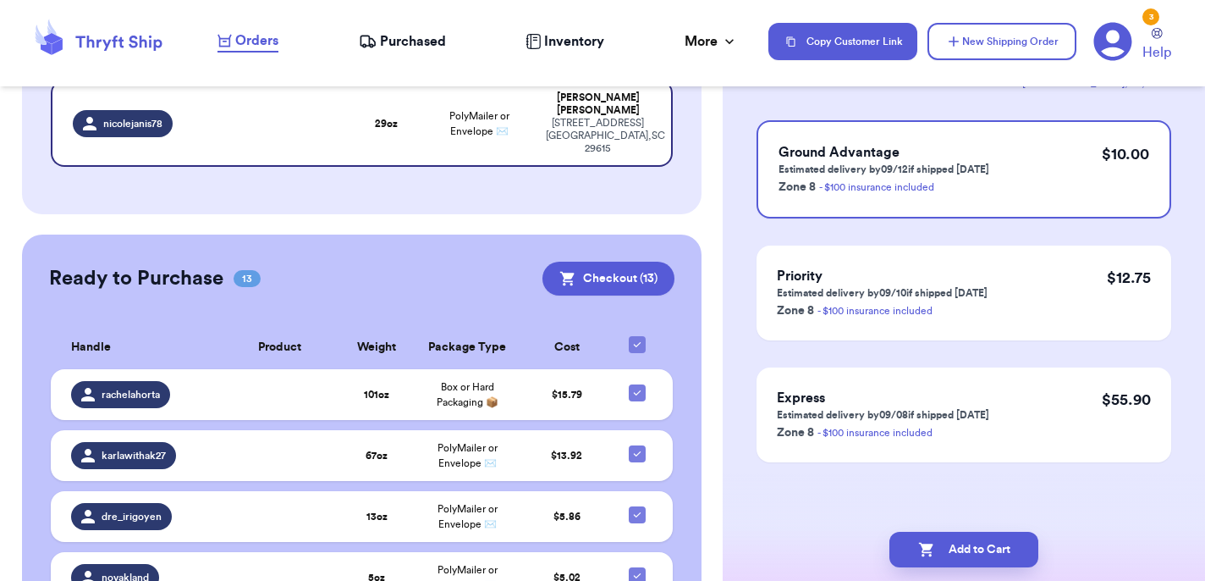
scroll to position [0, 0]
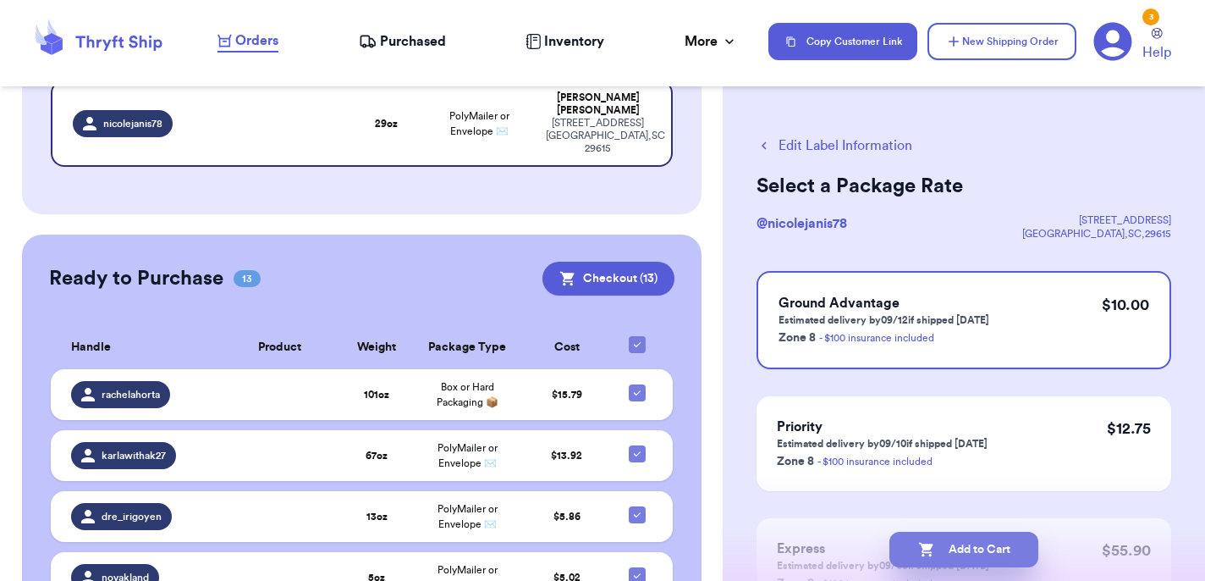
click at [957, 548] on button "Add to Cart" at bounding box center [964, 550] width 149 height 36
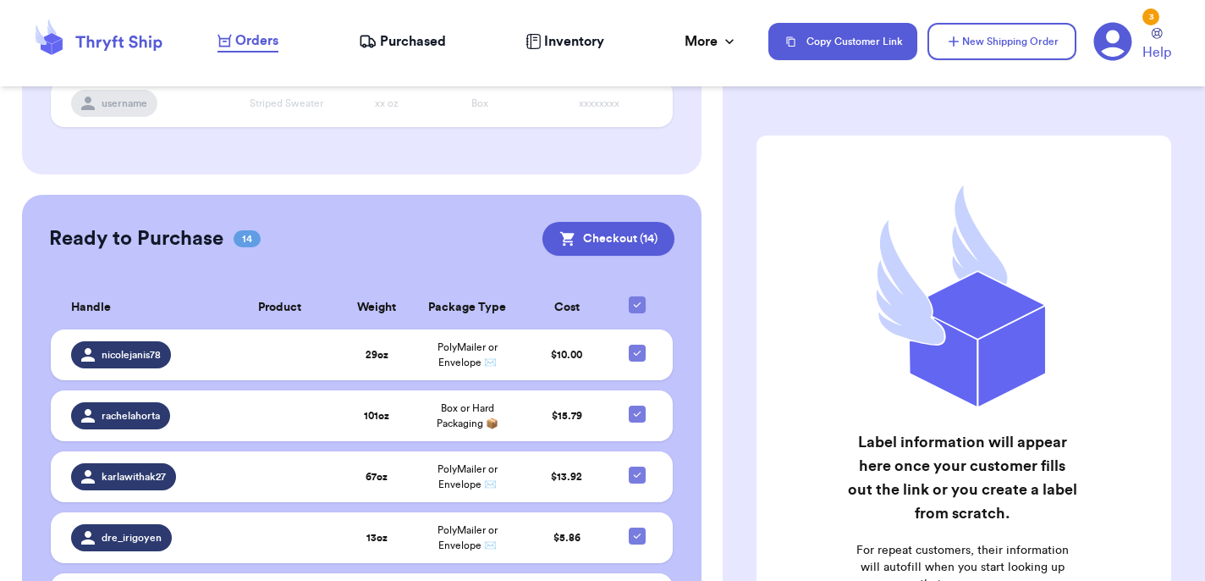
scroll to position [178, 0]
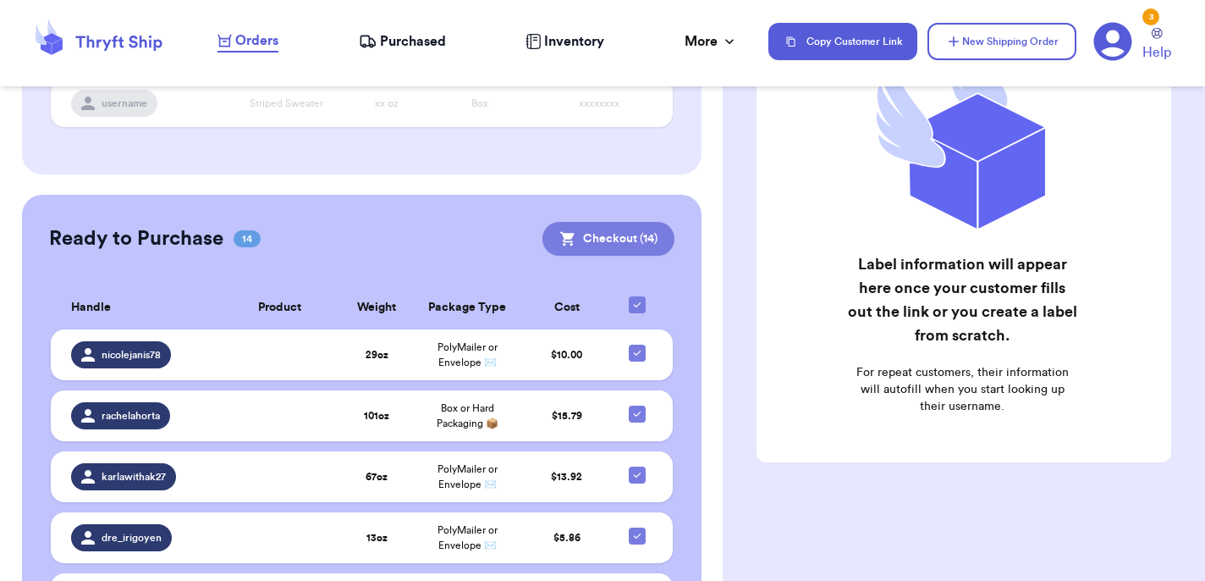
click at [605, 240] on button "Checkout ( 14 )" at bounding box center [609, 239] width 132 height 34
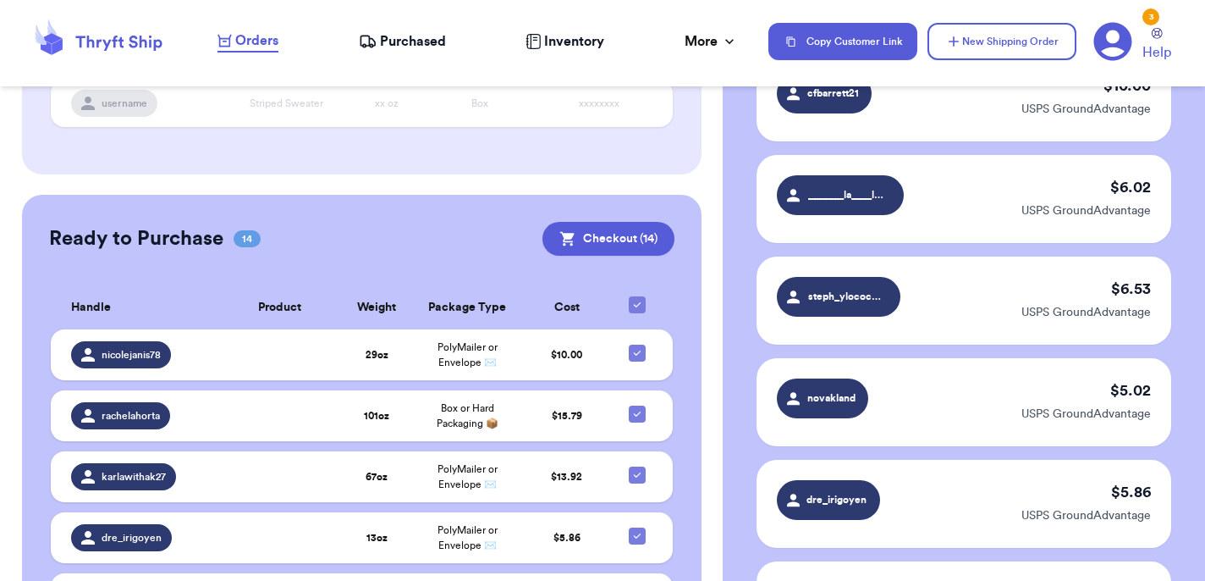
scroll to position [1497, 0]
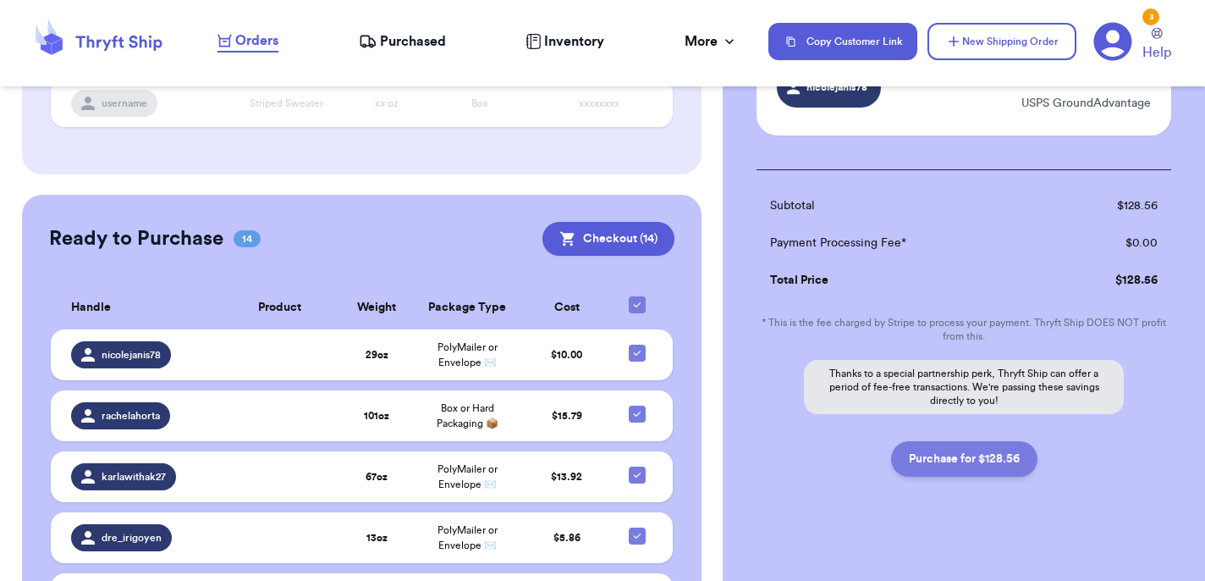
click at [987, 450] on button "Purchase for $128.56" at bounding box center [964, 459] width 146 height 36
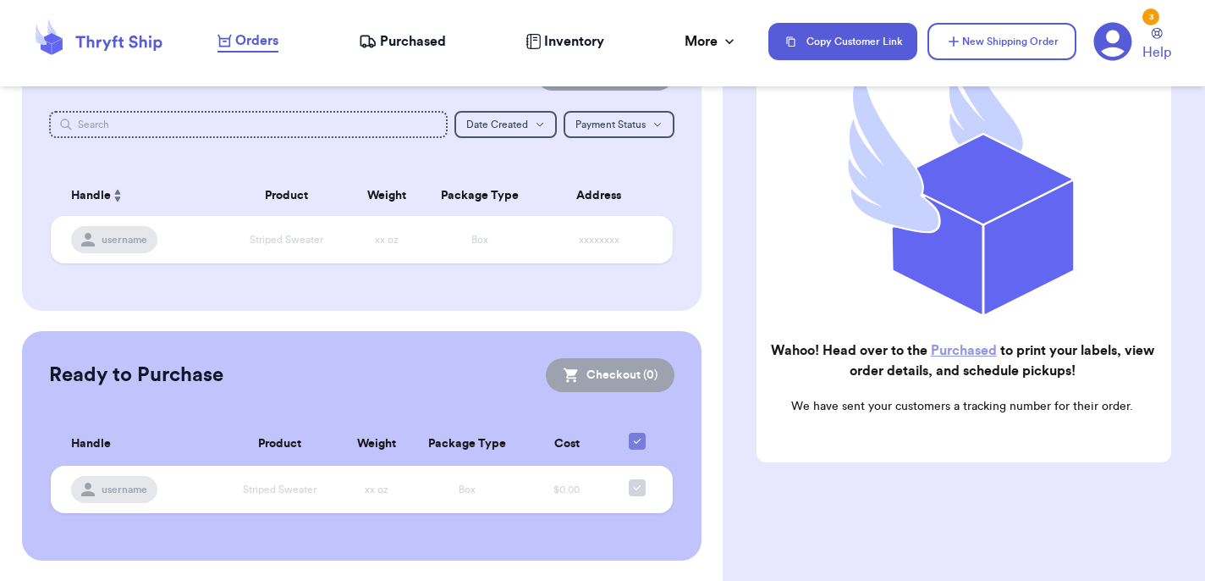
scroll to position [70, 0]
click at [428, 41] on span "Purchased" at bounding box center [413, 41] width 66 height 20
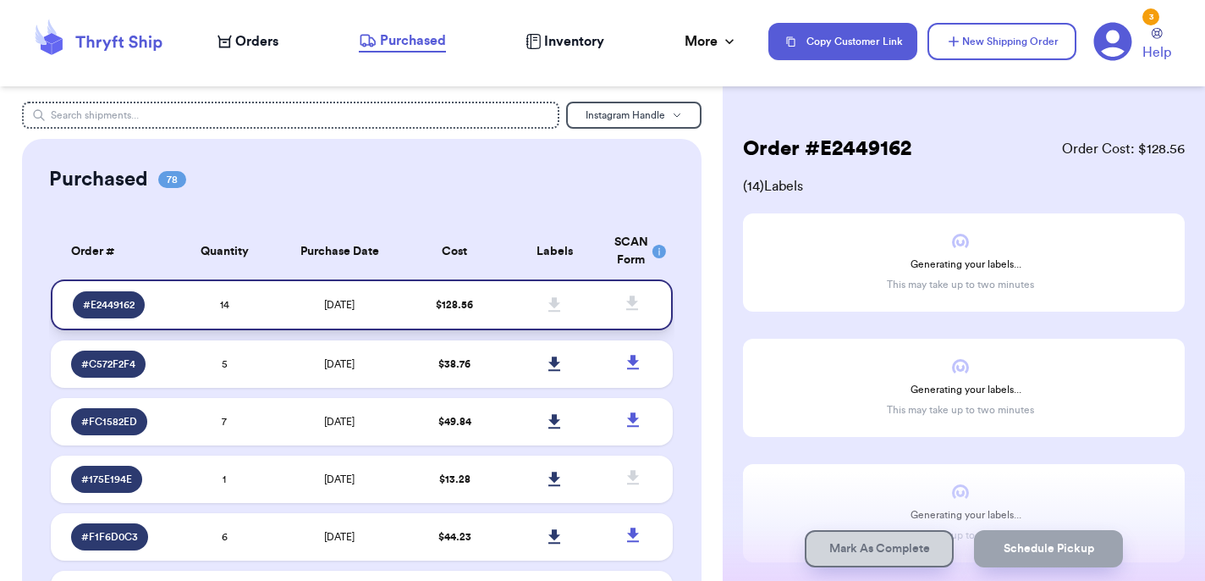
click at [190, 307] on td "14" at bounding box center [225, 304] width 100 height 51
click at [465, 301] on span "$ 128.56" at bounding box center [454, 305] width 37 height 10
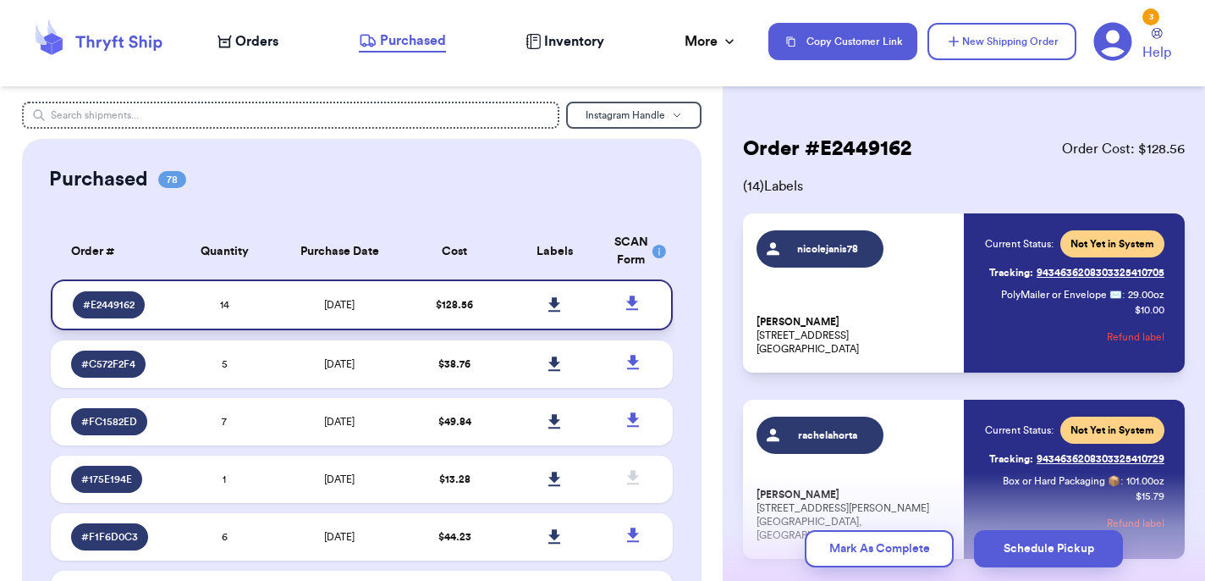
click at [558, 300] on icon at bounding box center [554, 304] width 13 height 15
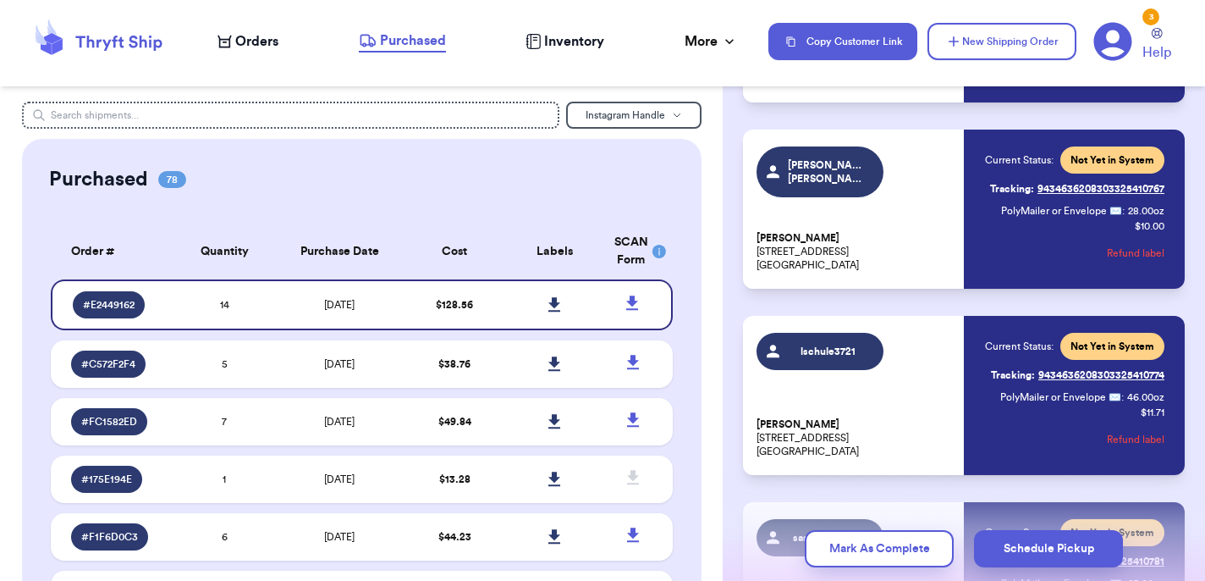
scroll to position [1570, 0]
